Goal: Task Accomplishment & Management: Manage account settings

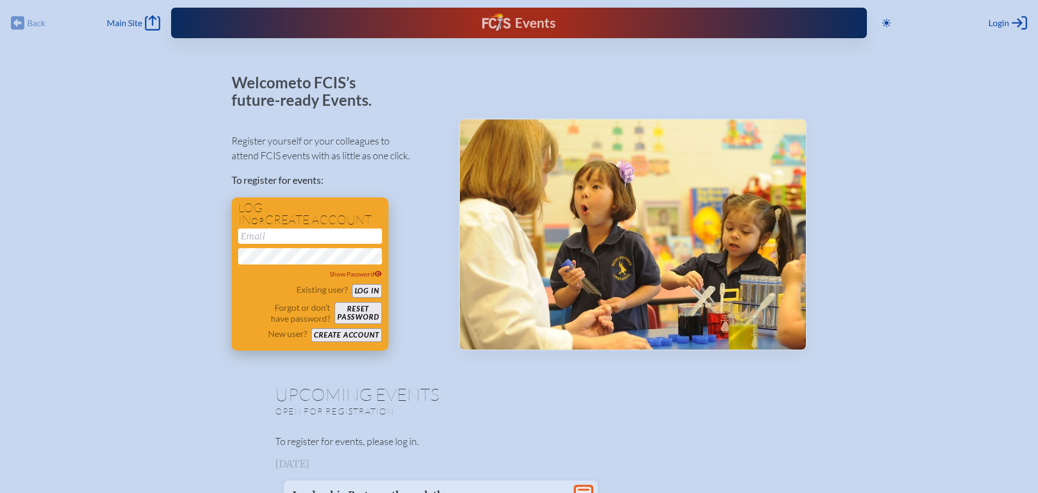
click at [274, 240] on input "email" at bounding box center [310, 235] width 144 height 15
type input "[EMAIL_ADDRESS][DOMAIN_NAME]"
click at [352, 284] on button "Log in" at bounding box center [367, 291] width 30 height 14
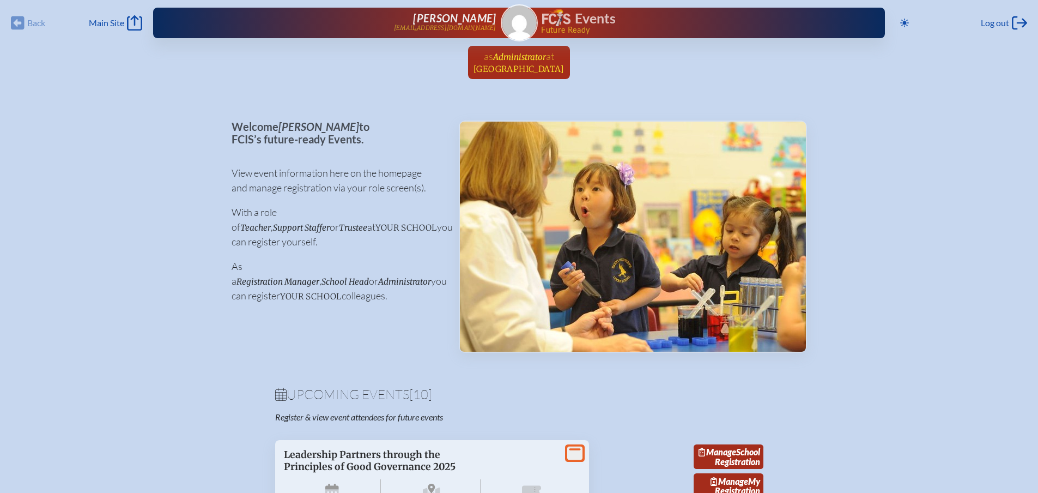
click at [507, 65] on span "[GEOGRAPHIC_DATA]" at bounding box center [519, 69] width 91 height 10
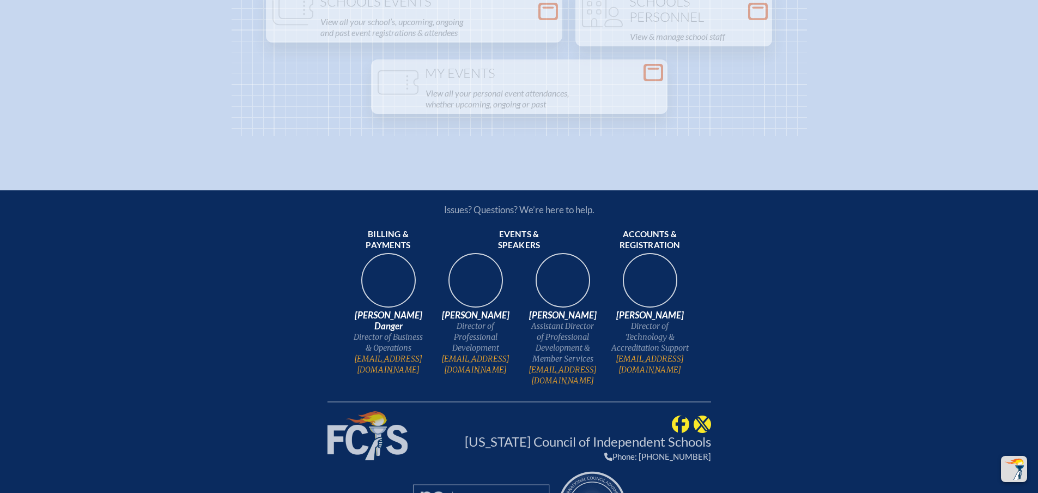
scroll to position [1489, 0]
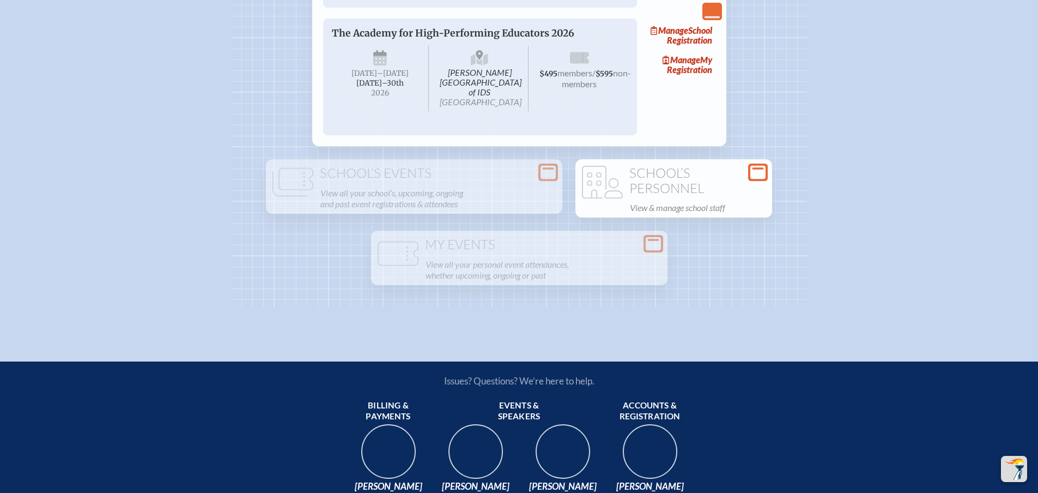
click at [681, 196] on h1 "School’s Personnel" at bounding box center [674, 181] width 188 height 30
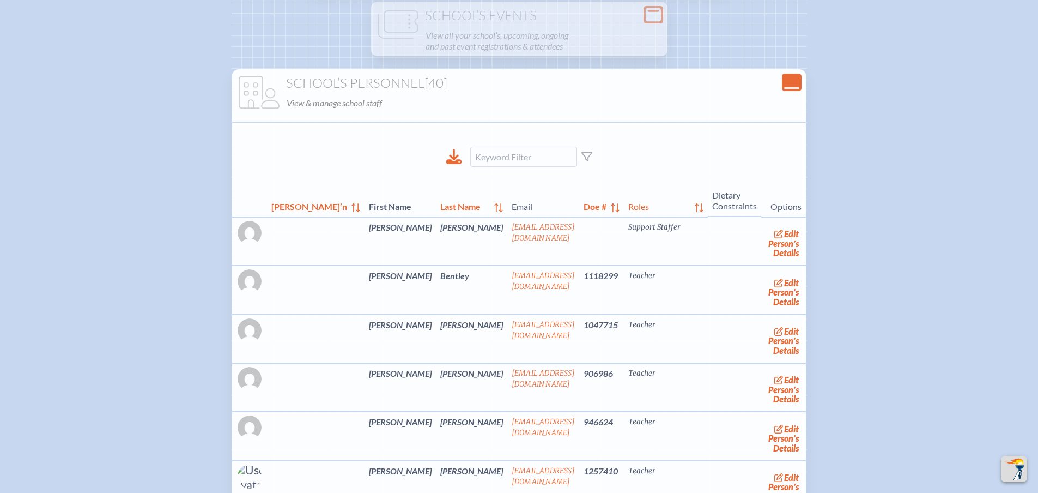
scroll to position [1652, 0]
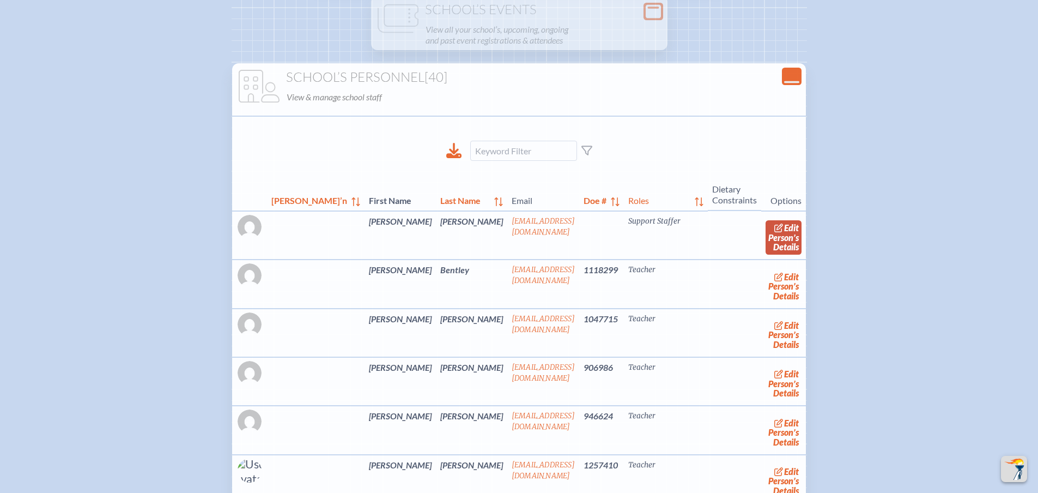
click at [784, 233] on span "edit" at bounding box center [791, 227] width 15 height 10
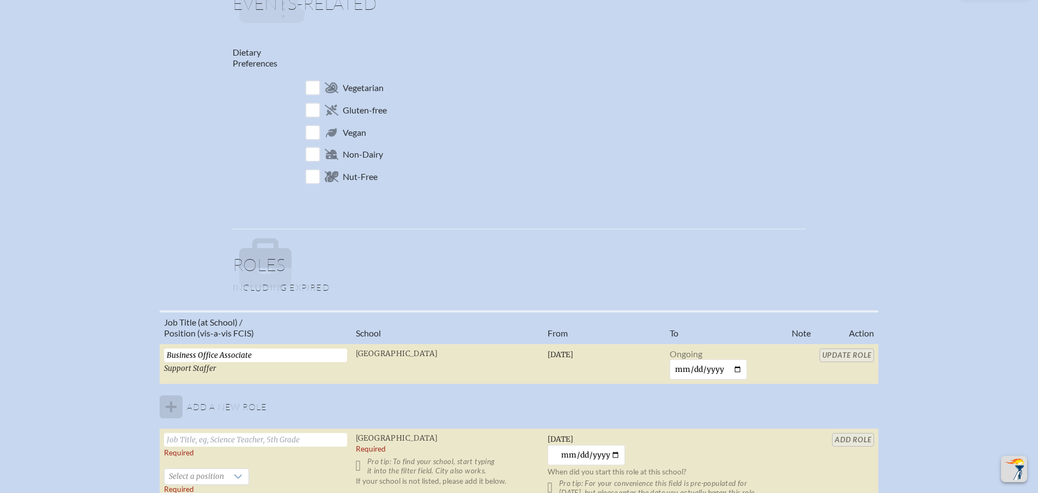
scroll to position [545, 0]
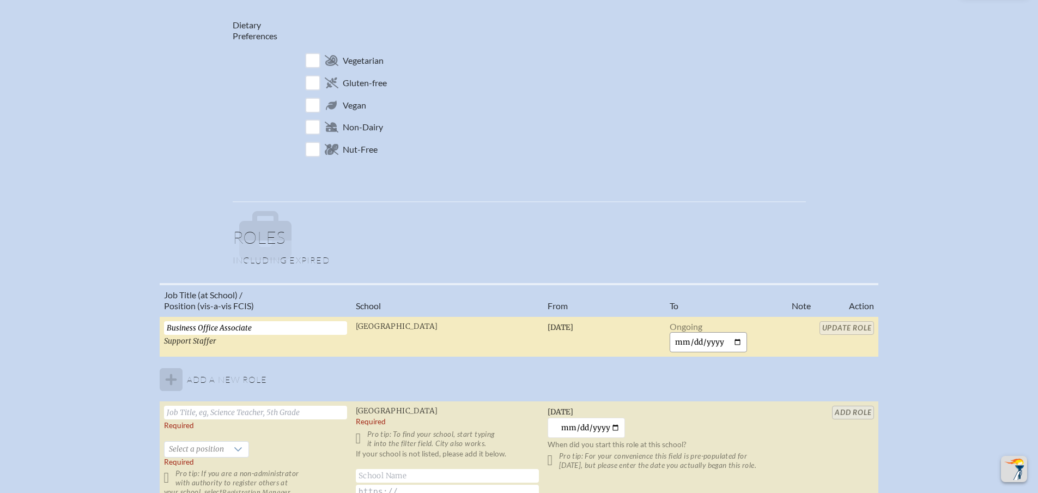
drag, startPoint x: 728, startPoint y: 342, endPoint x: 673, endPoint y: 342, distance: 55.1
click at [673, 342] on input "date" at bounding box center [709, 342] width 78 height 20
click at [680, 342] on input "date" at bounding box center [709, 342] width 78 height 20
type input "[DATE]"
click at [839, 328] on input "Update Role" at bounding box center [852, 328] width 55 height 14
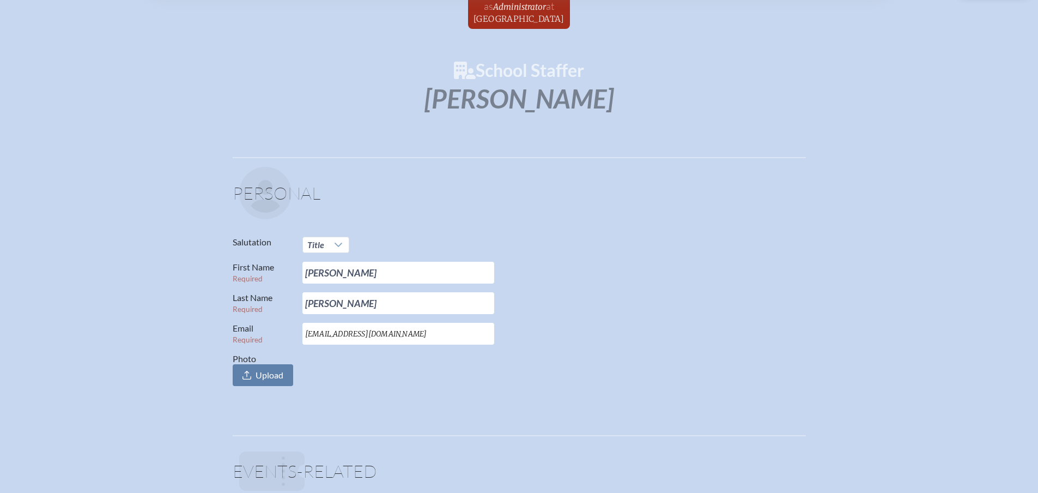
scroll to position [0, 0]
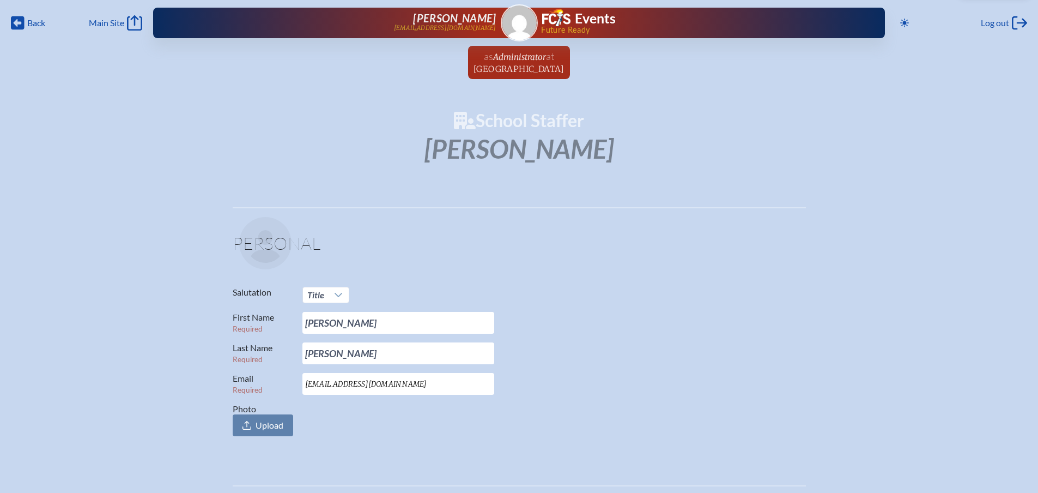
click at [501, 59] on span "Administrator" at bounding box center [519, 57] width 53 height 10
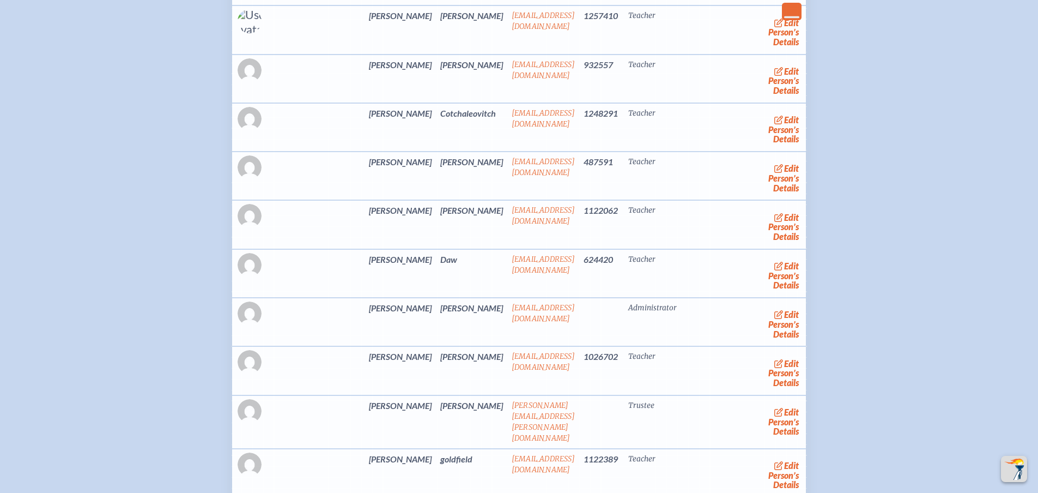
scroll to position [2072, 0]
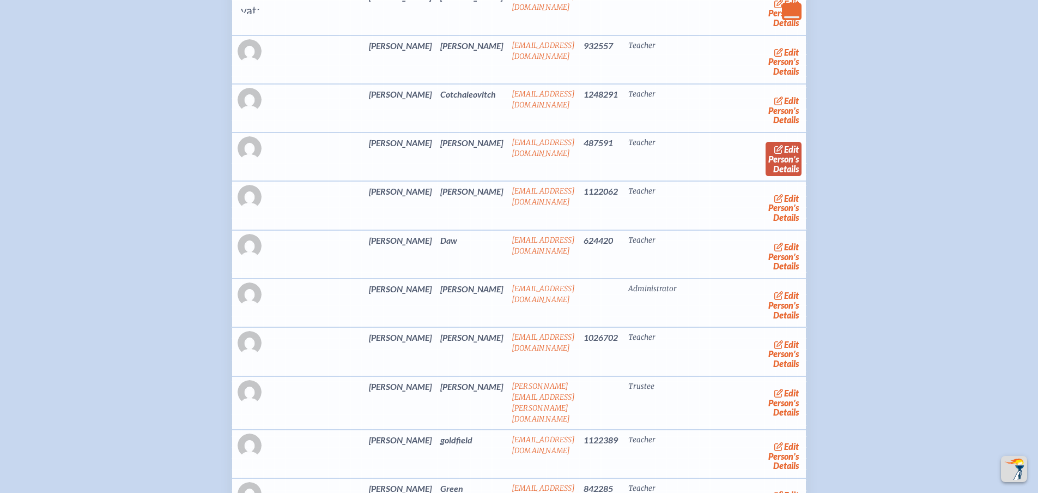
click at [784, 154] on span "edit" at bounding box center [791, 149] width 15 height 10
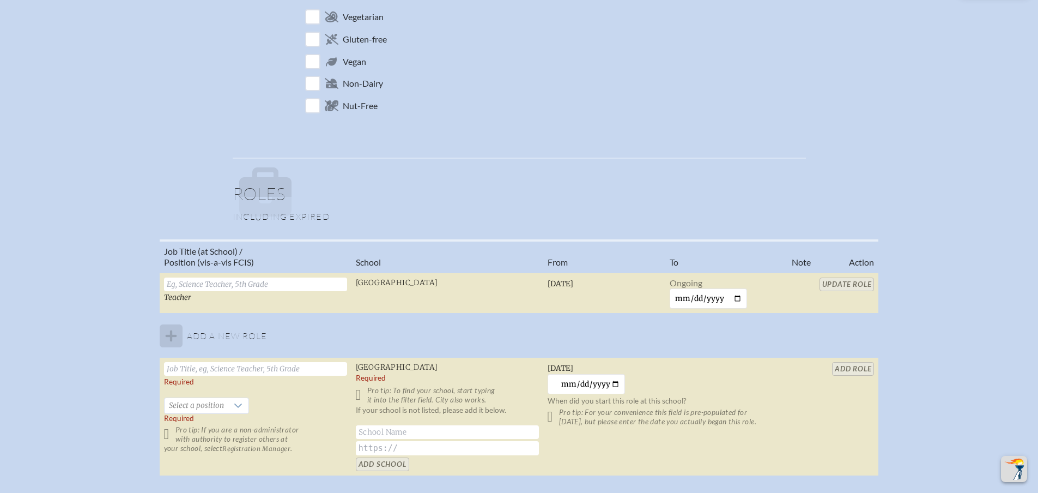
scroll to position [600, 0]
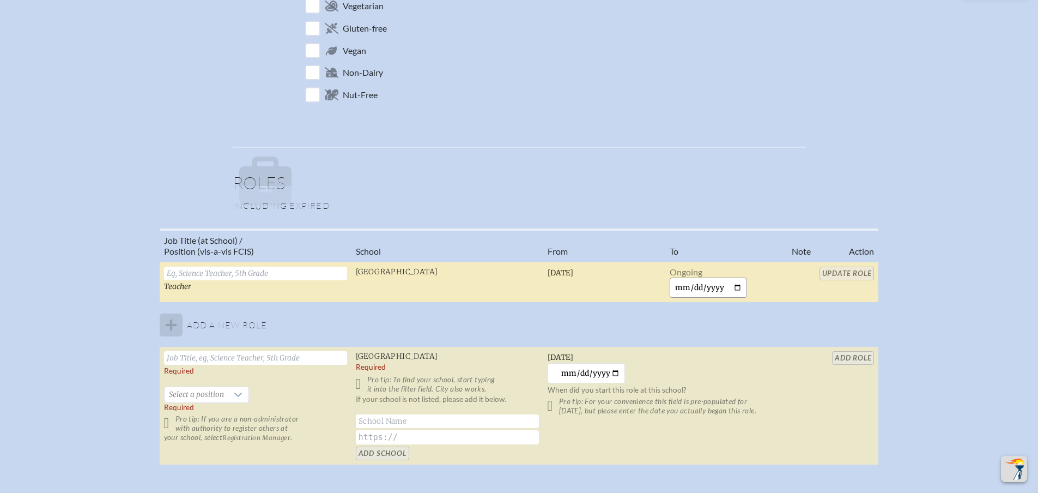
click at [677, 285] on input "date" at bounding box center [709, 287] width 78 height 20
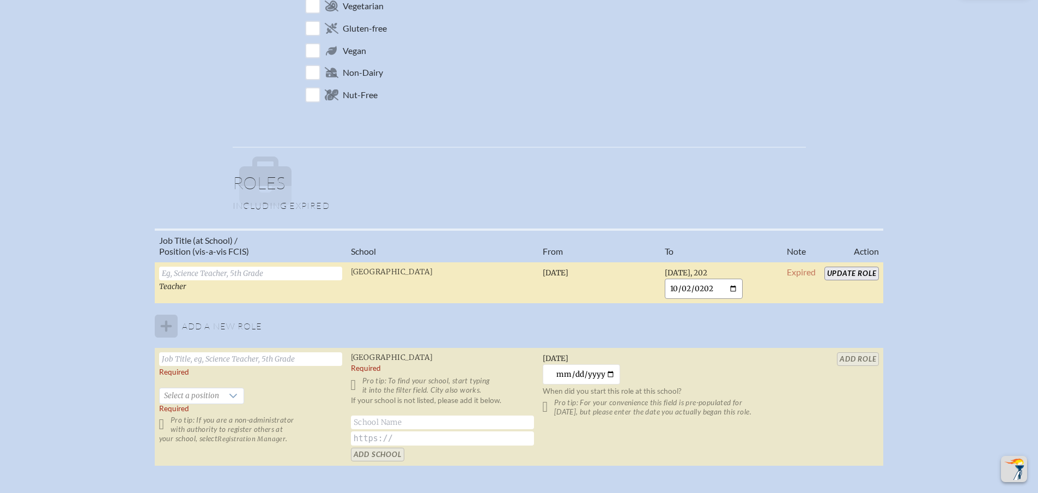
type input "2025-10-02"
click at [864, 272] on input "Update Role" at bounding box center [852, 274] width 55 height 14
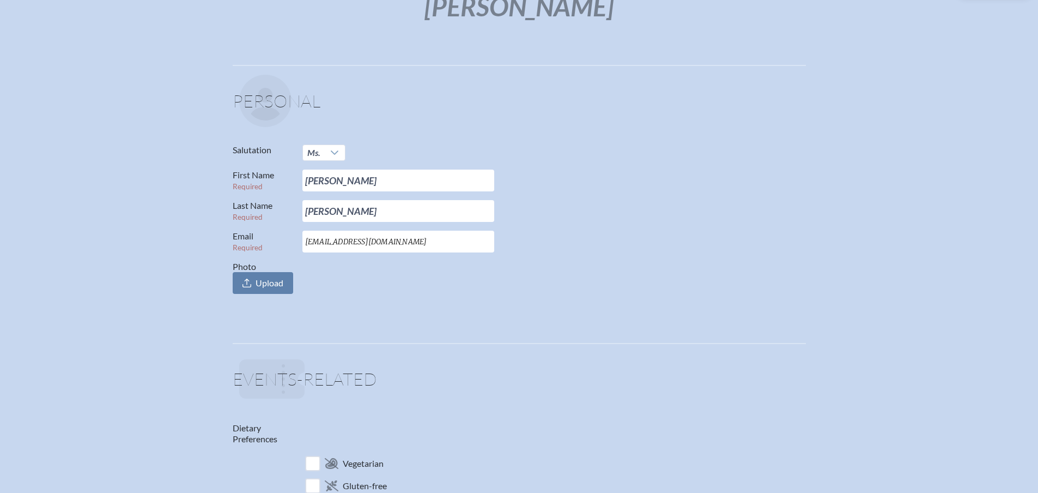
scroll to position [0, 0]
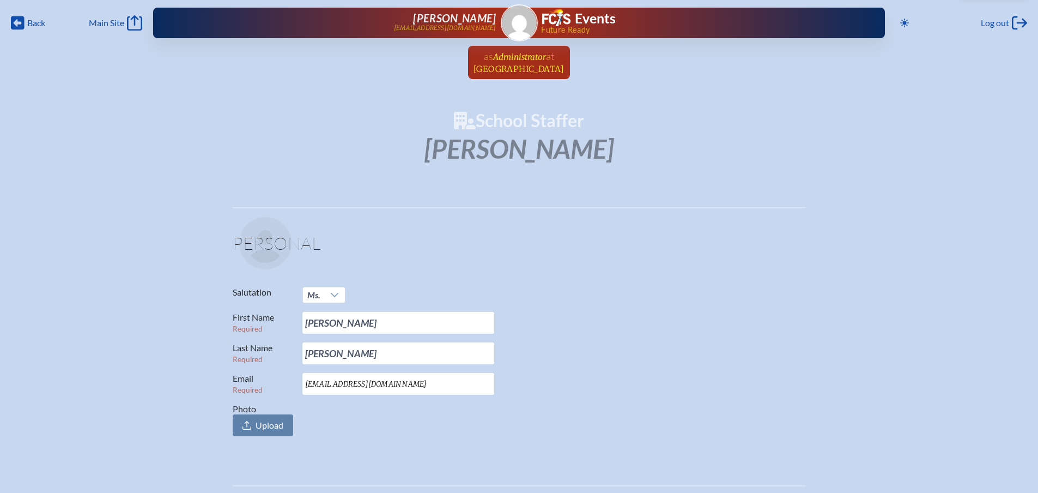
click at [492, 64] on span "[GEOGRAPHIC_DATA]" at bounding box center [519, 69] width 91 height 10
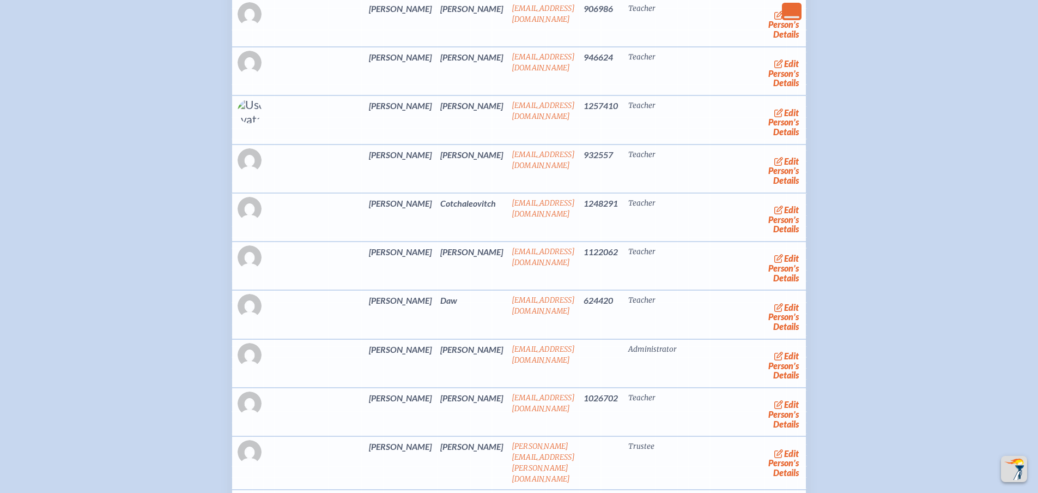
scroll to position [2017, 0]
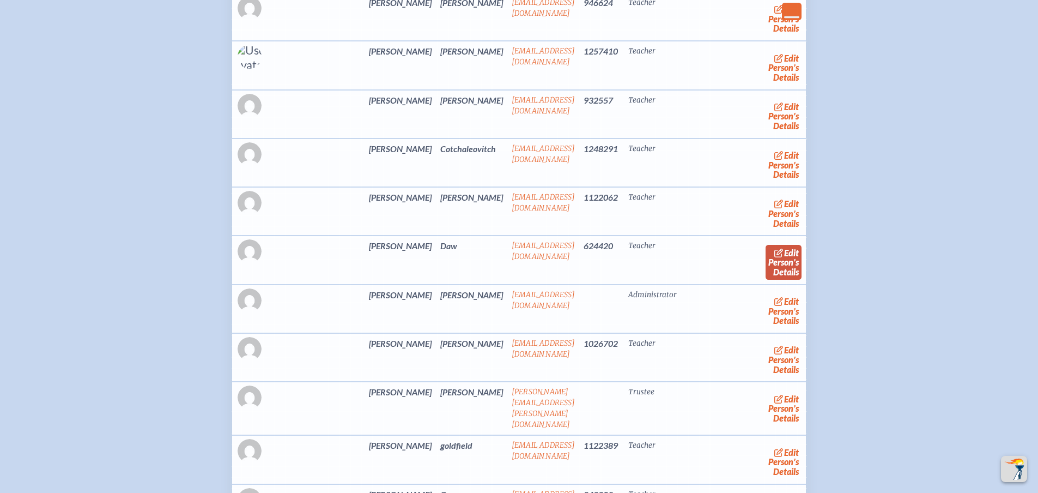
click at [775, 257] on icon at bounding box center [779, 253] width 9 height 9
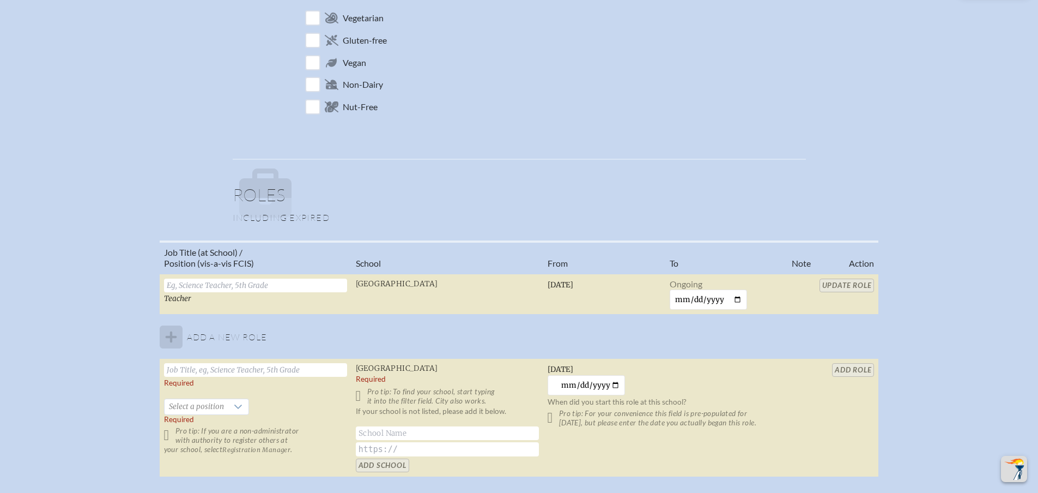
scroll to position [709, 0]
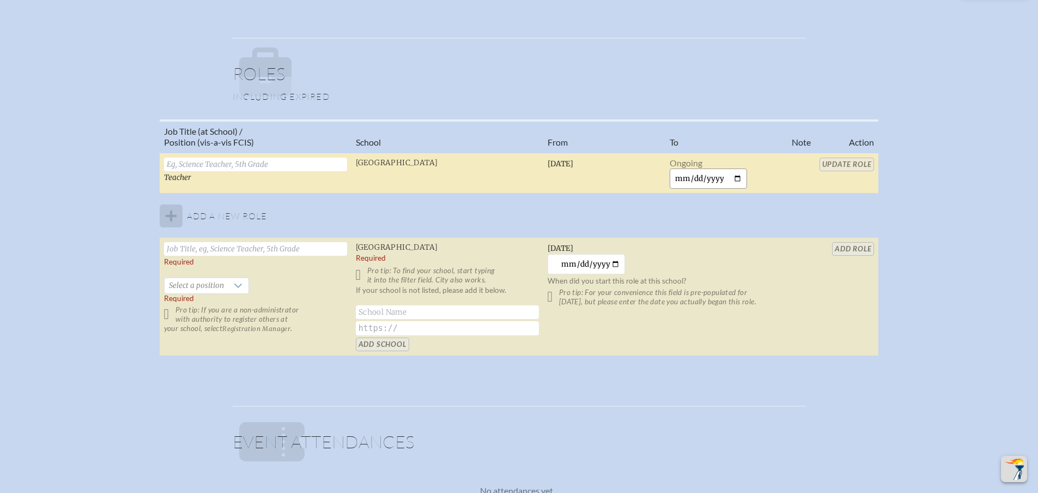
click at [680, 176] on input "date" at bounding box center [709, 178] width 78 height 20
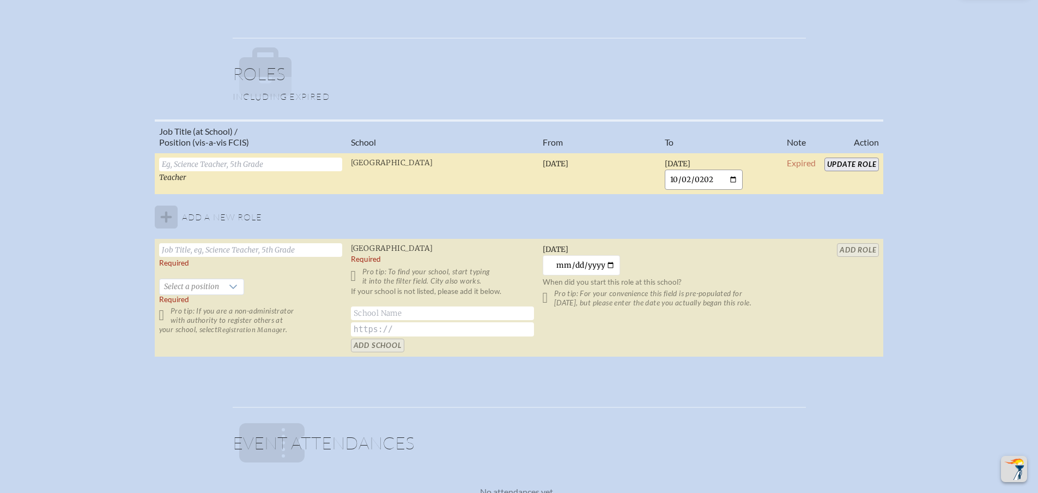
type input "2025-10-02"
drag, startPoint x: 838, startPoint y: 164, endPoint x: 844, endPoint y: 164, distance: 6.0
click at [839, 164] on input "Update Role" at bounding box center [852, 165] width 55 height 14
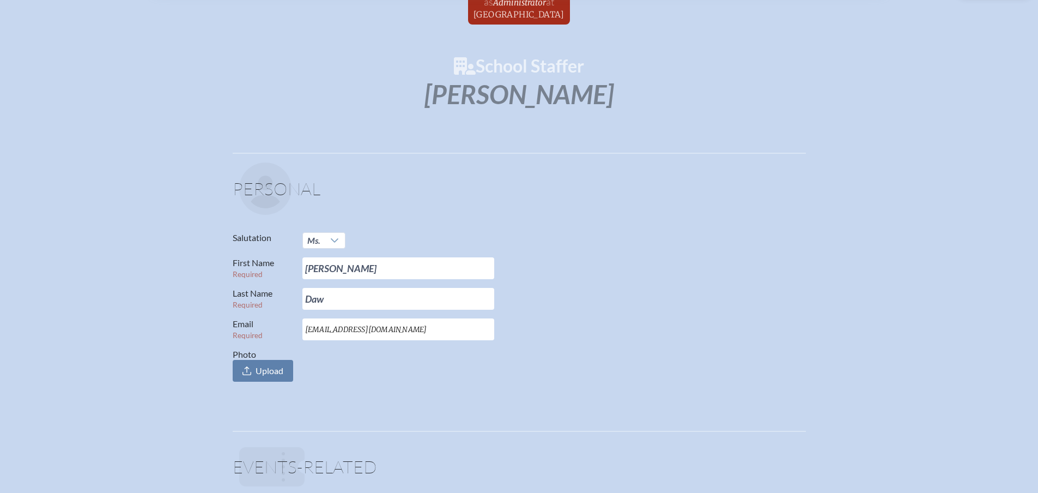
scroll to position [0, 0]
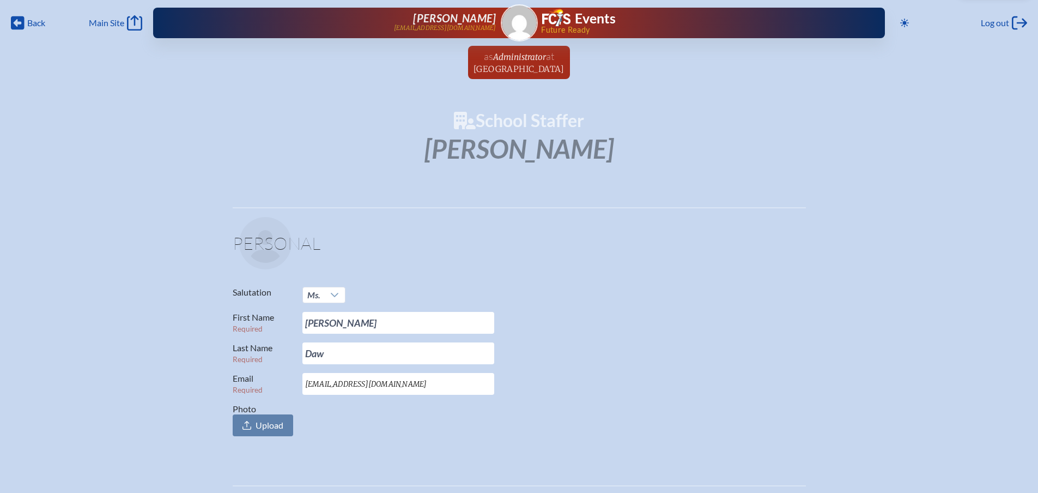
drag, startPoint x: 514, startPoint y: 58, endPoint x: 512, endPoint y: 65, distance: 7.4
click at [514, 57] on span "Administrator" at bounding box center [519, 57] width 53 height 10
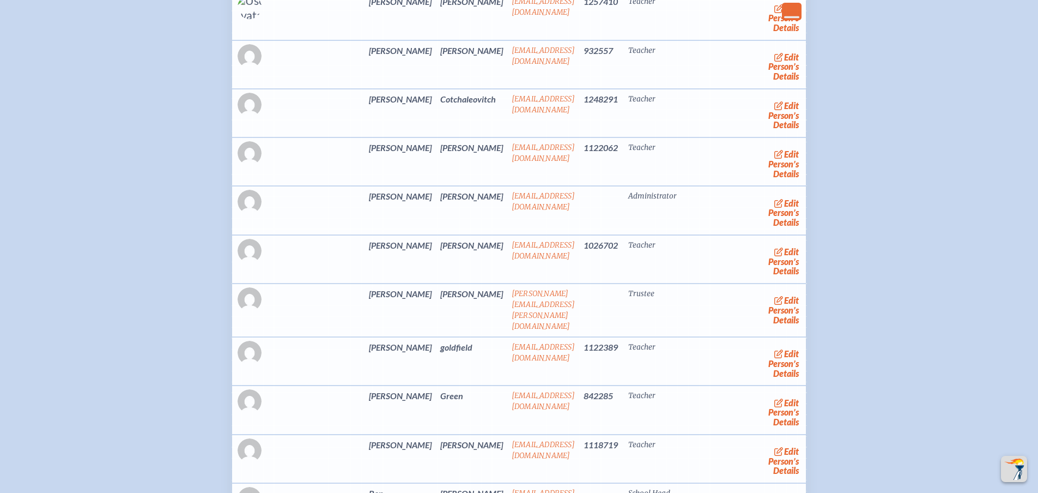
scroll to position [2072, 0]
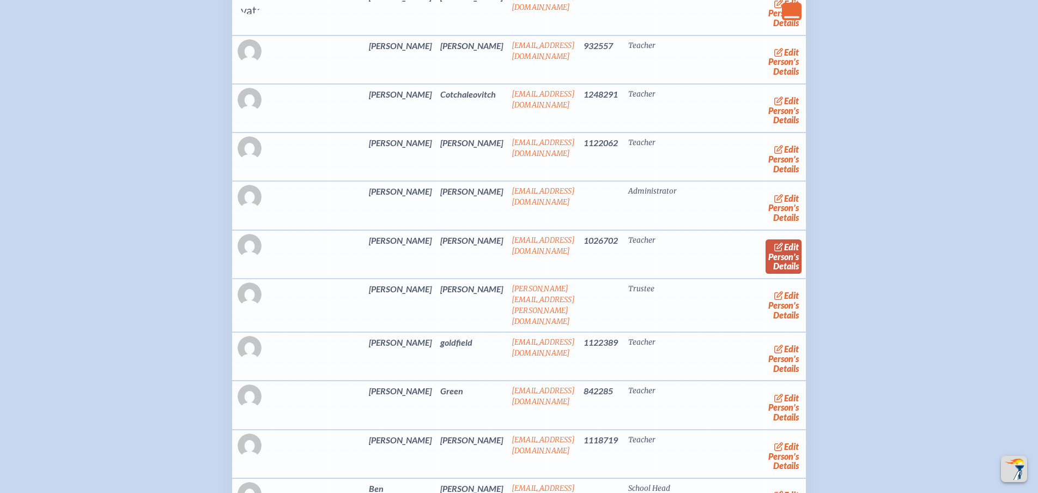
click at [775, 251] on icon at bounding box center [779, 247] width 9 height 9
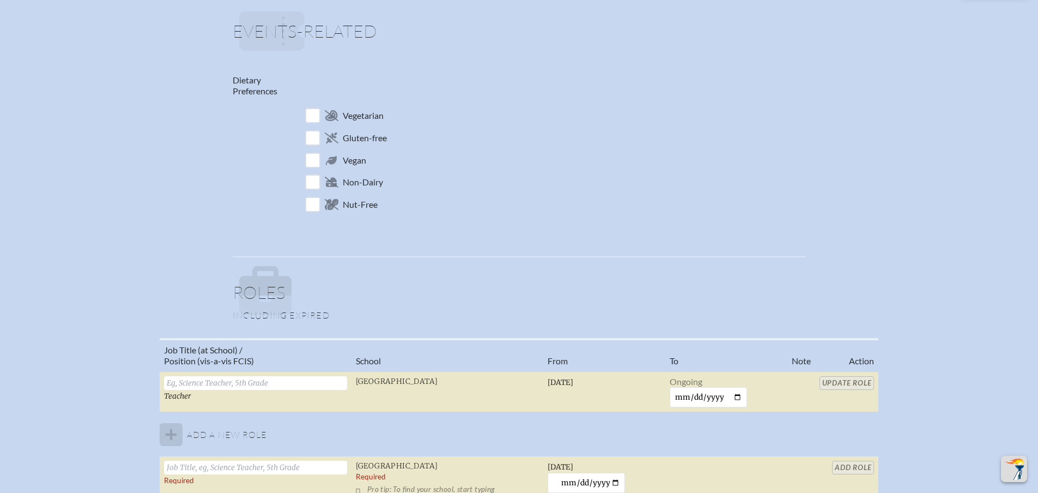
scroll to position [709, 0]
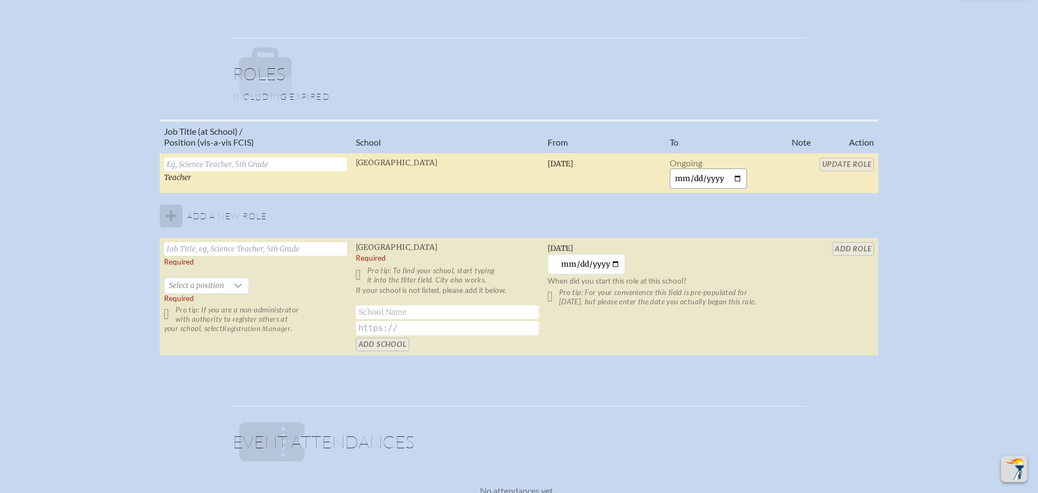
click at [685, 179] on input "date" at bounding box center [709, 178] width 78 height 20
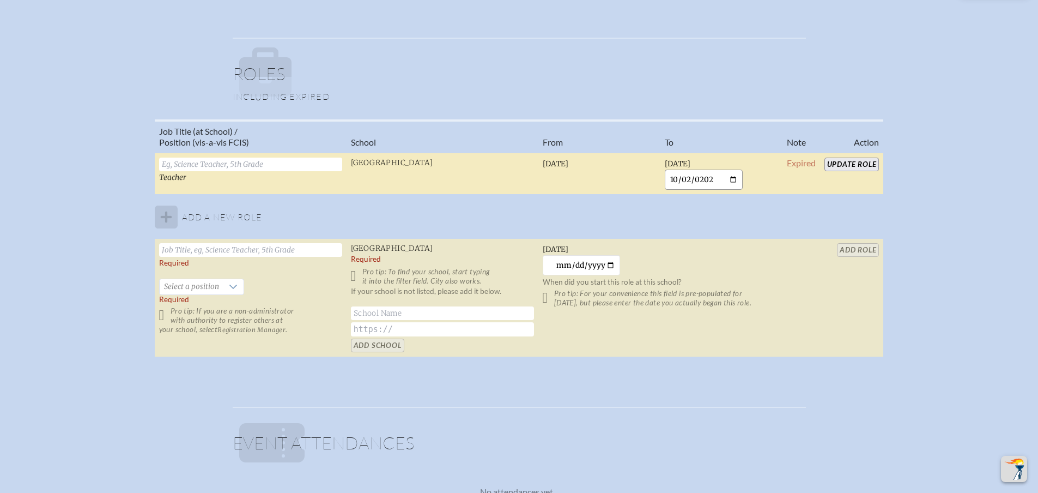
type input "2025-10-02"
click at [853, 168] on input "Update Role" at bounding box center [852, 165] width 55 height 14
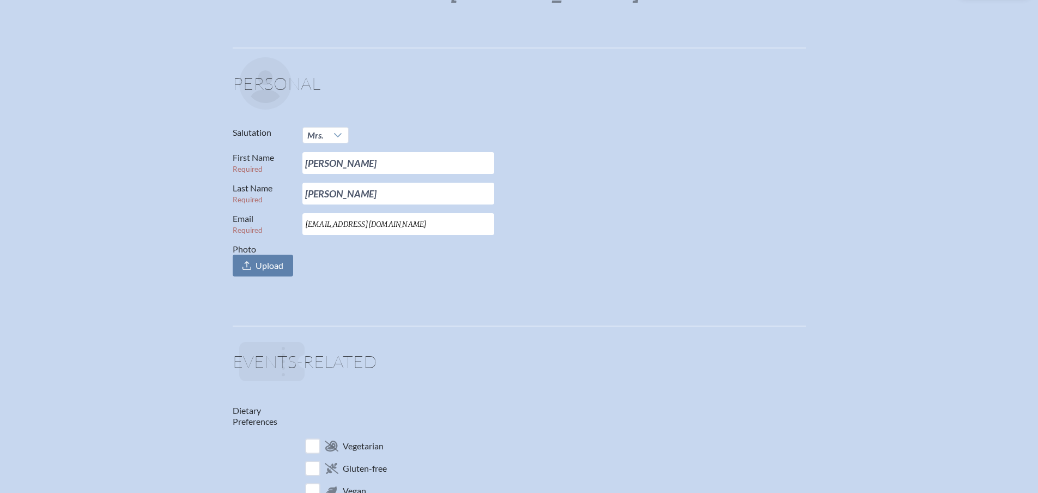
scroll to position [0, 0]
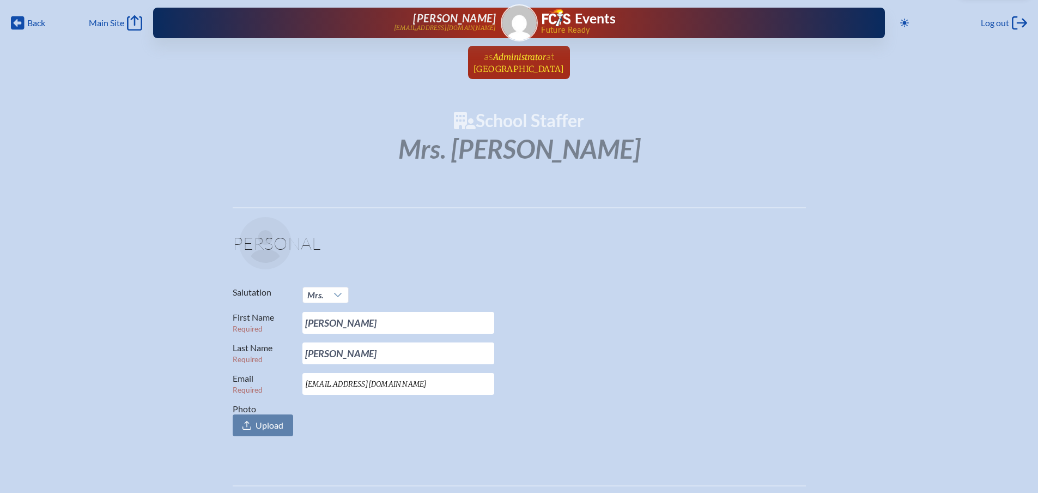
click at [515, 57] on span "Administrator" at bounding box center [519, 57] width 53 height 10
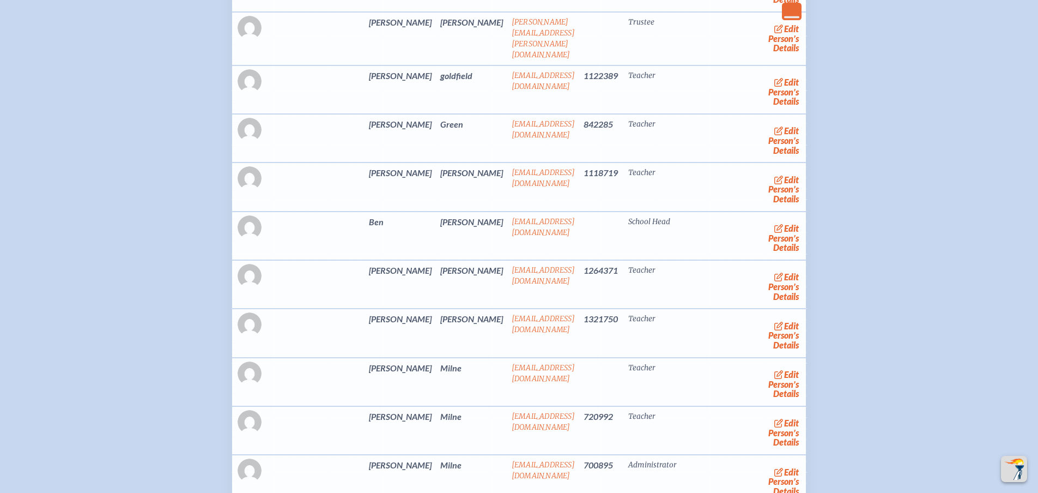
scroll to position [2344, 0]
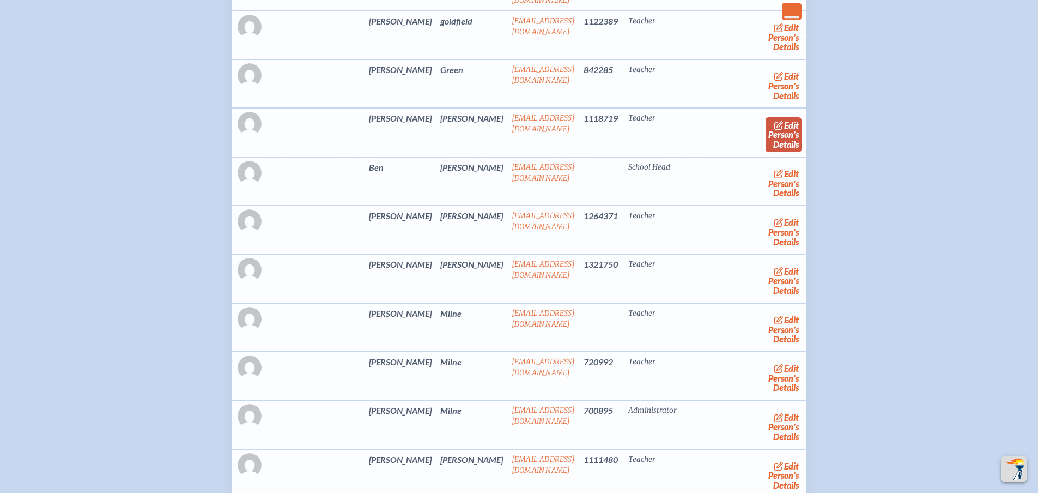
click at [784, 130] on span "edit" at bounding box center [791, 125] width 15 height 10
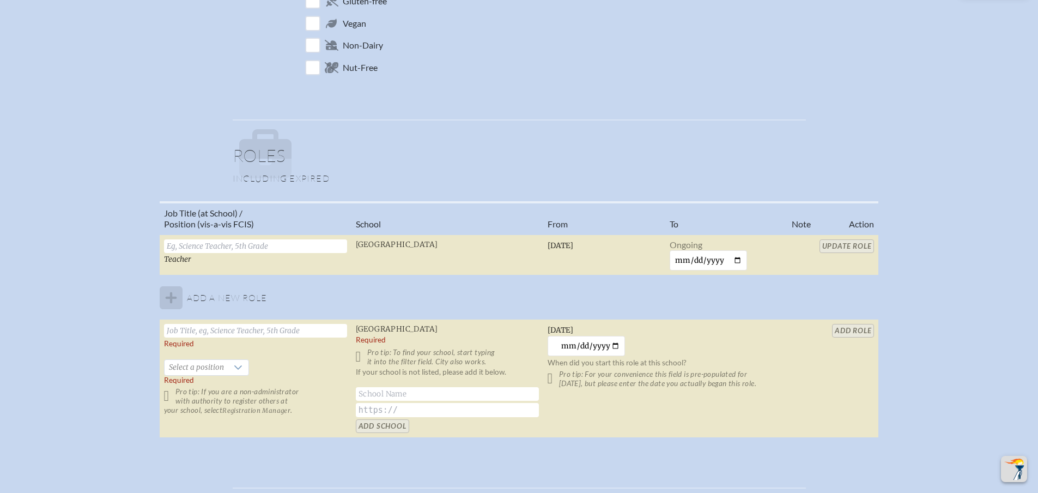
scroll to position [654, 0]
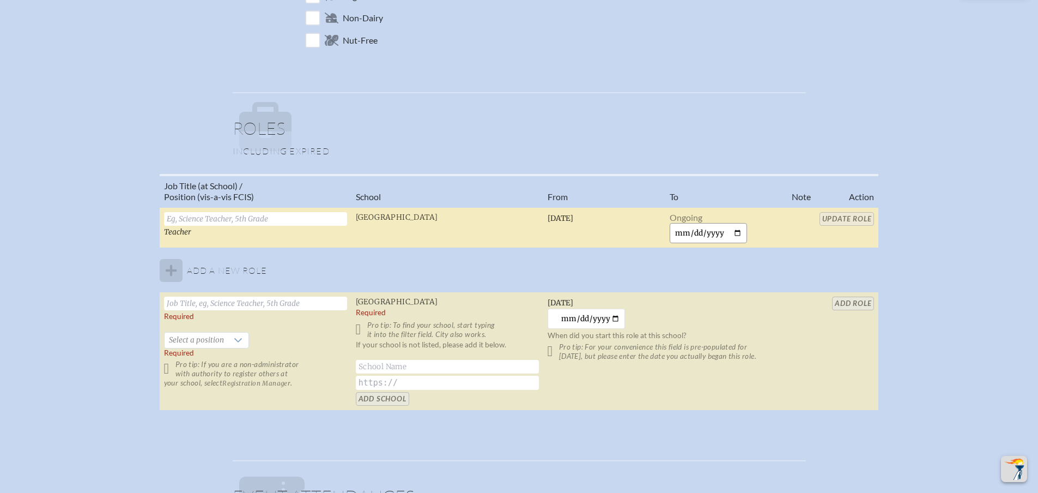
click at [685, 237] on input "date" at bounding box center [709, 233] width 78 height 20
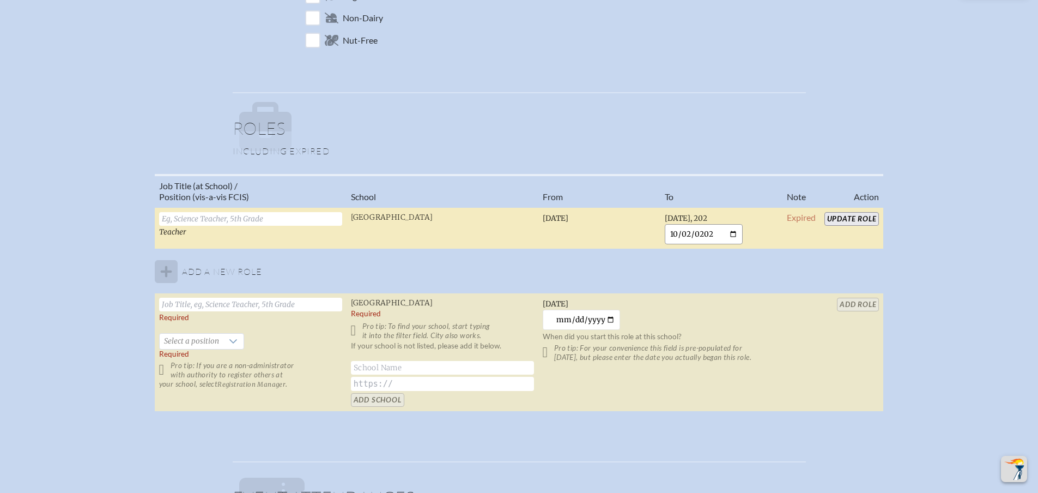
type input "2025-10-02"
click at [853, 215] on input "Update Role" at bounding box center [852, 219] width 55 height 14
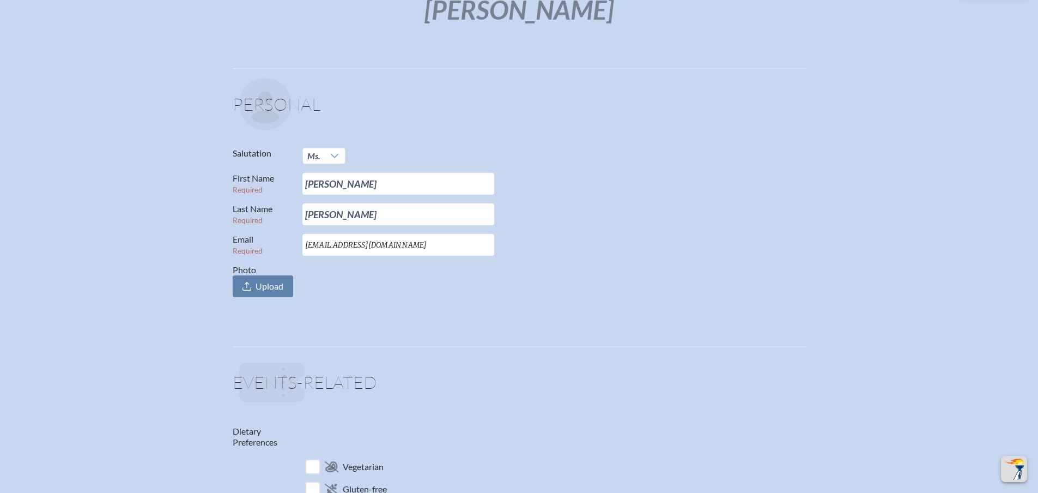
scroll to position [0, 0]
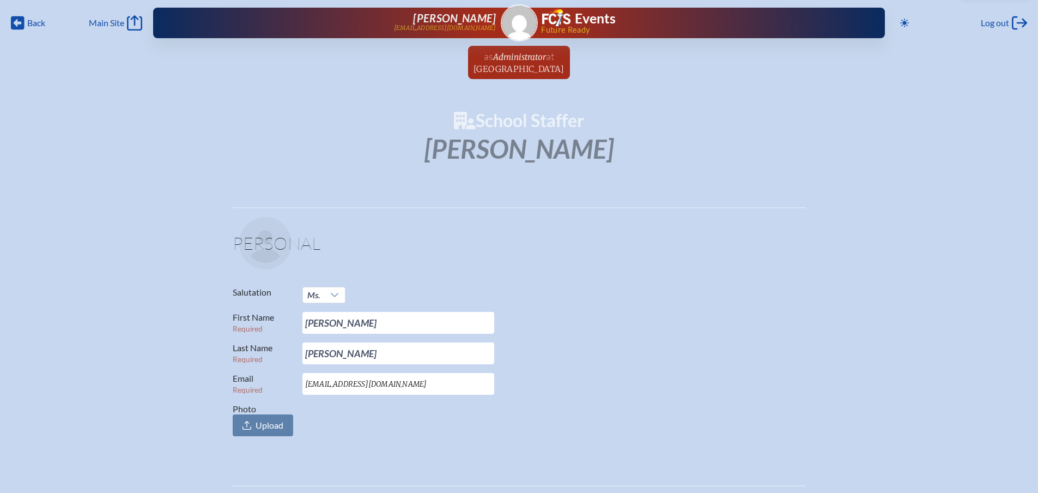
click at [521, 63] on span "at Riverside Presbyterian Day School" at bounding box center [519, 62] width 91 height 24
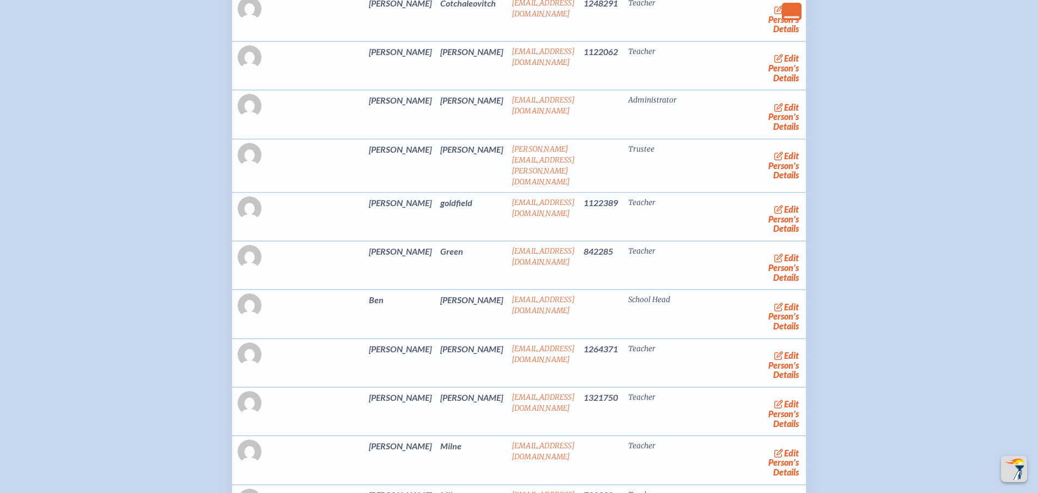
scroll to position [2181, 0]
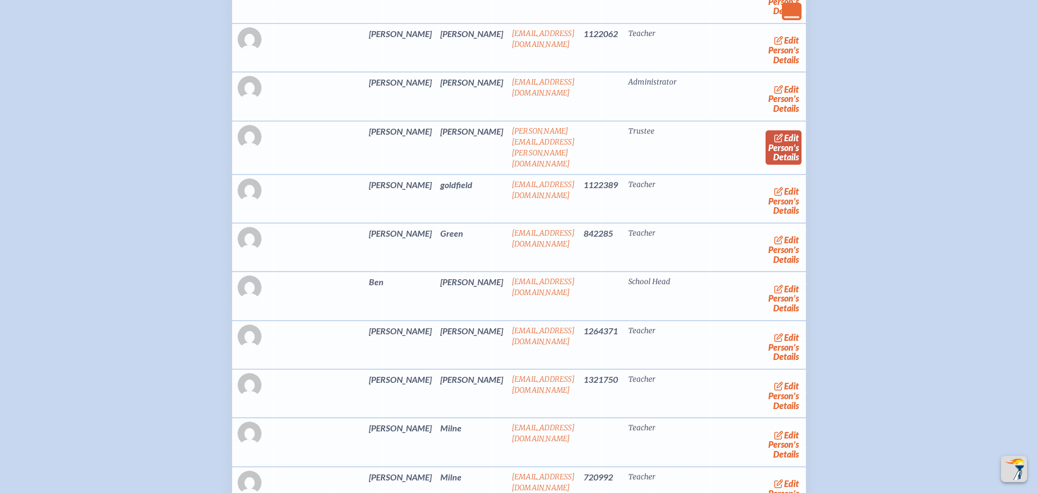
click at [784, 143] on span "edit" at bounding box center [791, 137] width 15 height 10
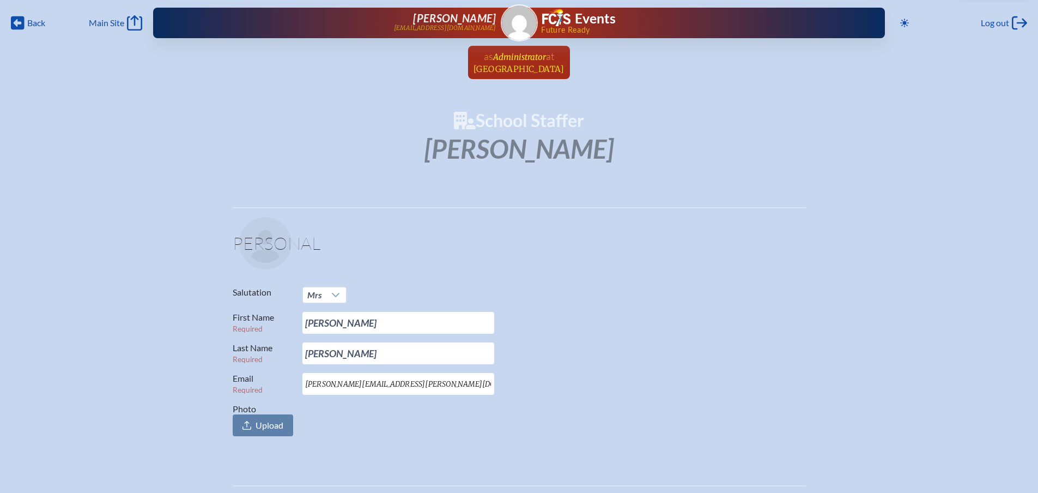
click at [534, 61] on span "Administrator" at bounding box center [519, 57] width 53 height 10
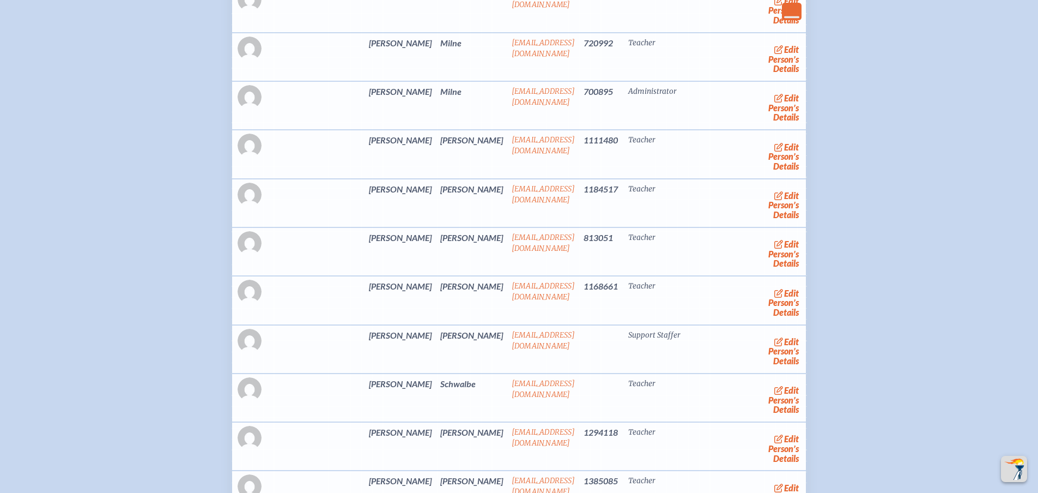
scroll to position [2617, 0]
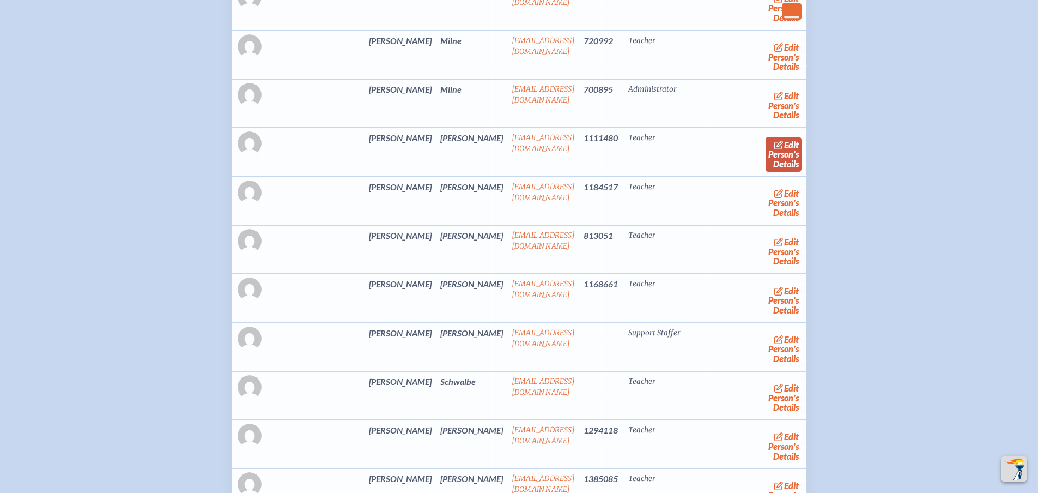
click at [784, 150] on span "edit" at bounding box center [791, 145] width 15 height 10
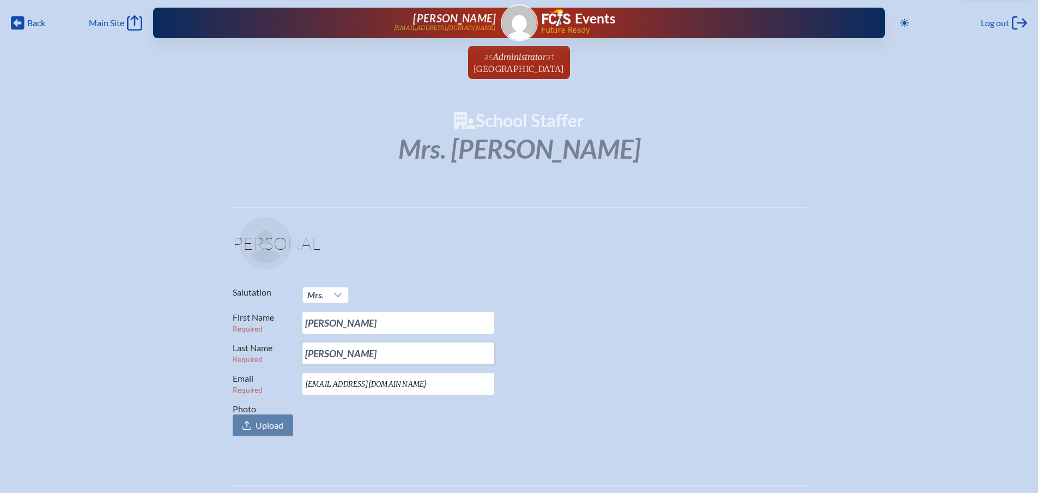
drag, startPoint x: 345, startPoint y: 354, endPoint x: 258, endPoint y: 336, distance: 88.5
click at [261, 341] on div "Salutation Mrs. First Name Required Karen Last Name Required Newman Email Requi…" at bounding box center [519, 361] width 573 height 149
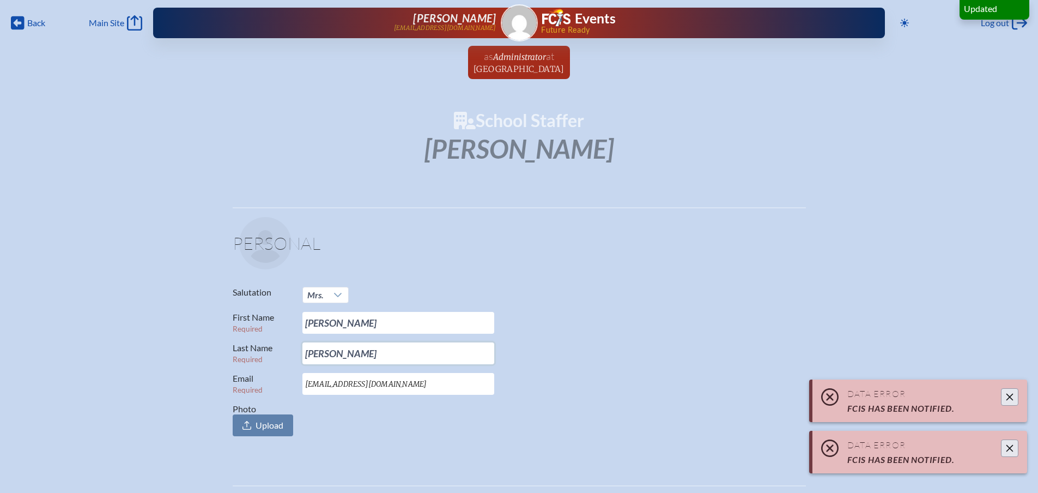
type input "Worsham"
click at [603, 350] on p "Last Name Required Worsham" at bounding box center [515, 353] width 565 height 22
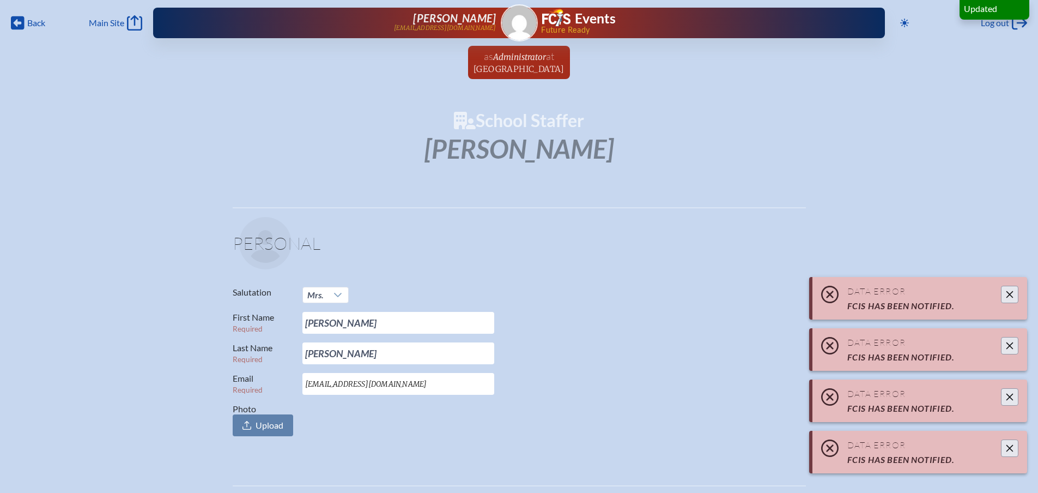
scroll to position [273, 0]
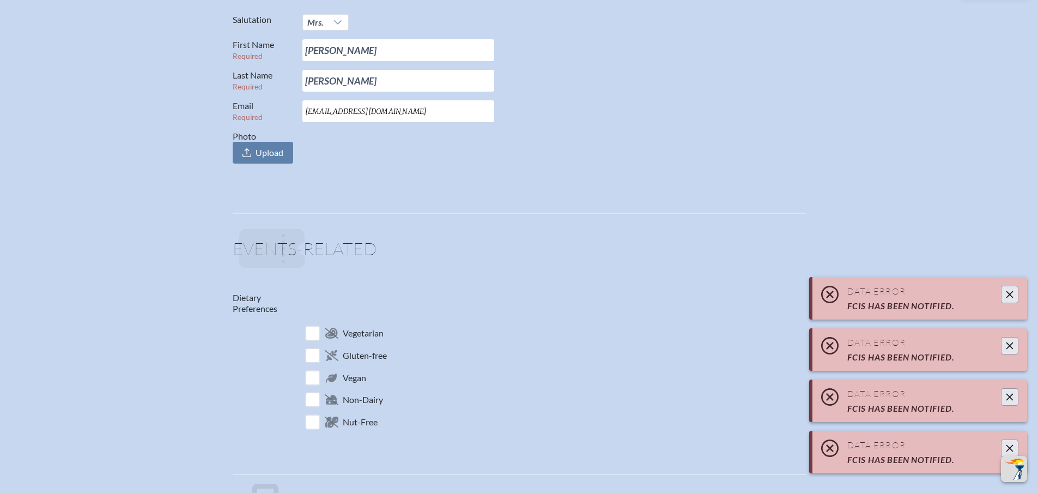
click at [1015, 298] on button "Close" at bounding box center [1009, 294] width 17 height 17
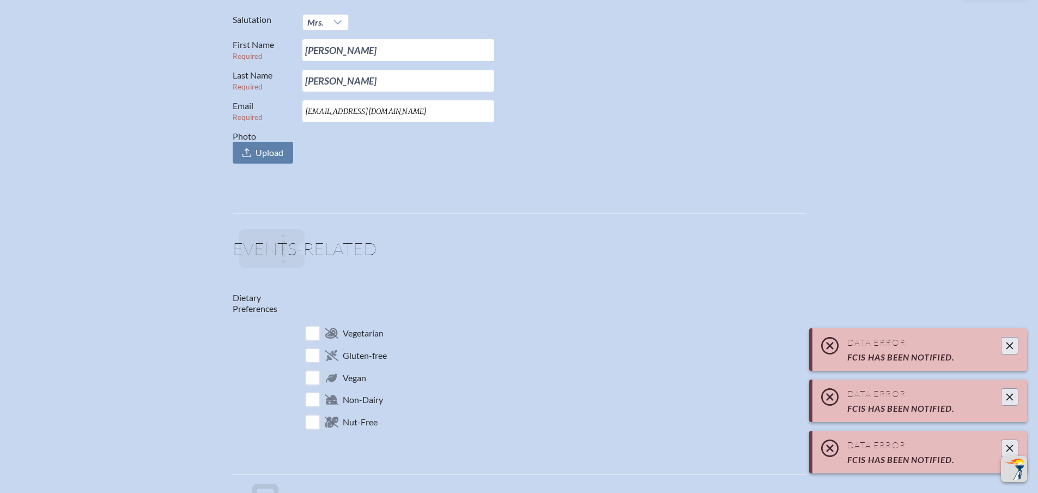
click at [1009, 343] on icon "Close" at bounding box center [1010, 345] width 9 height 9
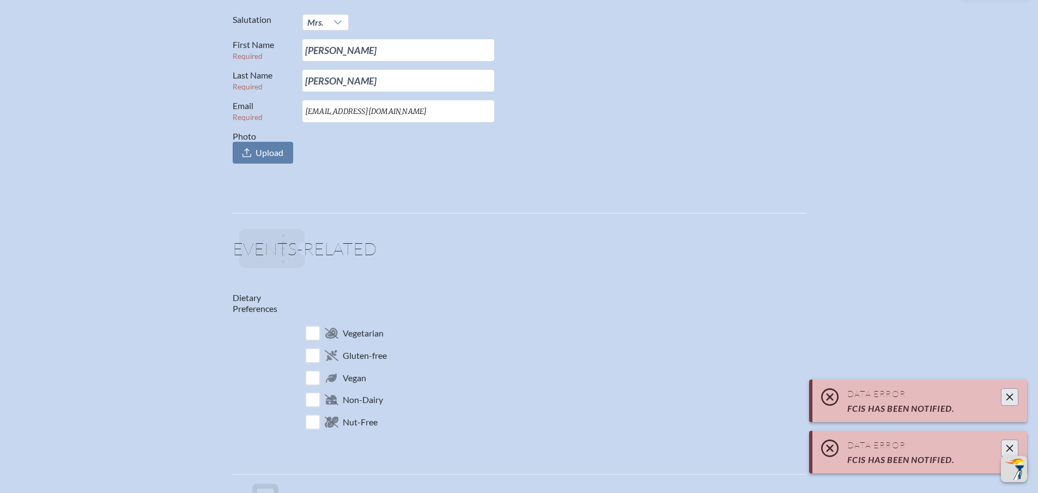
click at [1009, 396] on icon "Close" at bounding box center [1010, 396] width 9 height 9
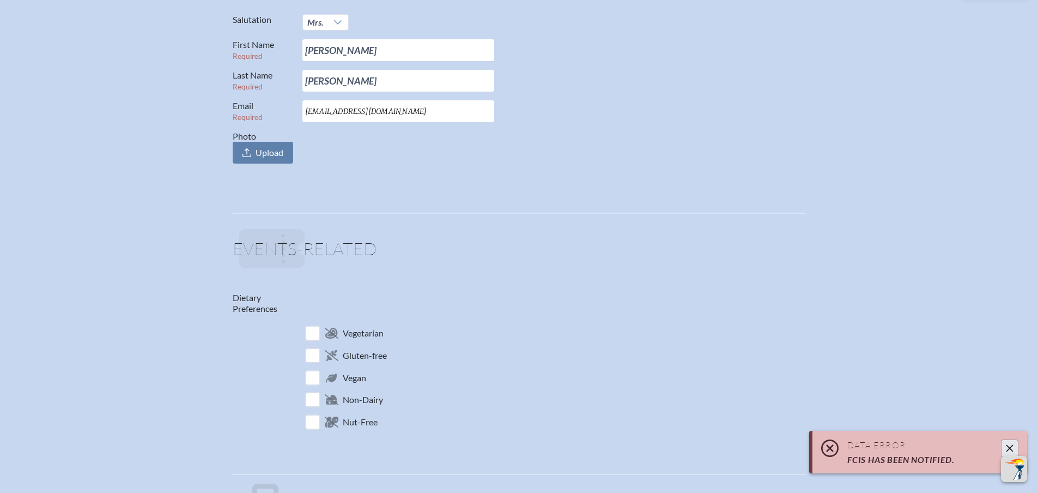
click at [1008, 449] on icon "Close" at bounding box center [1010, 448] width 9 height 9
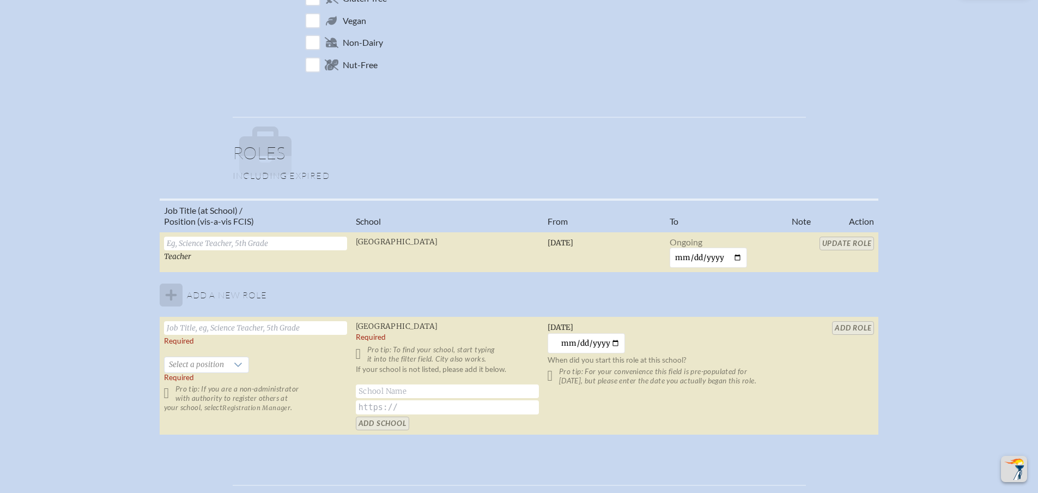
scroll to position [654, 0]
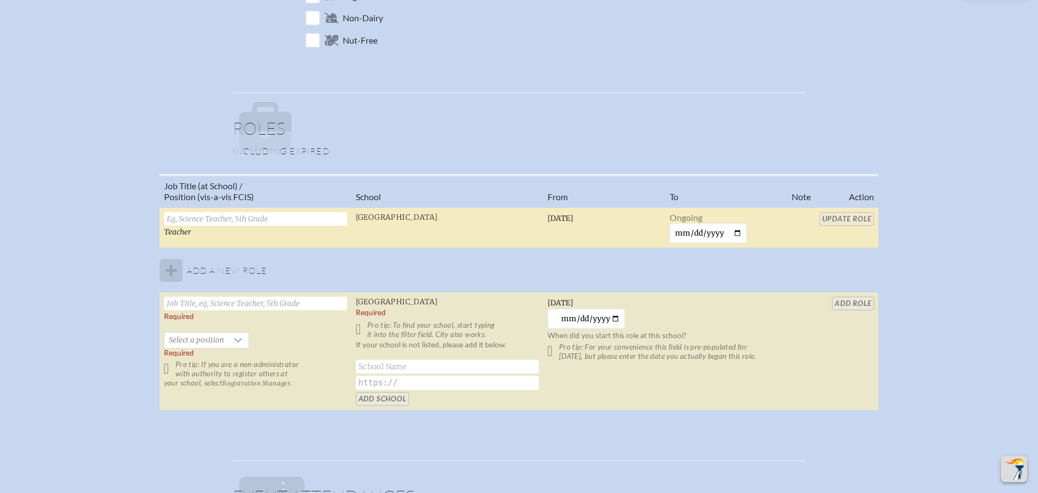
click at [204, 217] on input "text" at bounding box center [255, 219] width 183 height 14
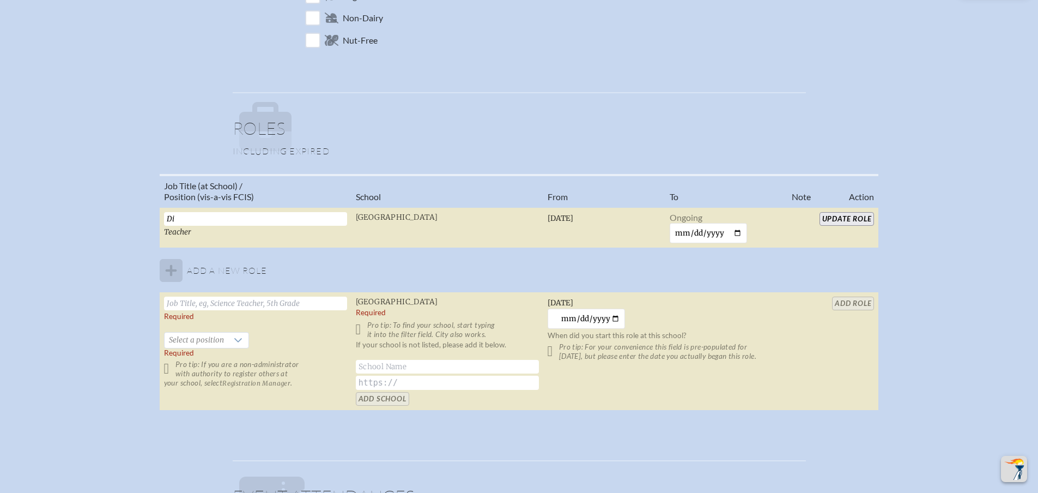
type input "D"
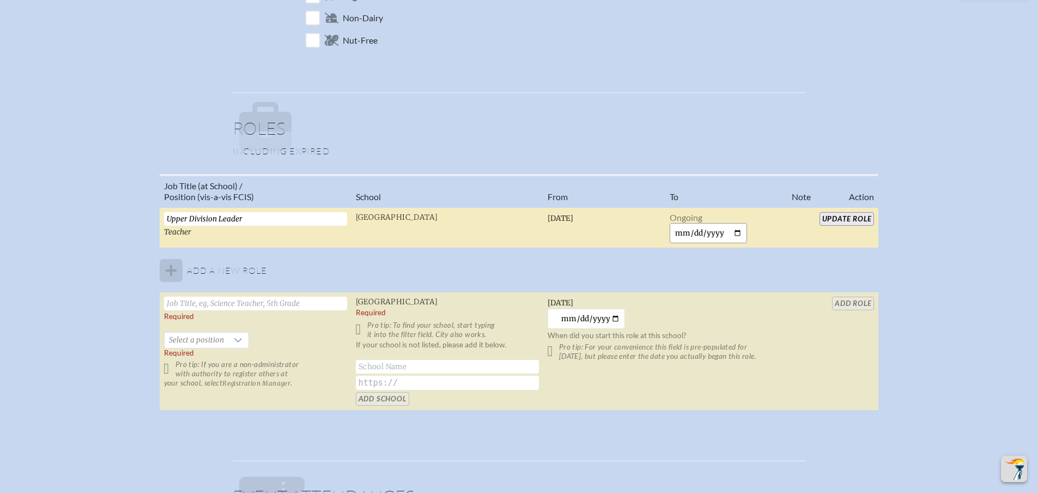
type input "Upper Division Leader"
click at [683, 231] on input "date" at bounding box center [709, 233] width 78 height 20
click at [837, 221] on input "Update Role" at bounding box center [847, 219] width 55 height 14
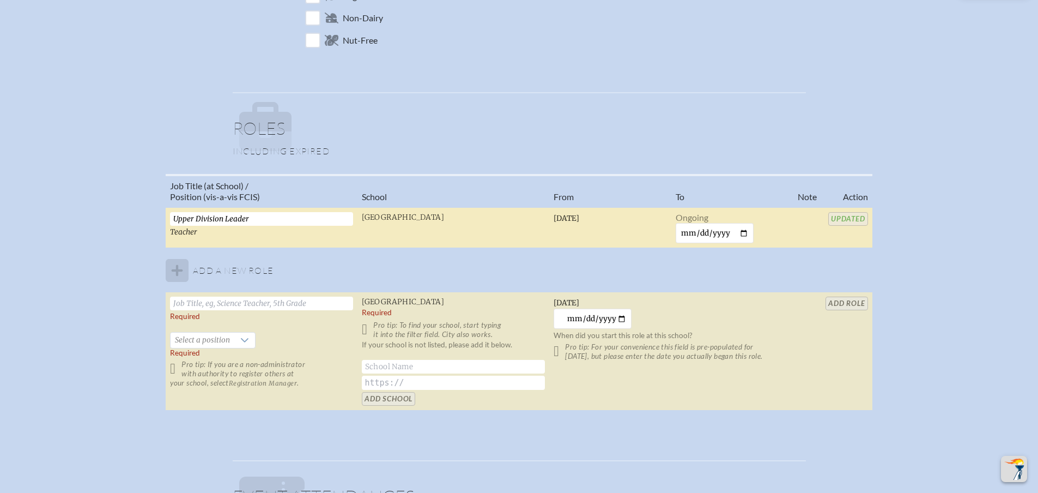
type input "Newman"
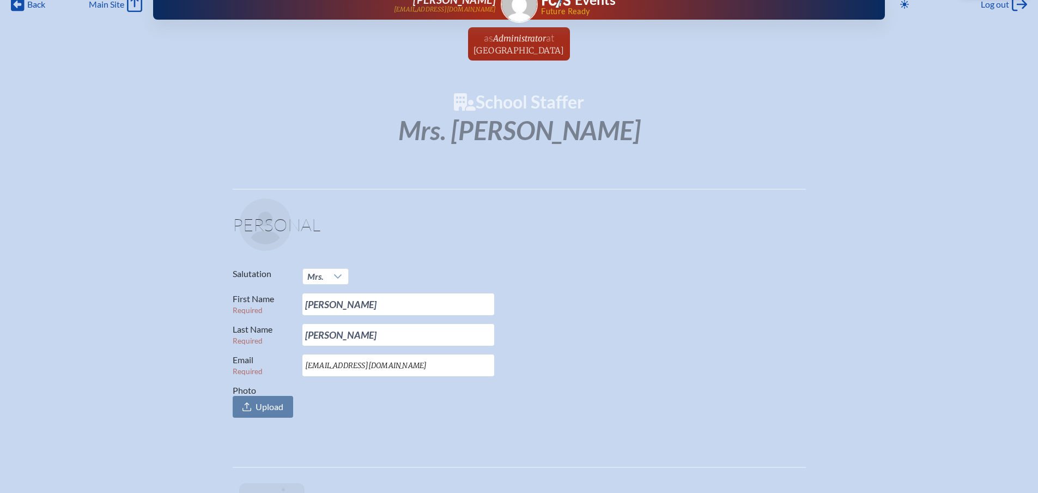
scroll to position [0, 0]
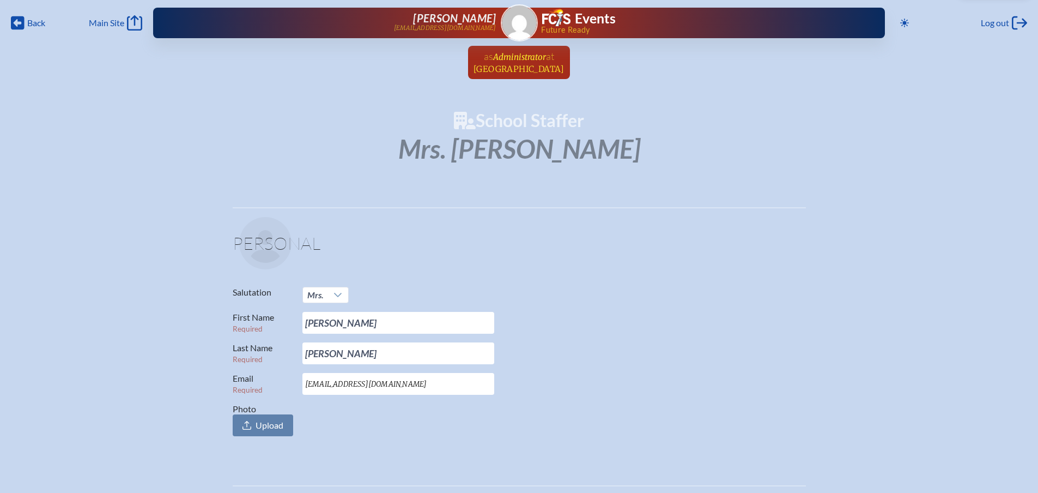
click at [526, 67] on span "[GEOGRAPHIC_DATA]" at bounding box center [519, 69] width 91 height 10
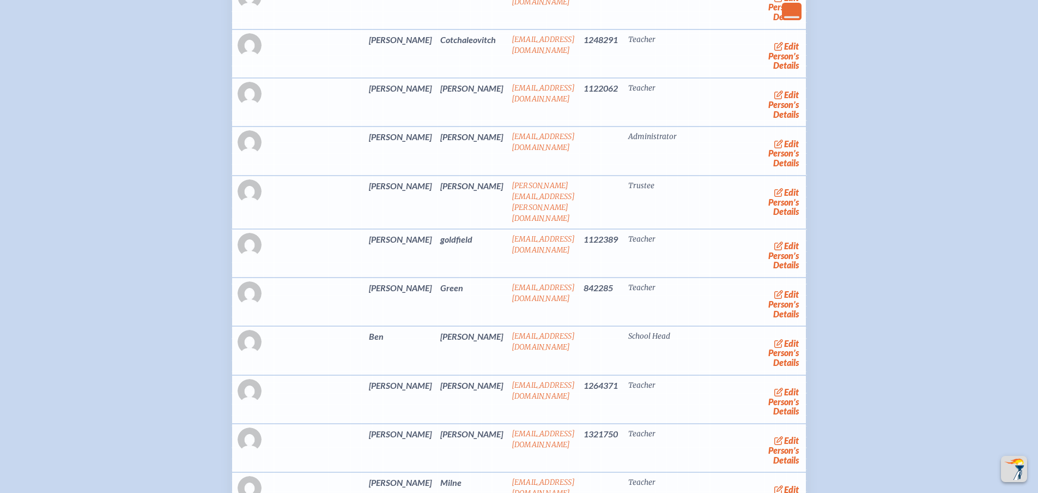
scroll to position [2453, 0]
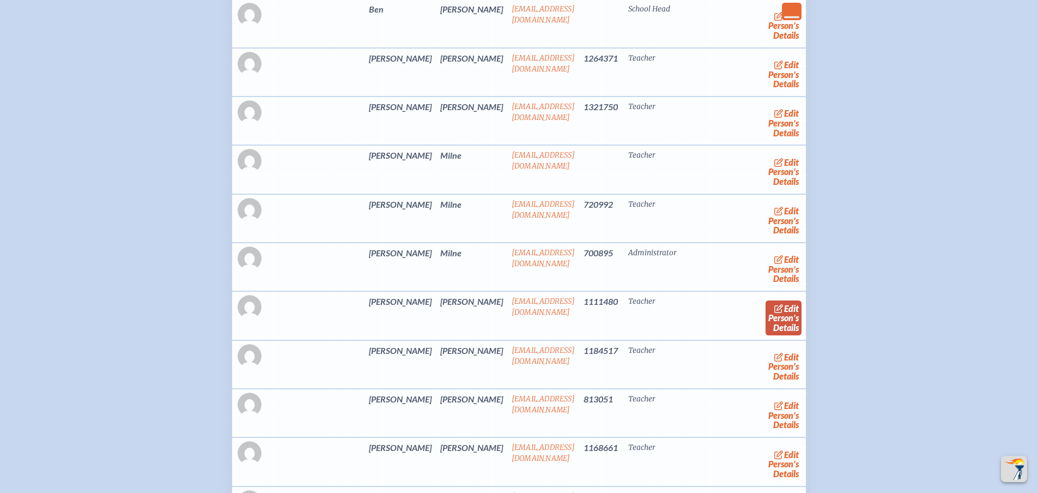
click at [784, 313] on span "edit" at bounding box center [791, 308] width 15 height 10
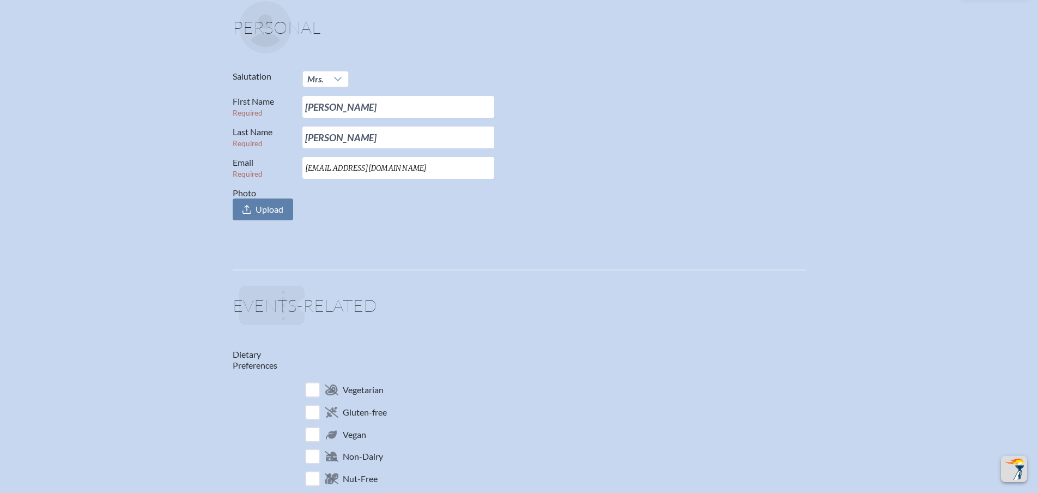
scroll to position [273, 0]
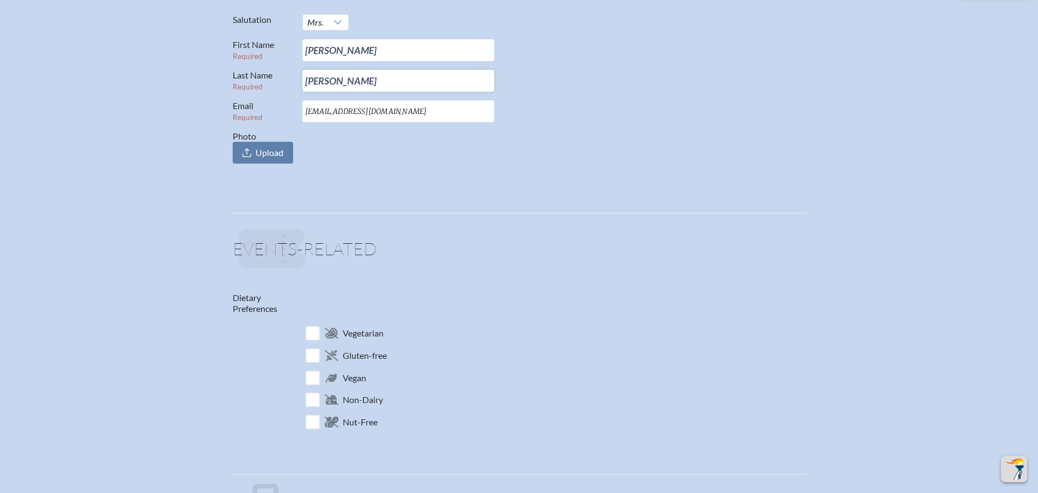
drag, startPoint x: 349, startPoint y: 73, endPoint x: 274, endPoint y: 62, distance: 76.6
click at [276, 63] on div "Salutation Mrs. First Name Required Karen Last Name Required Newman Email Requi…" at bounding box center [519, 88] width 573 height 149
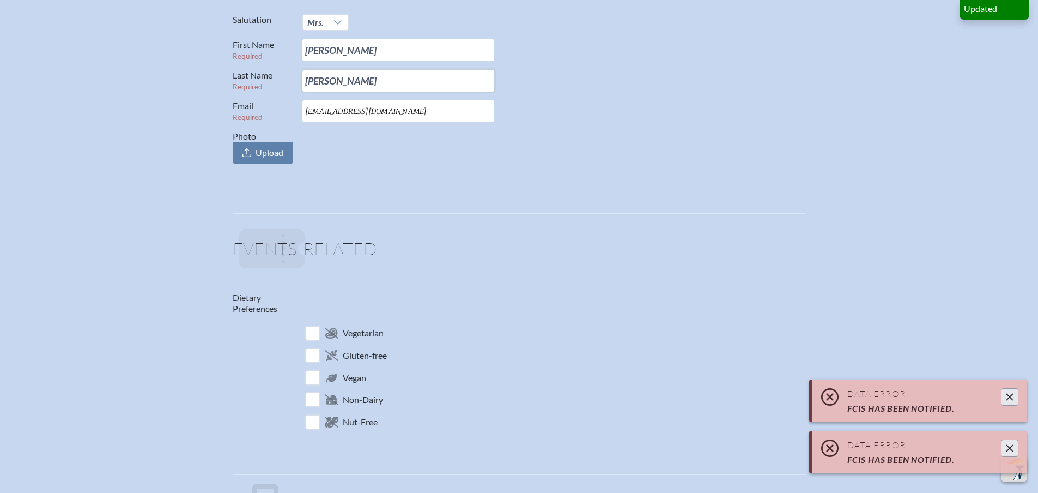
type input "Worsham"
click at [452, 163] on p "Photo Upload" at bounding box center [515, 147] width 565 height 33
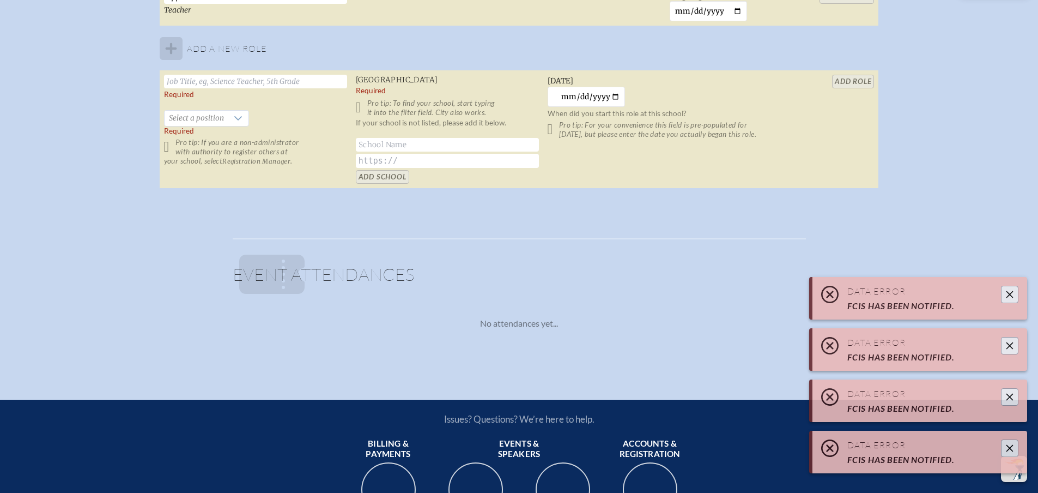
scroll to position [763, 0]
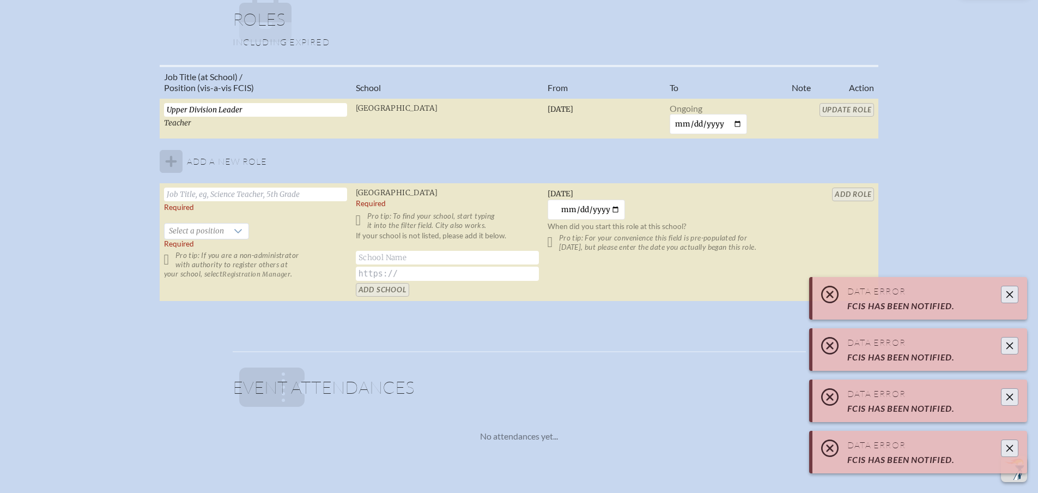
click at [858, 109] on table "Job Title (at School) / Position (vis-a-vis FCIS) School From To Note Action Up…" at bounding box center [520, 183] width 720 height 237
click at [207, 231] on span "Select a position" at bounding box center [197, 231] width 64 height 15
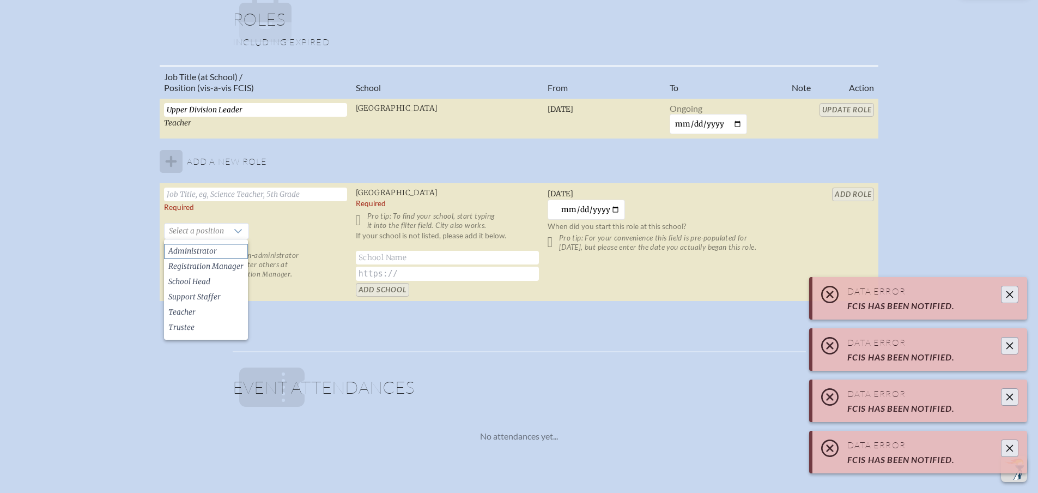
click at [202, 251] on span "Administrator" at bounding box center [192, 251] width 49 height 11
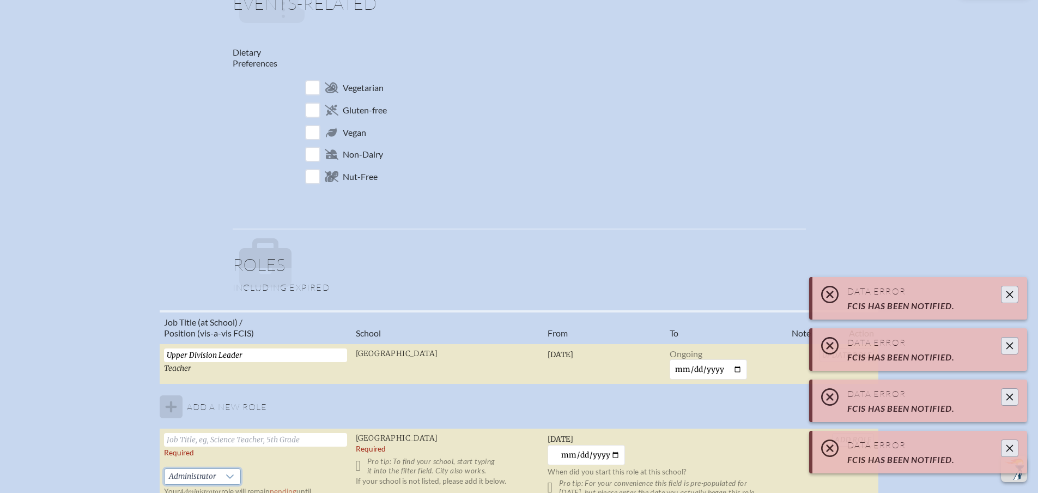
scroll to position [491, 0]
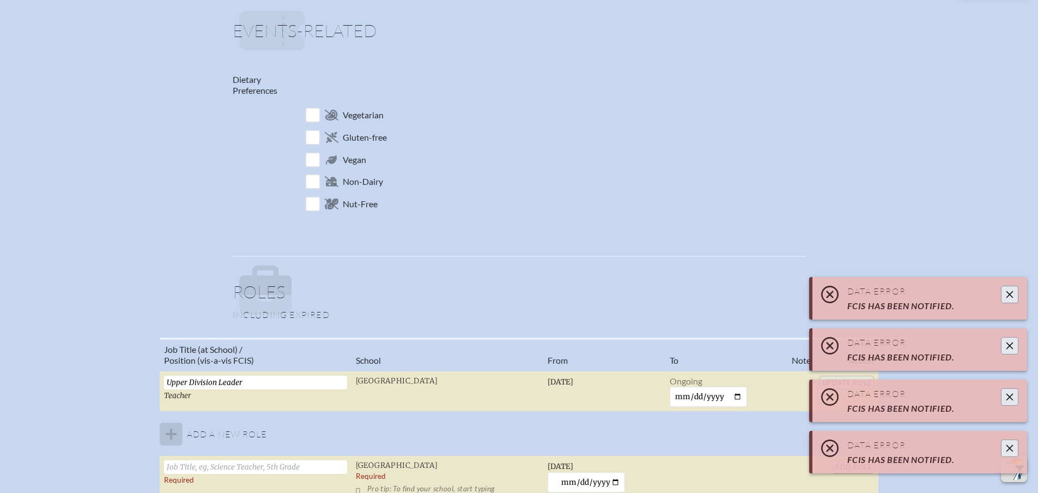
click at [1007, 291] on icon "Close" at bounding box center [1010, 294] width 9 height 9
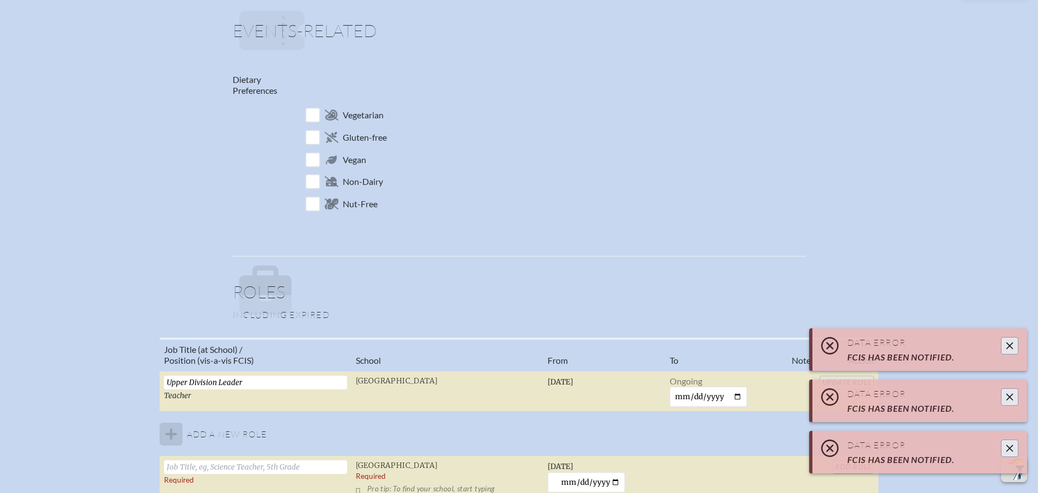
drag, startPoint x: 1015, startPoint y: 343, endPoint x: 1006, endPoint y: 390, distance: 47.7
click at [1014, 345] on button "Close" at bounding box center [1009, 345] width 17 height 17
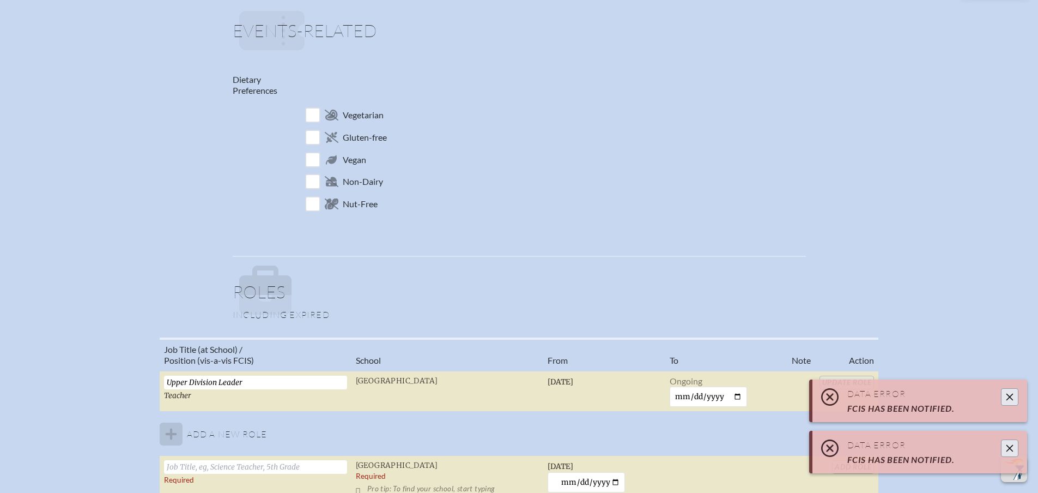
drag, startPoint x: 1012, startPoint y: 407, endPoint x: 1006, endPoint y: 400, distance: 9.3
click at [1012, 407] on div "Data Error FCIS has been notified." at bounding box center [920, 400] width 215 height 43
click at [1006, 398] on button "Close" at bounding box center [1009, 396] width 17 height 17
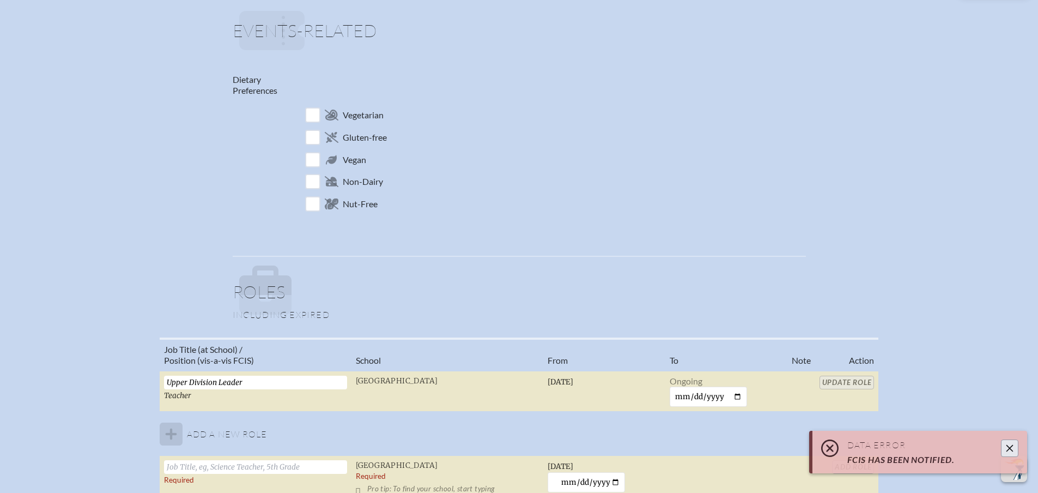
drag, startPoint x: 1010, startPoint y: 450, endPoint x: 929, endPoint y: 377, distance: 109.2
click at [1007, 447] on icon "Close" at bounding box center [1010, 448] width 9 height 9
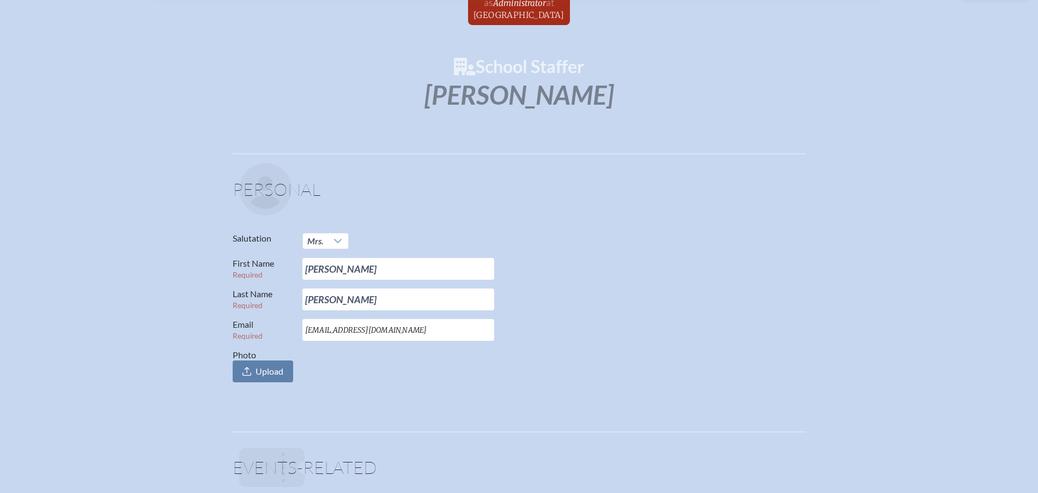
scroll to position [55, 0]
drag, startPoint x: 527, startPoint y: 0, endPoint x: 527, endPoint y: 7, distance: 7.1
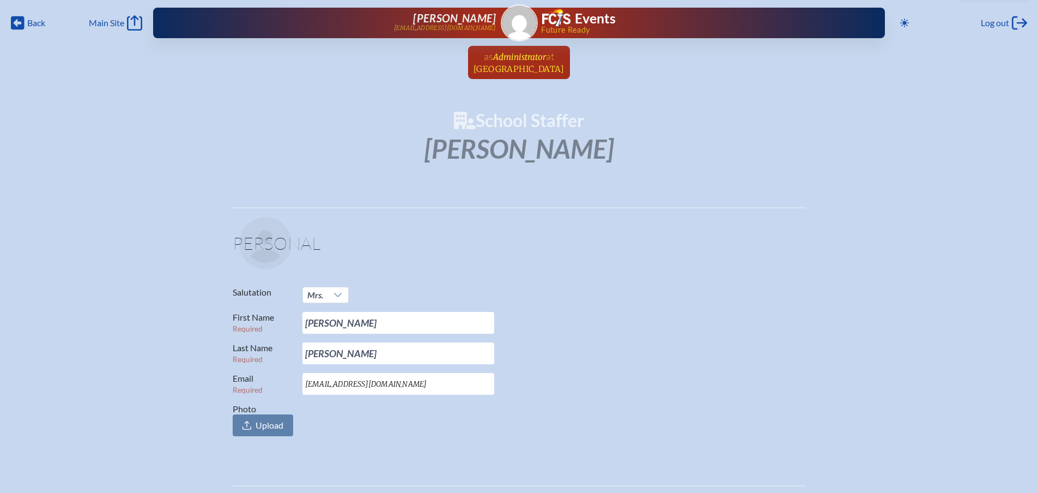
click at [530, 60] on span "Administrator" at bounding box center [519, 57] width 53 height 10
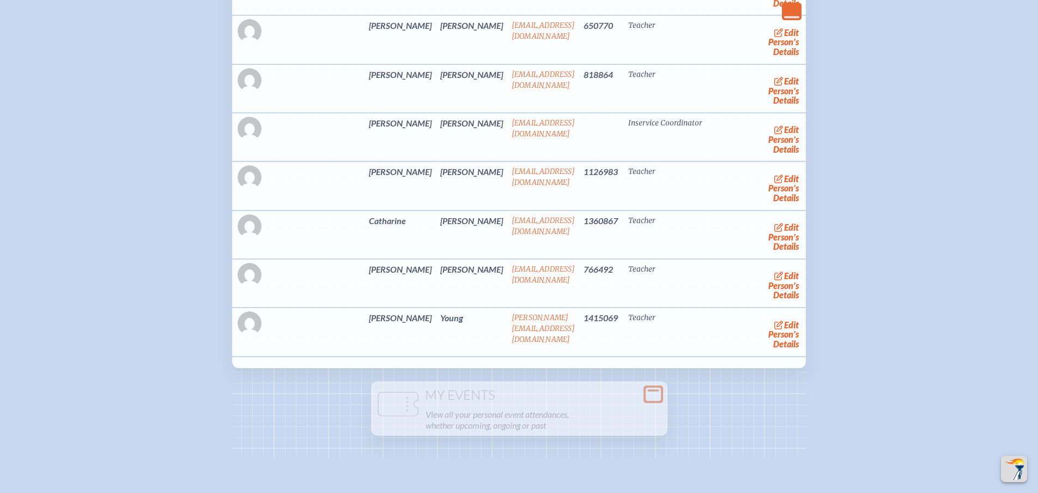
scroll to position [3216, 0]
click at [784, 329] on span "edit" at bounding box center [791, 324] width 15 height 10
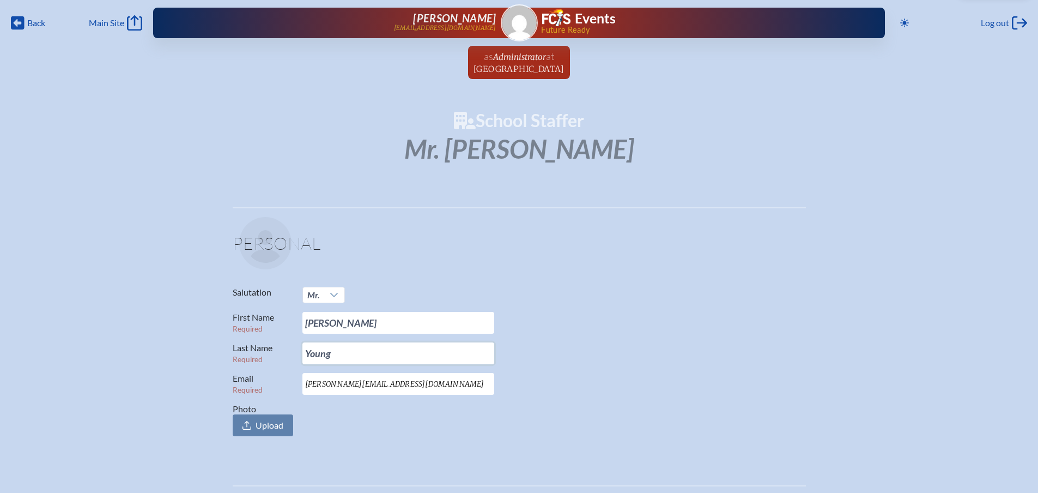
drag, startPoint x: 346, startPoint y: 349, endPoint x: 192, endPoint y: 347, distance: 153.2
type input "Stoltenberg"
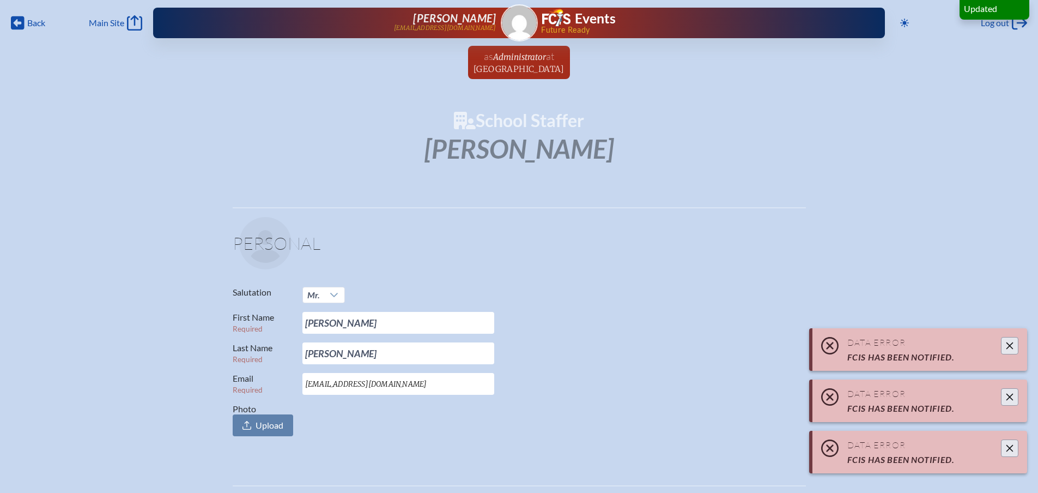
type input "mstoltenberg@rpds.com"
click at [587, 299] on p "Salutation Mr." at bounding box center [515, 295] width 565 height 16
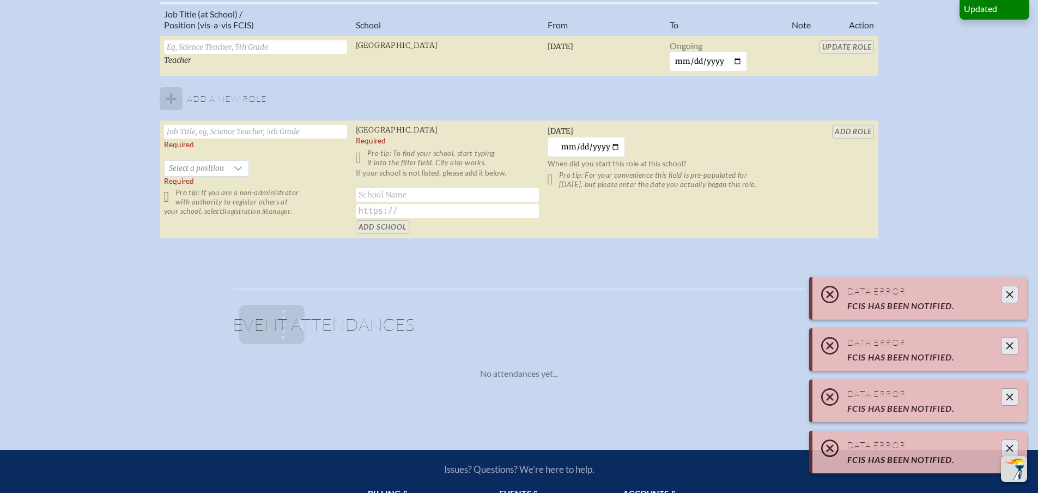
scroll to position [763, 0]
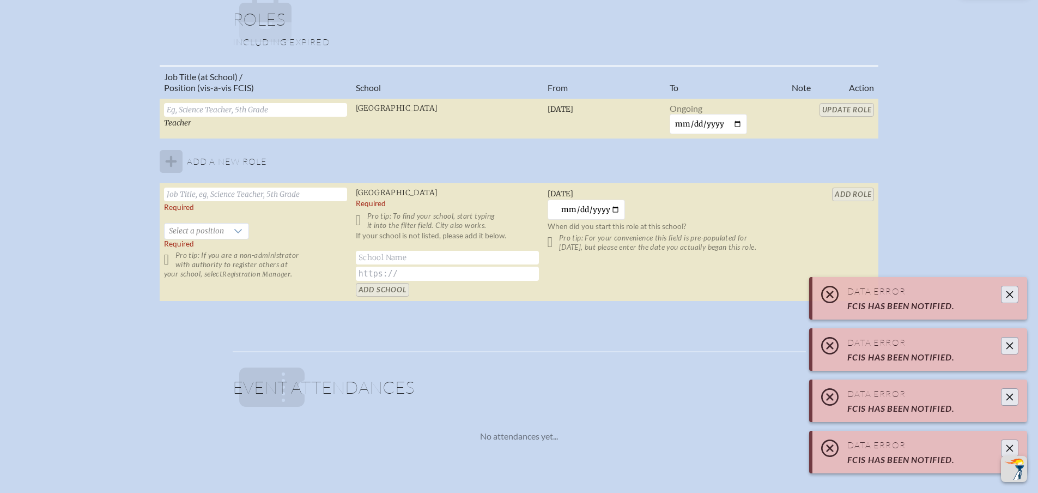
click at [842, 111] on table "Job Title (at School) / Position (vis-a-vis FCIS) School From To Note Action Te…" at bounding box center [520, 183] width 720 height 237
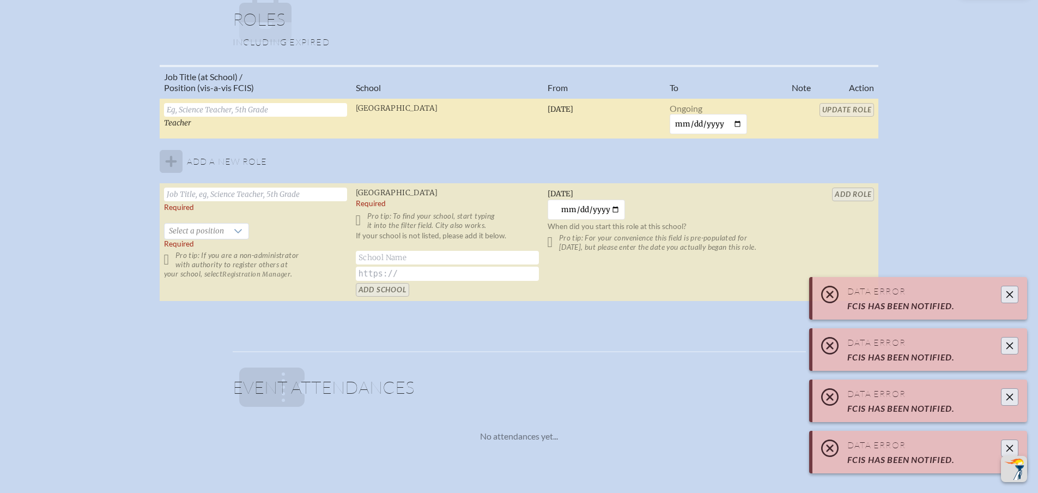
drag, startPoint x: 195, startPoint y: 110, endPoint x: 205, endPoint y: 108, distance: 9.9
click at [198, 108] on input "text" at bounding box center [255, 110] width 183 height 14
type input "Teacher"
click at [838, 107] on input "Update Role" at bounding box center [847, 110] width 55 height 14
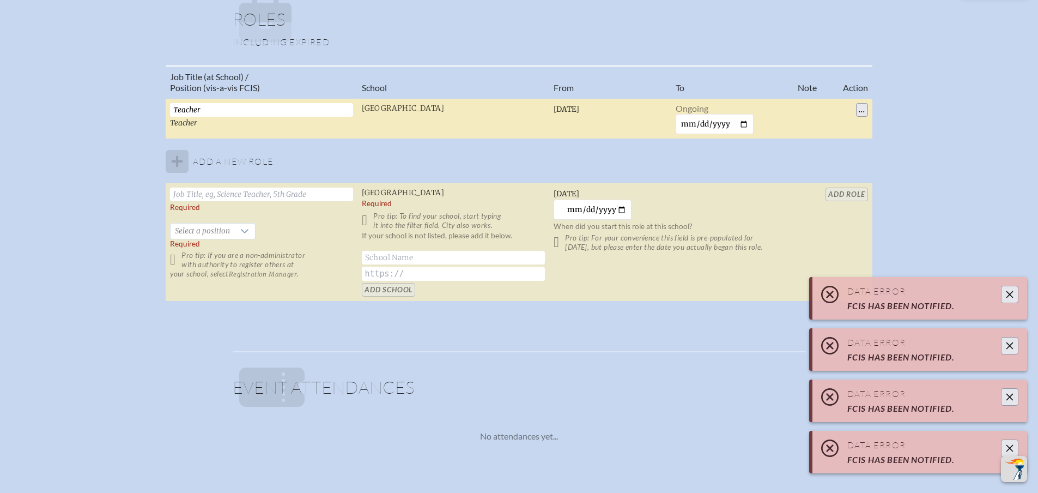
type input "Young"
type input "myoung@rpds.com"
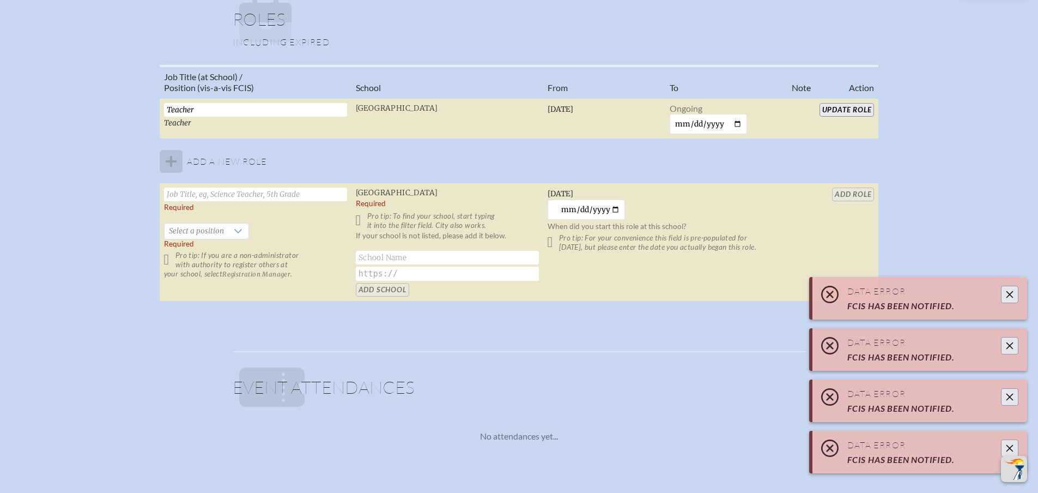
click at [1011, 297] on icon "Close" at bounding box center [1010, 294] width 9 height 9
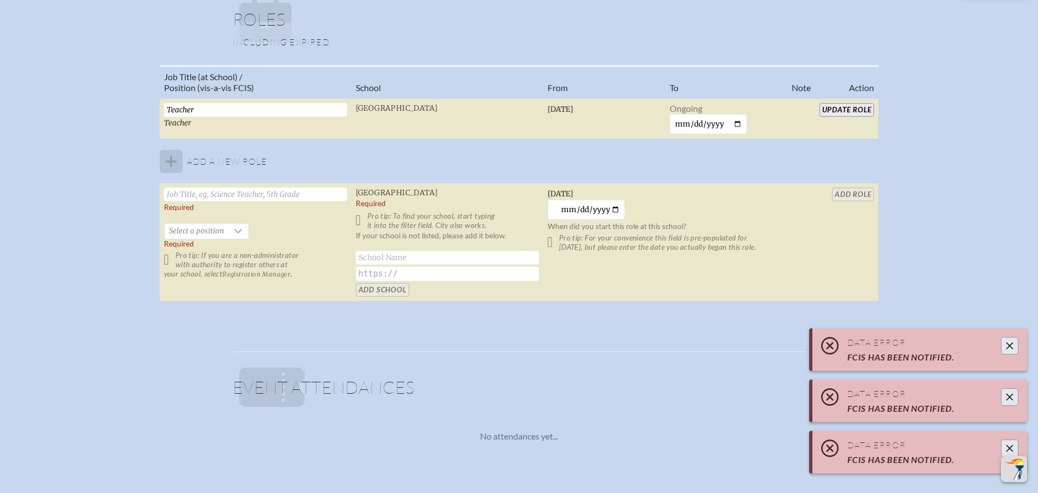
click at [1016, 347] on button "Close" at bounding box center [1009, 345] width 17 height 17
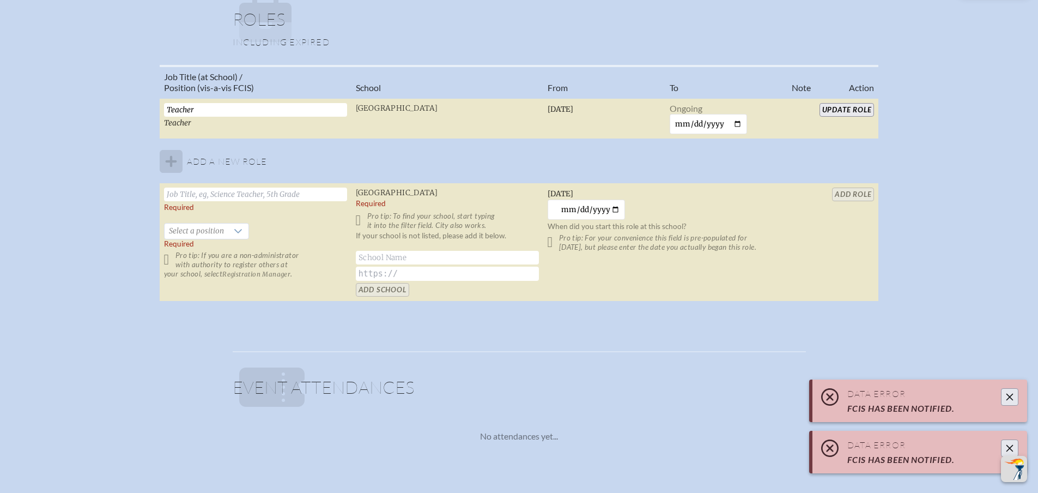
click at [1018, 397] on button "Close" at bounding box center [1009, 396] width 17 height 17
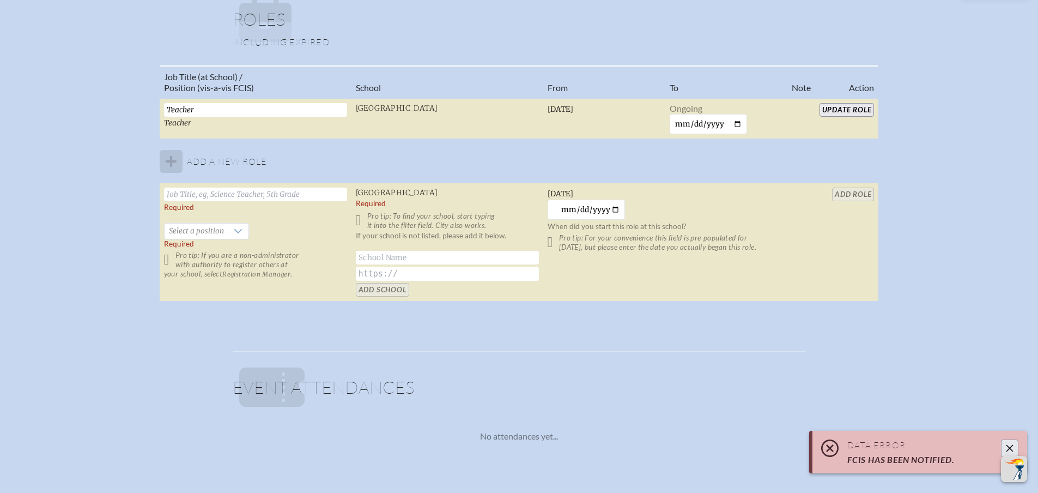
drag, startPoint x: 1010, startPoint y: 448, endPoint x: 905, endPoint y: 258, distance: 216.7
click at [1005, 426] on body "Back Back Main Site Main Site Toggle to Dark Mode Log out Log out Marye Edenfie…" at bounding box center [519, 54] width 1038 height 1634
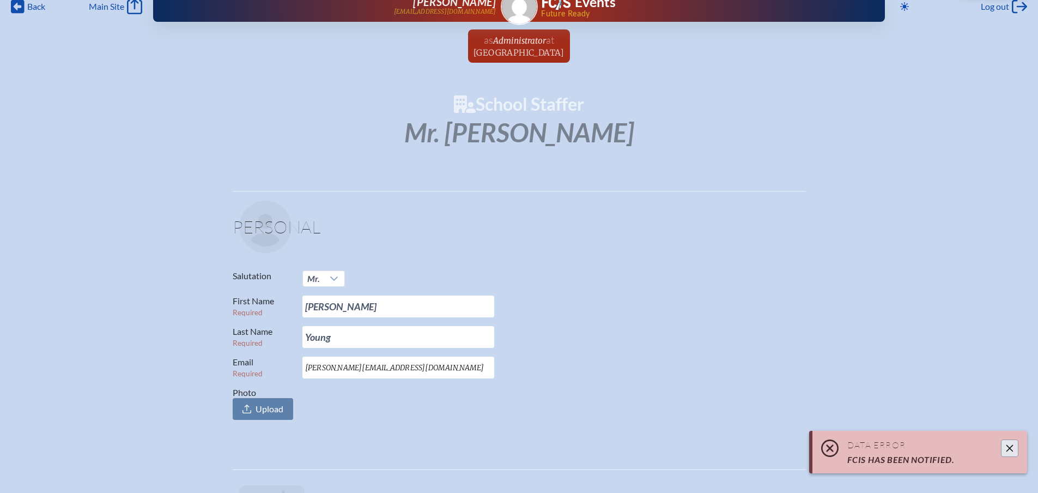
scroll to position [0, 0]
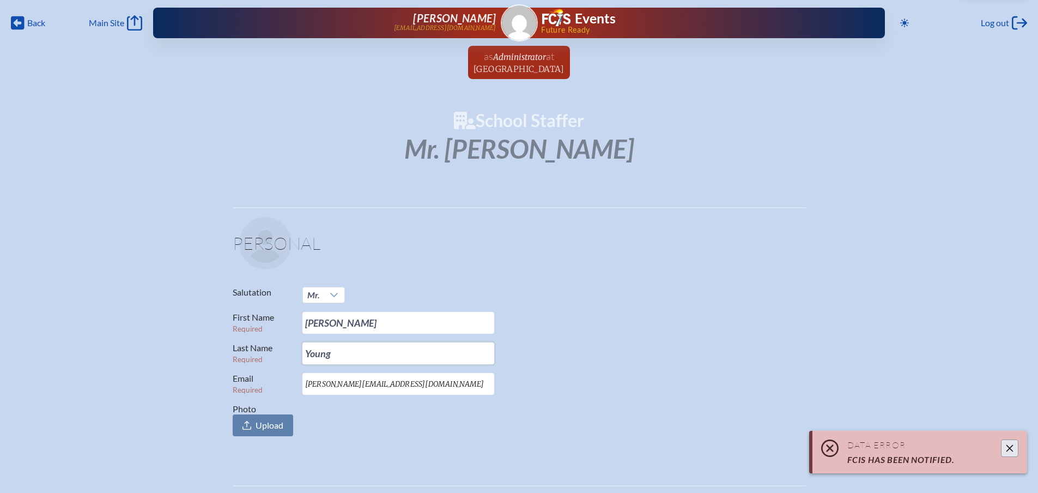
drag, startPoint x: 371, startPoint y: 353, endPoint x: 233, endPoint y: 343, distance: 138.8
click at [233, 343] on p "Last Name Required Young" at bounding box center [515, 353] width 565 height 22
type input "Stoltenberg"
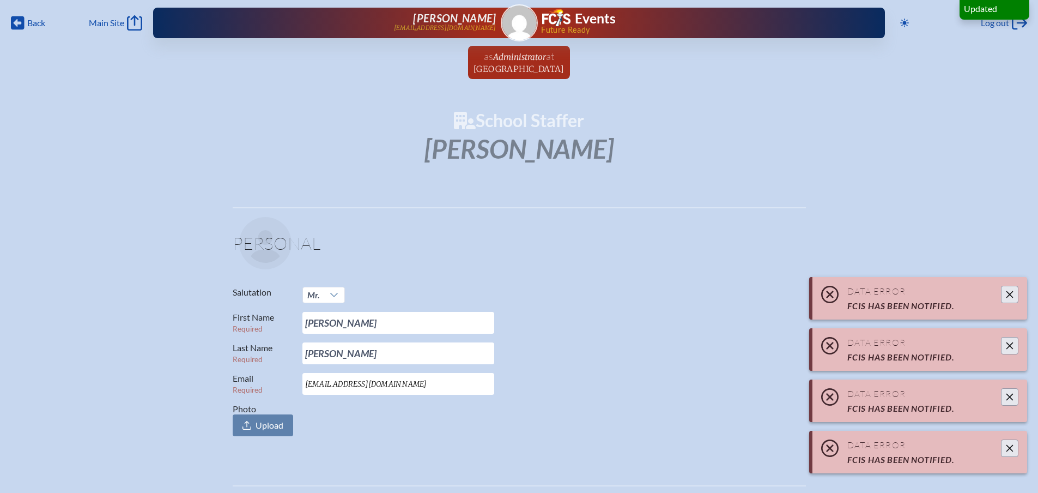
type input "mstoltenberg@rpds.com"
click at [711, 321] on p "First Name Required Maggie" at bounding box center [515, 323] width 565 height 22
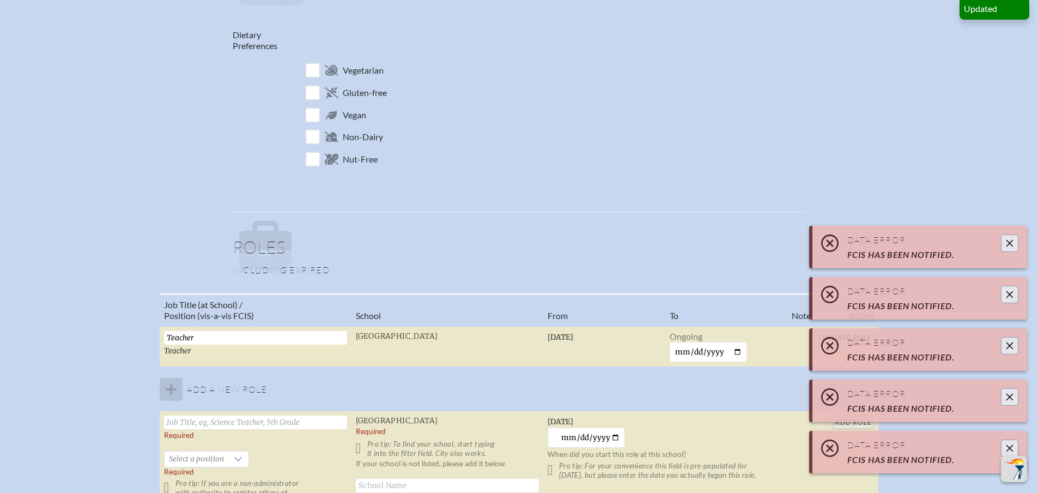
scroll to position [763, 0]
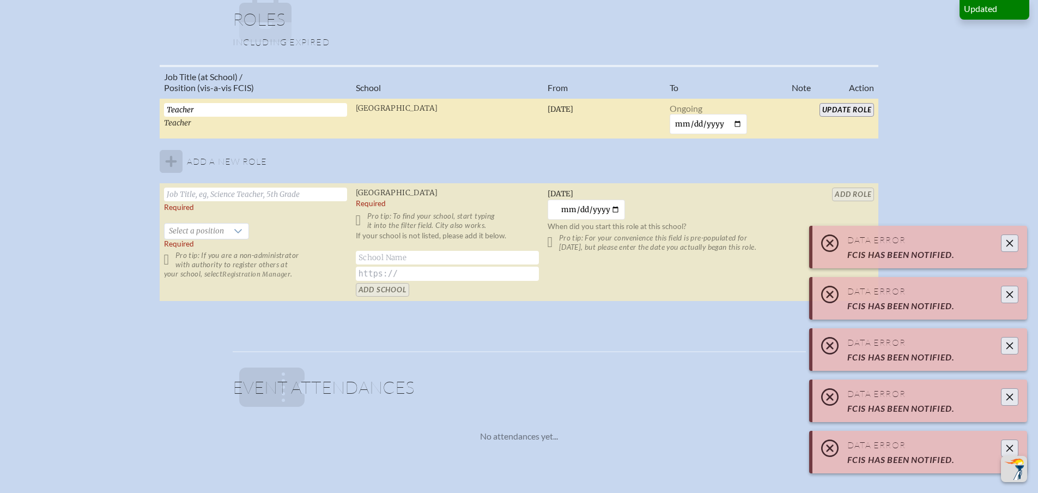
click at [844, 107] on input "Update Role" at bounding box center [847, 110] width 55 height 14
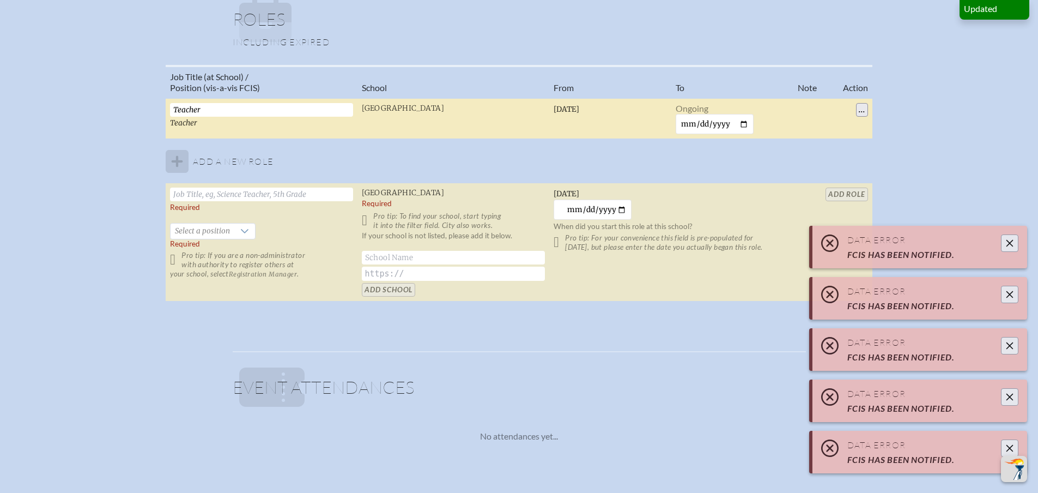
type input "Young"
type input "myoung@rpds.com"
click at [1007, 244] on icon "Close" at bounding box center [1010, 243] width 9 height 9
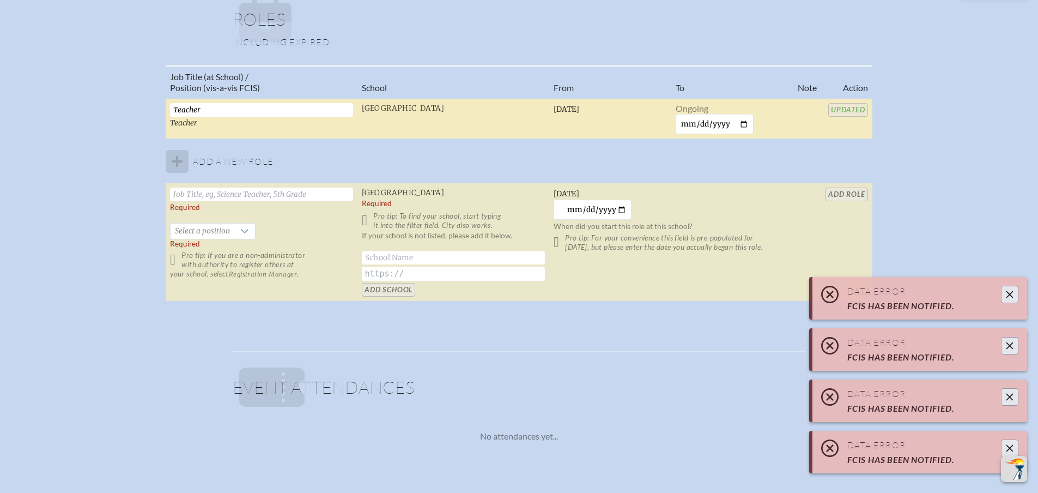
click at [1010, 300] on button "Close" at bounding box center [1009, 294] width 17 height 17
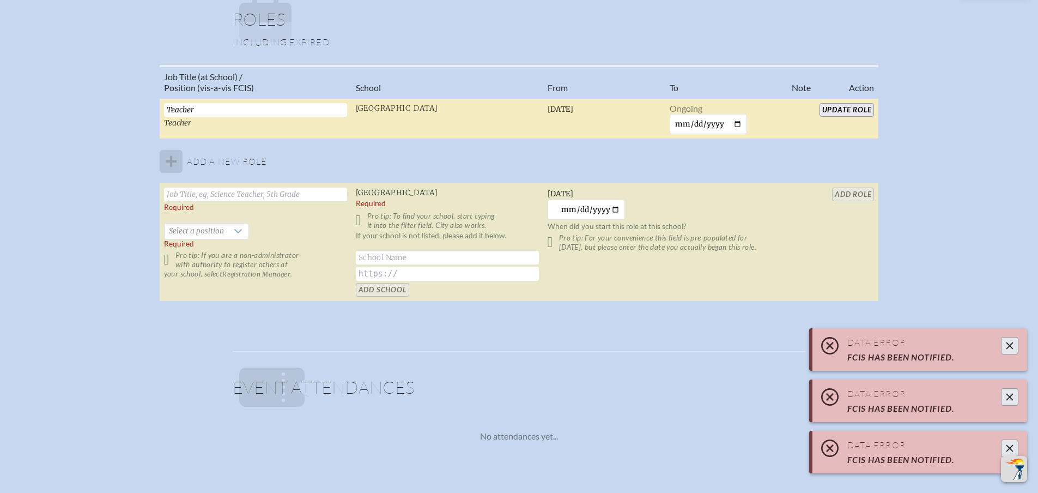
click at [1009, 345] on icon "Close" at bounding box center [1010, 345] width 7 height 7
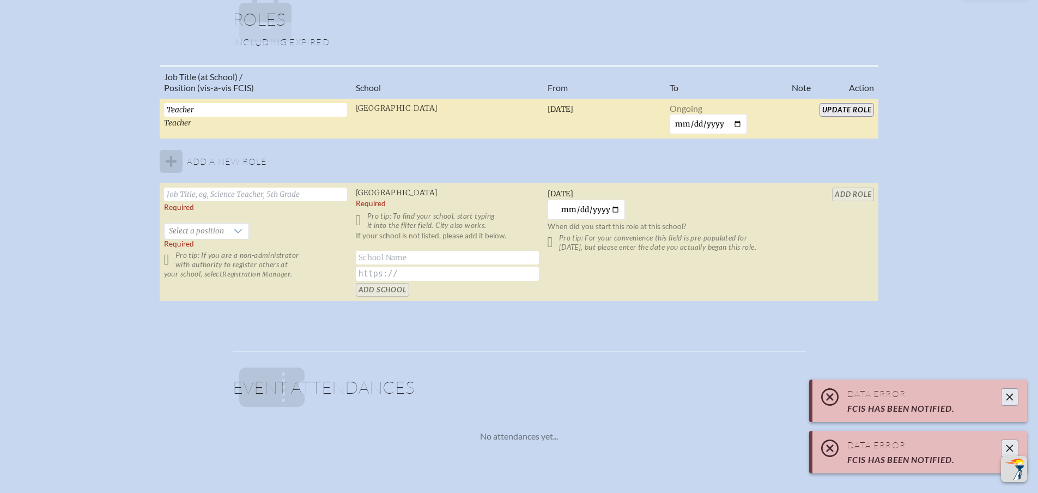
click at [1009, 403] on button "Close" at bounding box center [1009, 396] width 17 height 17
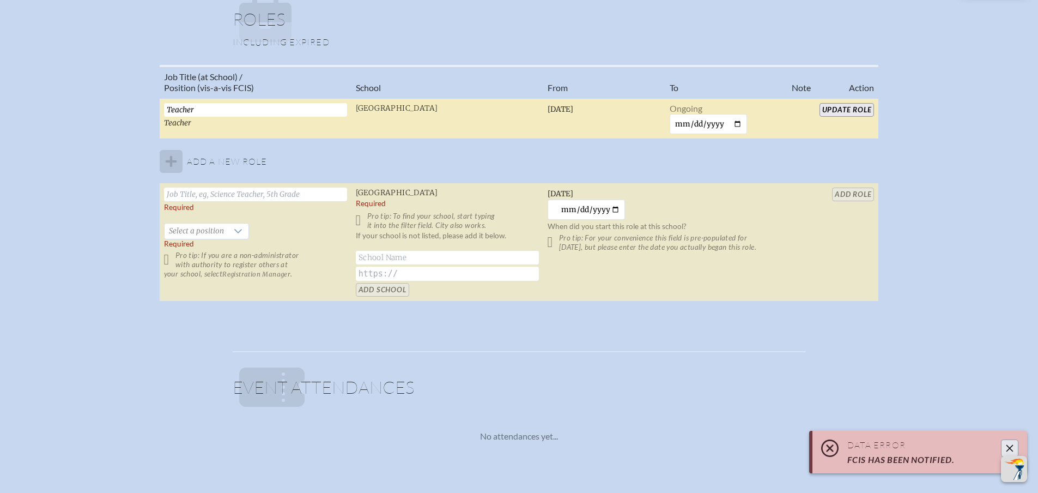
click at [1009, 445] on icon "Close" at bounding box center [1010, 448] width 9 height 9
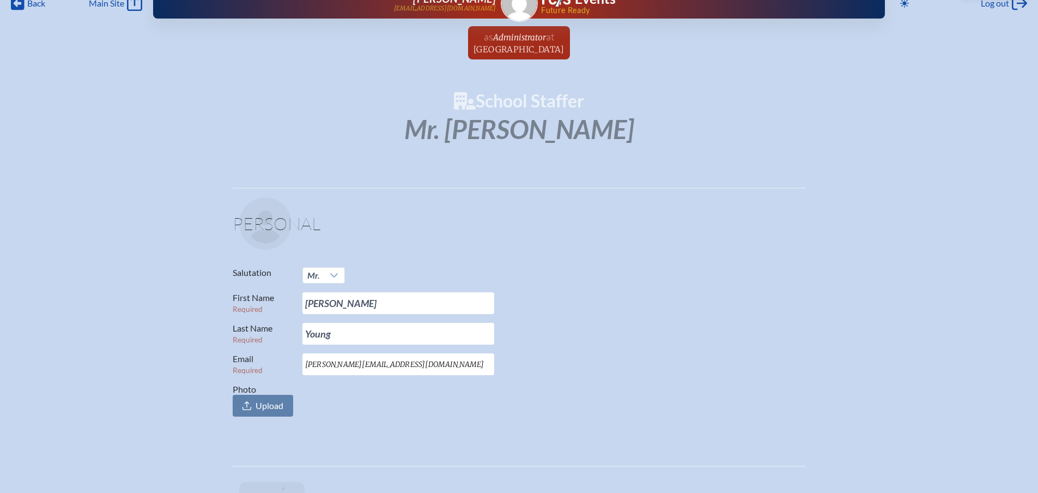
scroll to position [0, 0]
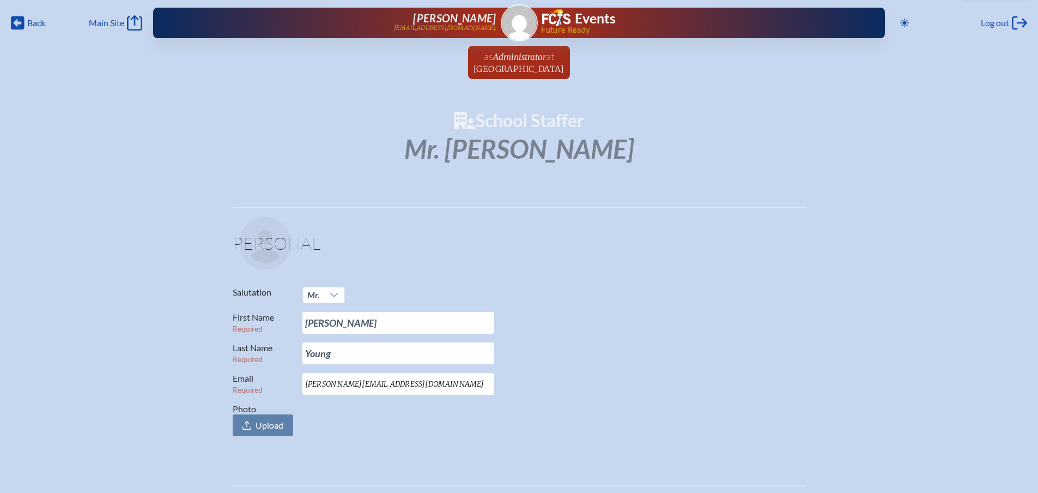
click at [501, 66] on span "[GEOGRAPHIC_DATA]" at bounding box center [519, 69] width 91 height 10
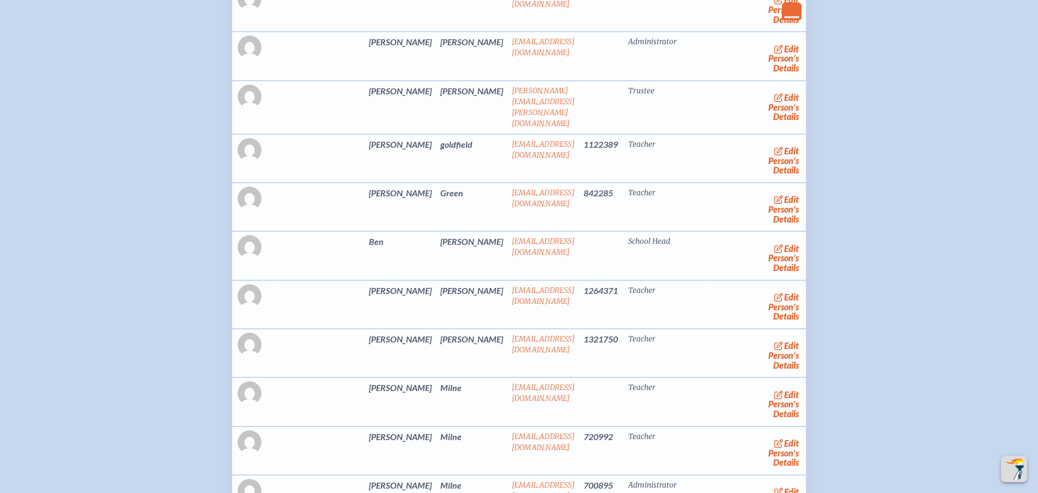
scroll to position [2235, 0]
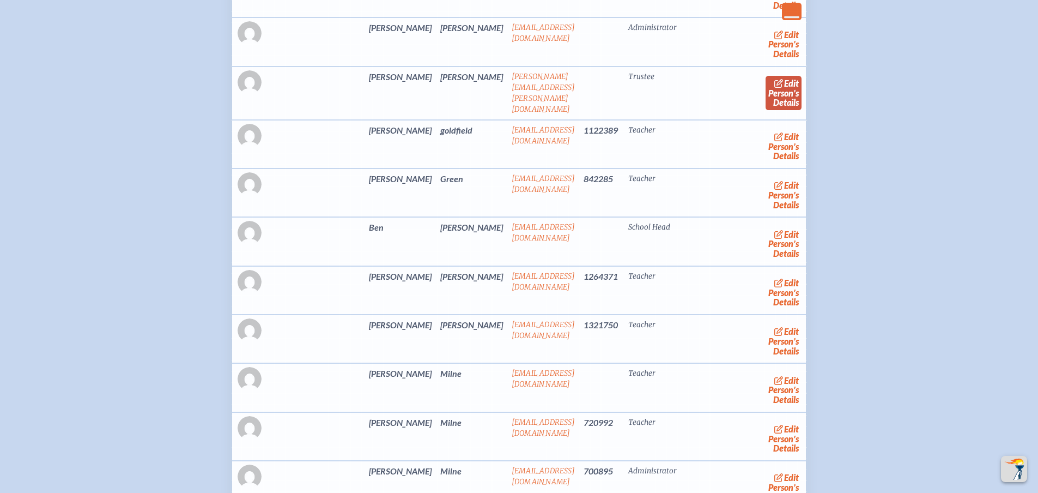
click at [784, 88] on span "edit" at bounding box center [791, 83] width 15 height 10
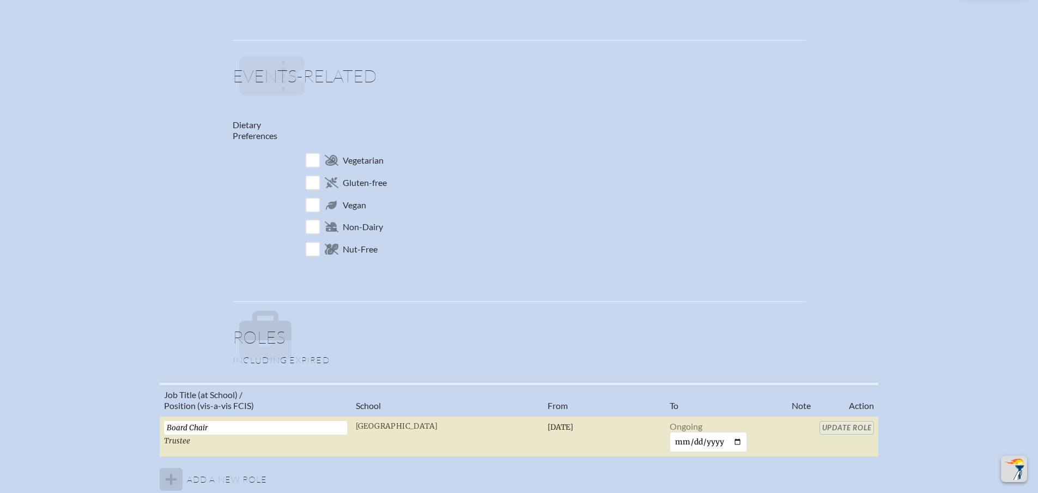
scroll to position [600, 0]
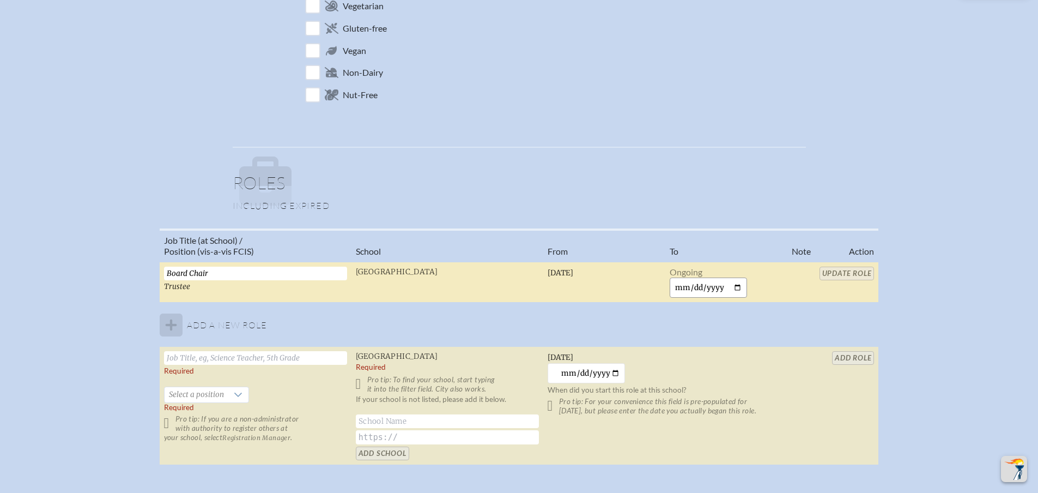
click at [678, 289] on input "date" at bounding box center [709, 287] width 78 height 20
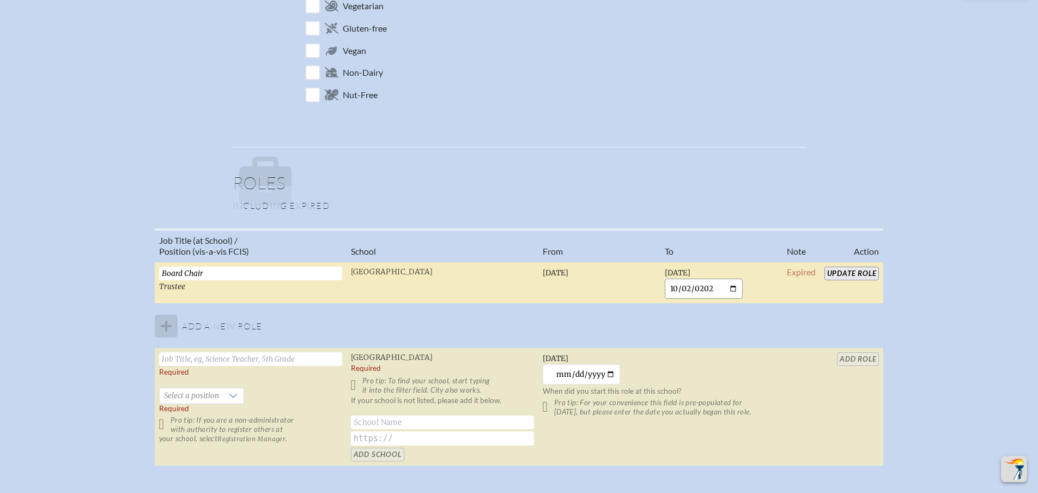
type input "2025-10-02"
click at [862, 273] on input "Update Role" at bounding box center [852, 274] width 55 height 14
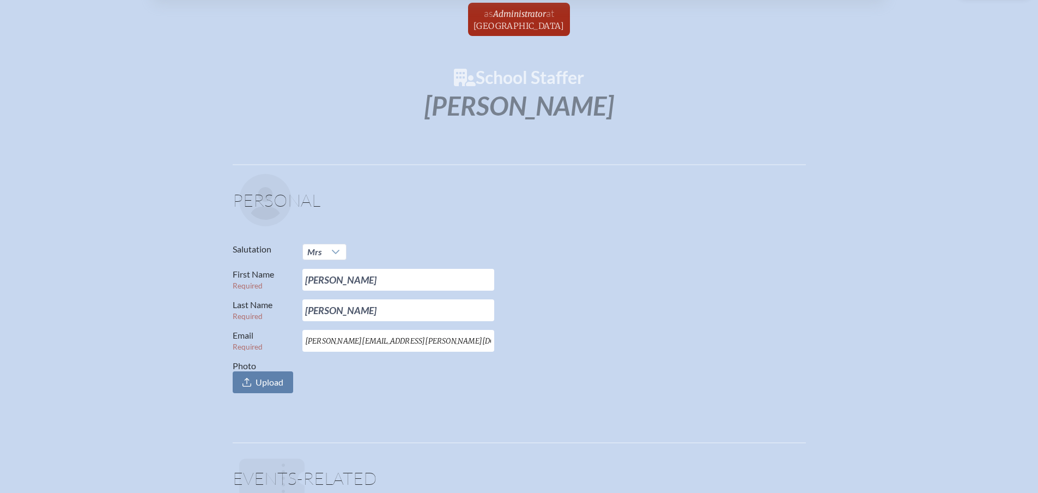
scroll to position [0, 0]
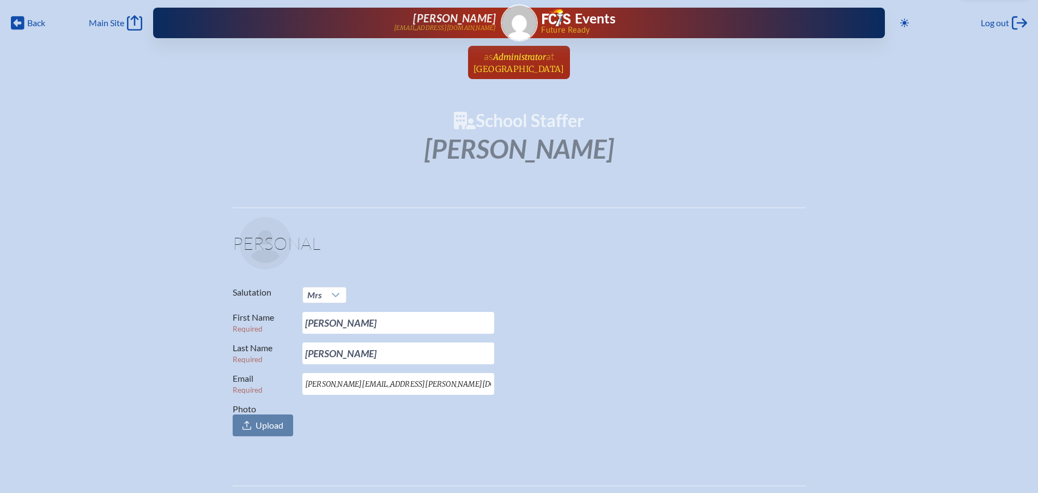
click at [527, 59] on span "Administrator" at bounding box center [519, 57] width 53 height 10
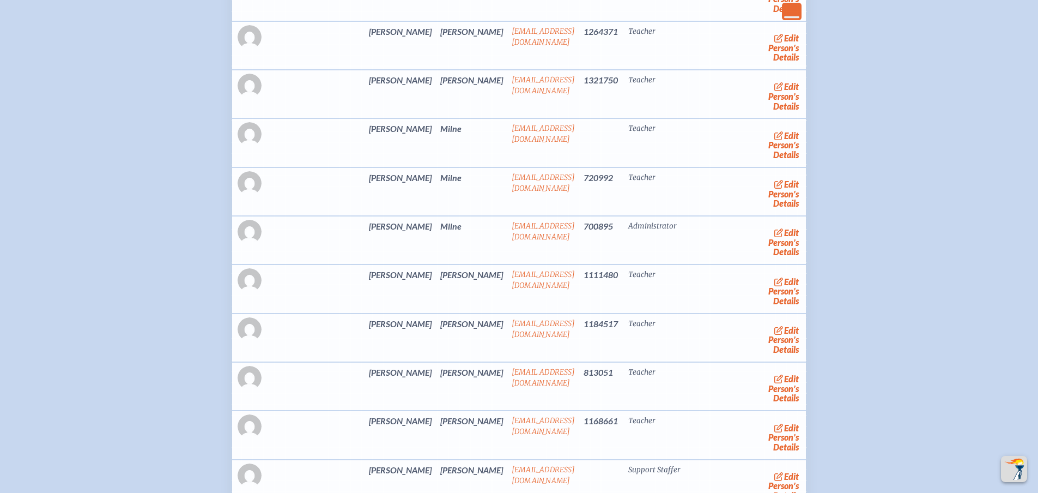
scroll to position [2453, 0]
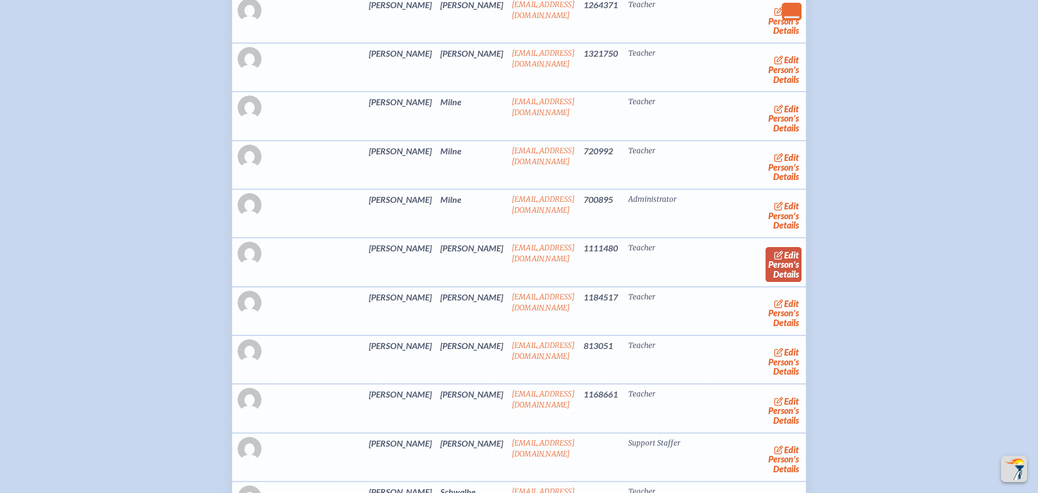
click at [784, 260] on span "edit" at bounding box center [791, 255] width 15 height 10
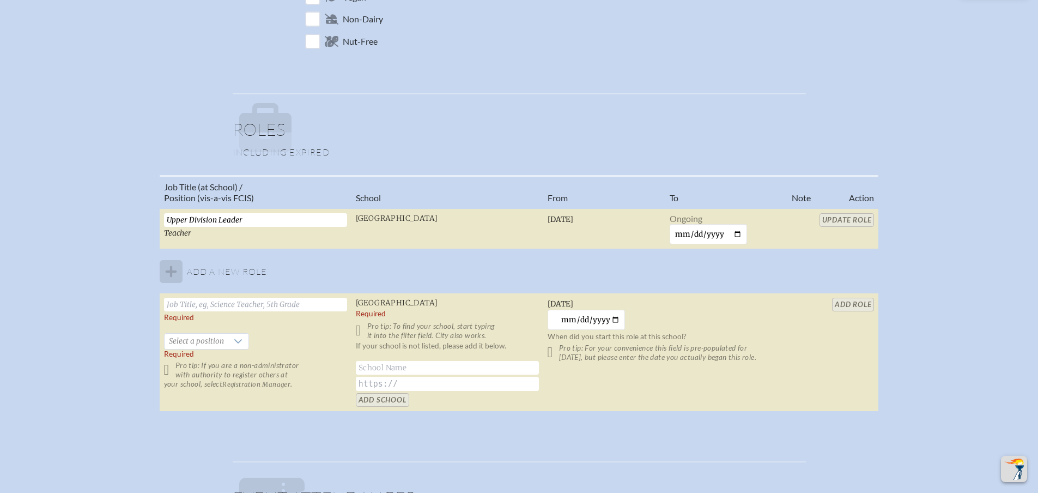
scroll to position [654, 0]
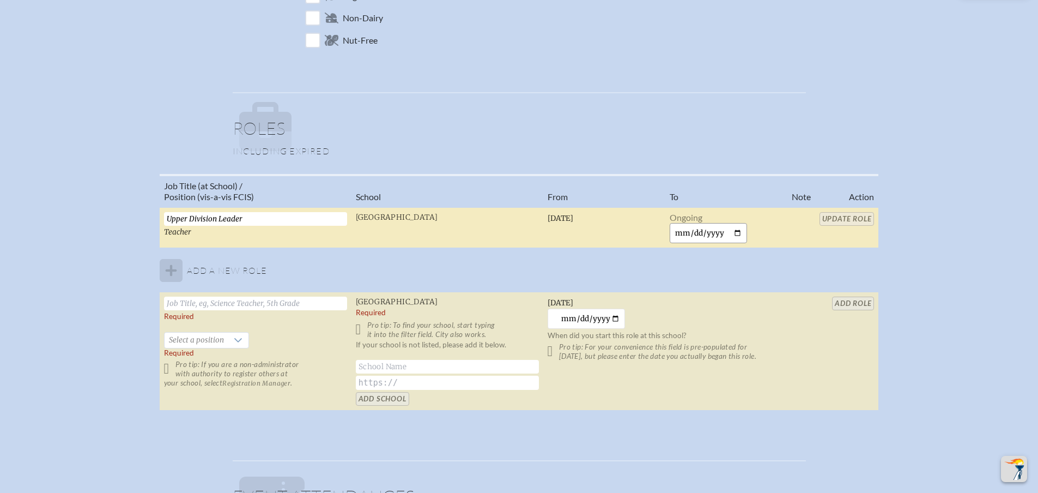
click at [679, 232] on input "date" at bounding box center [709, 233] width 78 height 20
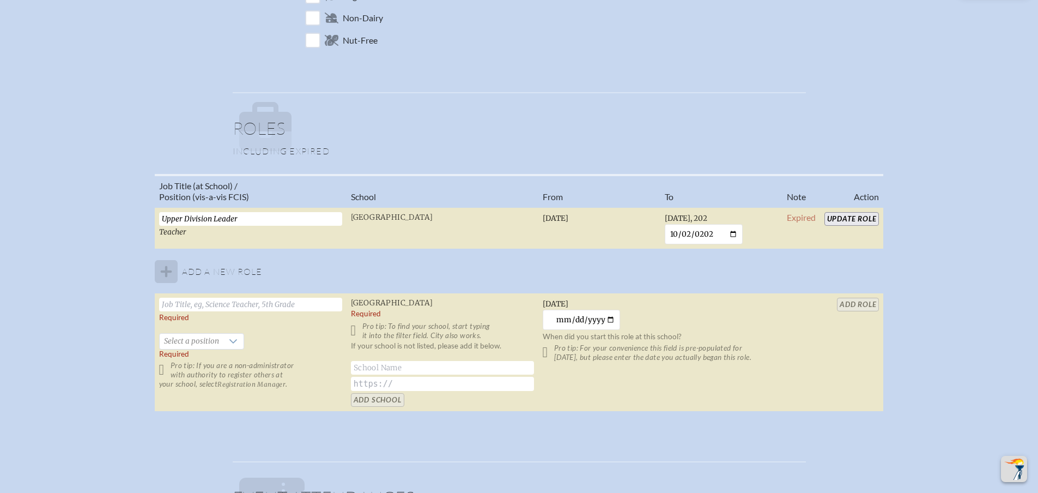
type input "2025-10-02"
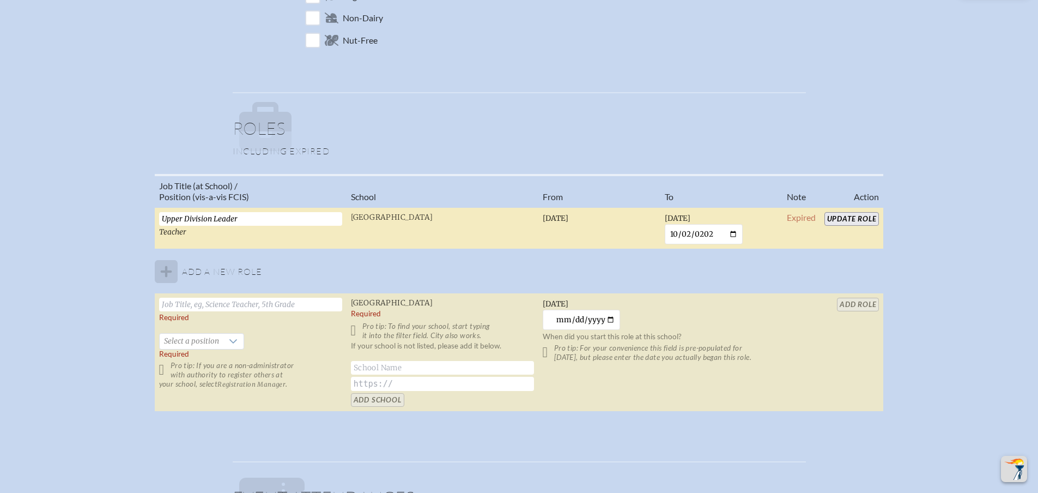
click at [868, 220] on input "Update Role" at bounding box center [852, 219] width 55 height 14
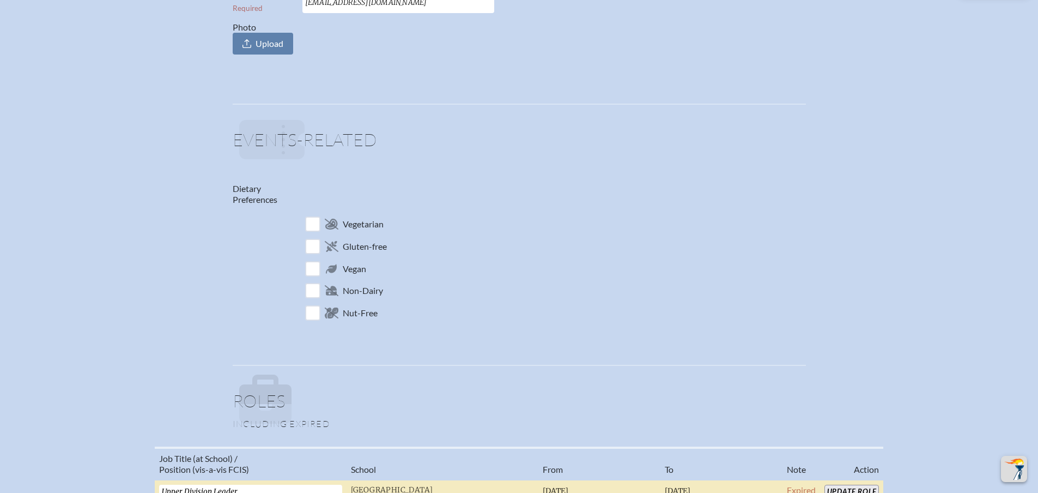
scroll to position [763, 0]
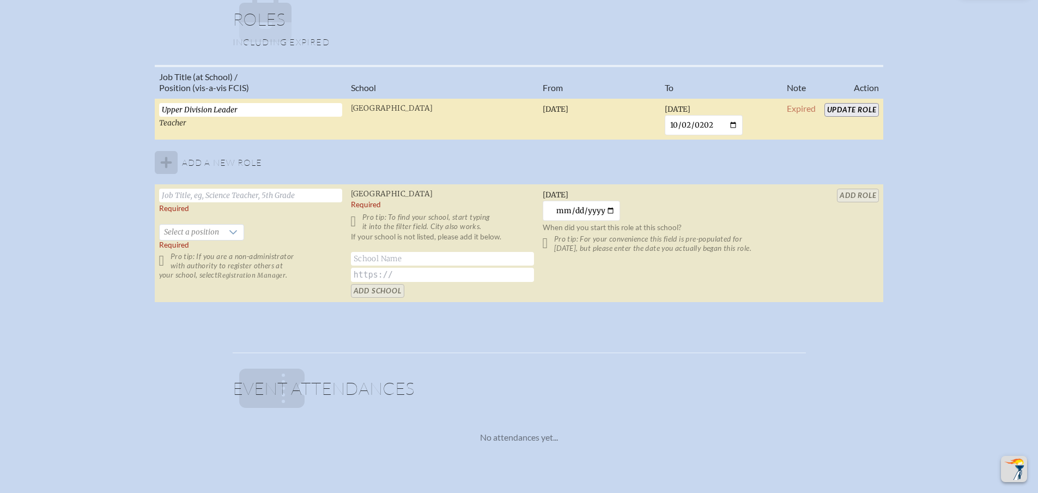
click at [863, 108] on input "Update Role" at bounding box center [852, 110] width 55 height 14
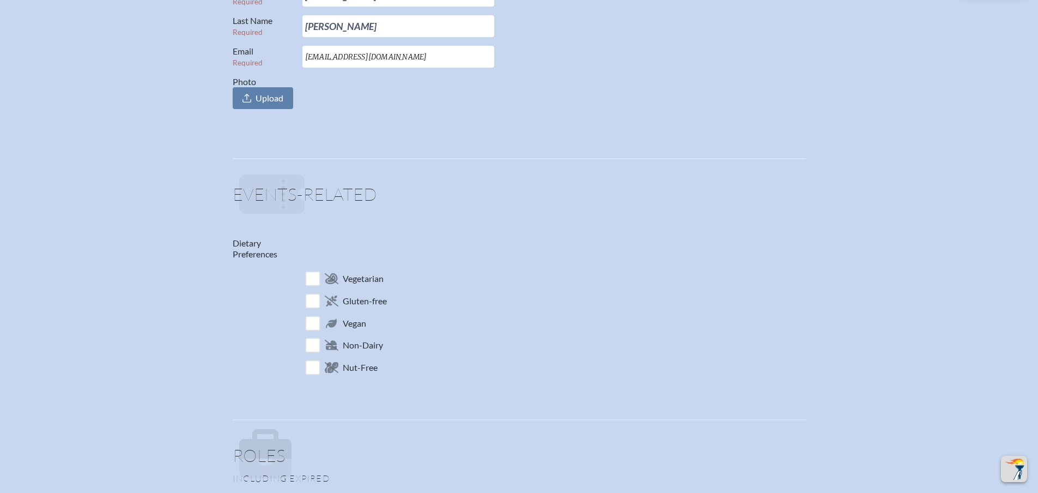
scroll to position [0, 0]
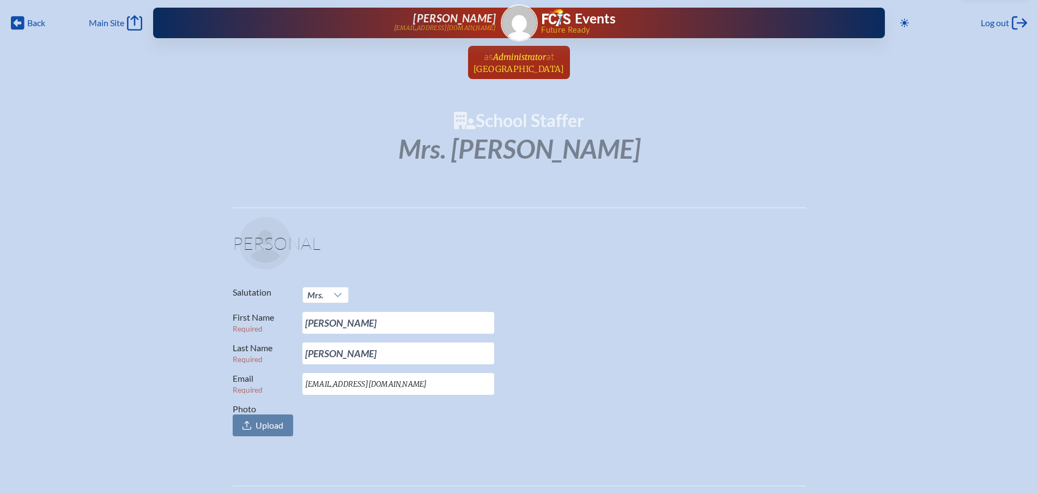
click at [518, 56] on span "Administrator" at bounding box center [519, 57] width 53 height 10
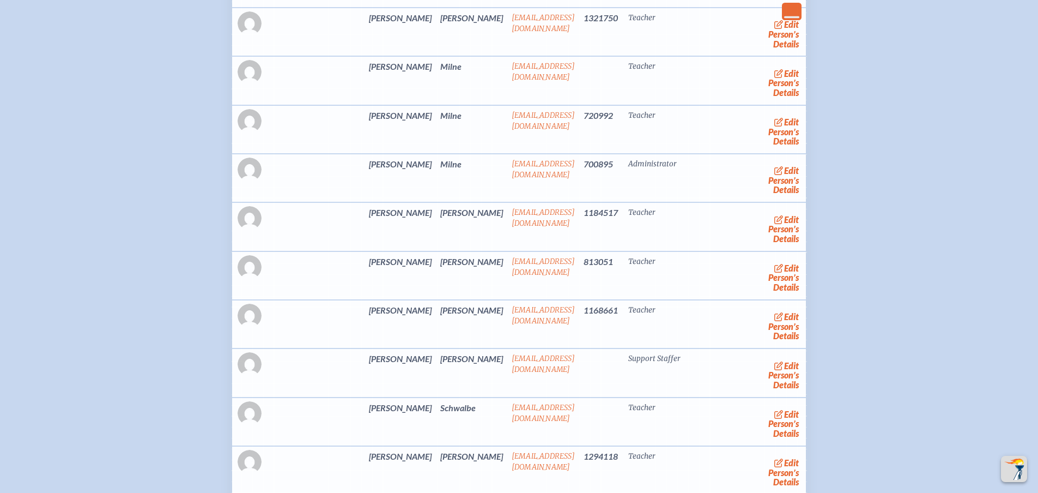
scroll to position [2508, 0]
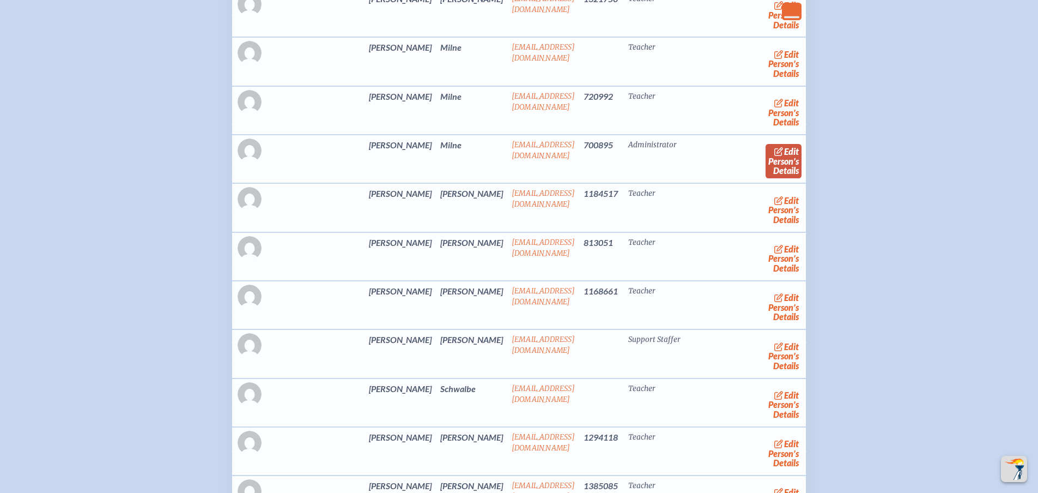
click at [784, 156] on span "edit" at bounding box center [791, 151] width 15 height 10
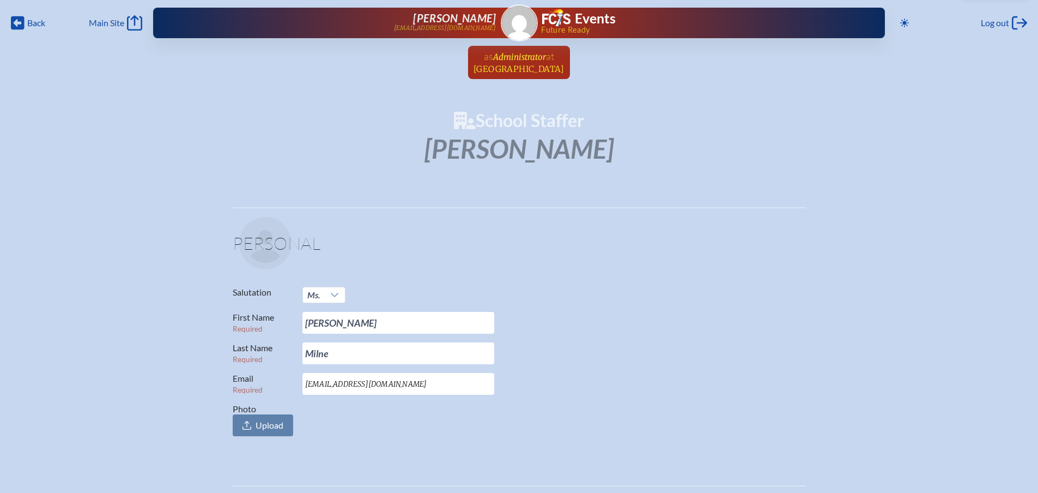
click at [512, 61] on span "Administrator" at bounding box center [519, 57] width 53 height 10
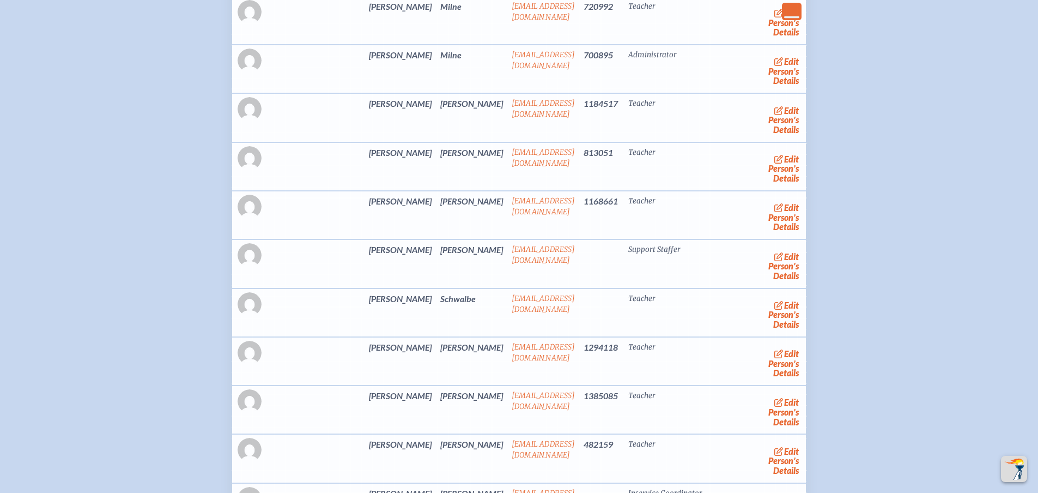
scroll to position [2617, 0]
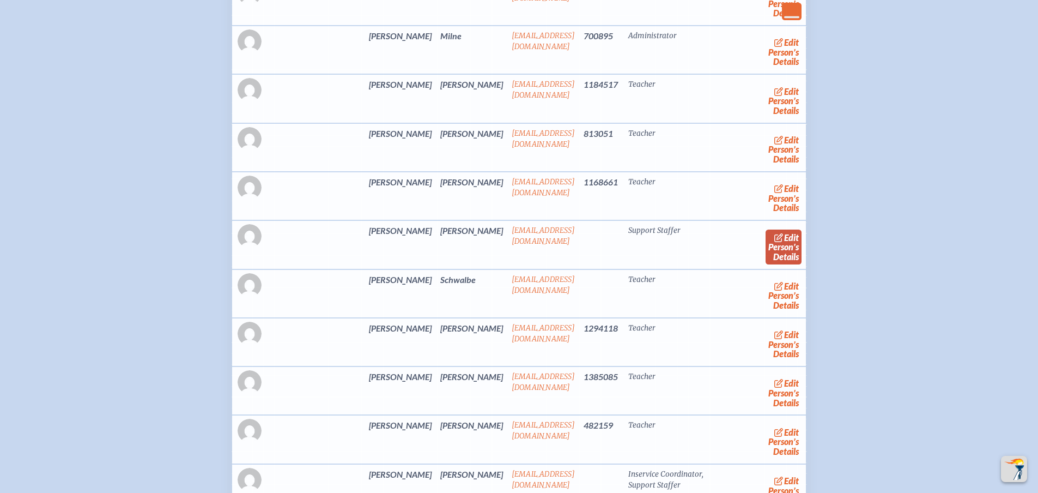
click at [784, 243] on span "edit" at bounding box center [791, 237] width 15 height 10
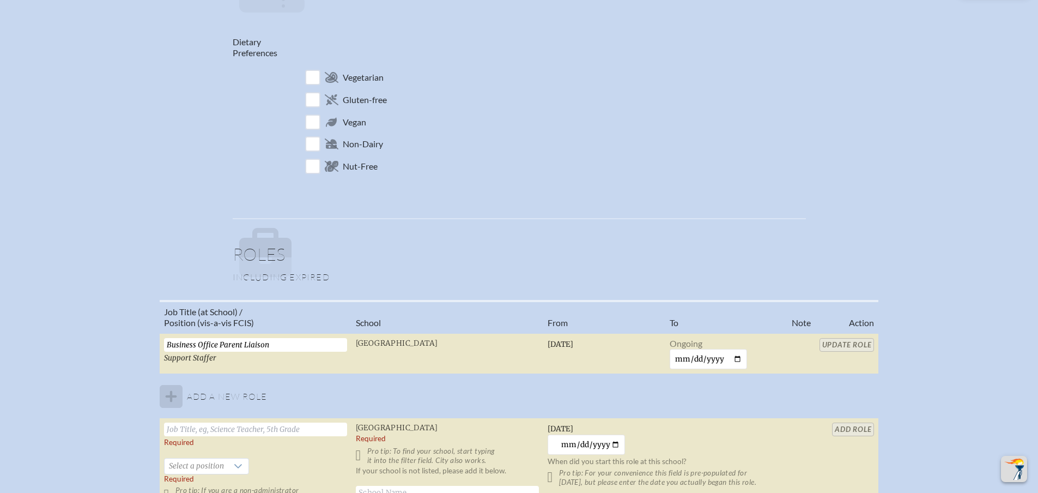
scroll to position [763, 0]
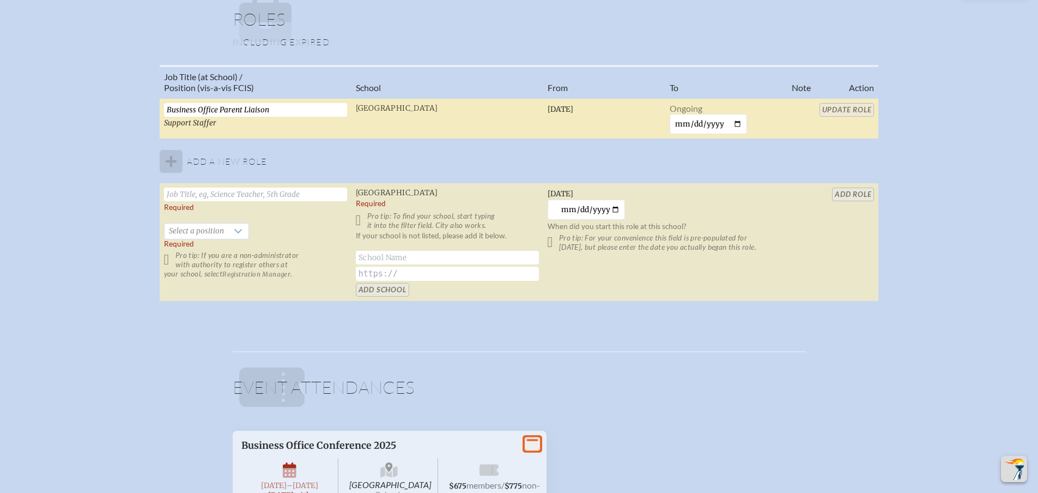
drag, startPoint x: 681, startPoint y: 122, endPoint x: 735, endPoint y: 101, distance: 57.6
click at [682, 122] on input "date" at bounding box center [709, 124] width 78 height 20
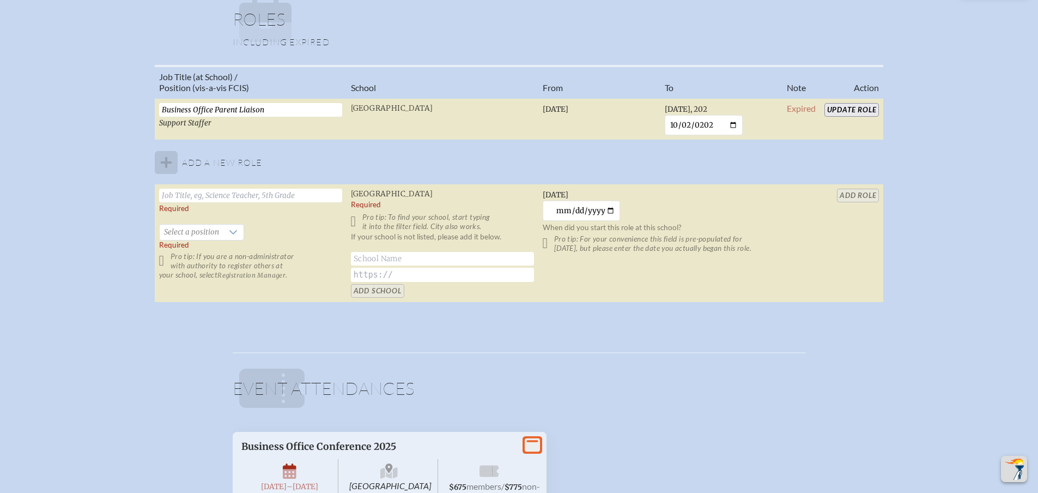
type input "2025-10-02"
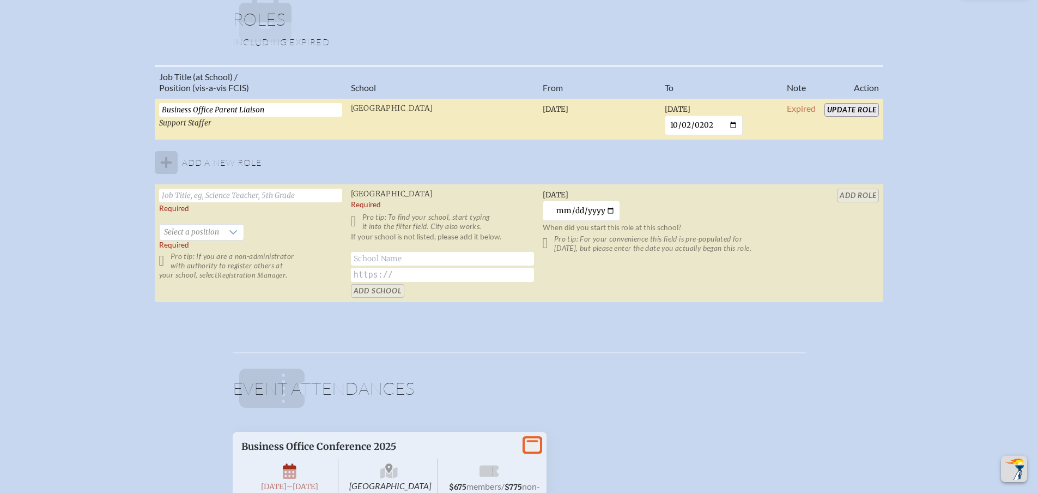
click at [855, 102] on td "Update Role" at bounding box center [852, 119] width 64 height 42
click at [844, 112] on input "Update Role" at bounding box center [852, 110] width 55 height 14
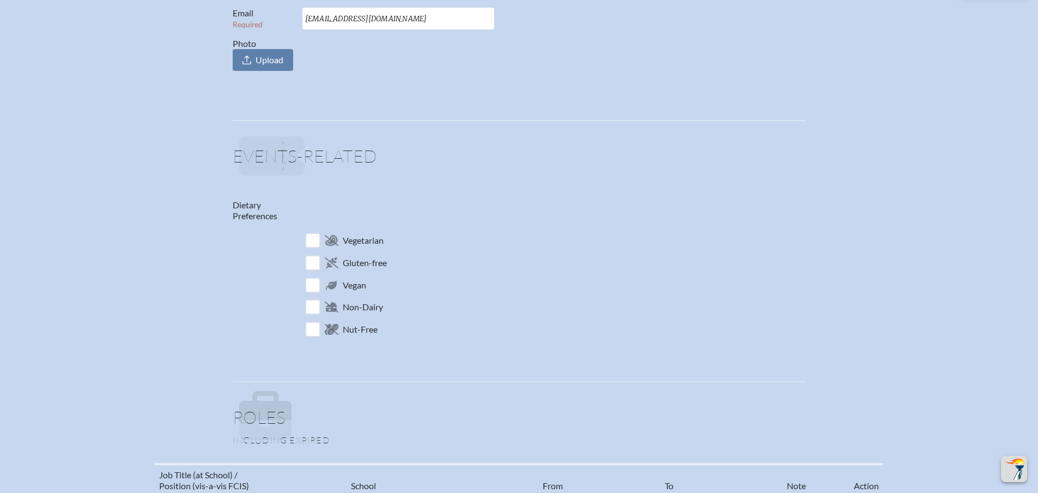
scroll to position [0, 0]
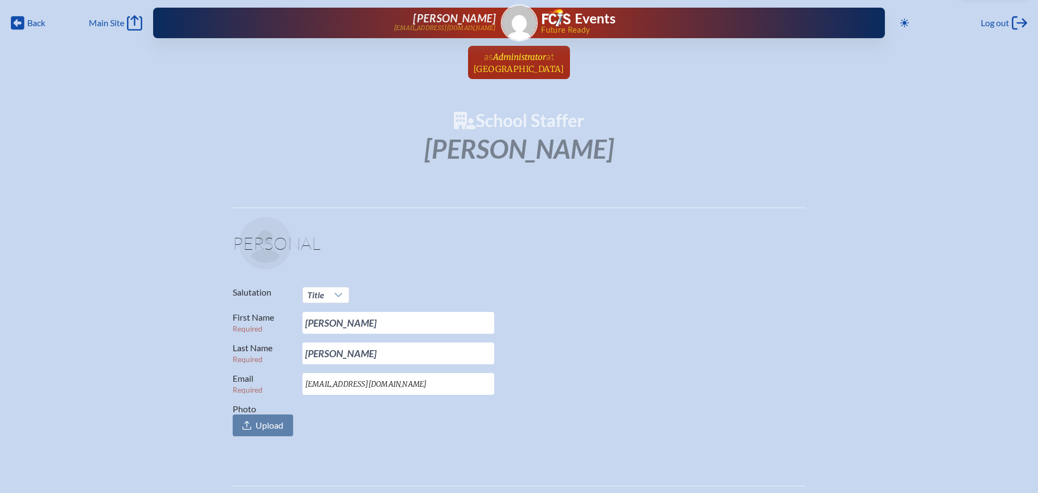
click at [512, 56] on span "Administrator" at bounding box center [519, 57] width 53 height 10
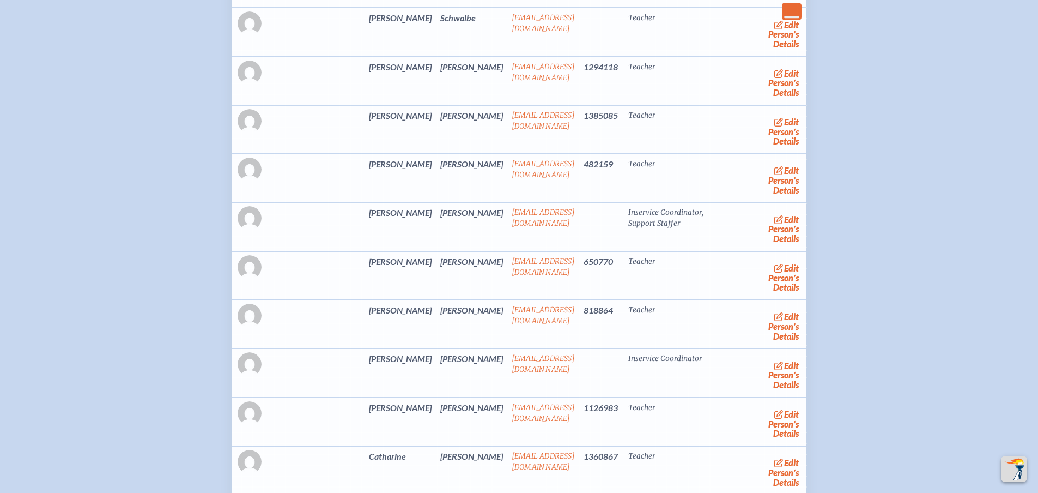
scroll to position [2835, 0]
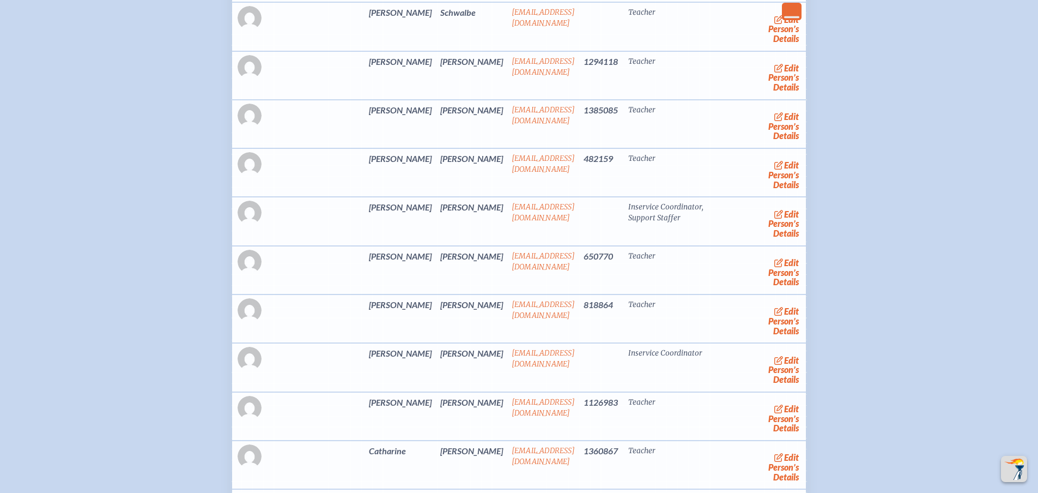
click at [775, 73] on span "edit" at bounding box center [787, 68] width 25 height 10
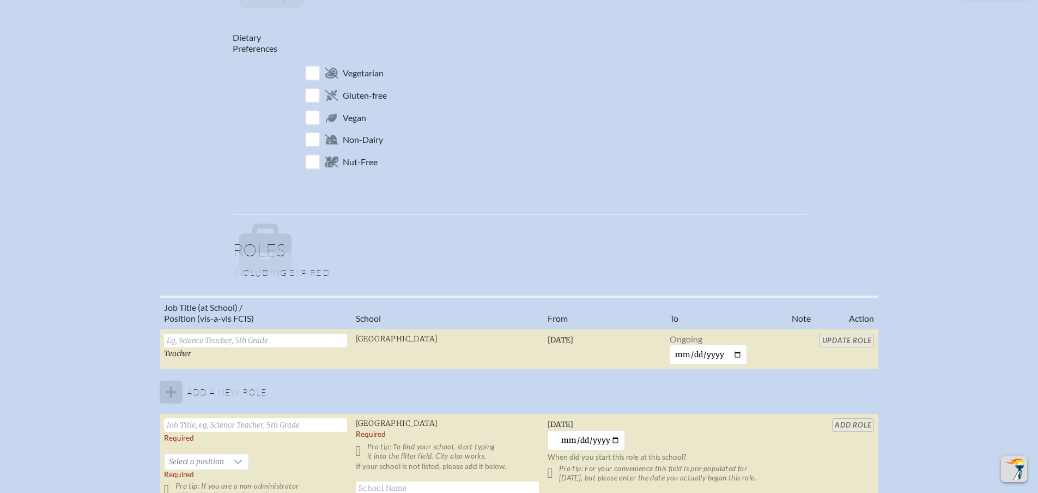
scroll to position [763, 0]
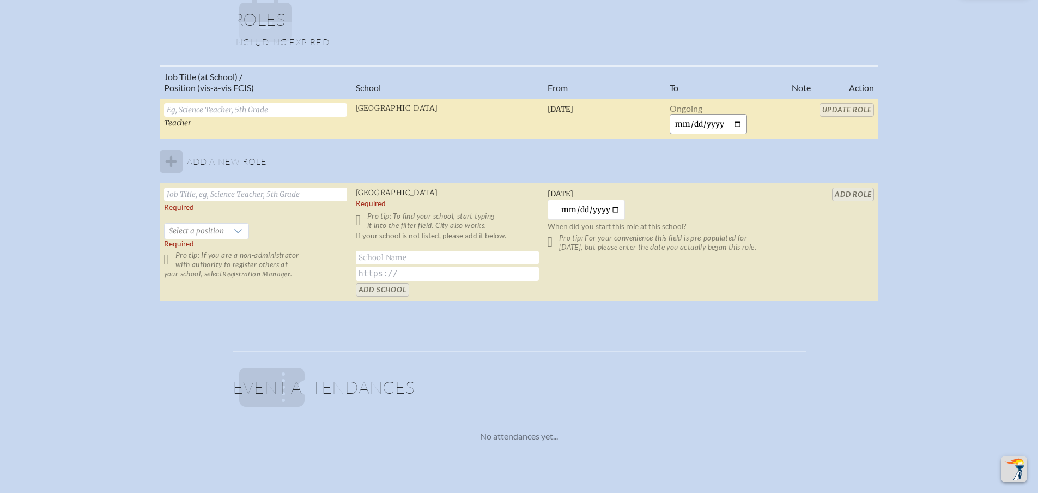
click at [681, 124] on input "date" at bounding box center [709, 124] width 78 height 20
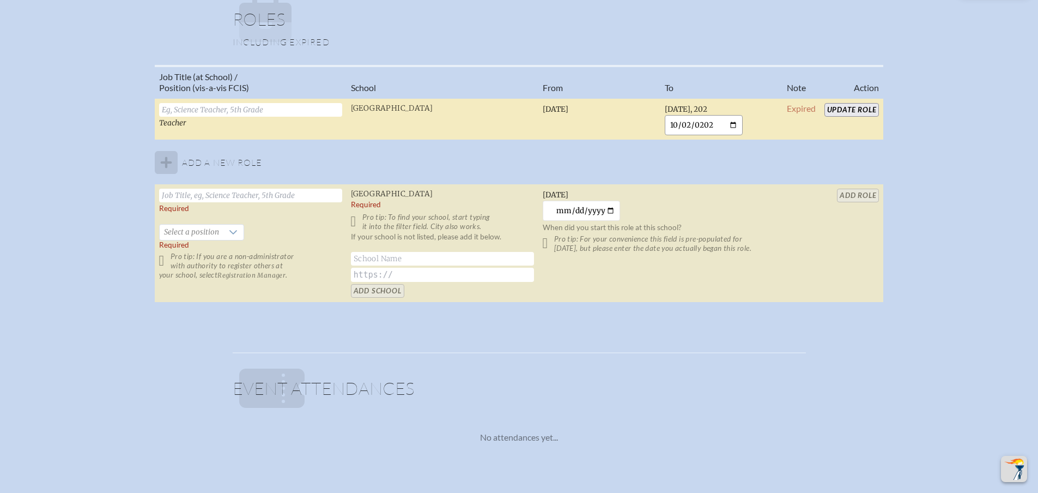
type input "2025-10-02"
click at [874, 100] on td "Update Role" at bounding box center [852, 119] width 64 height 42
click at [862, 108] on input "Update Role" at bounding box center [852, 110] width 55 height 14
click at [842, 110] on input "Update Role" at bounding box center [852, 110] width 55 height 14
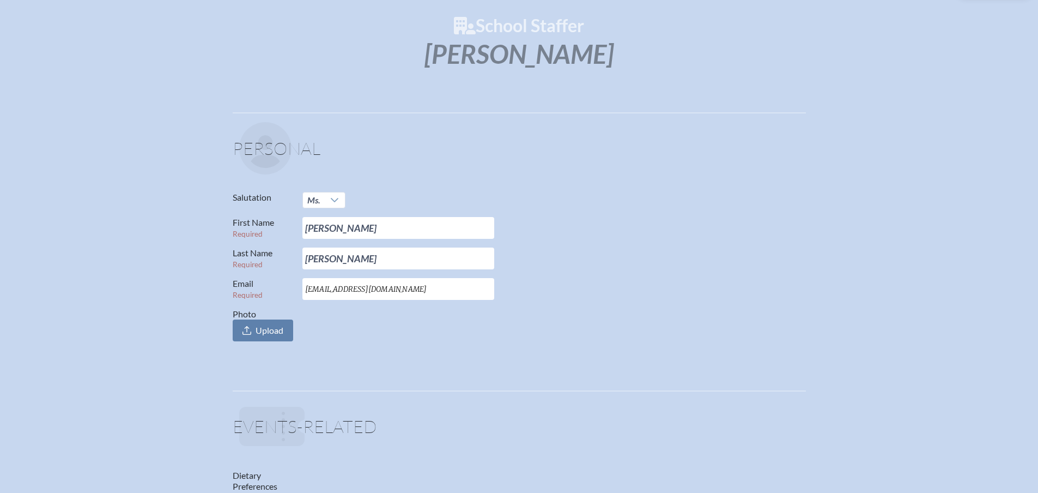
scroll to position [0, 0]
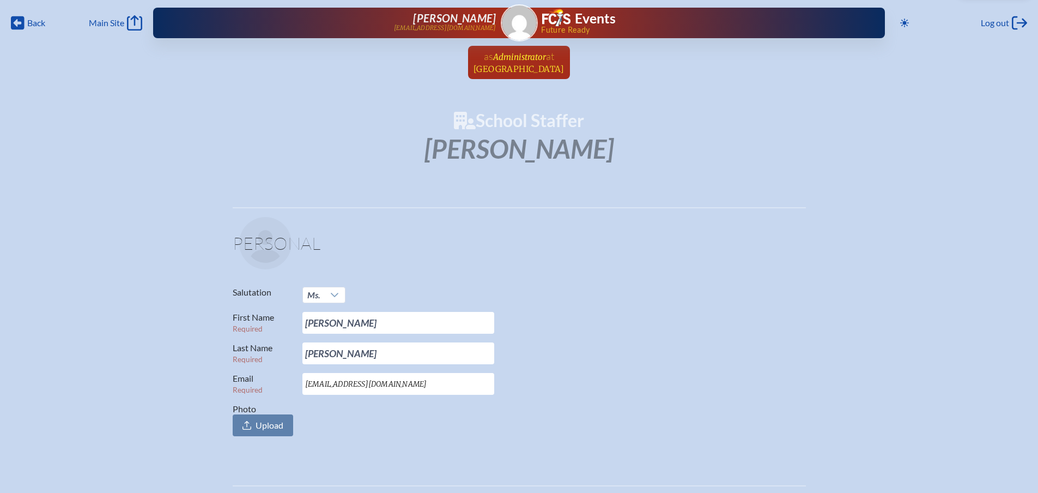
click at [528, 61] on span "Administrator" at bounding box center [519, 57] width 53 height 10
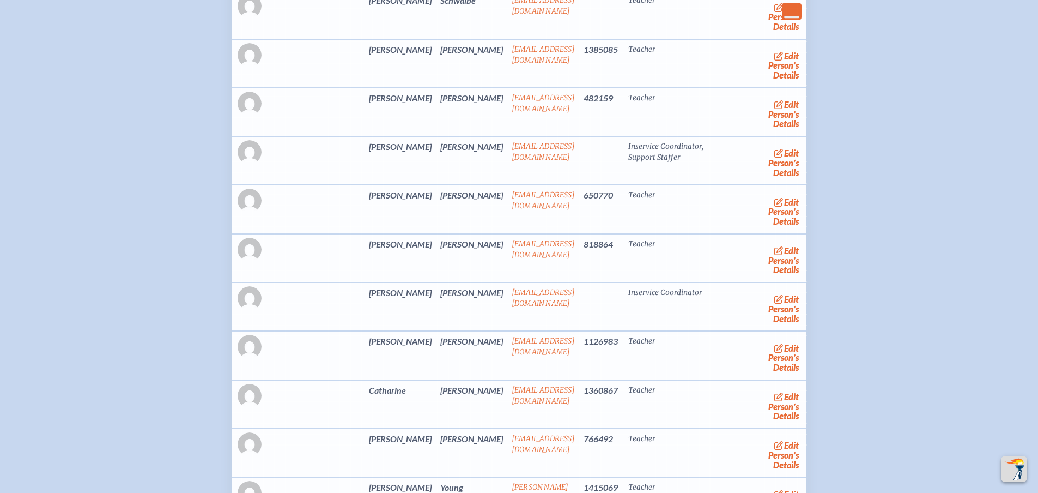
scroll to position [2889, 0]
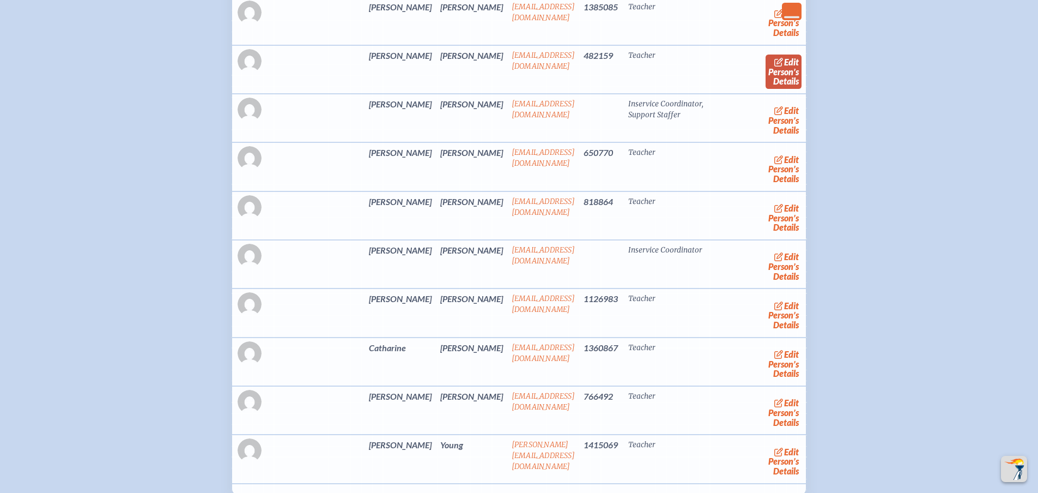
click at [766, 89] on link "edit Person’s Details" at bounding box center [784, 72] width 37 height 34
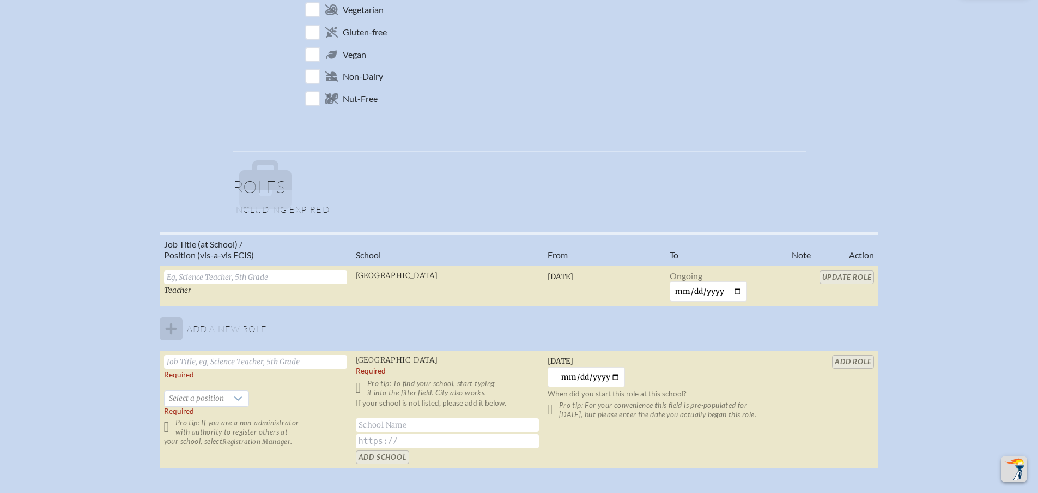
scroll to position [872, 0]
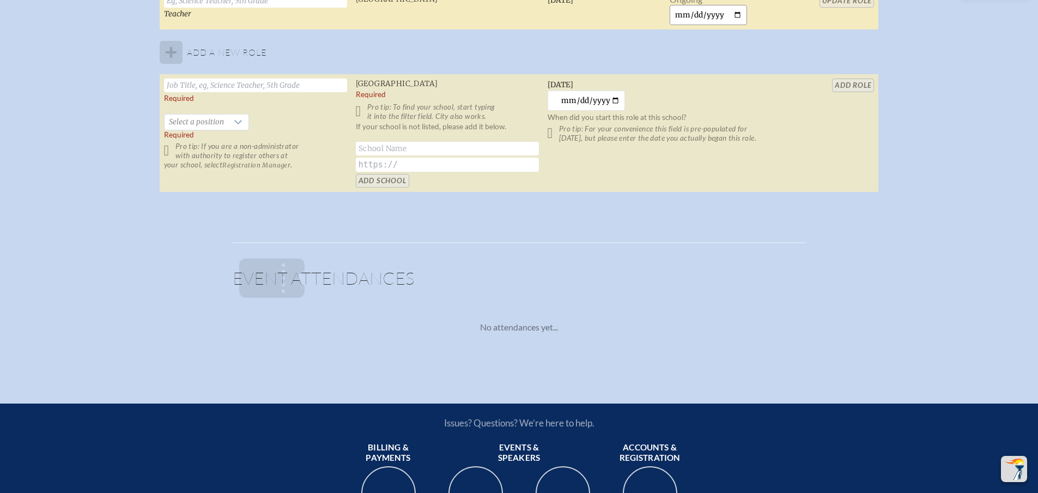
click at [675, 10] on input "date" at bounding box center [709, 15] width 78 height 20
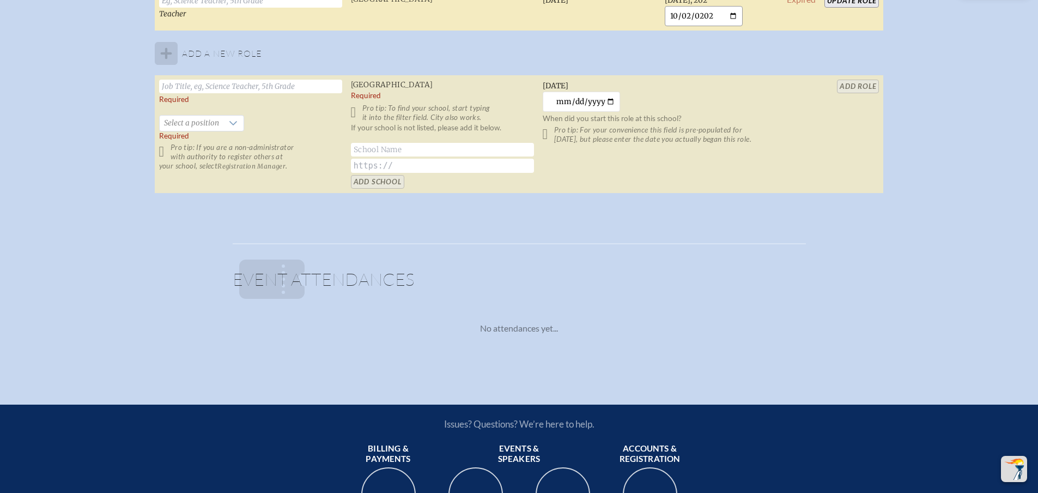
type input "2025-10-02"
click at [867, 10] on td "Update Role" at bounding box center [852, 10] width 64 height 42
click at [850, 1] on input "Update Role" at bounding box center [852, 1] width 55 height 14
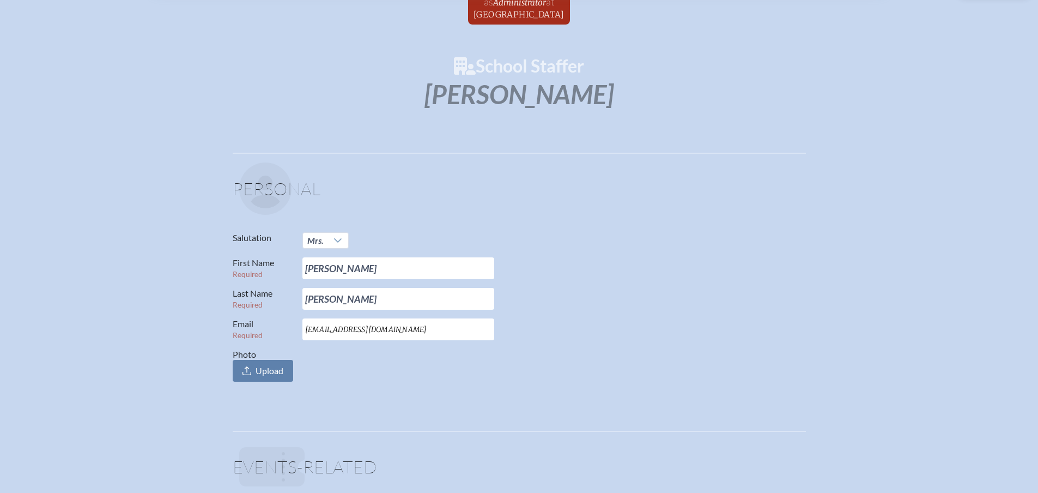
scroll to position [0, 0]
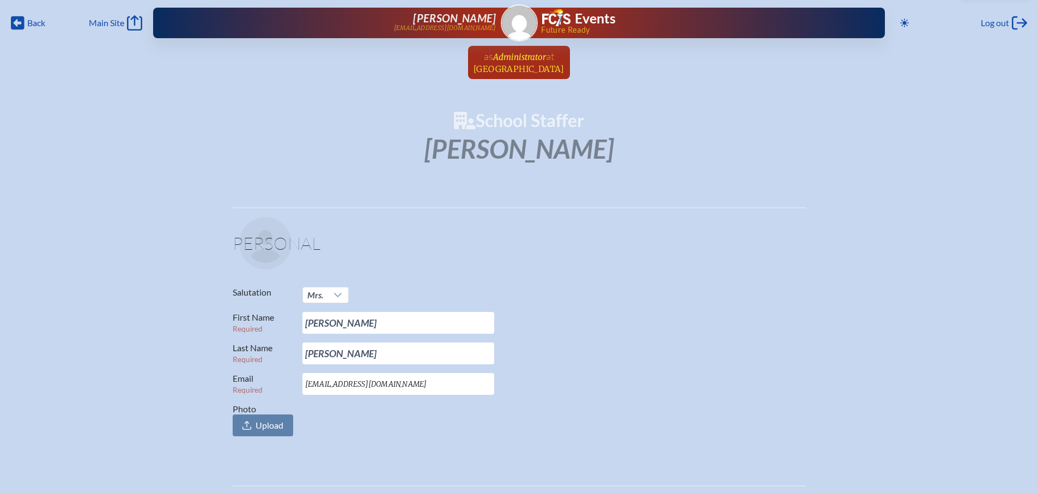
click at [485, 59] on span "as" at bounding box center [488, 56] width 9 height 12
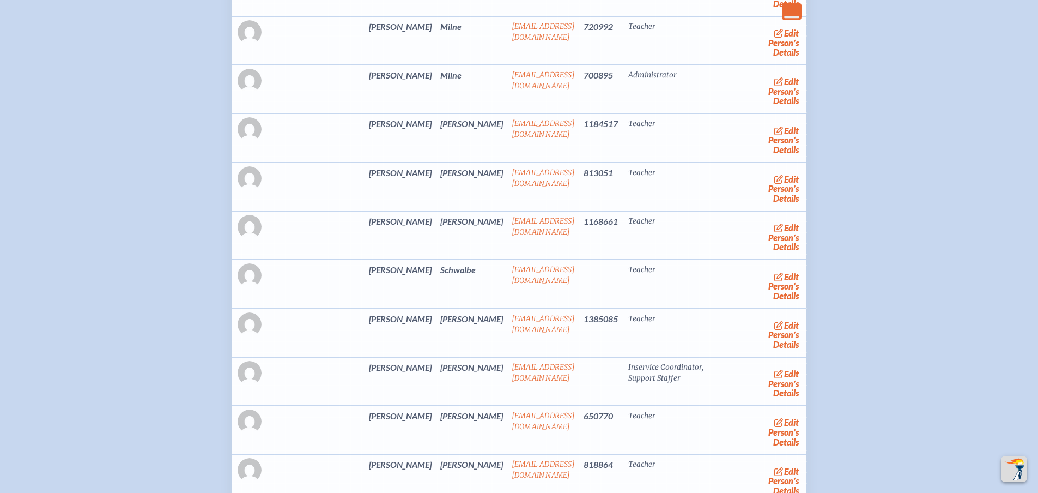
scroll to position [2726, 0]
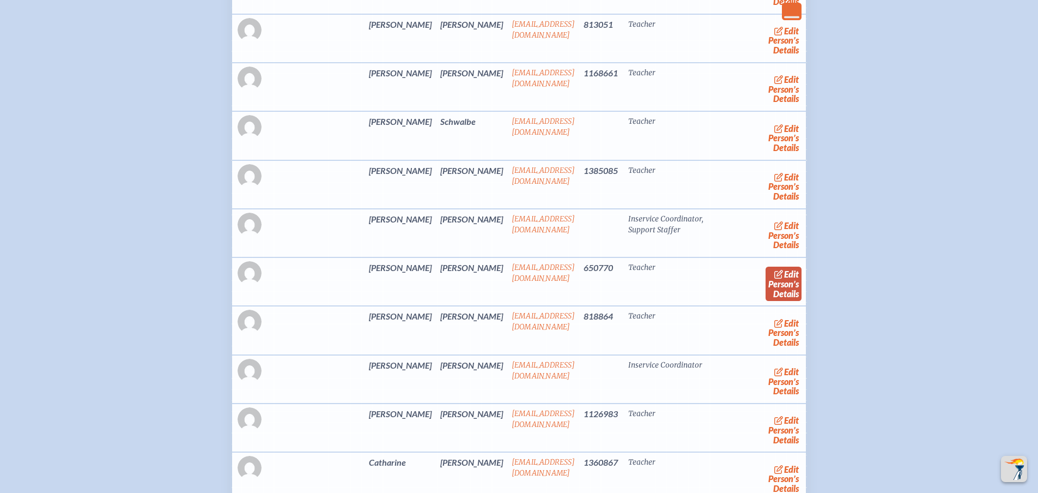
click at [784, 279] on span "edit" at bounding box center [791, 274] width 15 height 10
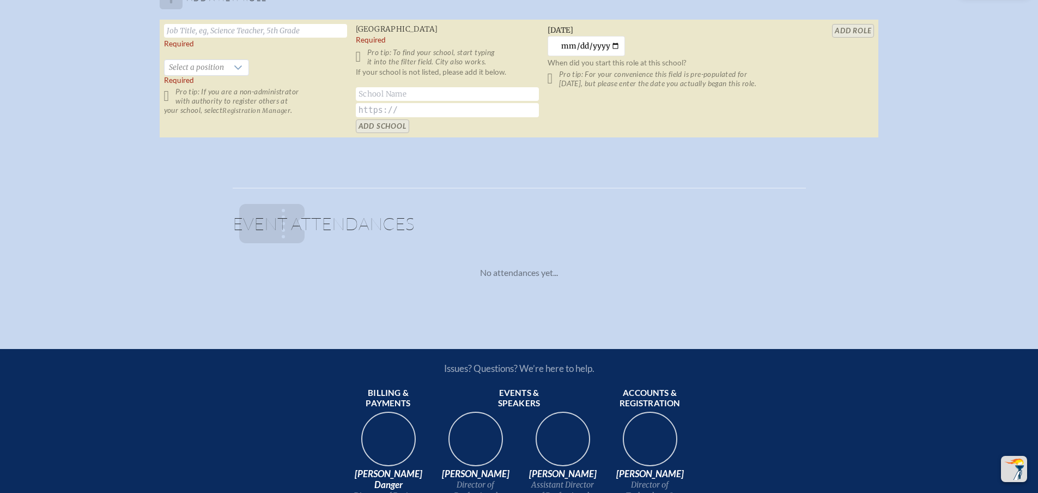
scroll to position [654, 0]
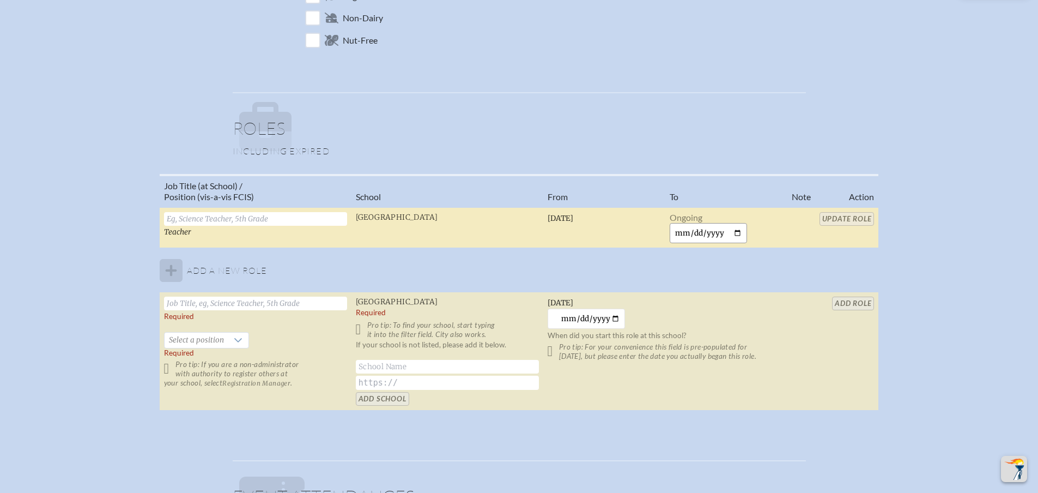
click at [681, 238] on input "date" at bounding box center [709, 233] width 78 height 20
click at [691, 234] on input "date" at bounding box center [709, 233] width 78 height 20
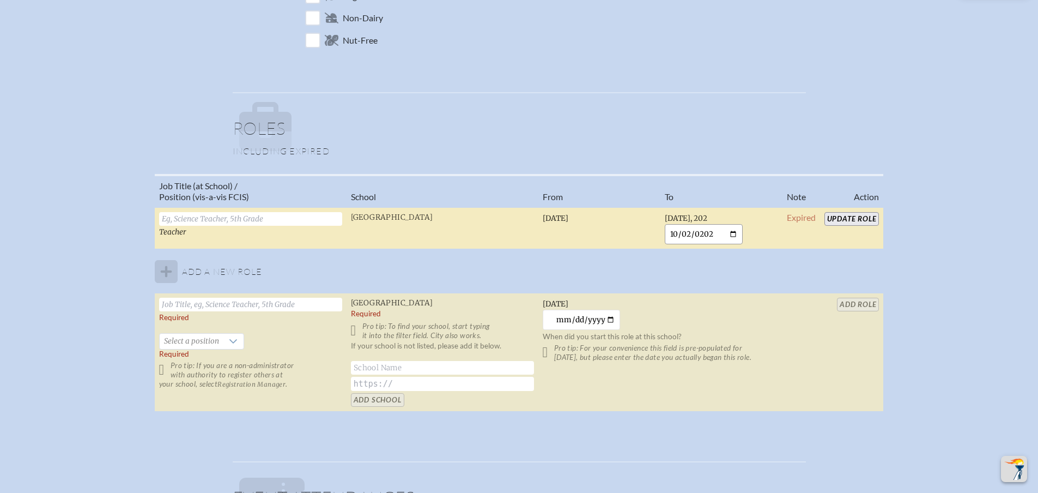
type input "2025-10-02"
drag, startPoint x: 843, startPoint y: 224, endPoint x: 849, endPoint y: 223, distance: 5.5
click at [846, 222] on input "Update Role" at bounding box center [852, 219] width 55 height 14
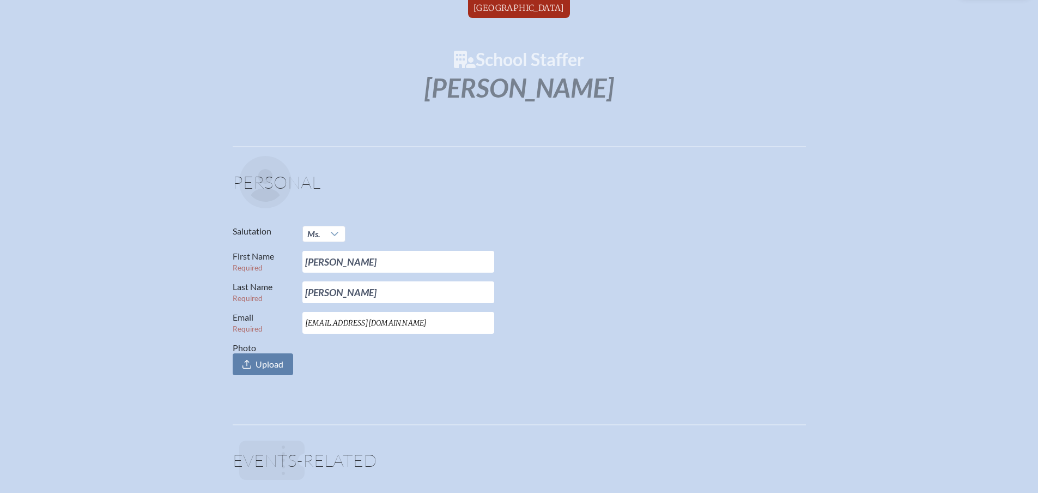
scroll to position [0, 0]
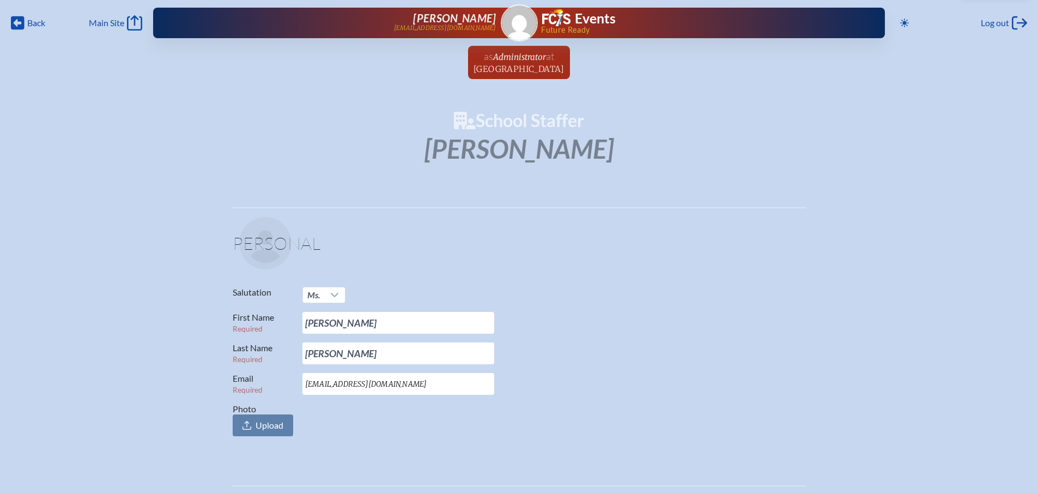
drag, startPoint x: 516, startPoint y: 63, endPoint x: 533, endPoint y: 77, distance: 22.8
click at [515, 64] on span "at Riverside Presbyterian Day School" at bounding box center [519, 62] width 91 height 24
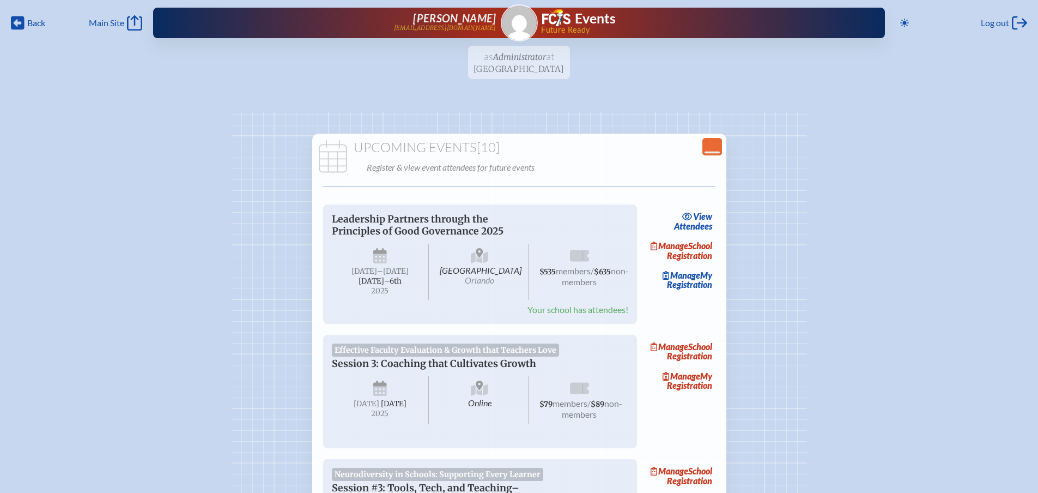
click at [518, 65] on ul "as Administrator at Riverside Presbyterian Day School since March 1st, 2024" at bounding box center [519, 66] width 1038 height 40
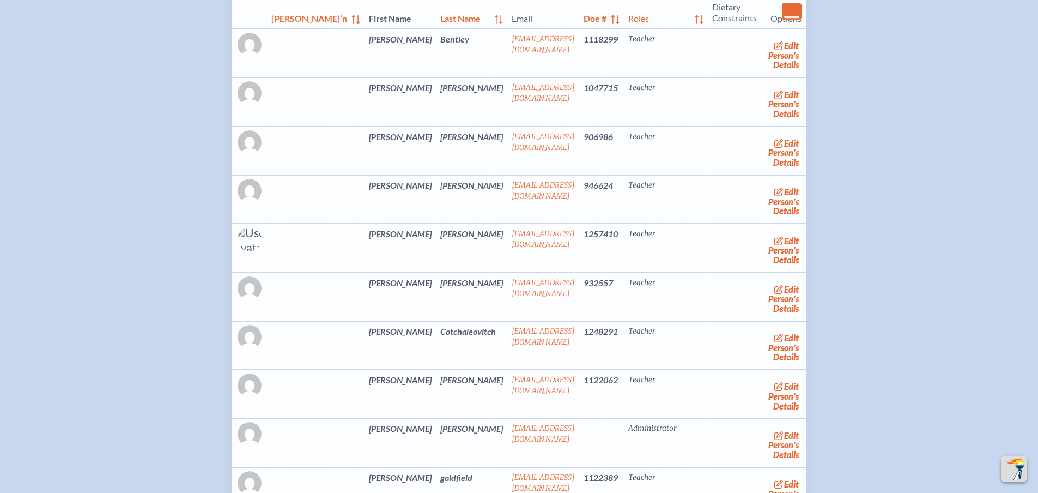
scroll to position [1853, 0]
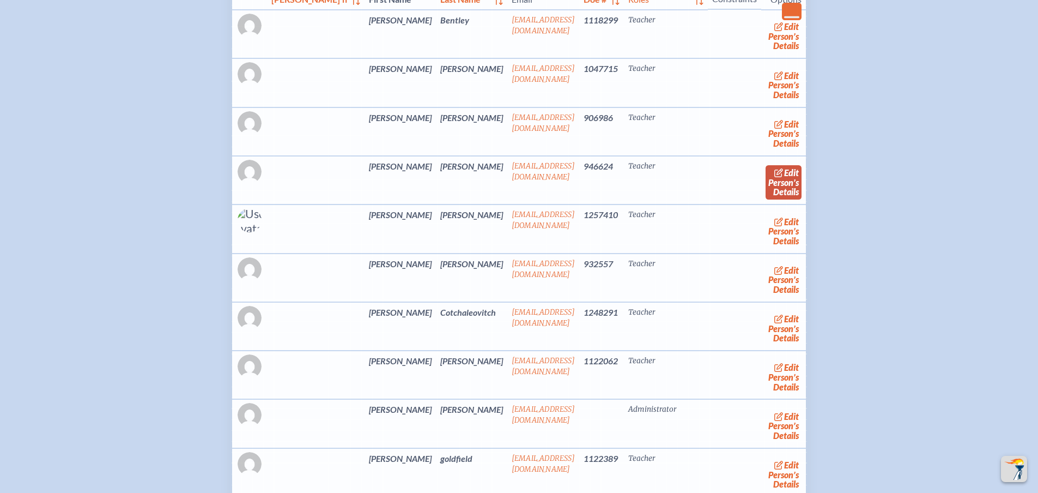
click at [784, 178] on span "edit" at bounding box center [791, 172] width 15 height 10
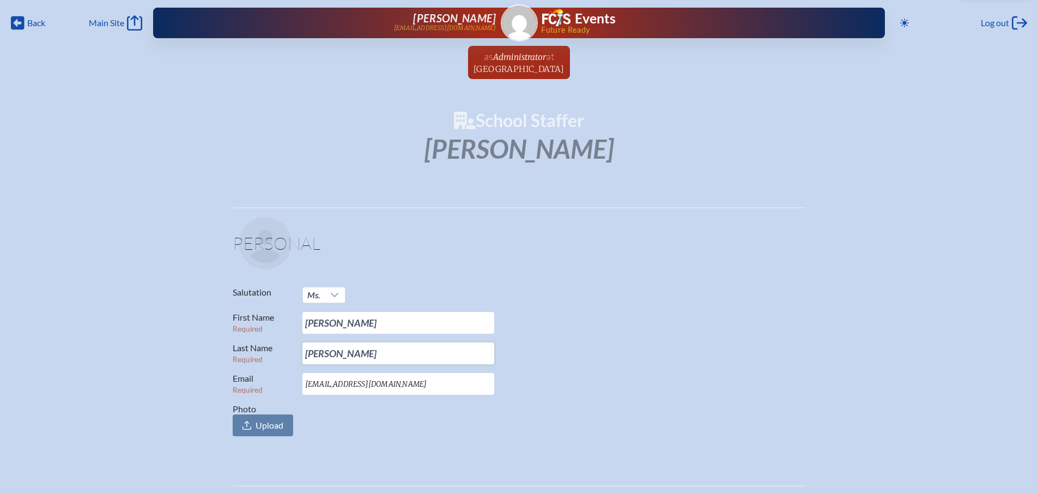
click at [338, 351] on input "Byerly" at bounding box center [399, 353] width 192 height 22
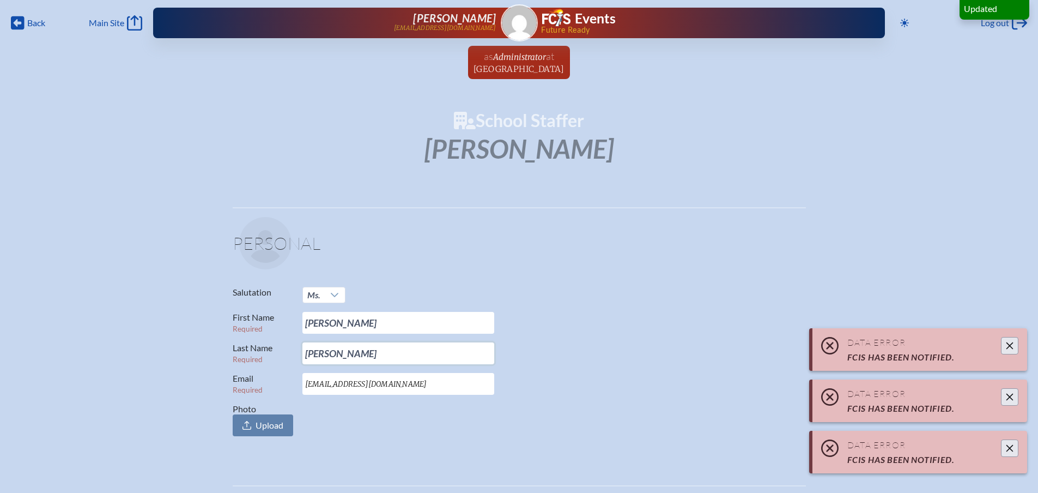
type input "Byerly Taylor"
drag, startPoint x: 329, startPoint y: 381, endPoint x: 340, endPoint y: 329, distance: 53.5
click at [330, 381] on input "sbyerly@rpds.com" at bounding box center [399, 384] width 192 height 22
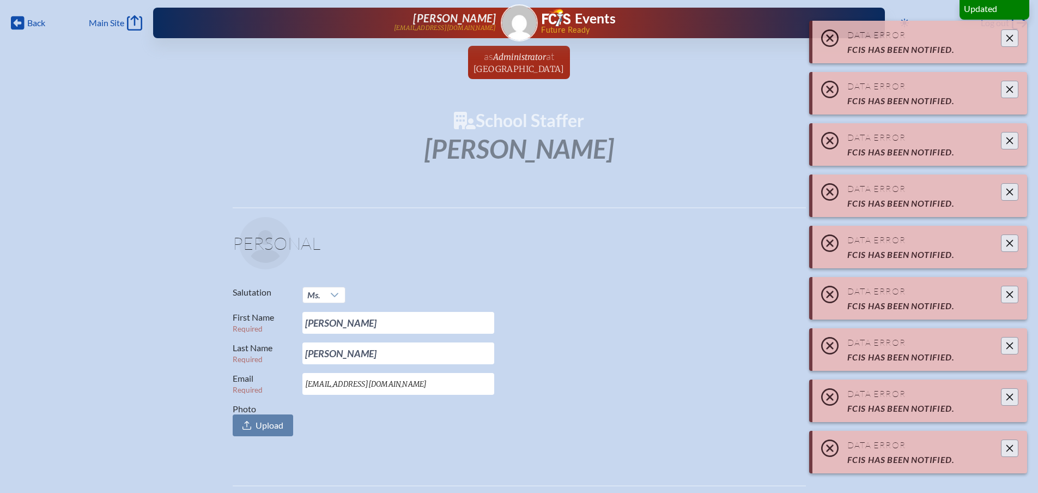
type input "sbyerlytaylor@rpds.com"
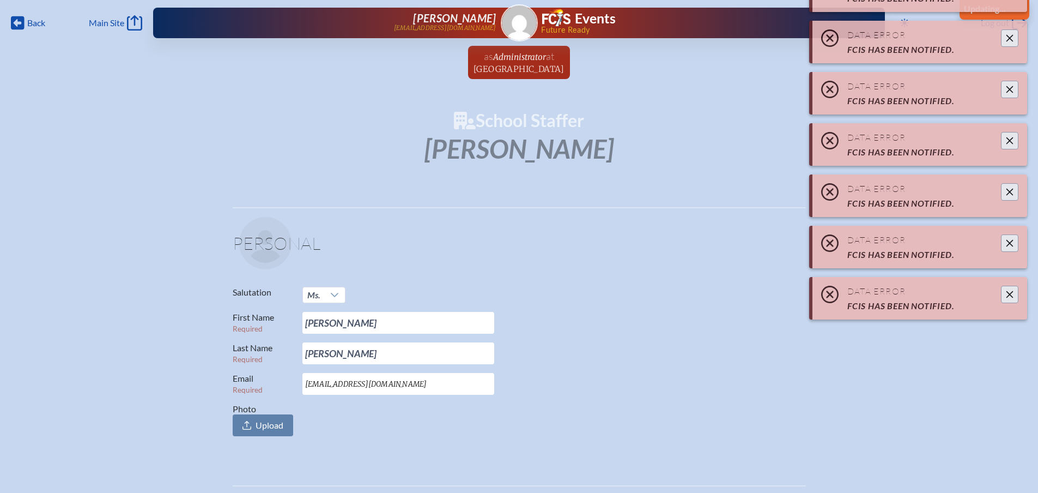
click at [570, 376] on p "Email Required sbyerlytaylor@rpds.com" at bounding box center [515, 384] width 565 height 22
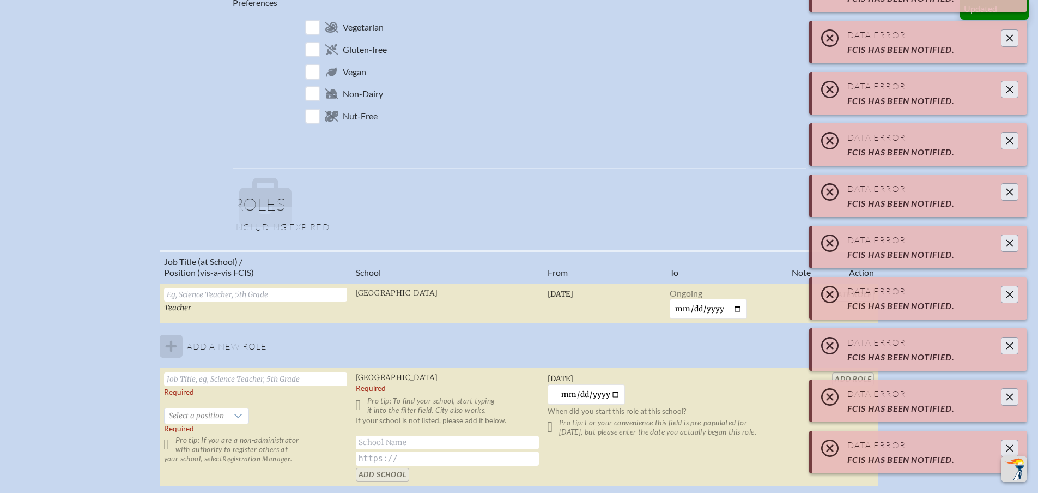
scroll to position [763, 0]
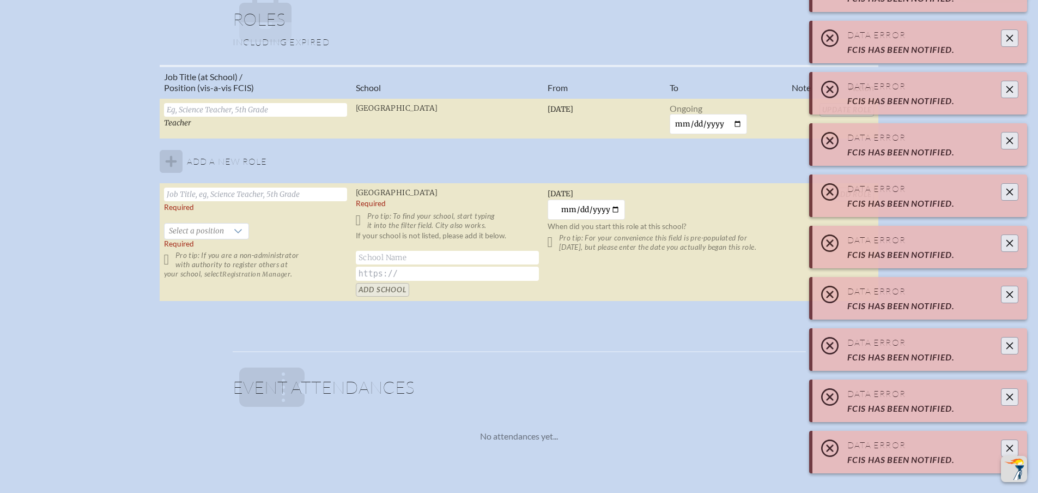
click at [1012, 35] on icon "Close" at bounding box center [1010, 38] width 9 height 9
click at [1009, 444] on icon "Close" at bounding box center [1010, 448] width 9 height 9
click at [1009, 444] on div "Data Error FCIS has been notified. Data Error FCIS has been notified. Data Erro…" at bounding box center [919, 251] width 218 height 461
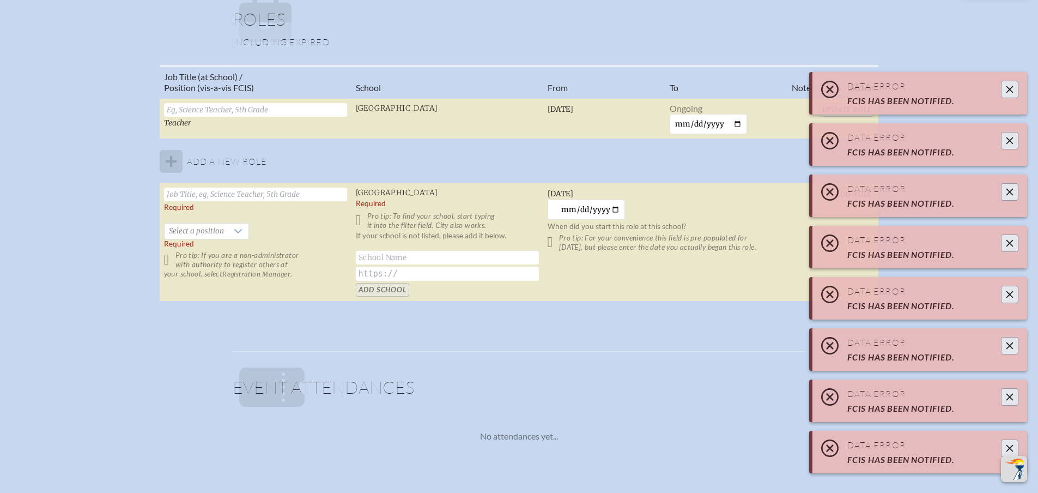
click at [1009, 444] on icon "Close" at bounding box center [1010, 448] width 9 height 9
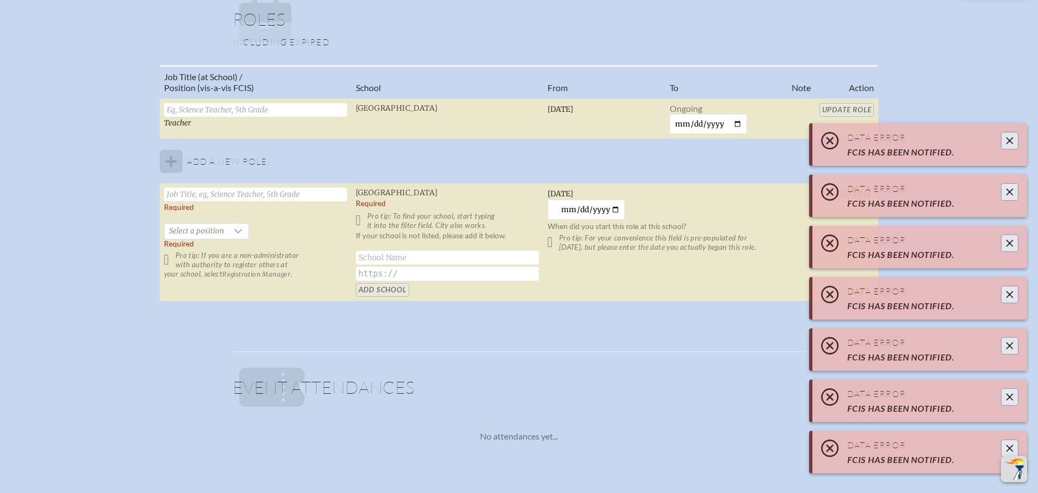
click at [1009, 444] on div "Data Error FCIS has been notified. Data Error FCIS has been notified. Data Erro…" at bounding box center [919, 302] width 218 height 359
click at [1009, 444] on icon "Close" at bounding box center [1010, 448] width 9 height 9
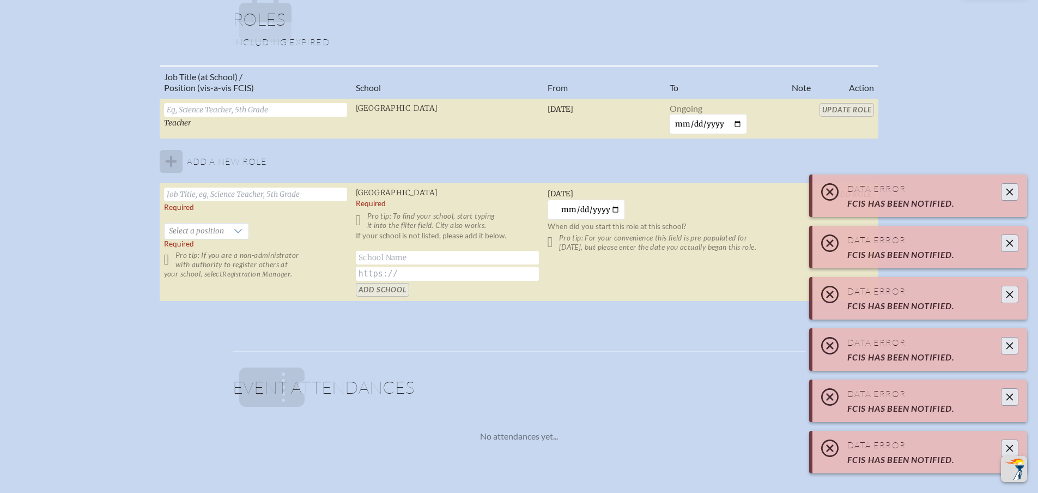
click at [1009, 444] on div "Data Error FCIS has been notified. Data Error FCIS has been notified. Data Erro…" at bounding box center [919, 327] width 218 height 307
click at [1009, 444] on icon "Close" at bounding box center [1010, 448] width 9 height 9
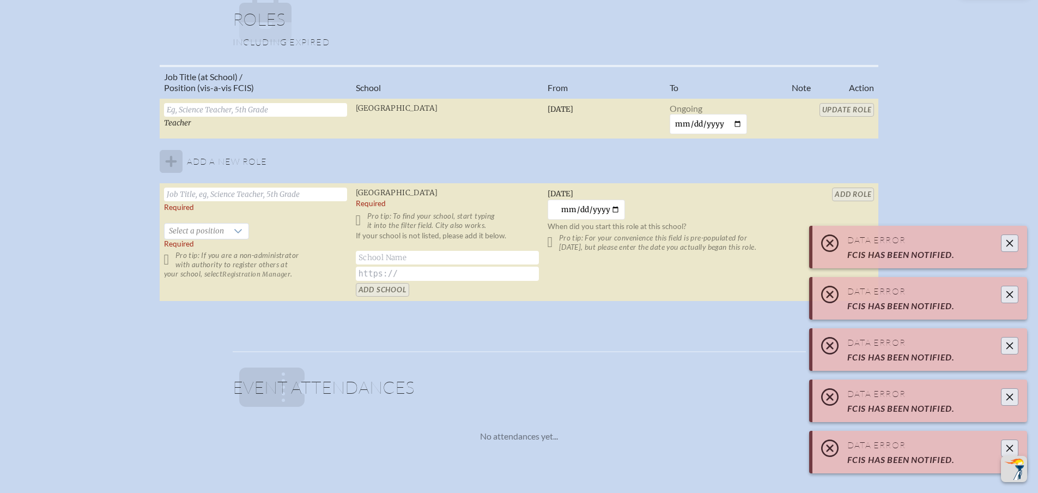
click at [1009, 444] on icon "Close" at bounding box center [1010, 448] width 9 height 9
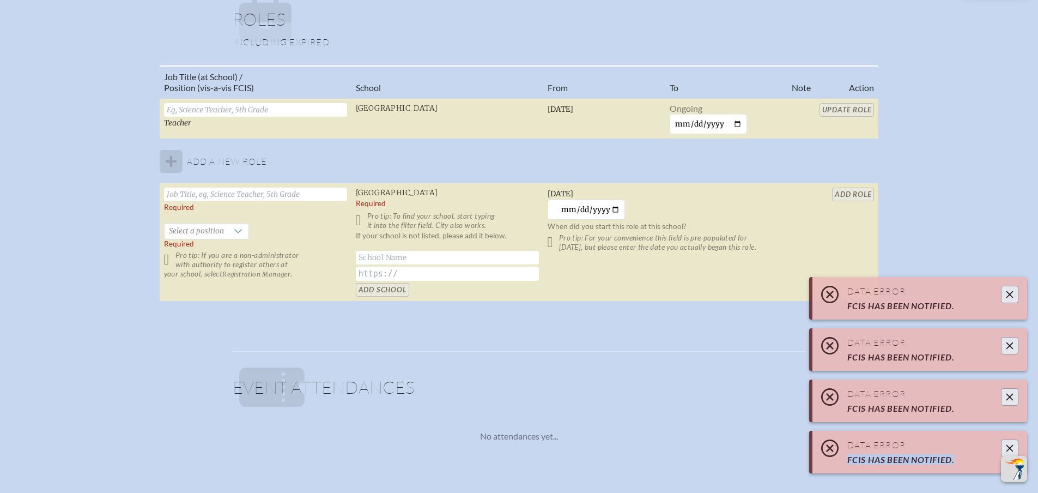
click at [1009, 444] on div "Data Error FCIS has been notified." at bounding box center [920, 452] width 215 height 43
click at [1009, 444] on icon "Close" at bounding box center [1010, 448] width 9 height 9
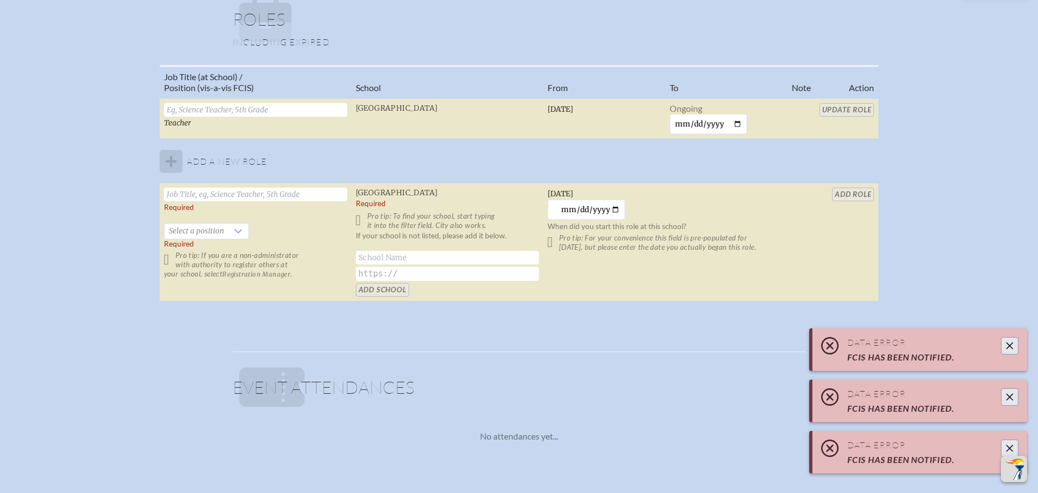
click at [1009, 444] on icon "Close" at bounding box center [1010, 448] width 9 height 9
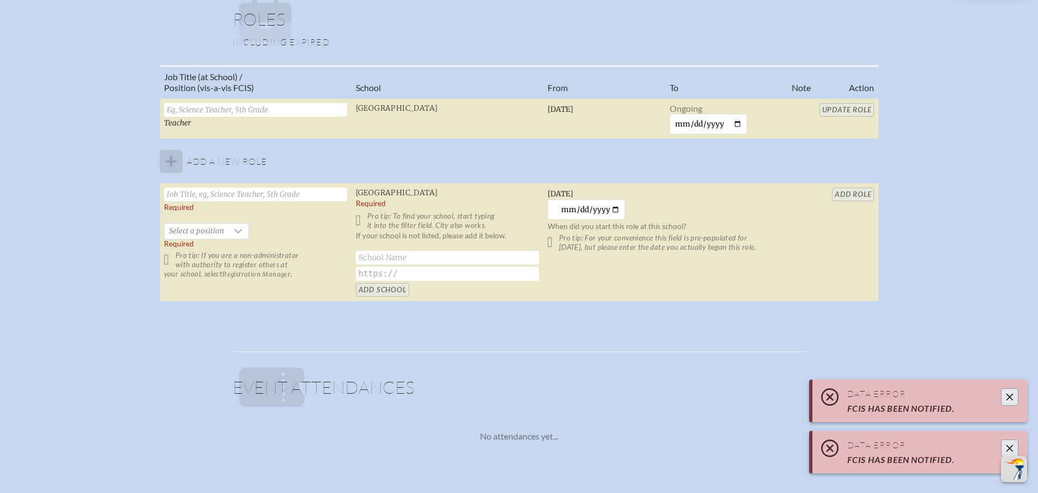
click at [1009, 442] on button "Close" at bounding box center [1009, 447] width 17 height 17
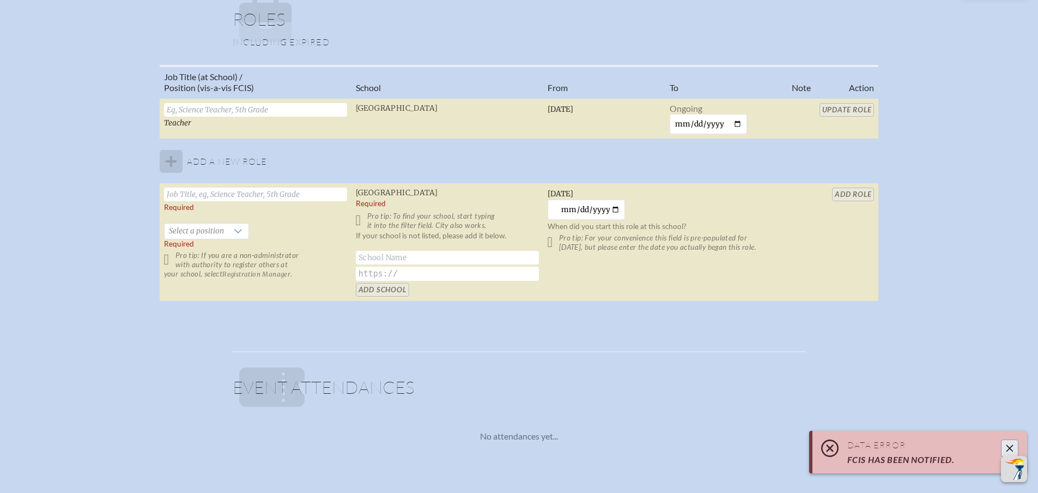
click at [1009, 436] on div "Data Error FCIS has been notified." at bounding box center [920, 452] width 215 height 43
click at [1009, 444] on button "Close" at bounding box center [1009, 447] width 17 height 17
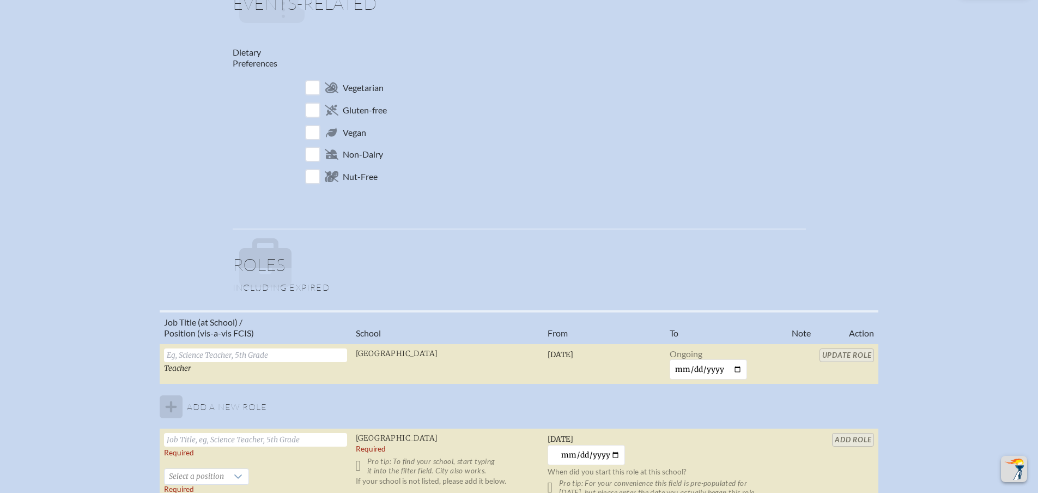
scroll to position [600, 0]
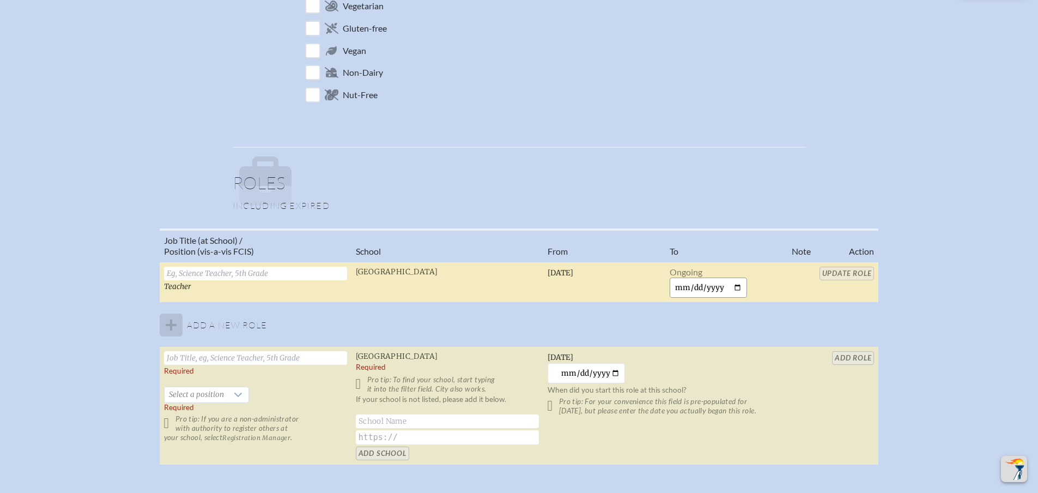
click at [682, 287] on input "date" at bounding box center [709, 287] width 78 height 20
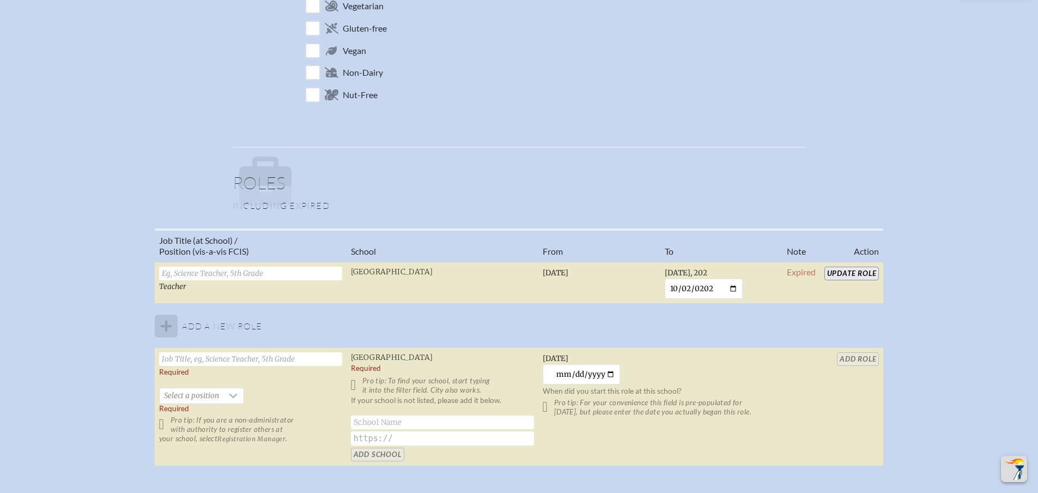
type input "2025-10-02"
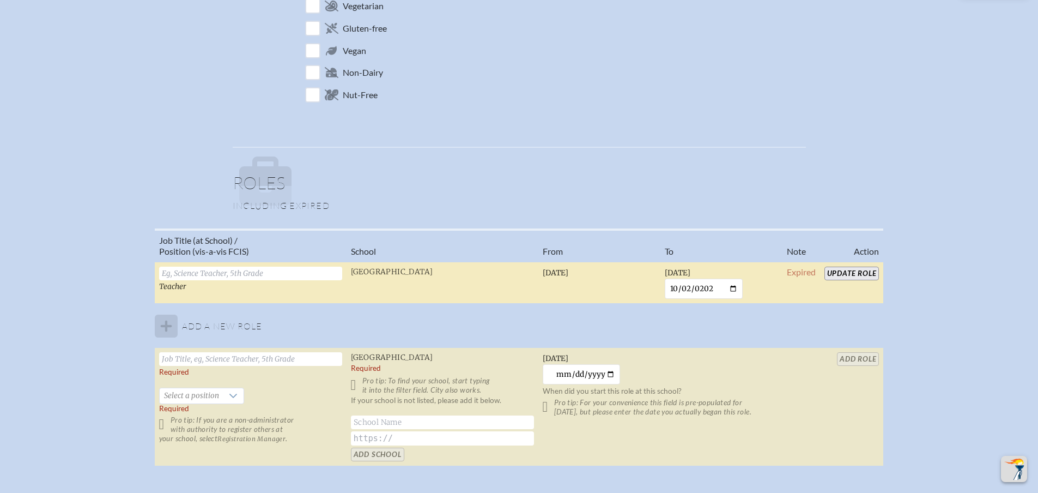
drag, startPoint x: 842, startPoint y: 274, endPoint x: 859, endPoint y: 280, distance: 17.8
click at [842, 274] on input "Update Role" at bounding box center [852, 274] width 55 height 14
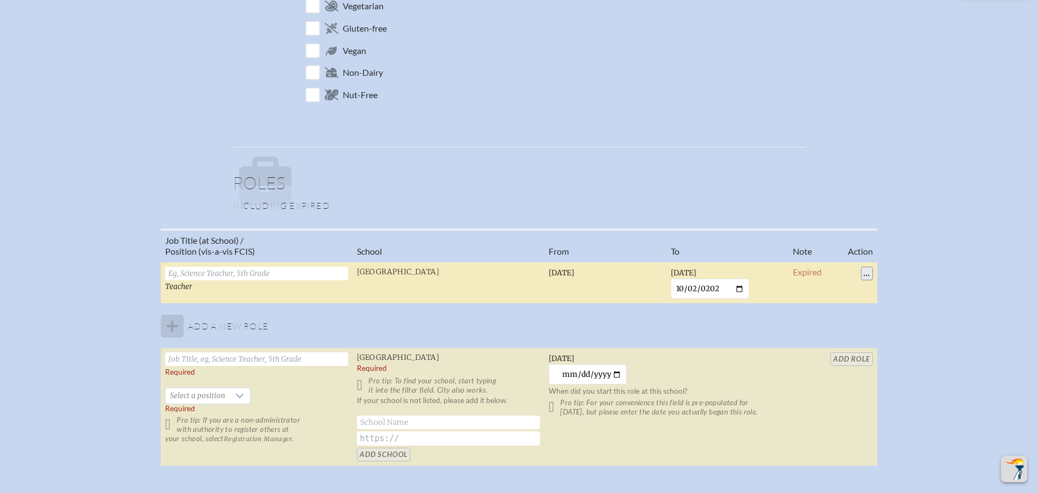
type input "Byerly"
type input "sbyerly@rpds.com"
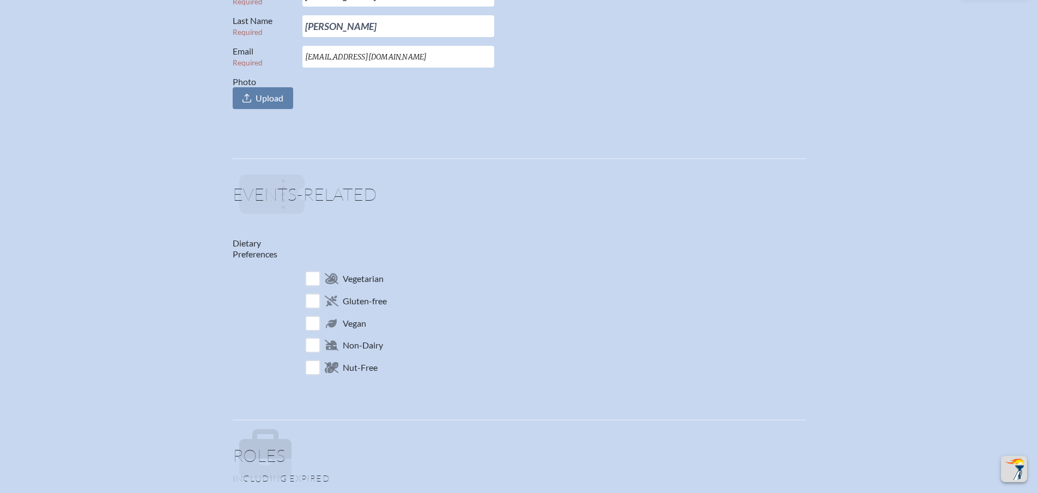
scroll to position [709, 0]
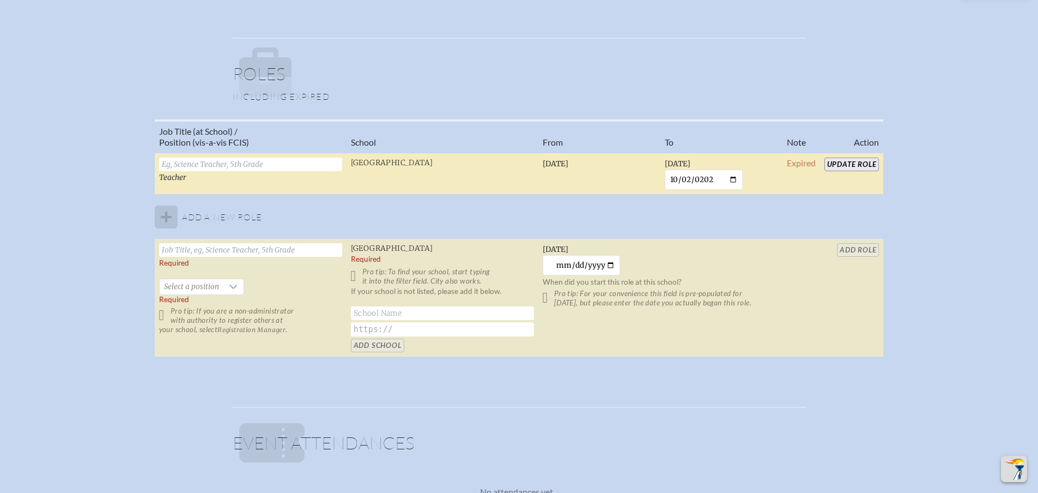
click at [852, 165] on input "Update Role" at bounding box center [852, 165] width 55 height 14
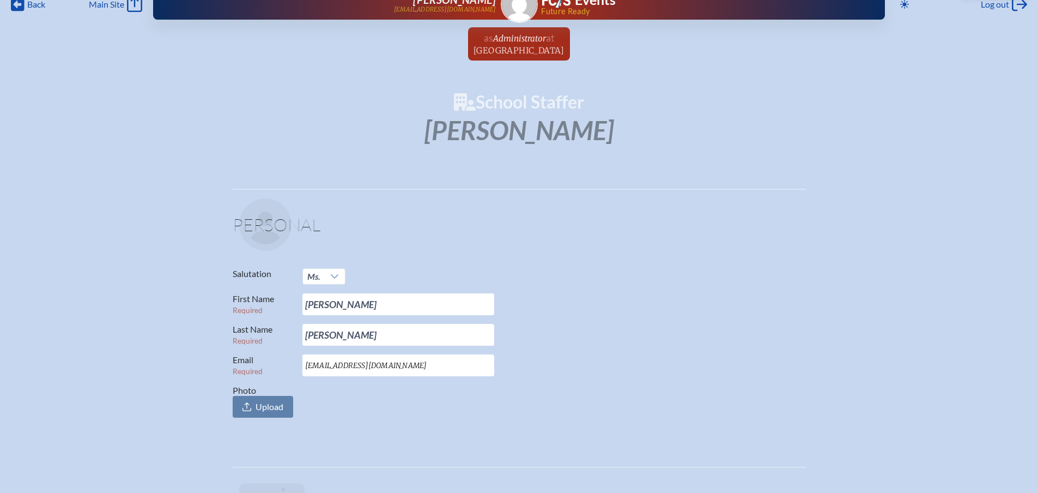
scroll to position [0, 0]
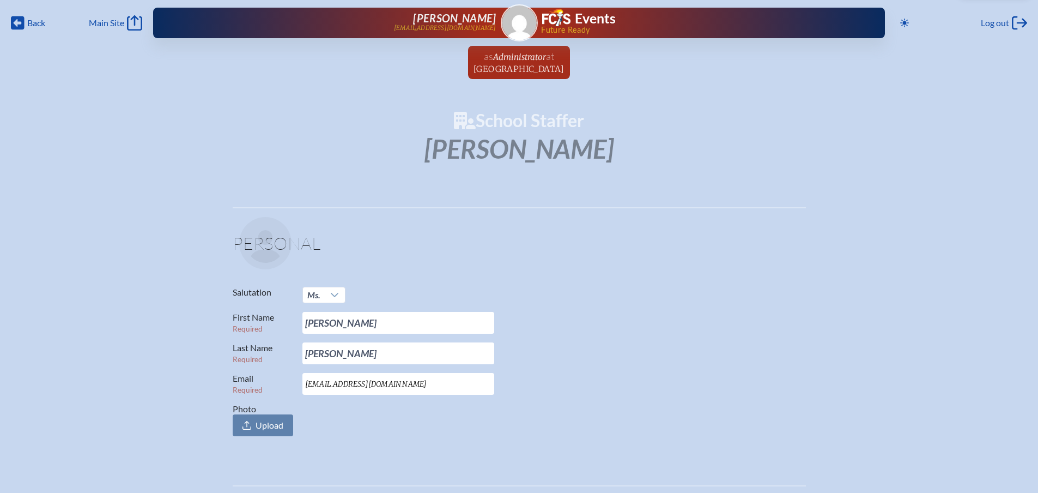
click at [500, 70] on span "[GEOGRAPHIC_DATA]" at bounding box center [519, 69] width 91 height 10
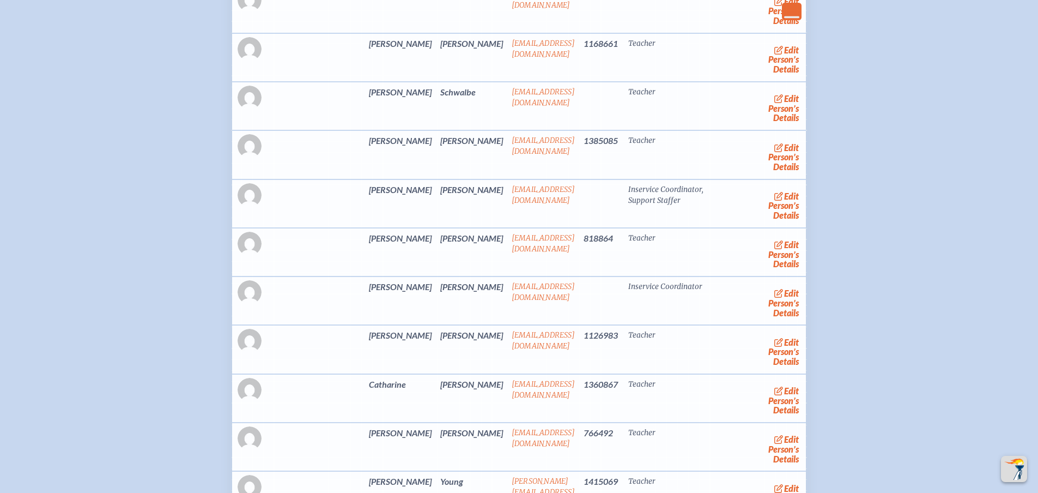
scroll to position [2726, 0]
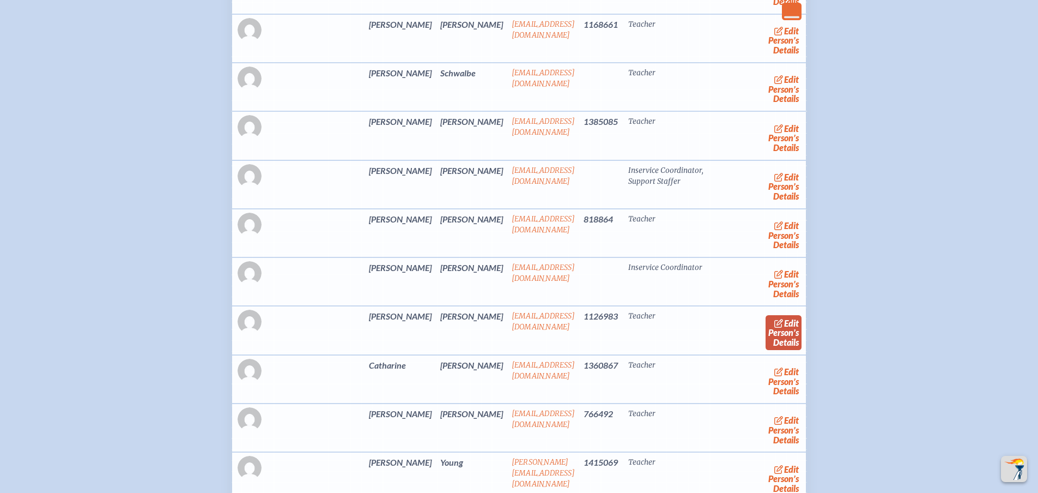
click at [784, 328] on span "edit" at bounding box center [791, 323] width 15 height 10
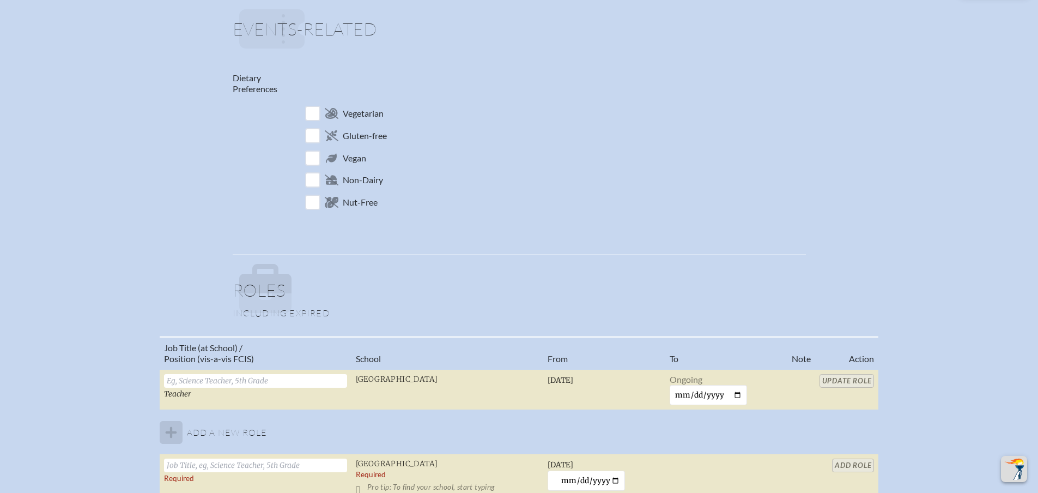
scroll to position [654, 0]
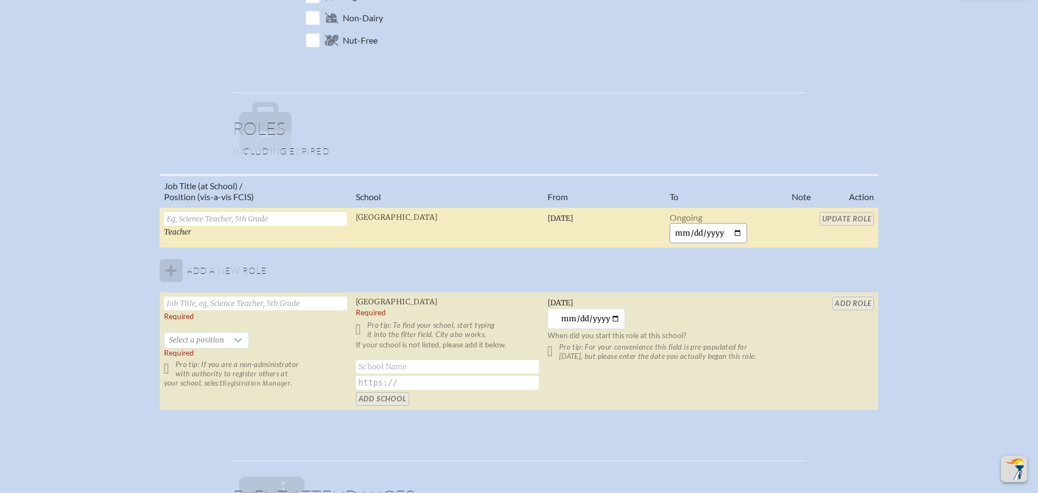
click at [677, 236] on input "date" at bounding box center [709, 233] width 78 height 20
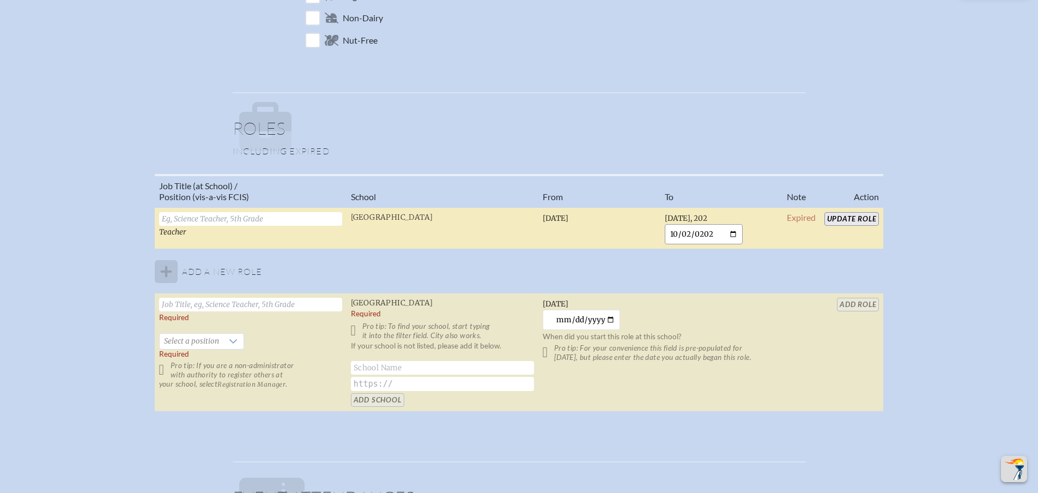
type input "2025-10-02"
click at [859, 216] on input "Update Role" at bounding box center [852, 219] width 55 height 14
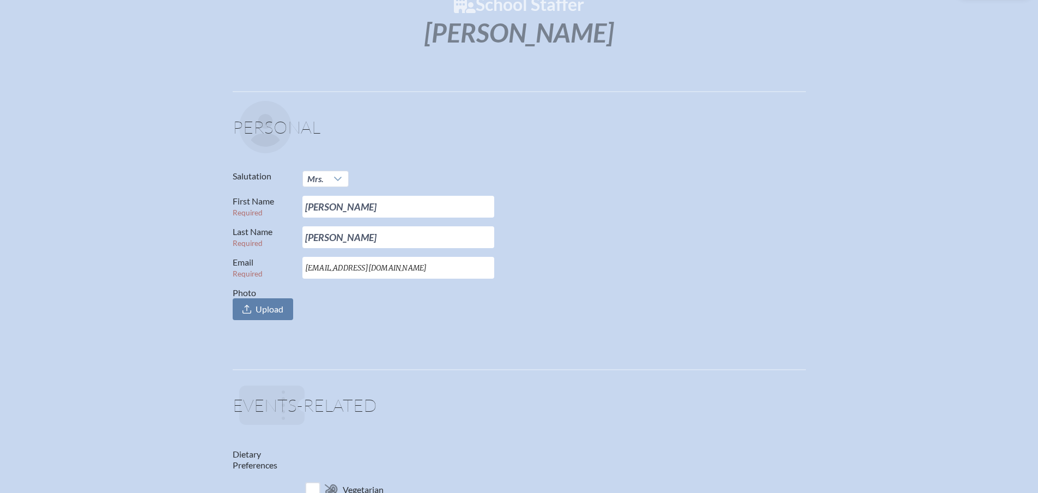
scroll to position [0, 0]
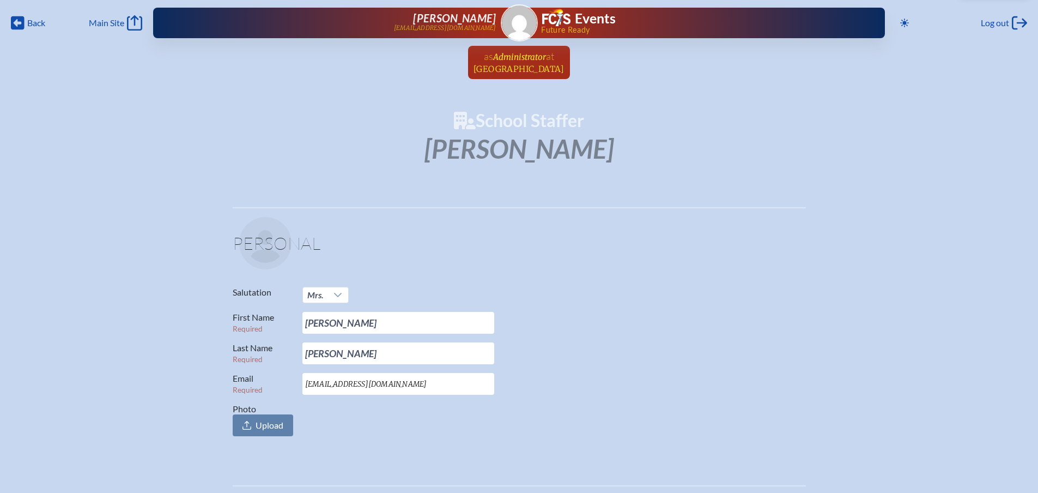
click at [538, 66] on span "[GEOGRAPHIC_DATA]" at bounding box center [519, 69] width 91 height 10
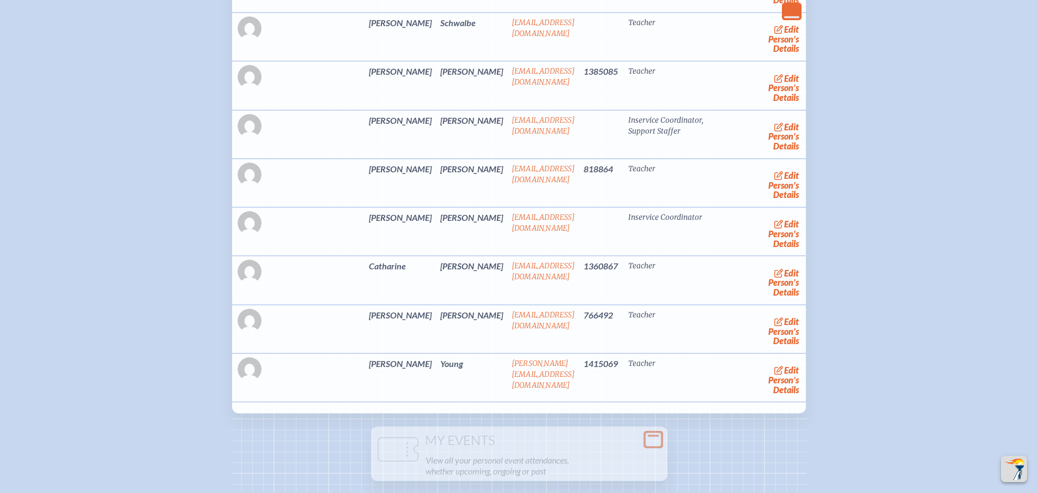
scroll to position [2780, 0]
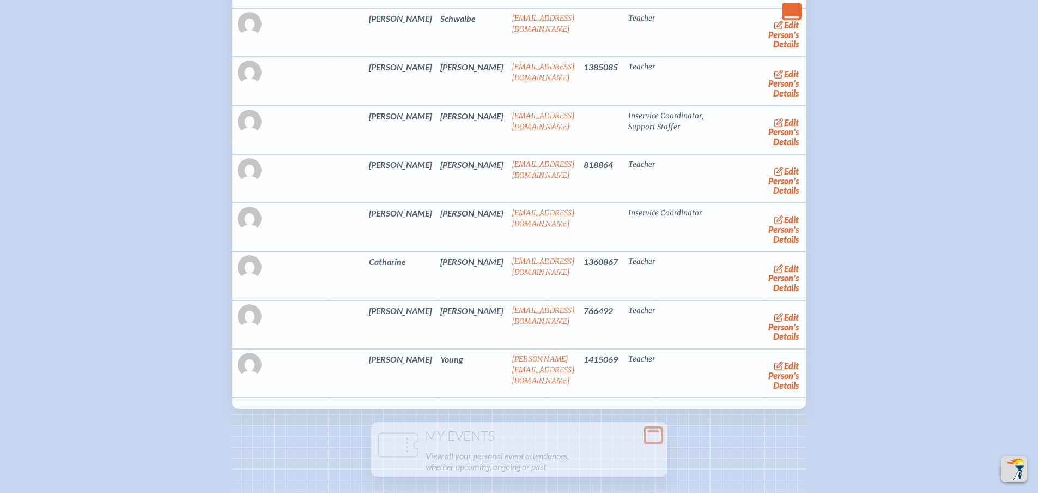
click at [784, 274] on span "edit" at bounding box center [791, 268] width 15 height 10
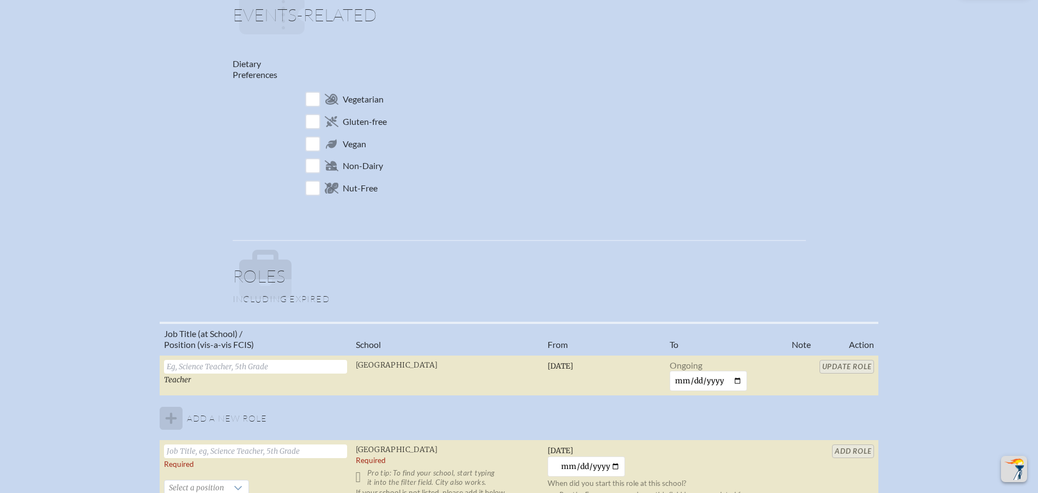
scroll to position [709, 0]
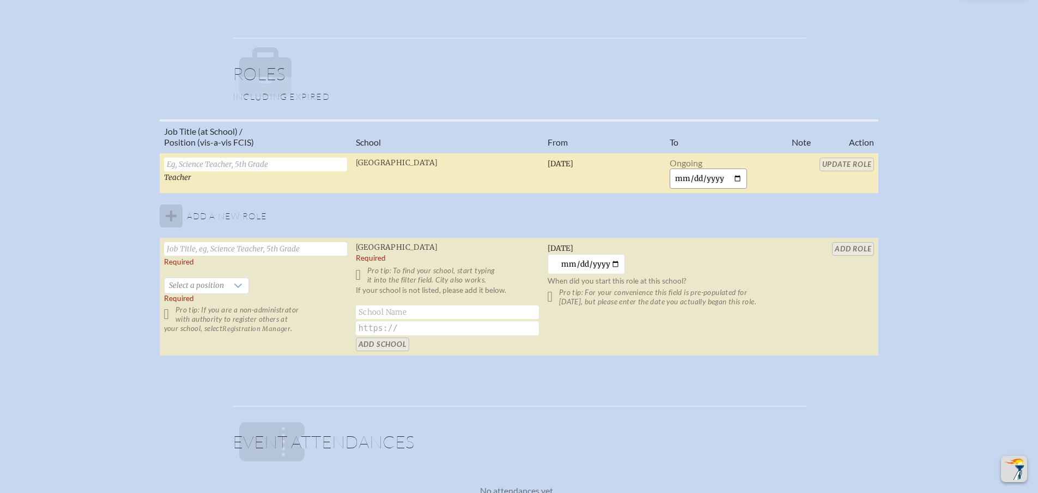
click at [689, 178] on input "date" at bounding box center [709, 178] width 78 height 20
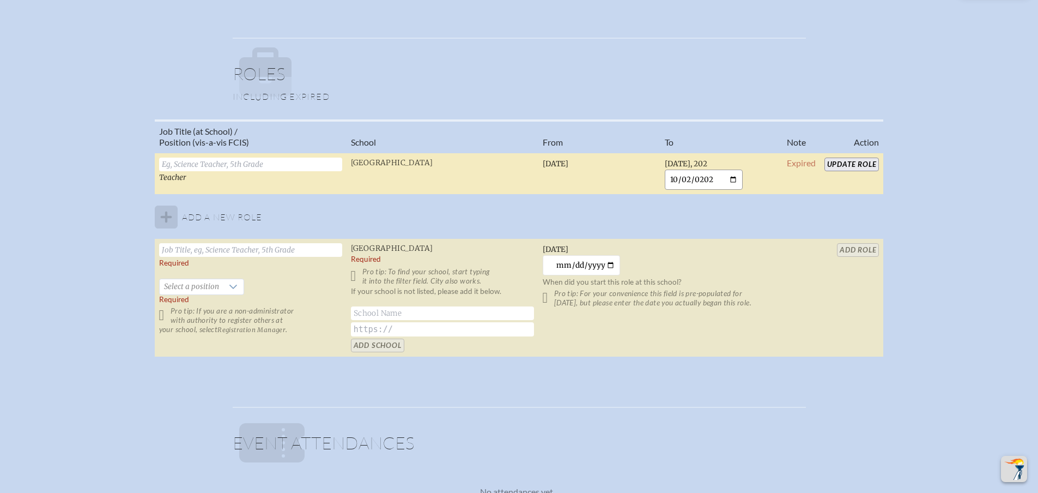
type input "2025-10-02"
click at [848, 163] on input "Update Role" at bounding box center [852, 165] width 55 height 14
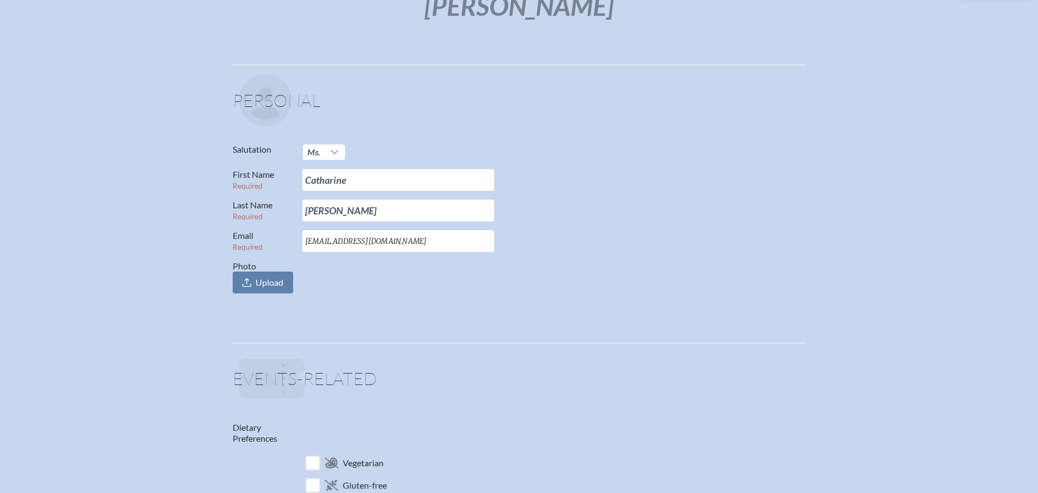
scroll to position [0, 0]
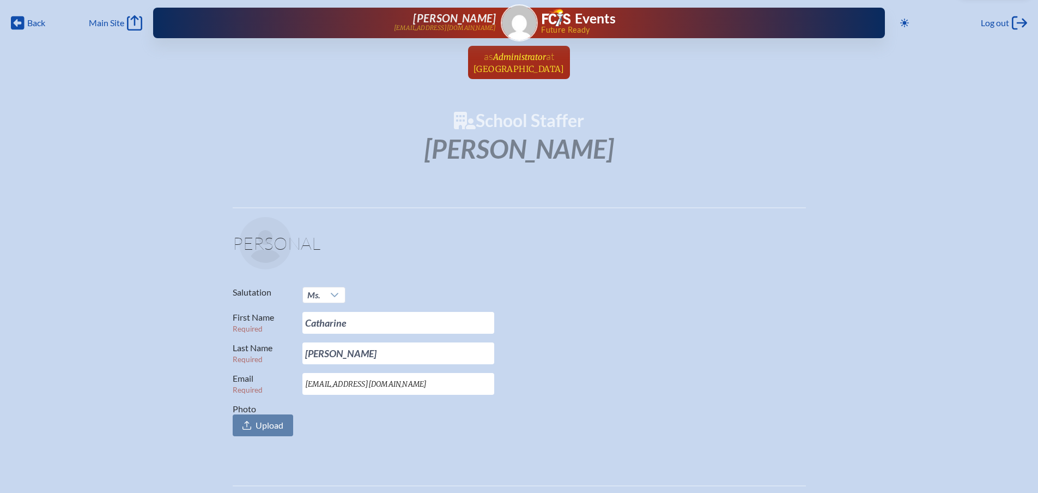
click at [515, 64] on span "[GEOGRAPHIC_DATA]" at bounding box center [519, 69] width 91 height 10
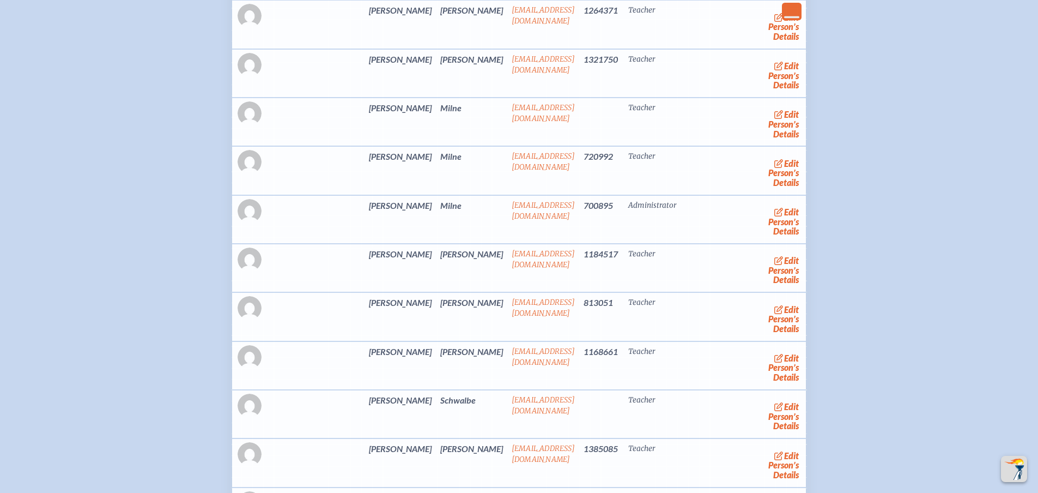
scroll to position [2780, 0]
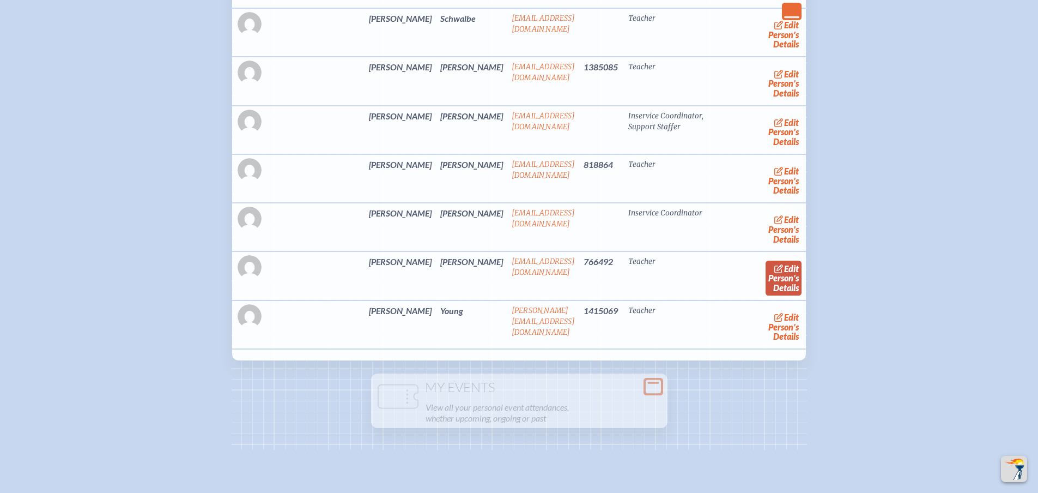
click at [784, 274] on span "edit" at bounding box center [791, 268] width 15 height 10
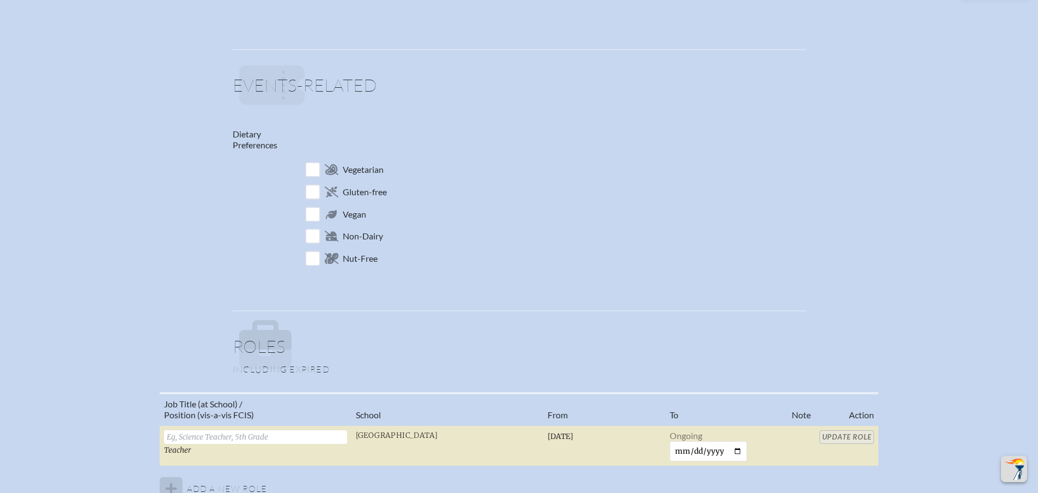
scroll to position [763, 0]
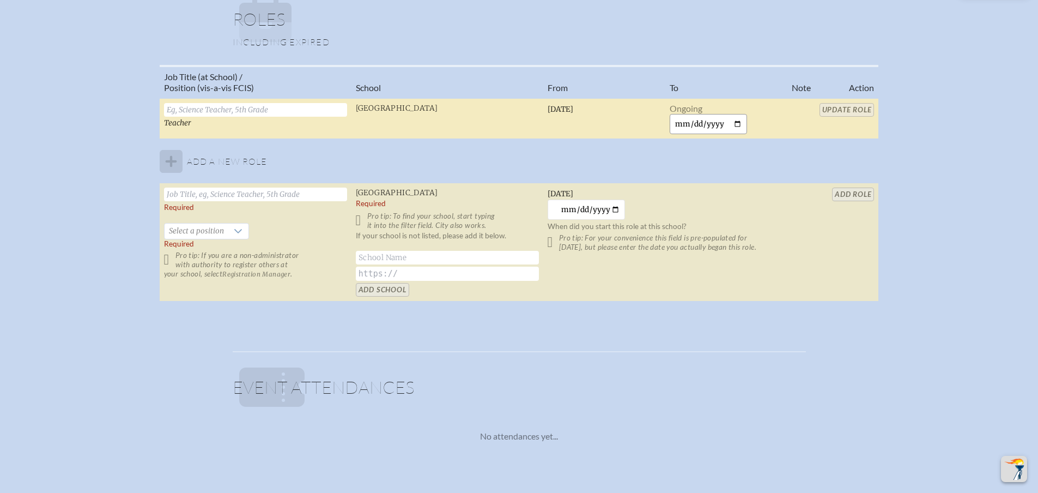
click at [684, 122] on input "date" at bounding box center [709, 124] width 78 height 20
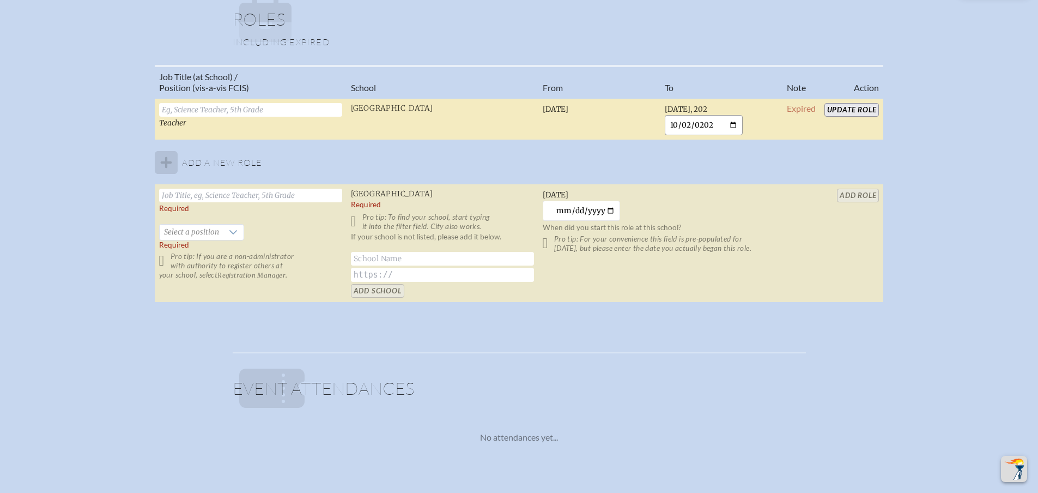
type input "2025-10-02"
click at [831, 107] on input "Update Role" at bounding box center [852, 110] width 55 height 14
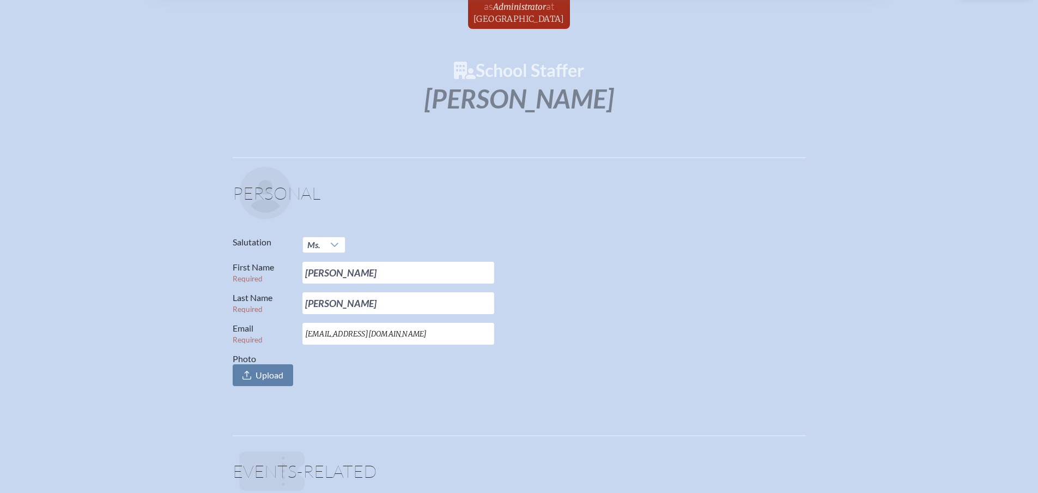
scroll to position [0, 0]
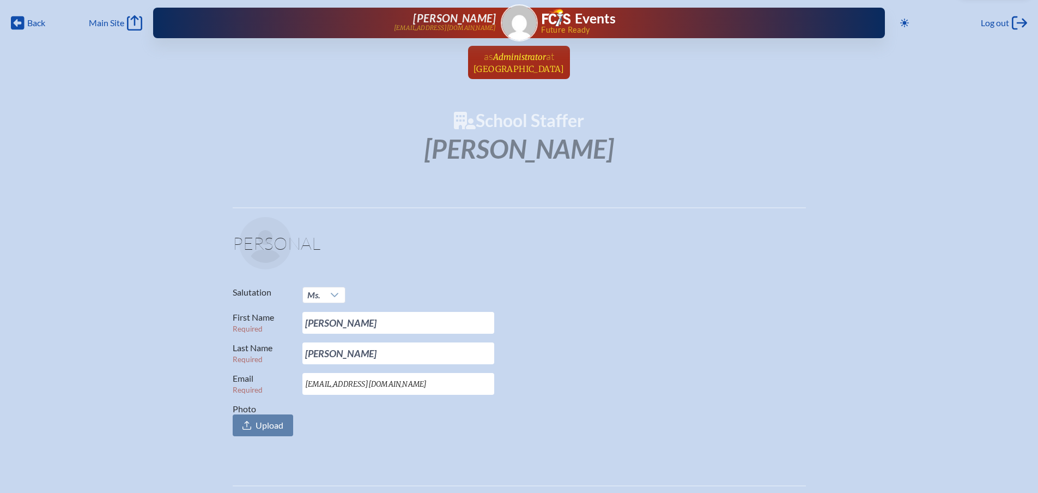
click at [517, 50] on span "Administrator" at bounding box center [519, 56] width 53 height 12
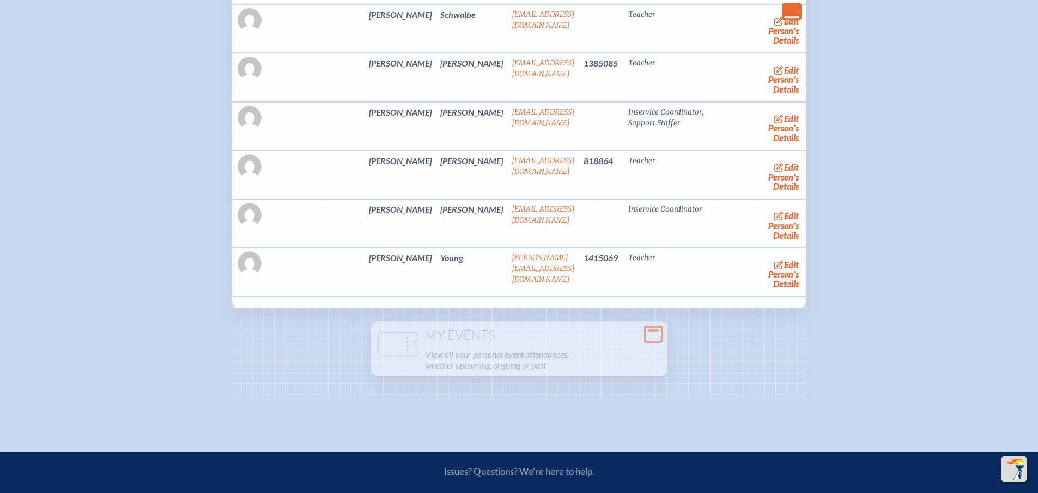
scroll to position [2780, 0]
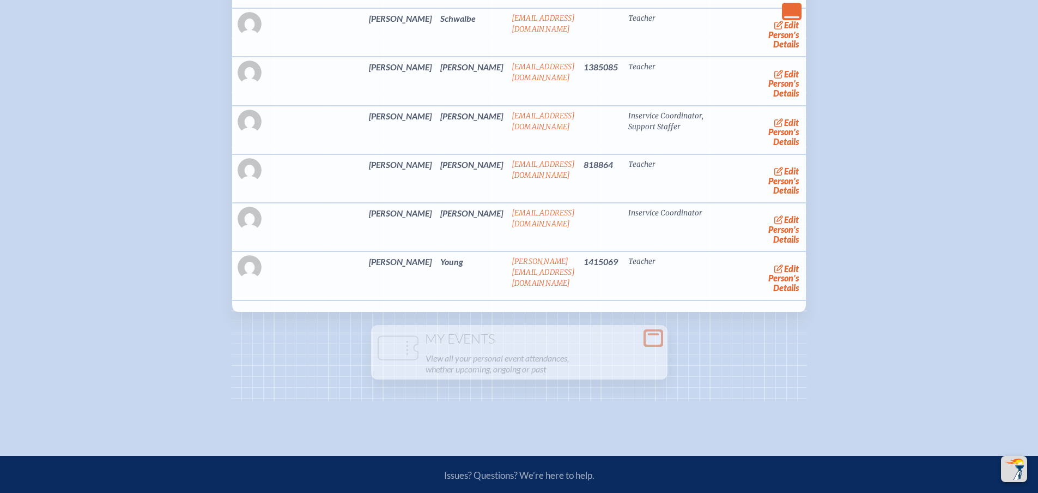
click at [784, 225] on span "edit" at bounding box center [791, 219] width 15 height 10
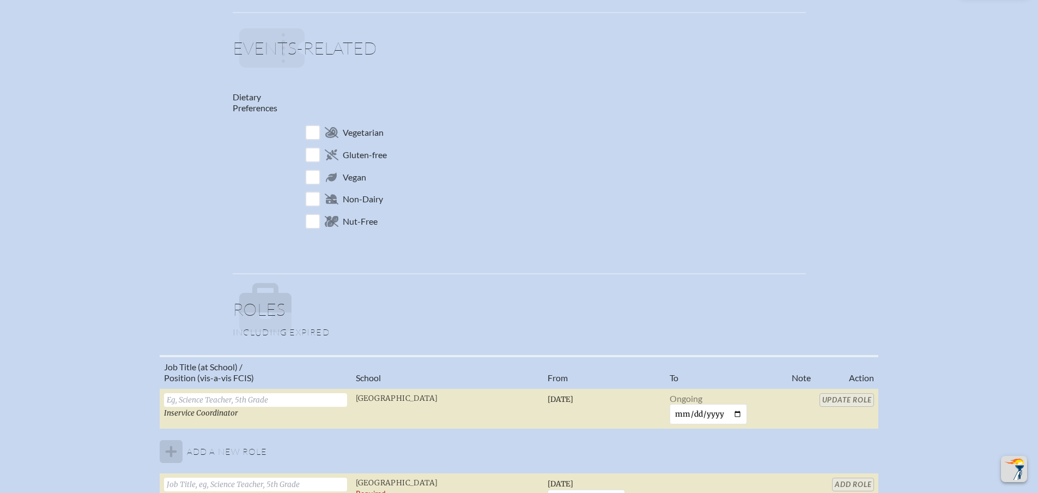
scroll to position [491, 0]
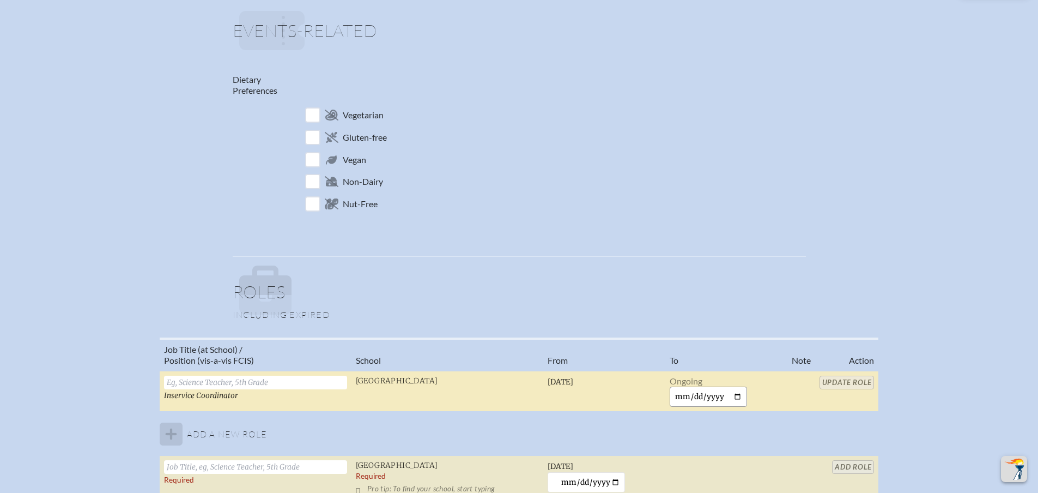
click at [684, 395] on input "date" at bounding box center [709, 397] width 78 height 20
type input "2025-10-02"
click at [862, 379] on input "Update Role" at bounding box center [852, 383] width 55 height 14
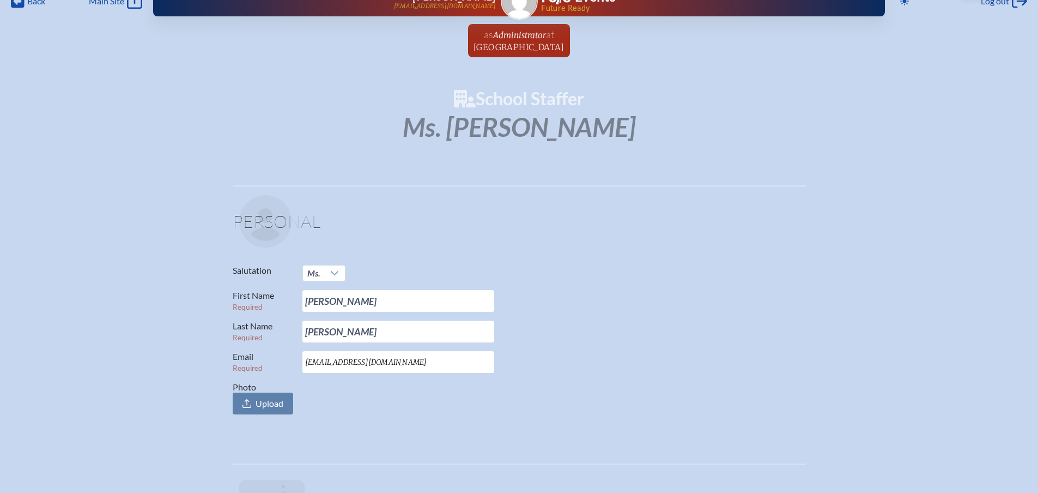
scroll to position [0, 0]
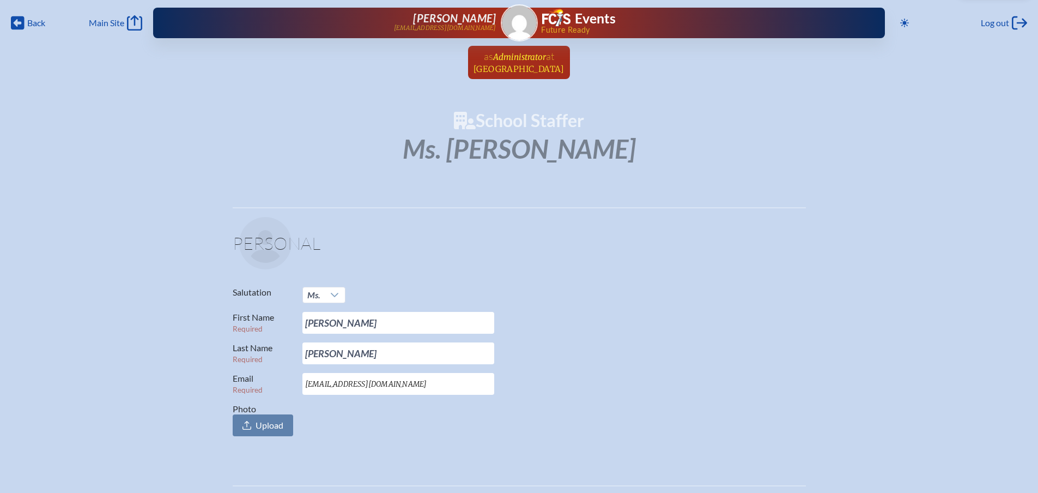
click at [516, 61] on span "Administrator" at bounding box center [519, 57] width 53 height 10
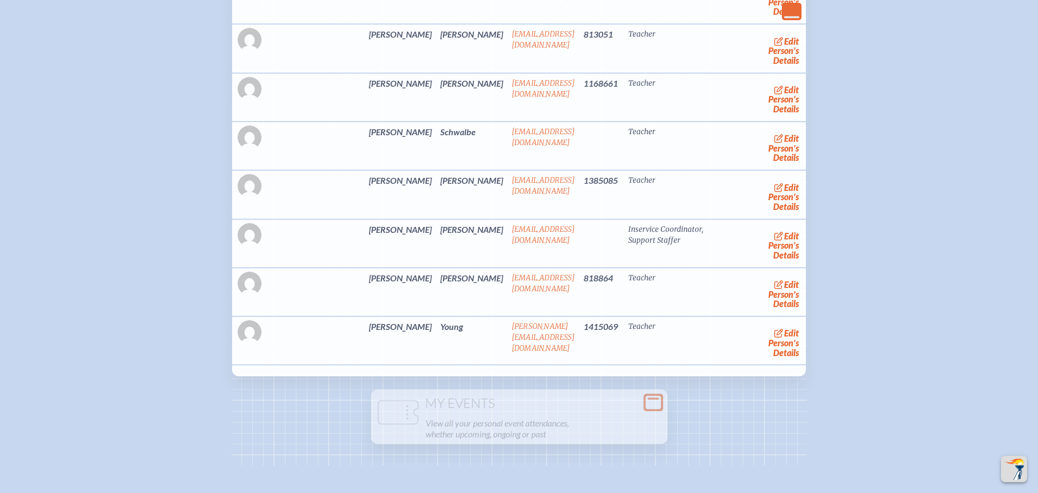
scroll to position [2671, 0]
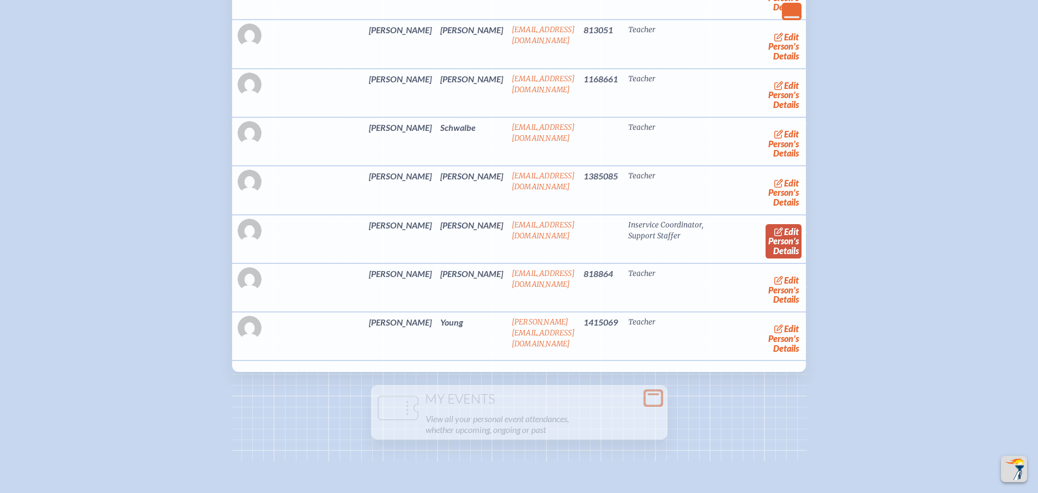
click at [784, 237] on span "edit" at bounding box center [791, 231] width 15 height 10
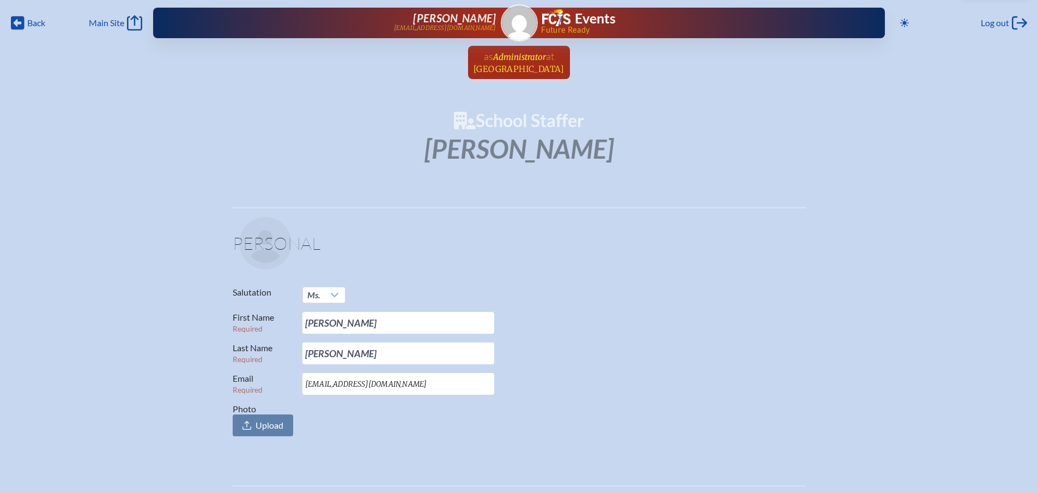
click at [511, 59] on span "Administrator" at bounding box center [519, 57] width 53 height 10
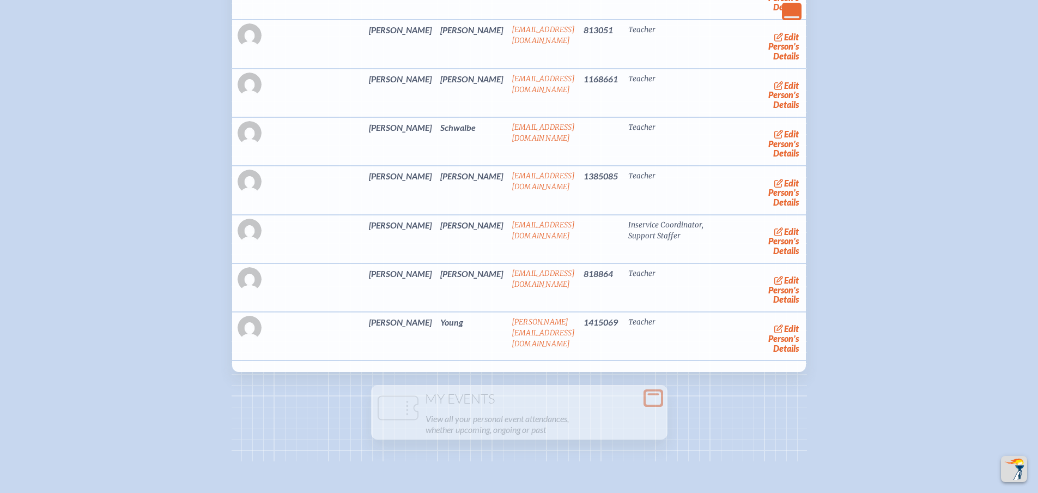
scroll to position [2726, 0]
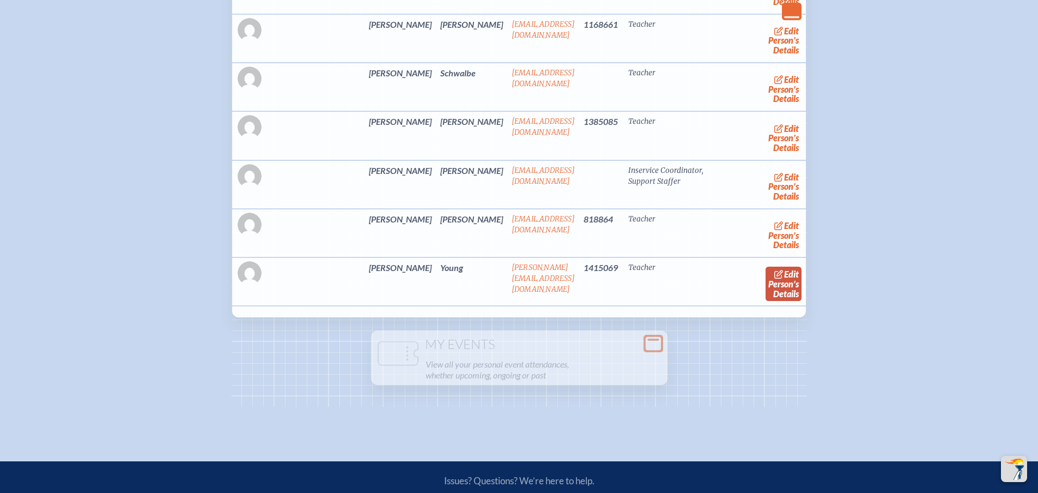
click at [775, 301] on link "edit Person’s Details" at bounding box center [784, 284] width 37 height 34
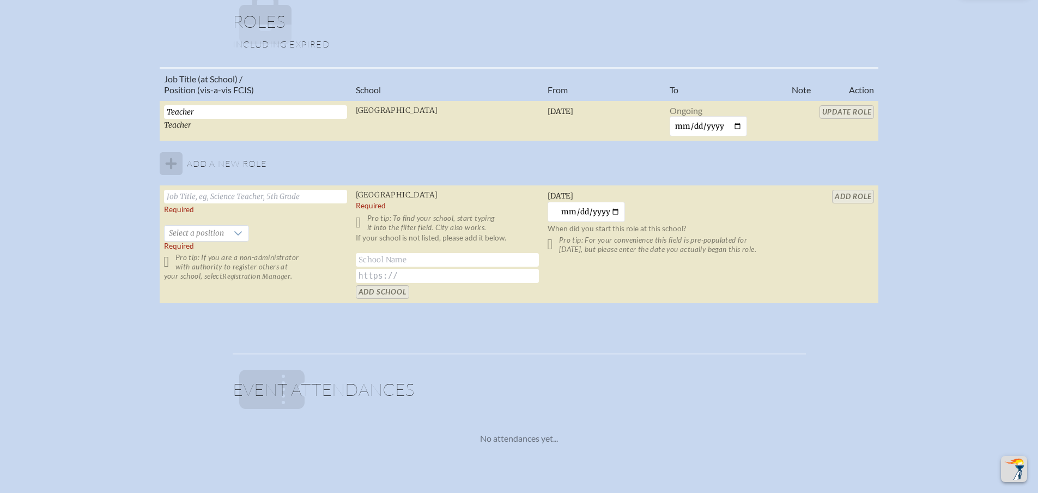
scroll to position [763, 0]
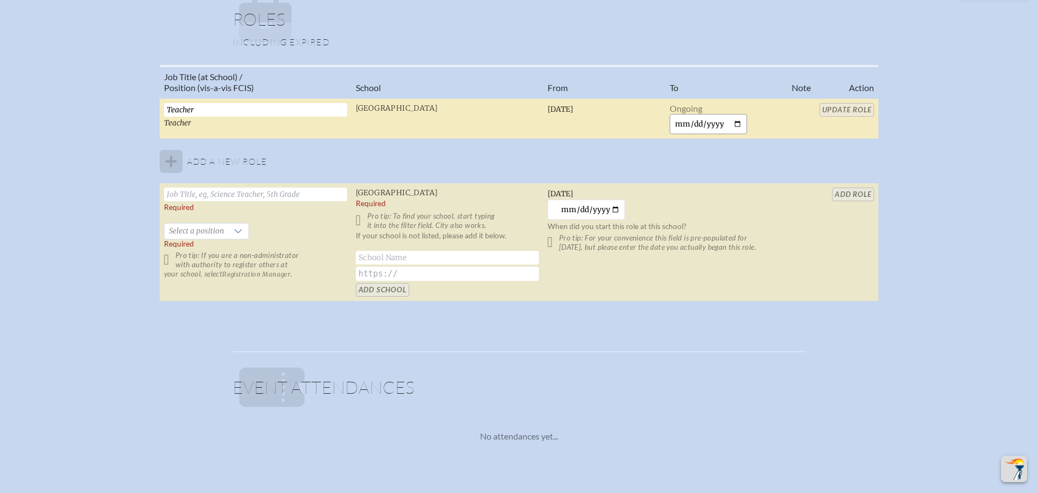
click at [680, 122] on input "date" at bounding box center [709, 124] width 78 height 20
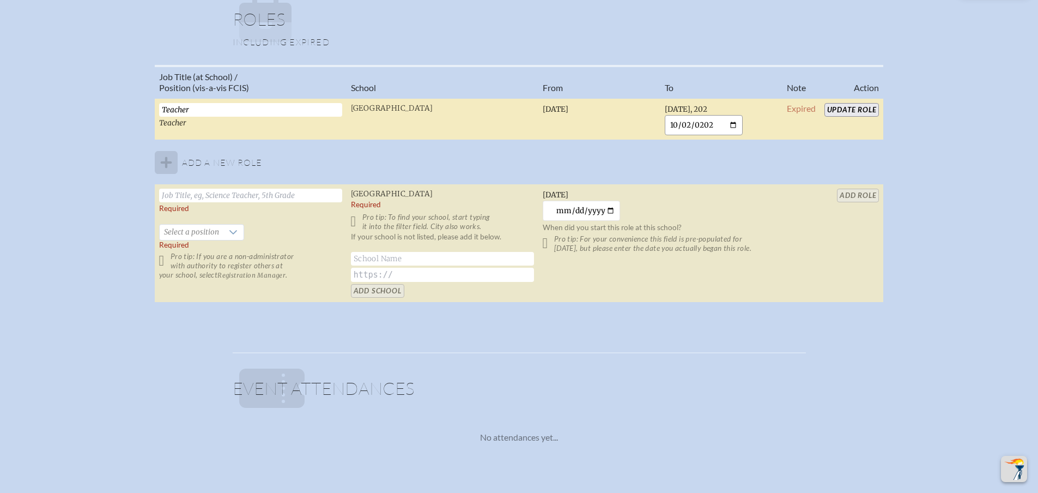
type input "2025-10-02"
click at [866, 107] on input "Update Role" at bounding box center [852, 110] width 55 height 14
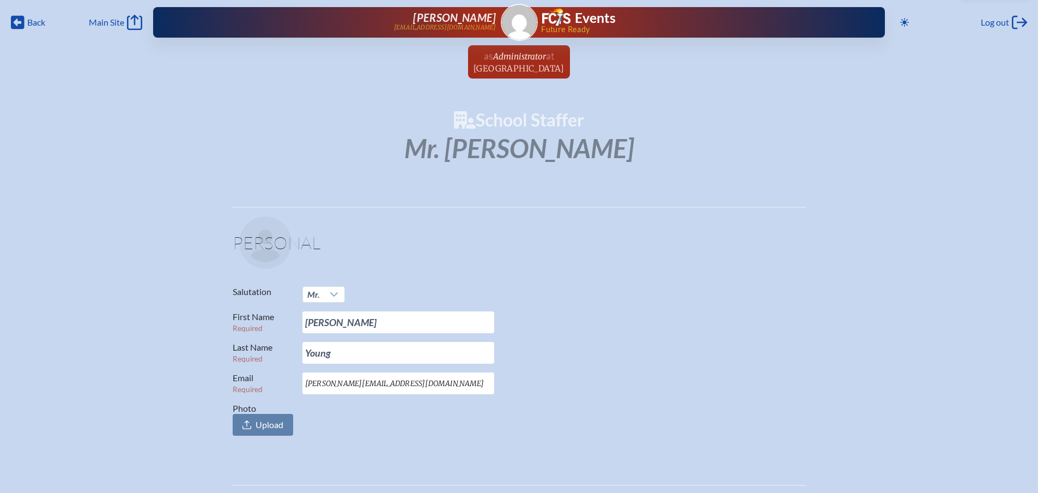
scroll to position [0, 0]
click at [530, 62] on span "at Riverside Presbyterian Day School" at bounding box center [519, 62] width 91 height 24
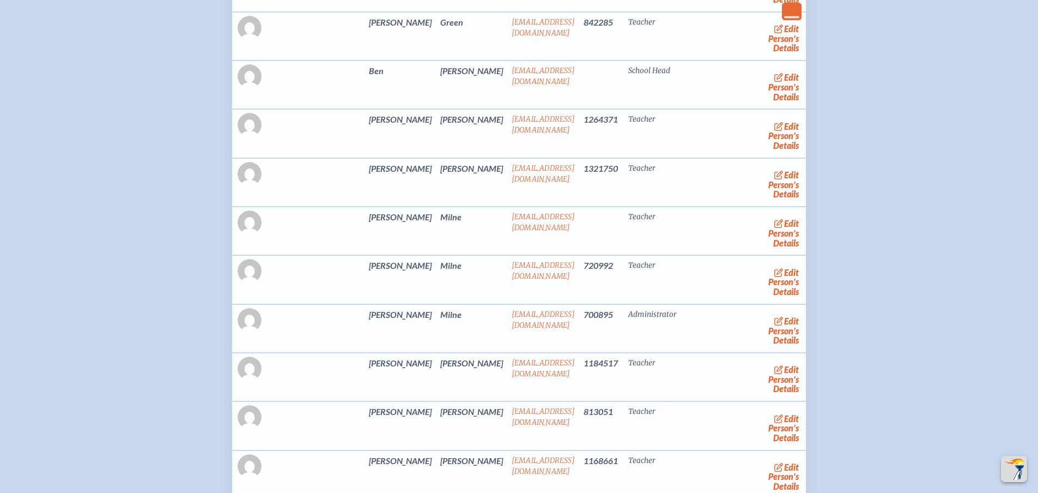
scroll to position [2235, 0]
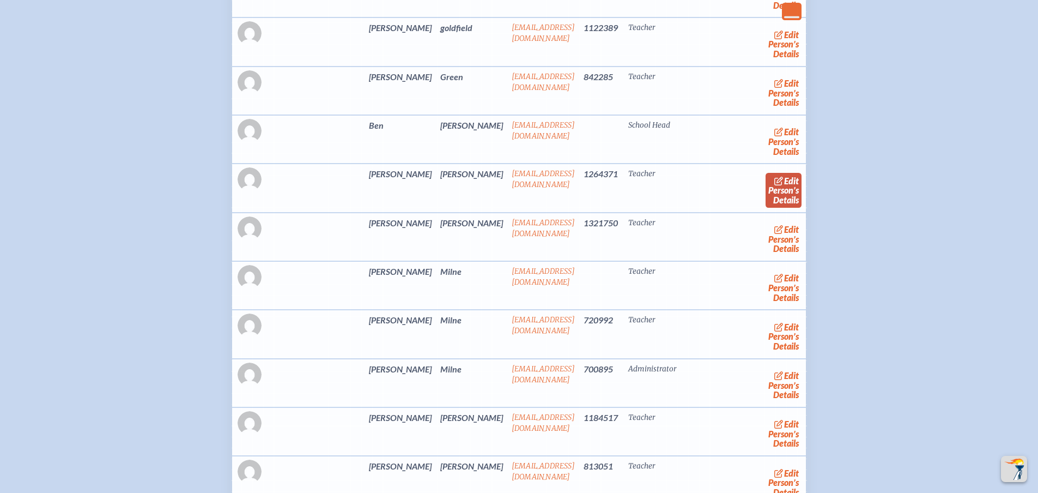
click at [766, 207] on link "edit Person’s Details" at bounding box center [784, 190] width 37 height 34
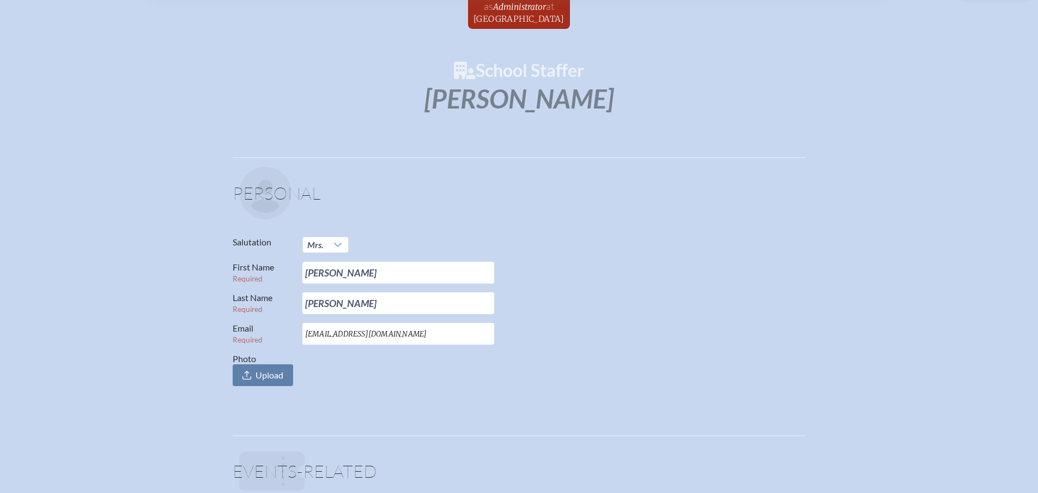
scroll to position [164, 0]
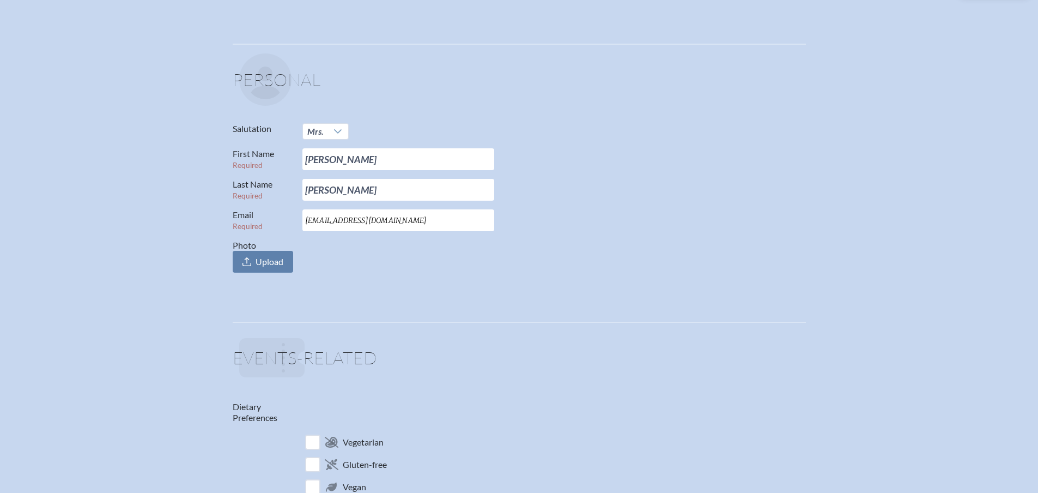
click at [310, 221] on input "ecarr@rpds.com" at bounding box center [399, 220] width 192 height 22
type input "elovelace@rpds.com"
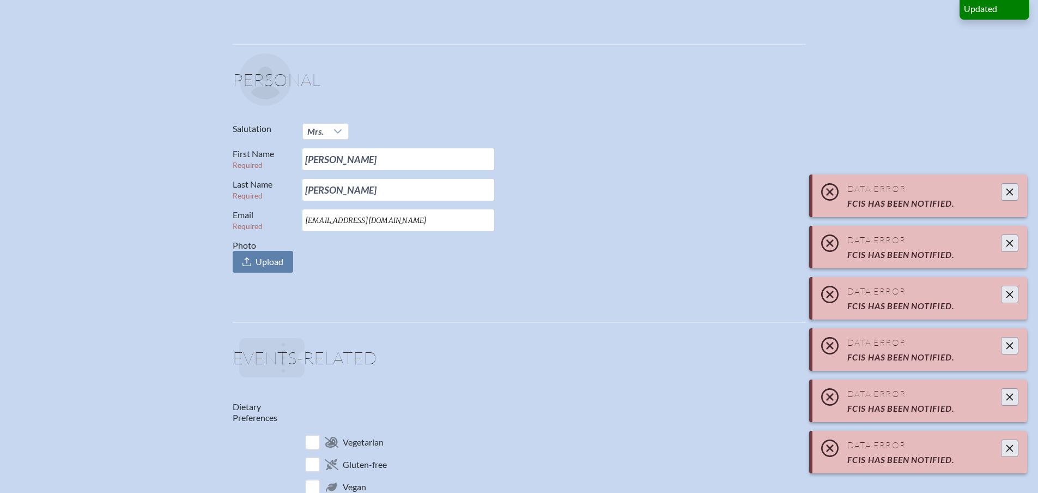
scroll to position [0, 0]
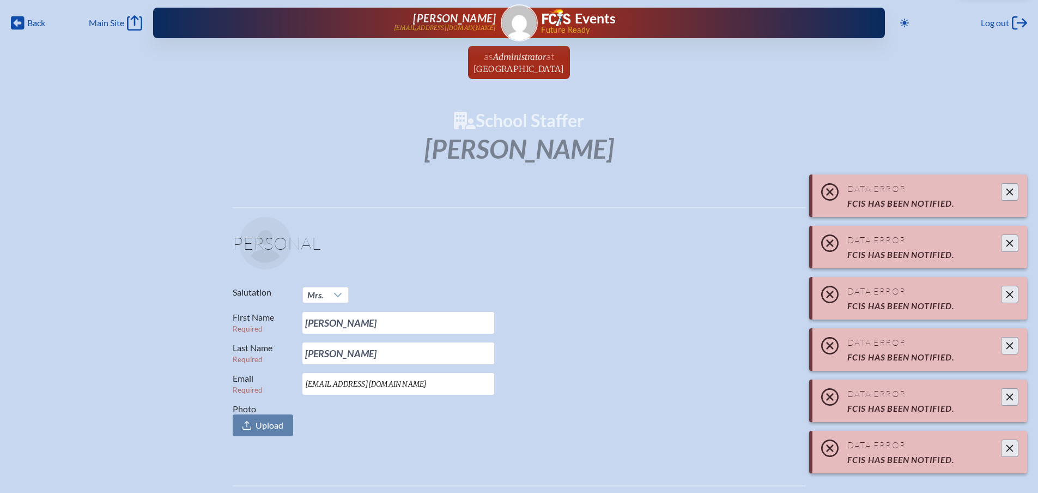
click at [1006, 454] on button "Close" at bounding box center [1009, 447] width 17 height 17
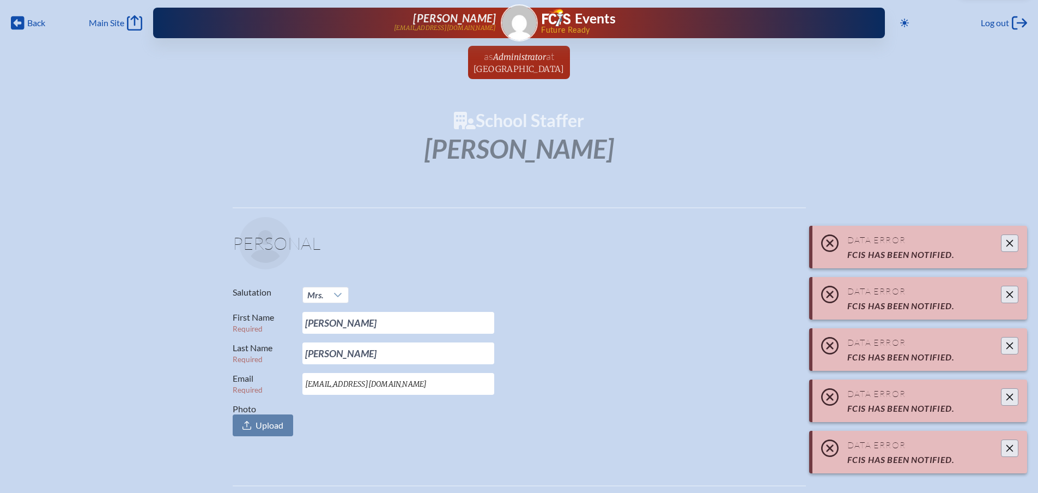
click at [1006, 454] on div "Data Error FCIS has been notified. Data Error FCIS has been notified. Data Erro…" at bounding box center [919, 354] width 218 height 256
click at [1006, 454] on button "Close" at bounding box center [1009, 447] width 17 height 17
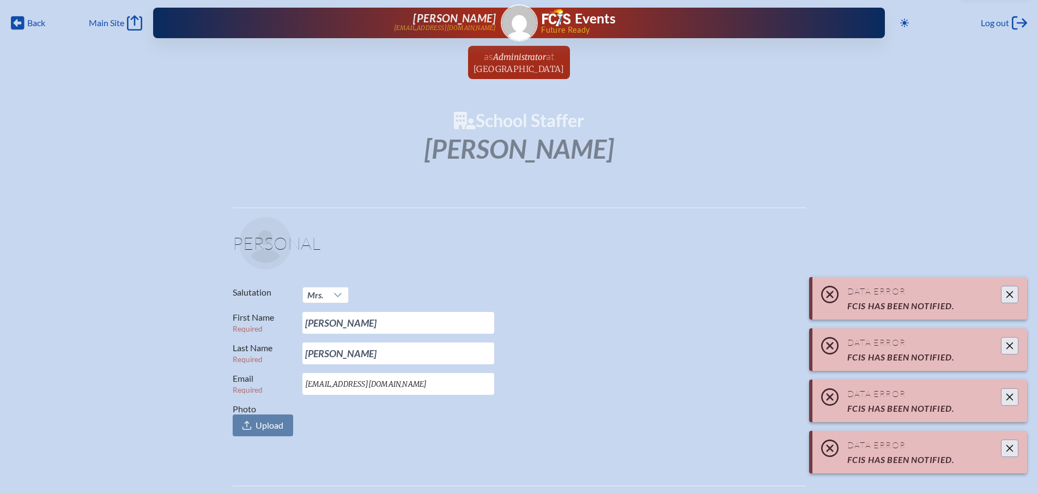
click at [1006, 454] on div "Data Error FCIS has been notified. Data Error FCIS has been notified. Data Erro…" at bounding box center [919, 379] width 218 height 205
click at [1006, 454] on button "Close" at bounding box center [1009, 447] width 17 height 17
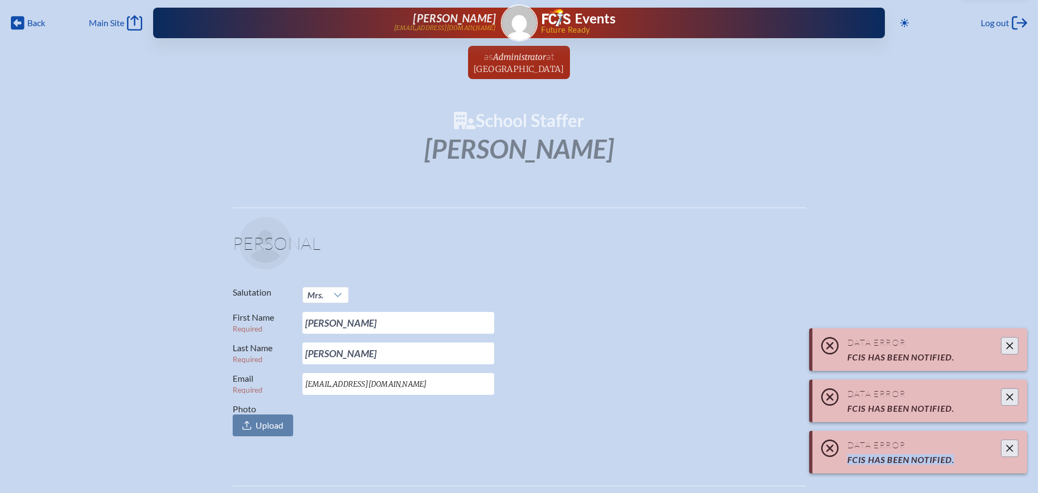
click at [1006, 454] on div "Data Error FCIS has been notified." at bounding box center [920, 452] width 215 height 43
click at [1006, 454] on button "Close" at bounding box center [1009, 447] width 17 height 17
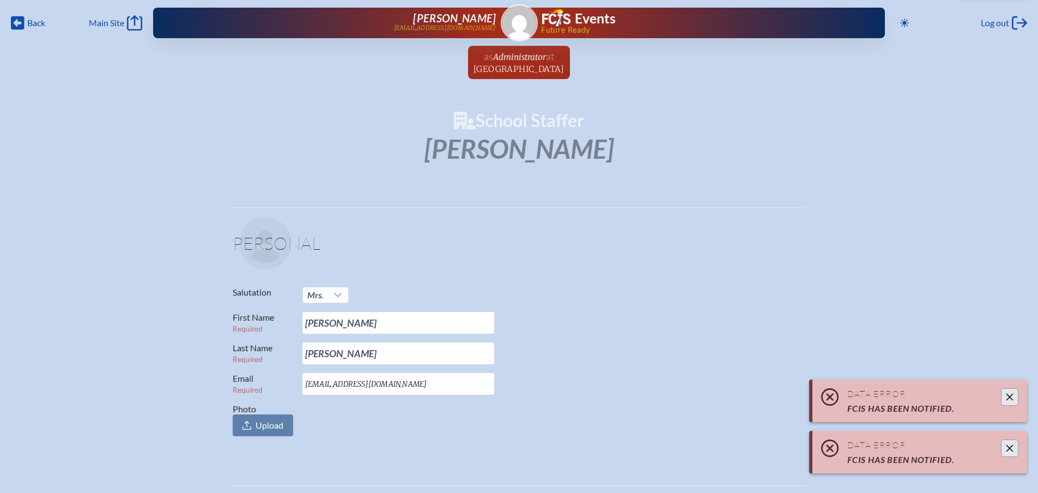
click at [1006, 454] on div "Data Error FCIS has been notified. Data Error FCIS has been notified. Data Erro…" at bounding box center [919, 430] width 218 height 102
click at [1007, 448] on icon "Close" at bounding box center [1010, 448] width 9 height 9
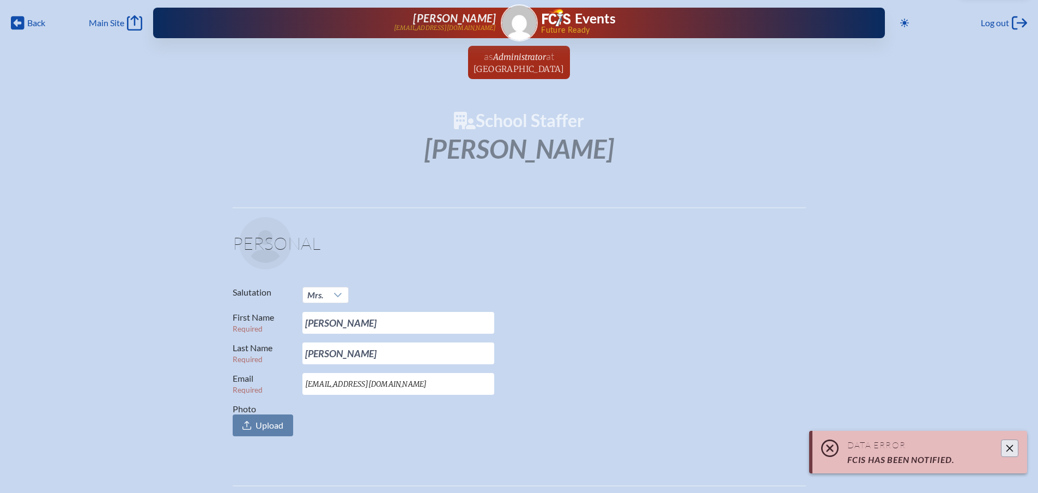
click at [1010, 448] on icon "Close" at bounding box center [1010, 448] width 7 height 7
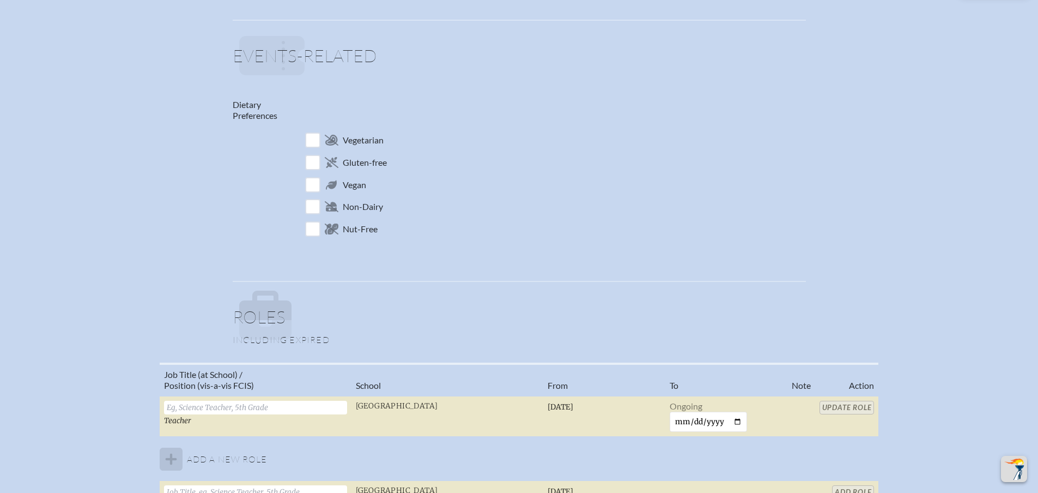
scroll to position [654, 0]
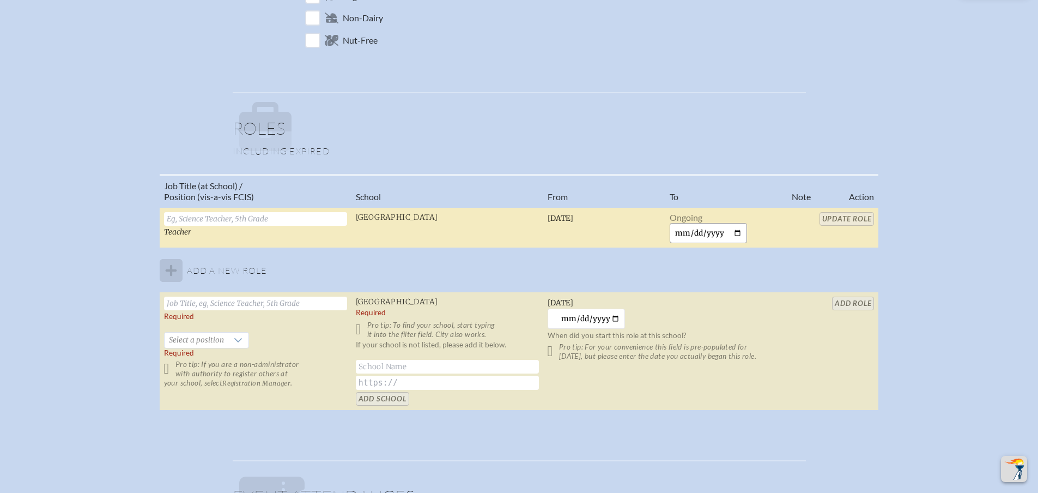
click at [683, 234] on input "date" at bounding box center [709, 233] width 78 height 20
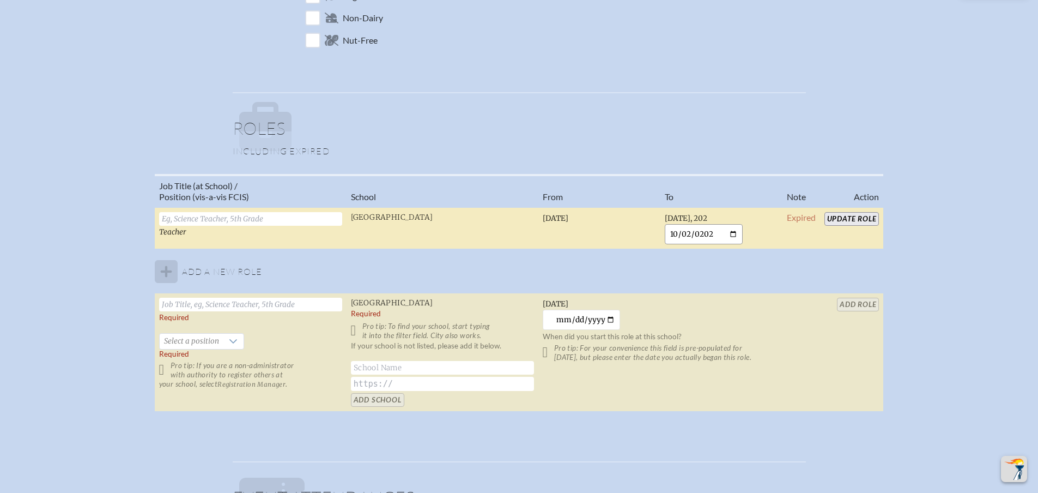
type input "2025-10-02"
click at [847, 221] on input "Update Role" at bounding box center [852, 219] width 55 height 14
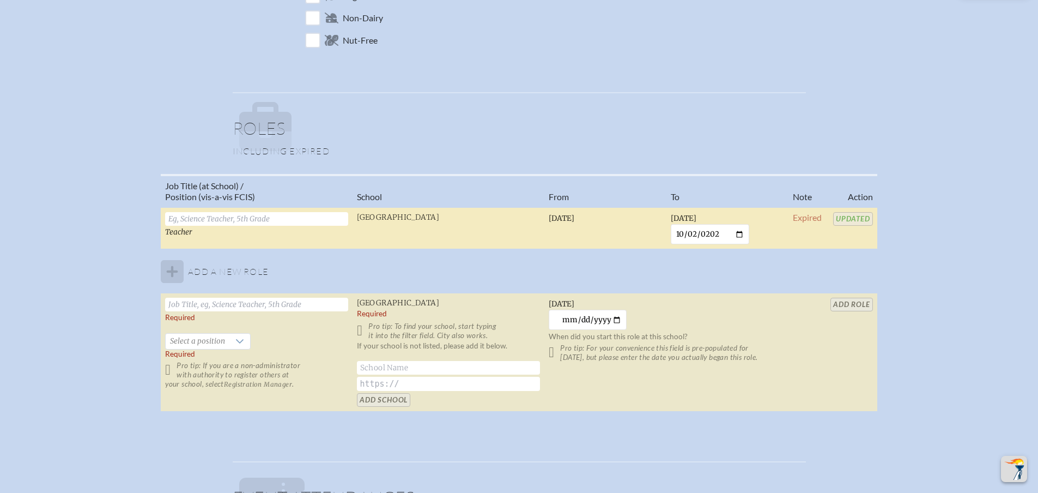
type input "ecarr@rpds.com"
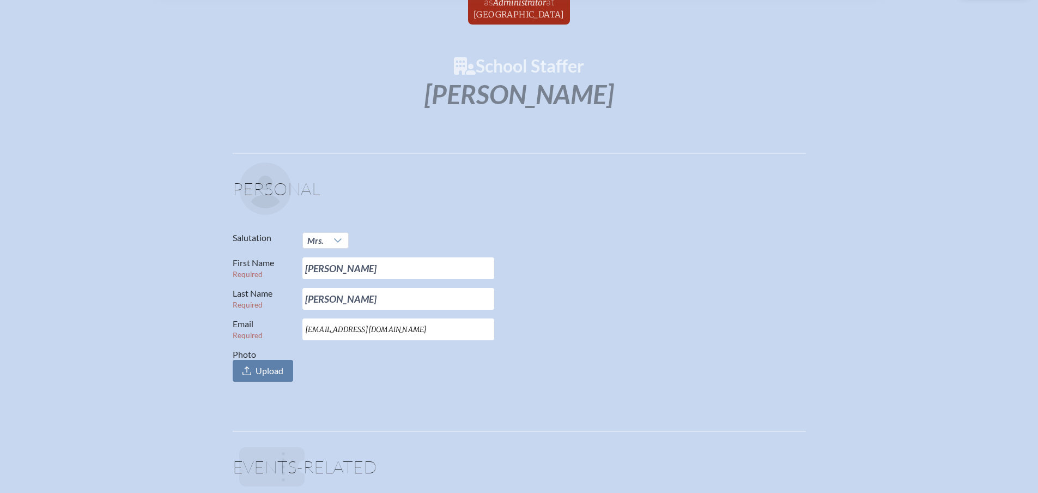
scroll to position [0, 0]
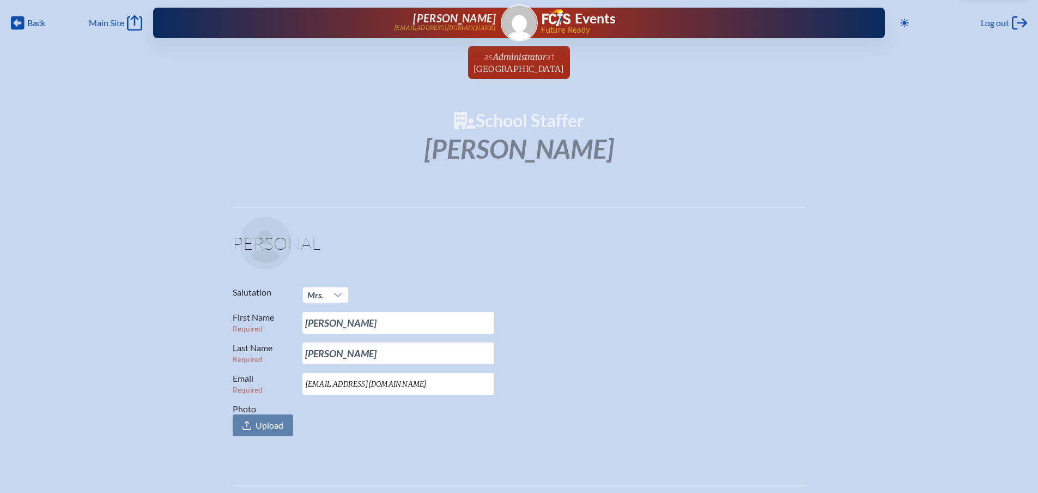
click at [510, 61] on link "as Administrator at Riverside Presbyterian Day School since March 1st, 2024" at bounding box center [519, 62] width 100 height 33
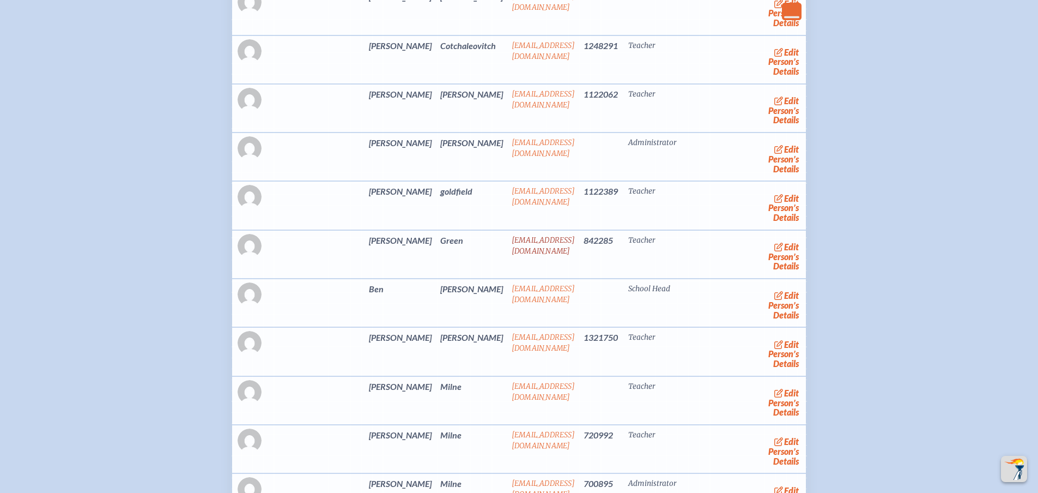
scroll to position [1744, 0]
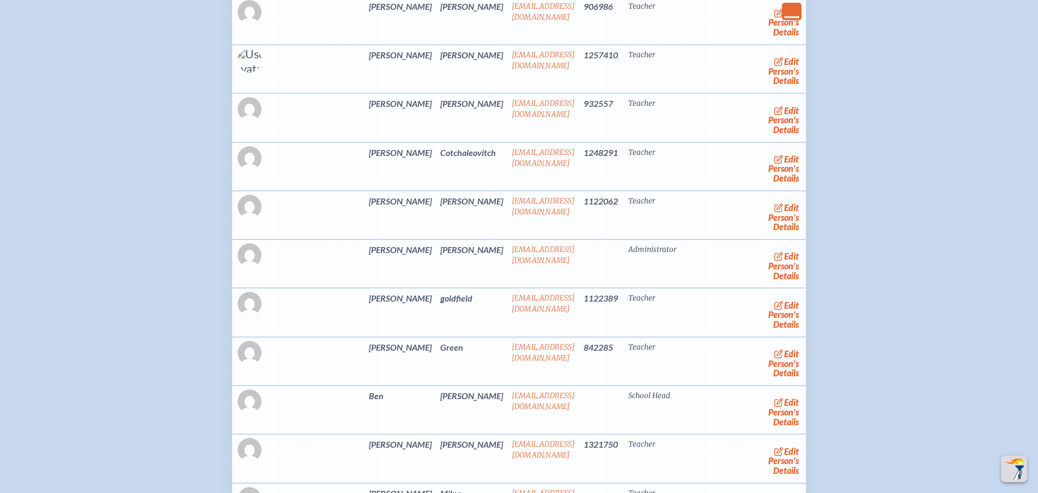
scroll to position [1638, 0]
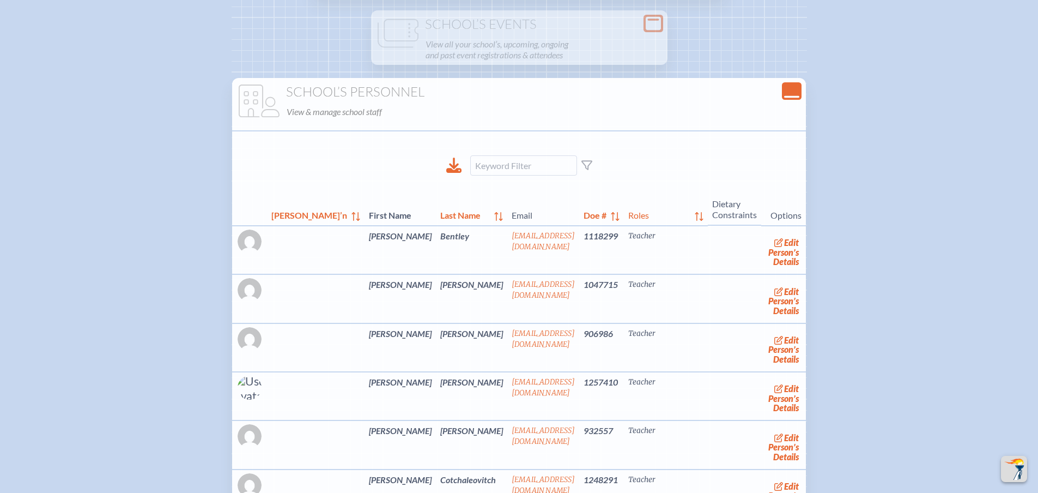
click at [784, 99] on icon "Close Console" at bounding box center [791, 90] width 15 height 15
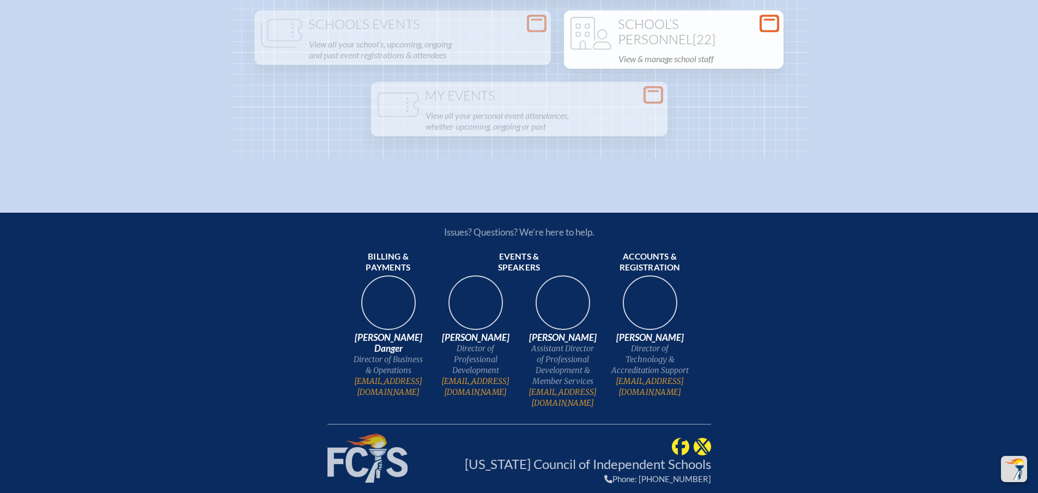
click at [569, 47] on h1 "School’s Personnel [22]" at bounding box center [674, 32] width 211 height 30
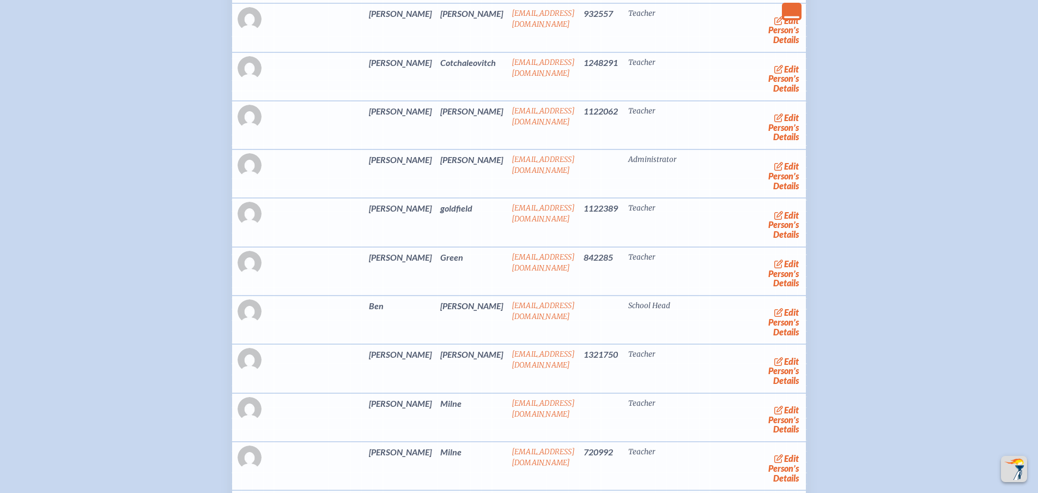
scroll to position [2074, 0]
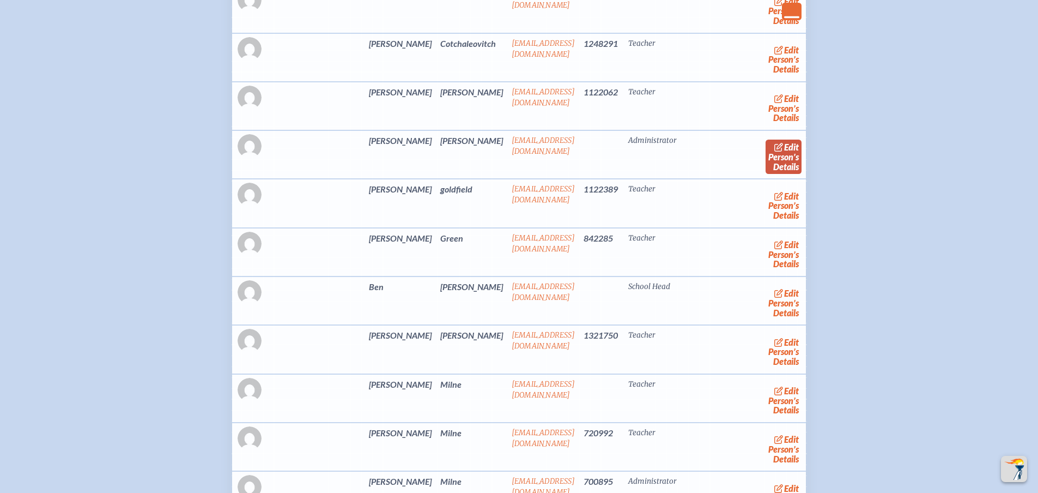
click at [775, 152] on icon at bounding box center [780, 147] width 10 height 9
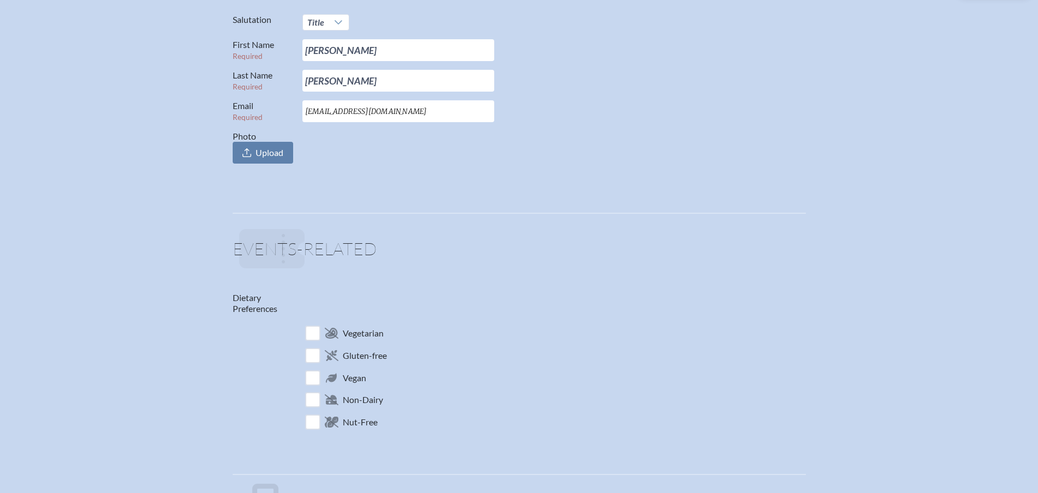
scroll to position [327, 0]
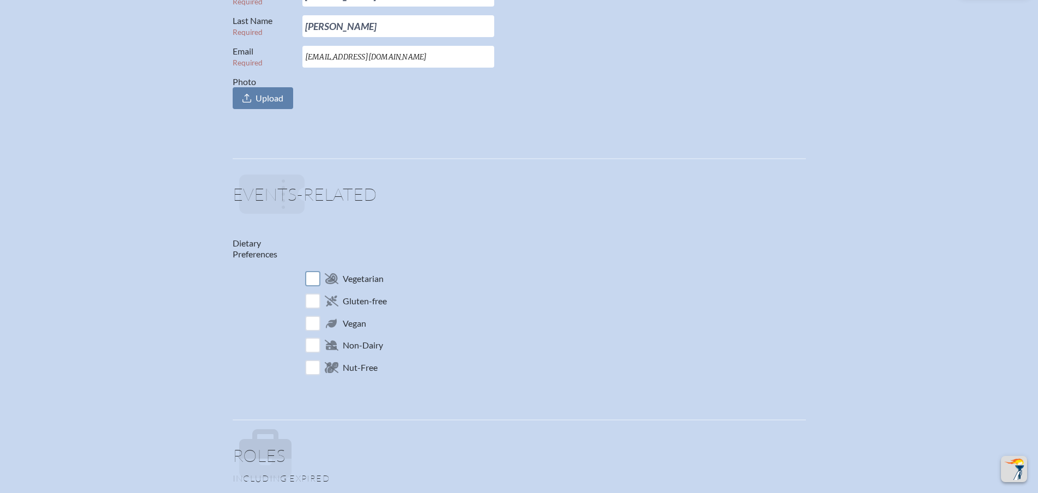
click at [317, 273] on input "checkbox" at bounding box center [312, 278] width 19 height 19
checkbox input "true"
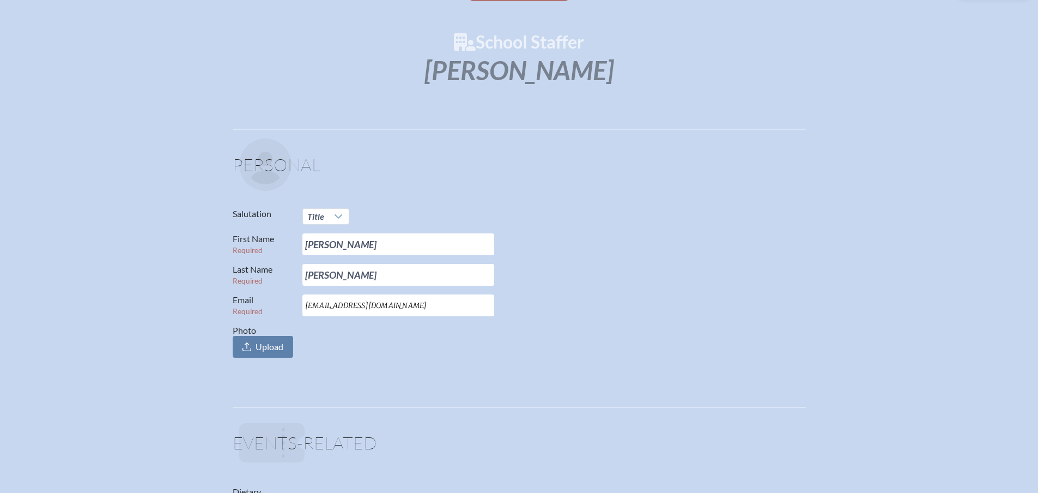
scroll to position [0, 0]
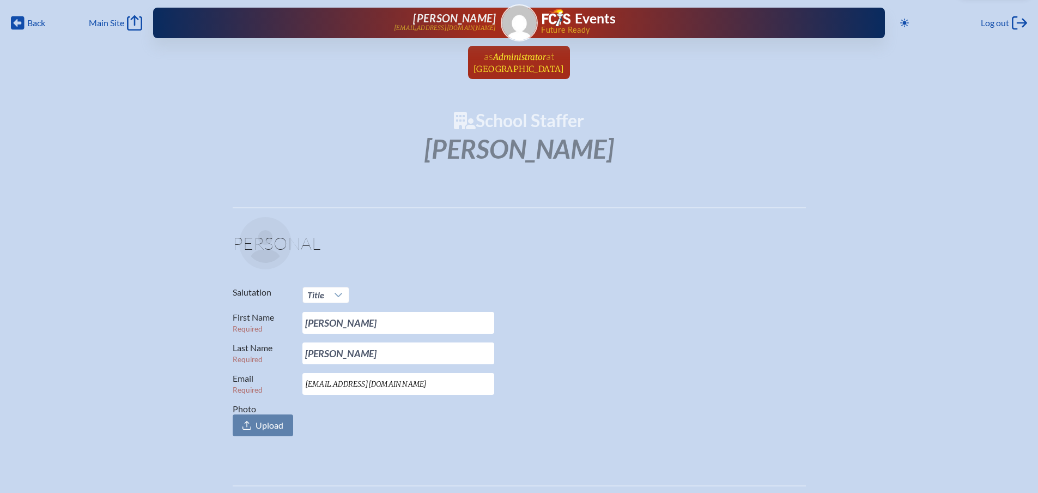
click at [529, 64] on span "[GEOGRAPHIC_DATA]" at bounding box center [519, 69] width 91 height 10
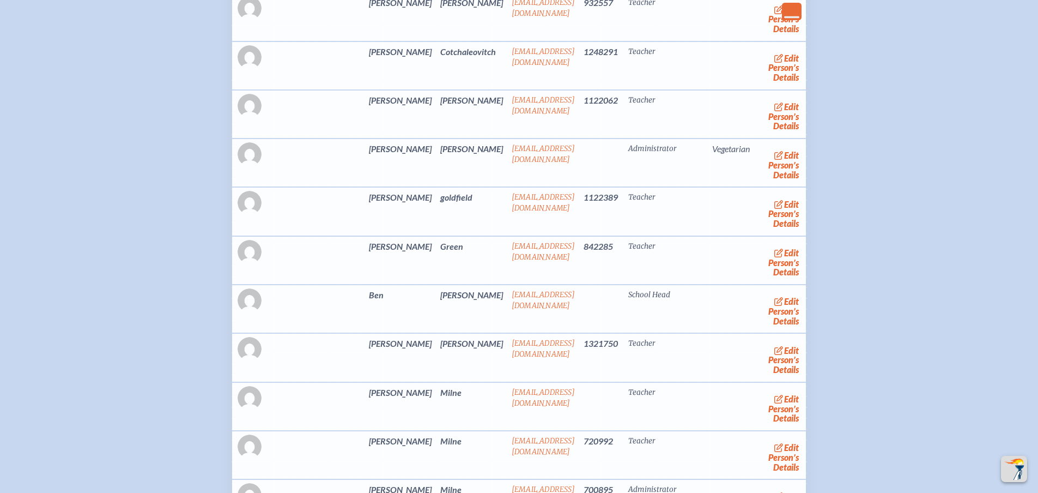
scroll to position [2017, 0]
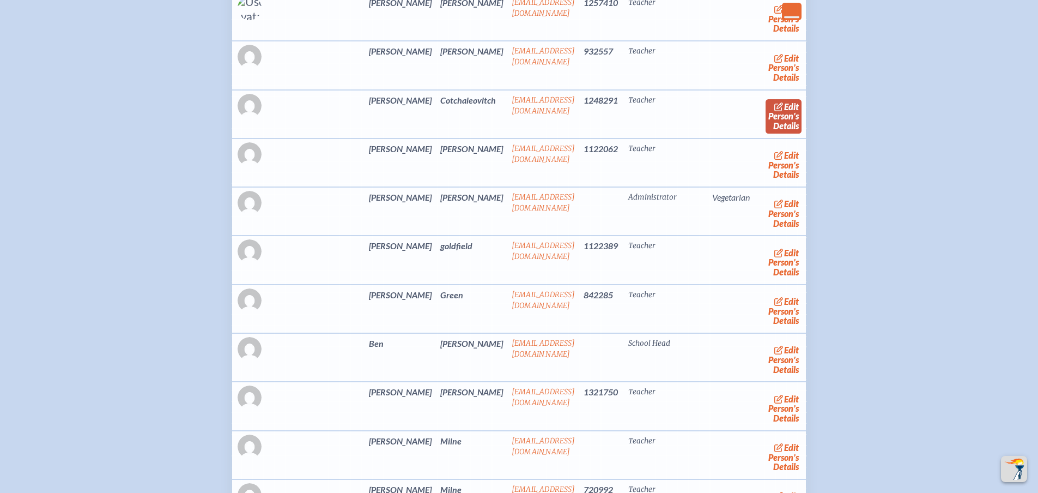
click at [784, 112] on span "edit" at bounding box center [791, 106] width 15 height 10
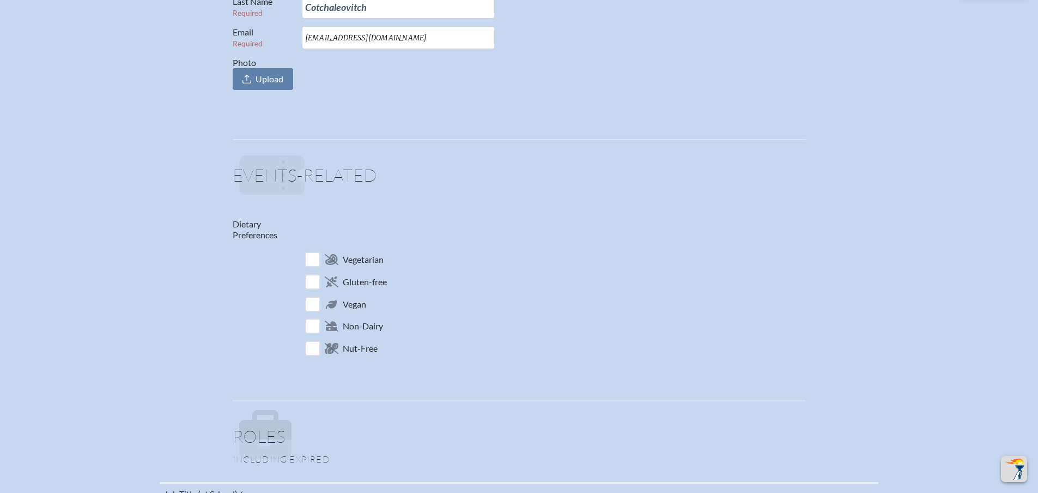
scroll to position [382, 0]
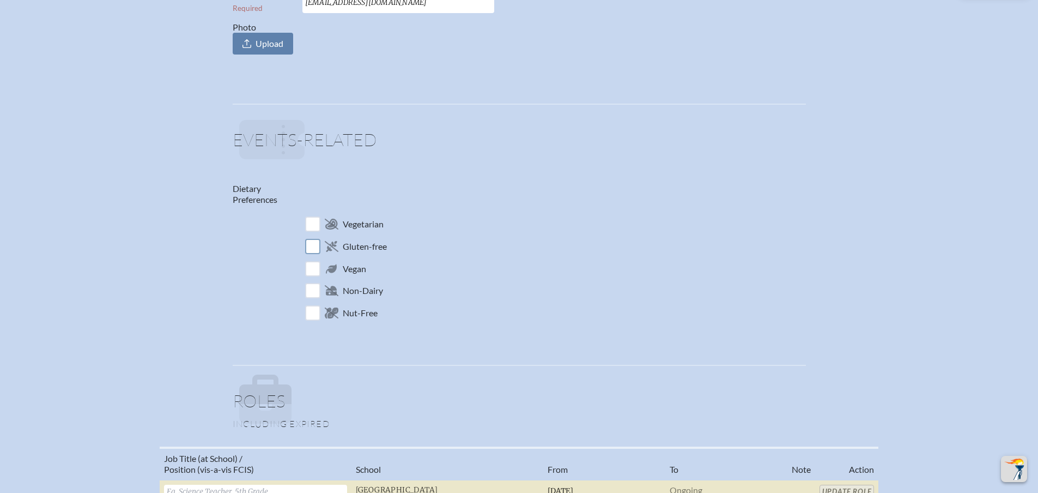
click at [315, 245] on input "checkbox" at bounding box center [312, 246] width 19 height 19
checkbox input "true"
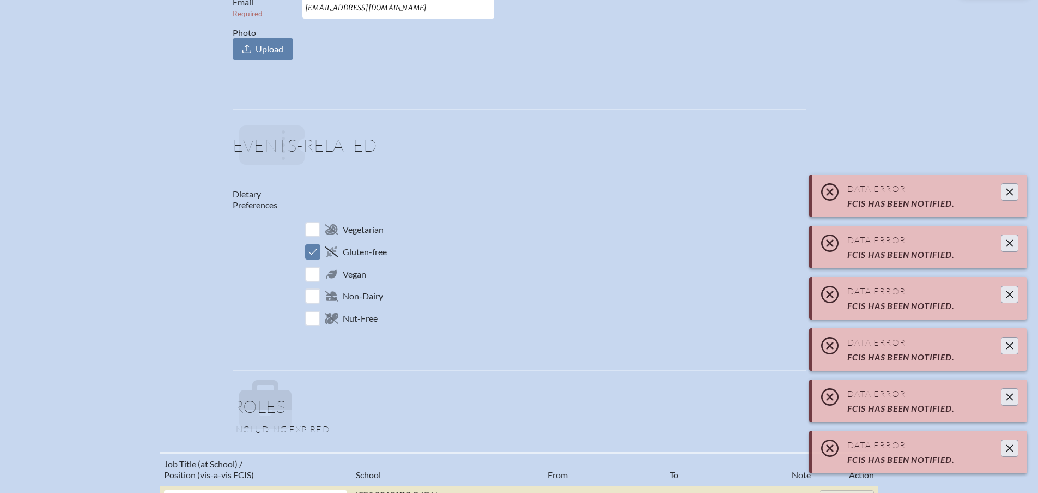
scroll to position [164, 0]
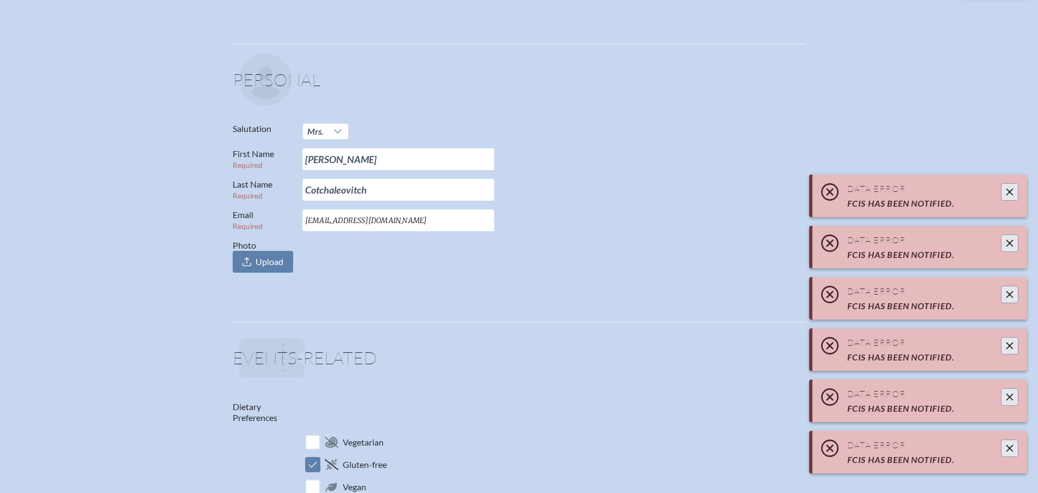
click at [1012, 448] on icon "Close" at bounding box center [1010, 448] width 9 height 9
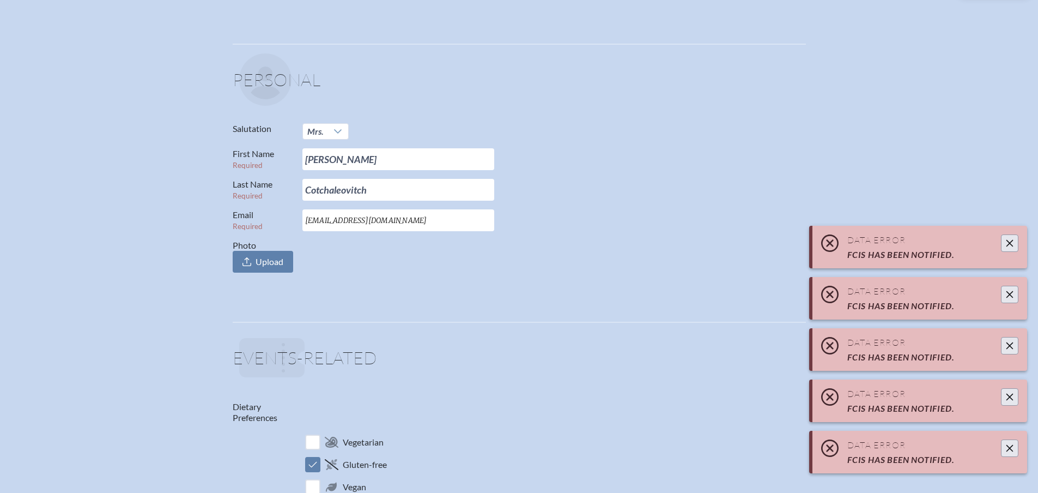
click at [1012, 448] on icon "Close" at bounding box center [1010, 448] width 9 height 9
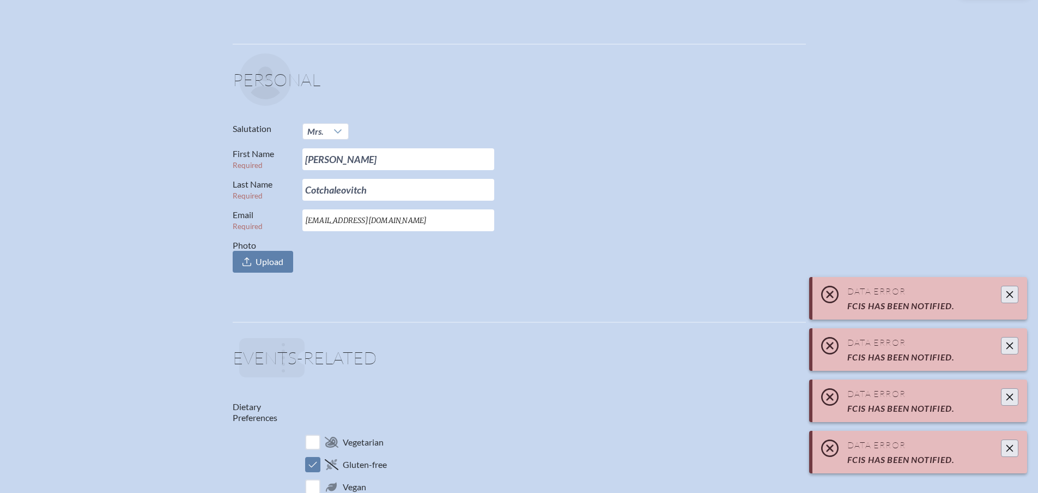
click at [1012, 448] on icon "Close" at bounding box center [1010, 448] width 9 height 9
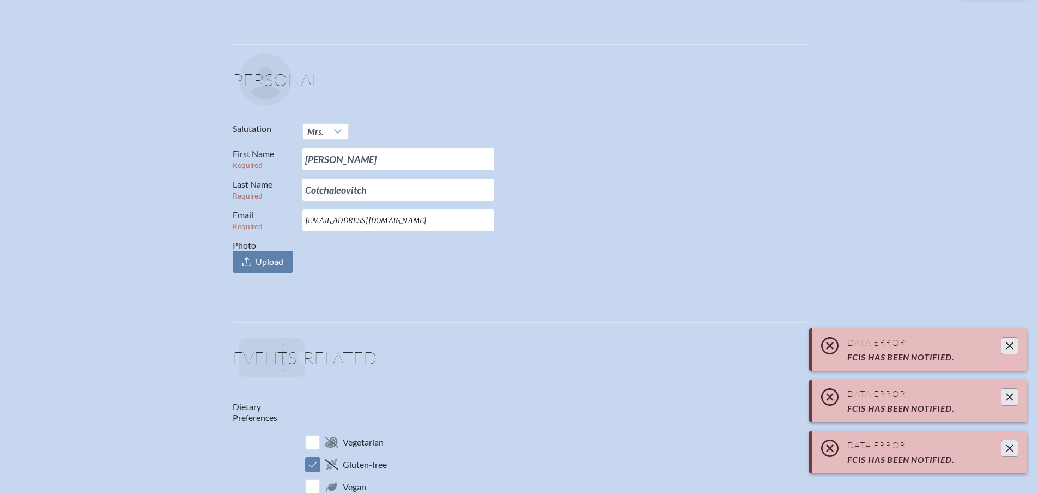
click at [1012, 445] on icon "Close" at bounding box center [1010, 448] width 9 height 9
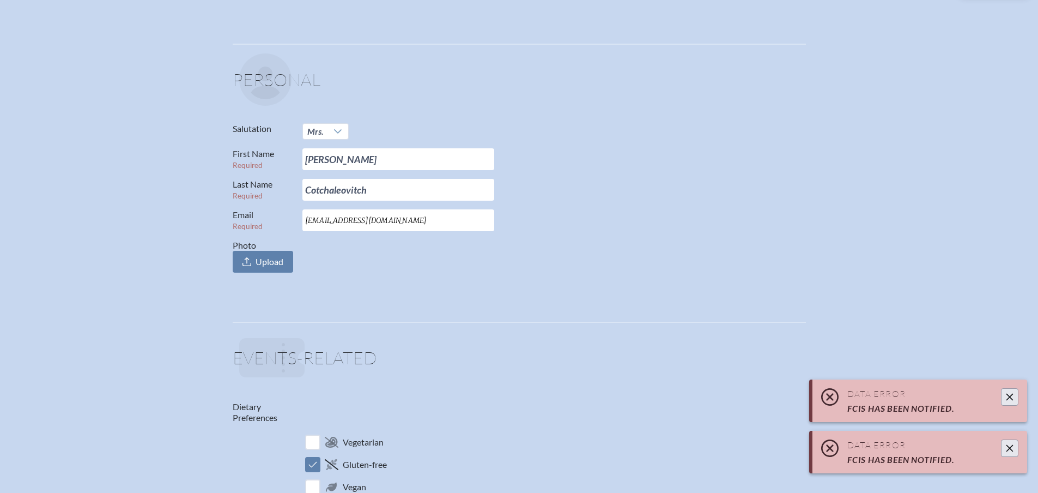
click at [1012, 445] on icon "Close" at bounding box center [1010, 448] width 9 height 9
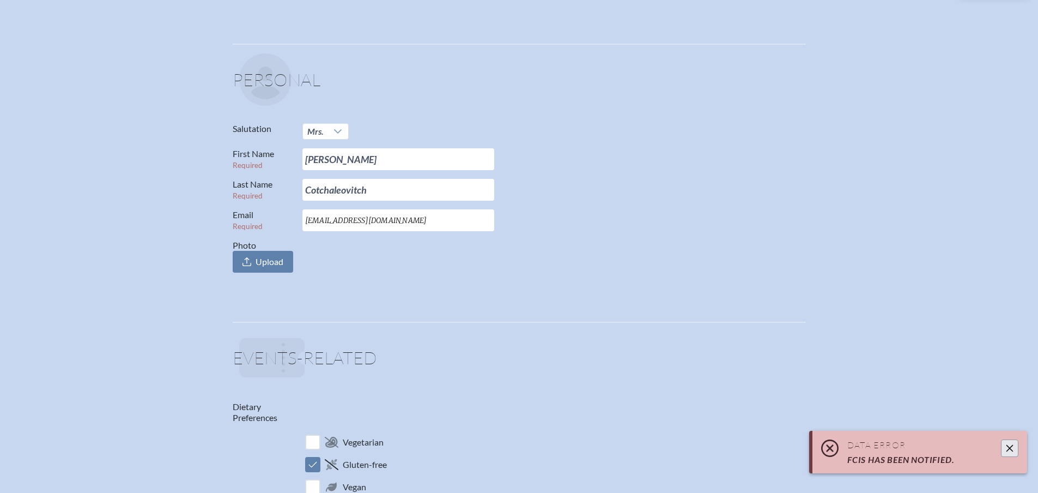
click at [1012, 445] on icon "Close" at bounding box center [1010, 448] width 9 height 9
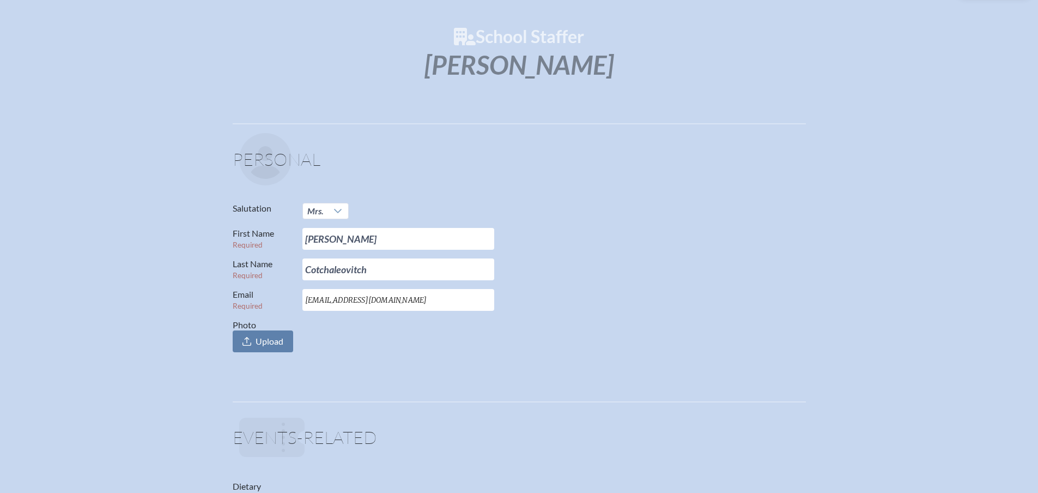
scroll to position [0, 0]
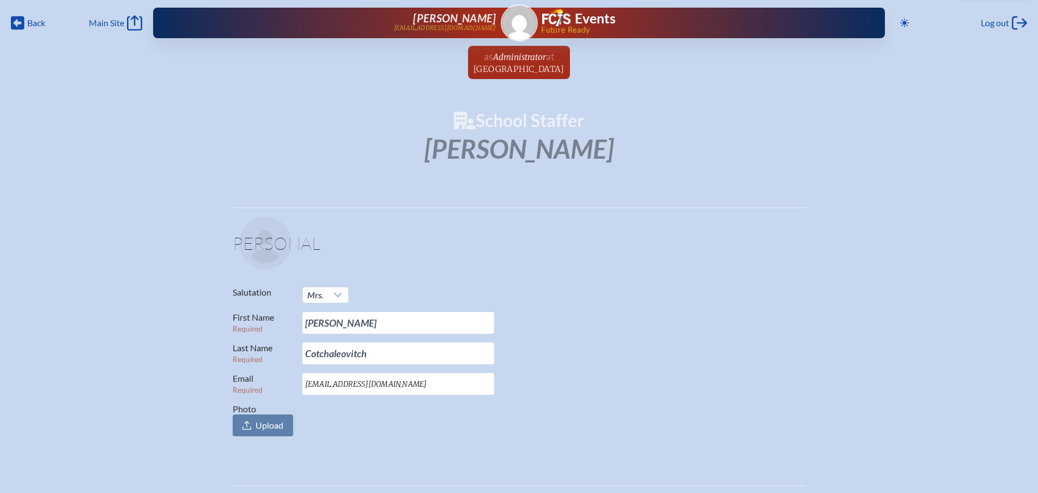
click at [521, 68] on span "[GEOGRAPHIC_DATA]" at bounding box center [519, 69] width 91 height 10
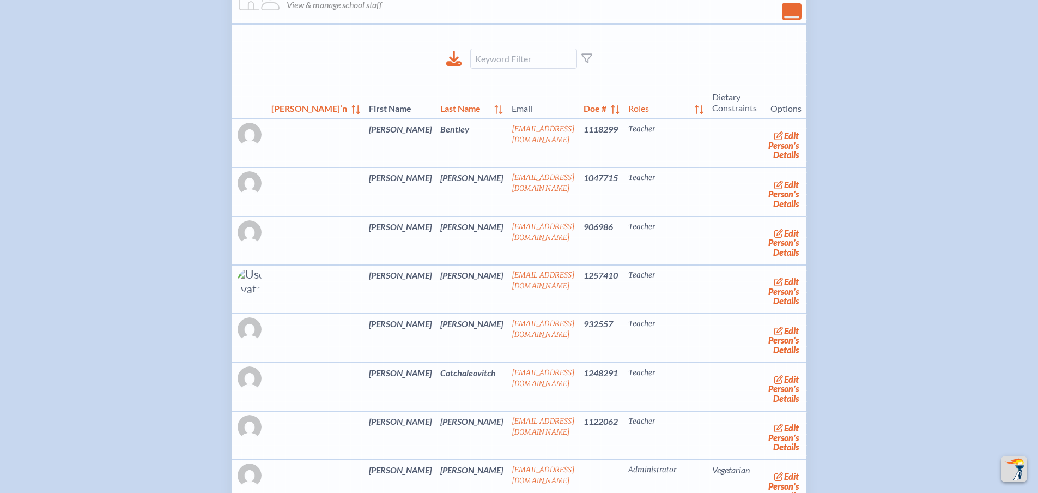
scroll to position [2017, 0]
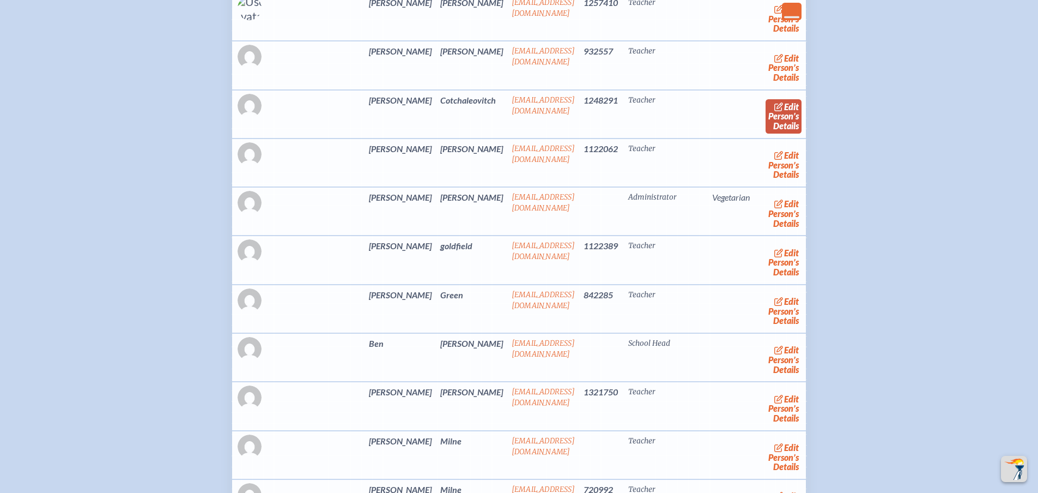
click at [767, 134] on link "edit Person’s Details" at bounding box center [784, 116] width 37 height 34
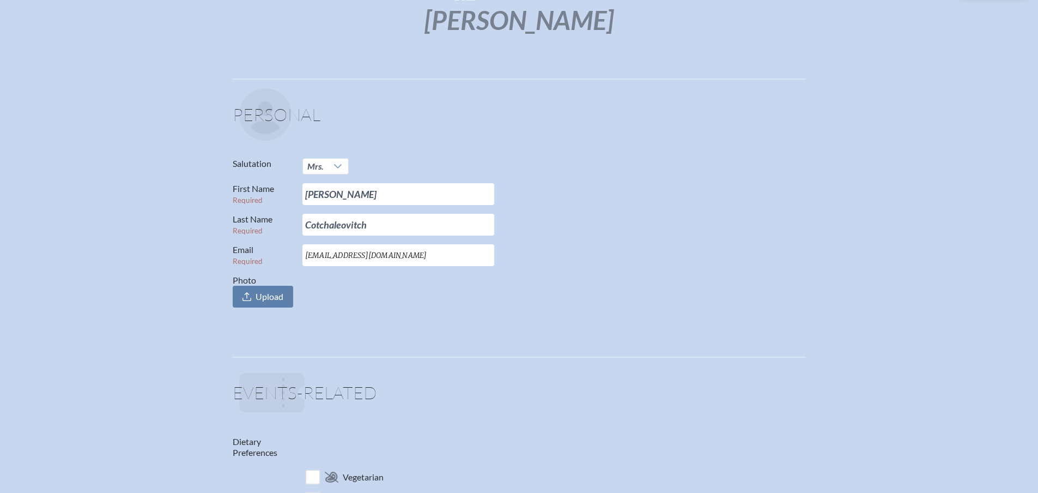
scroll to position [382, 0]
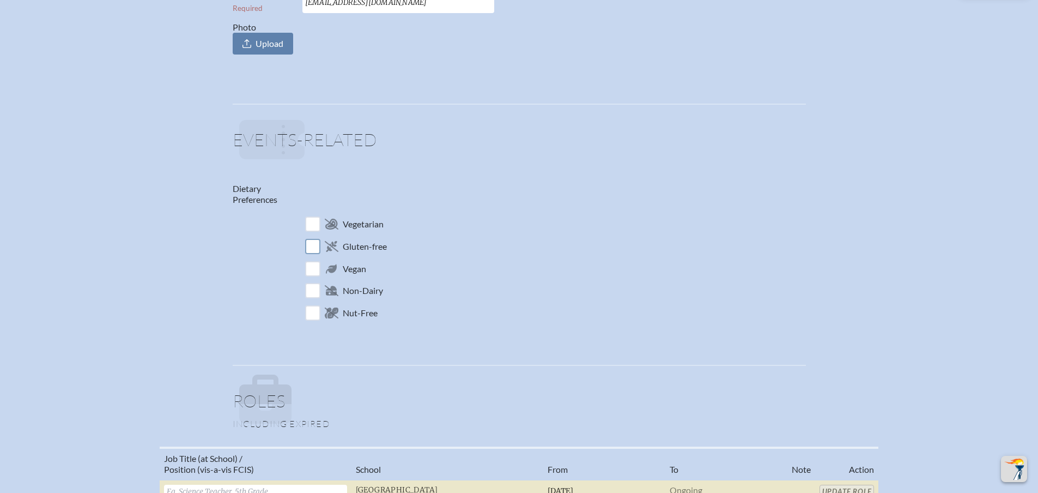
click at [315, 240] on input "checkbox" at bounding box center [312, 246] width 19 height 19
checkbox input "true"
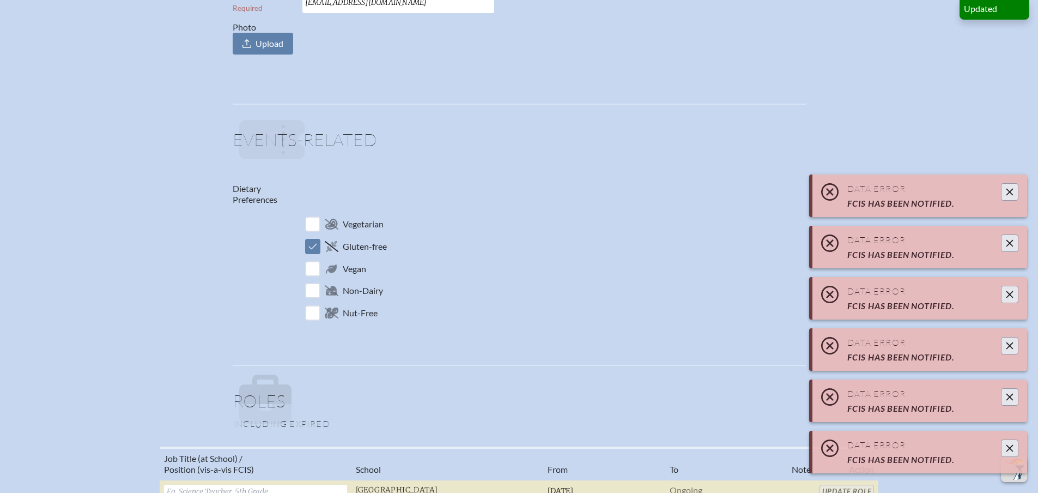
click at [1011, 192] on icon "Close" at bounding box center [1010, 192] width 7 height 7
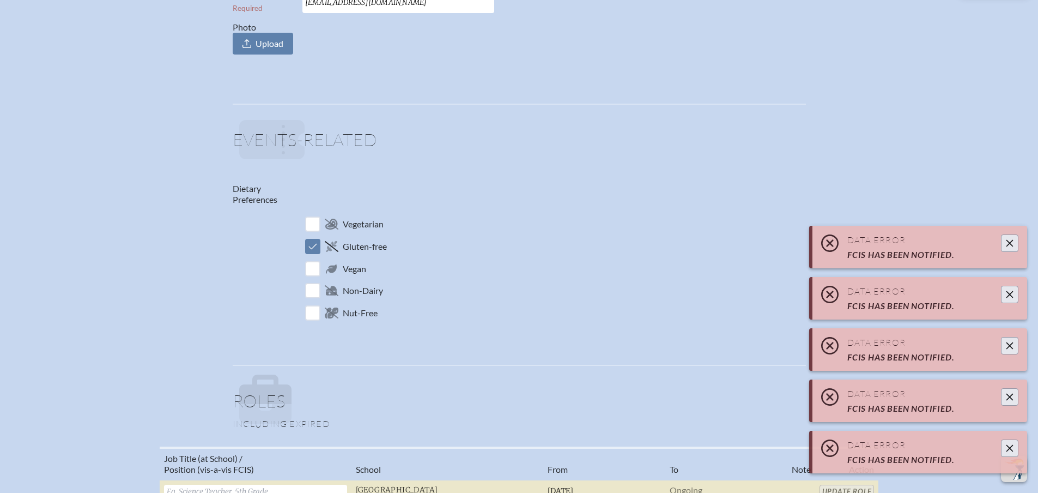
click at [1017, 447] on button "Close" at bounding box center [1009, 447] width 17 height 17
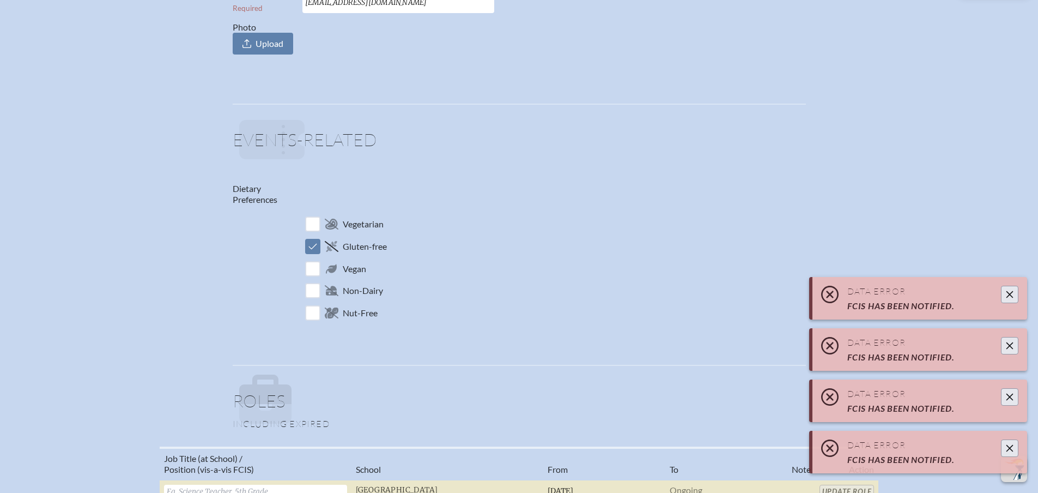
click at [1015, 445] on button "Close" at bounding box center [1009, 447] width 17 height 17
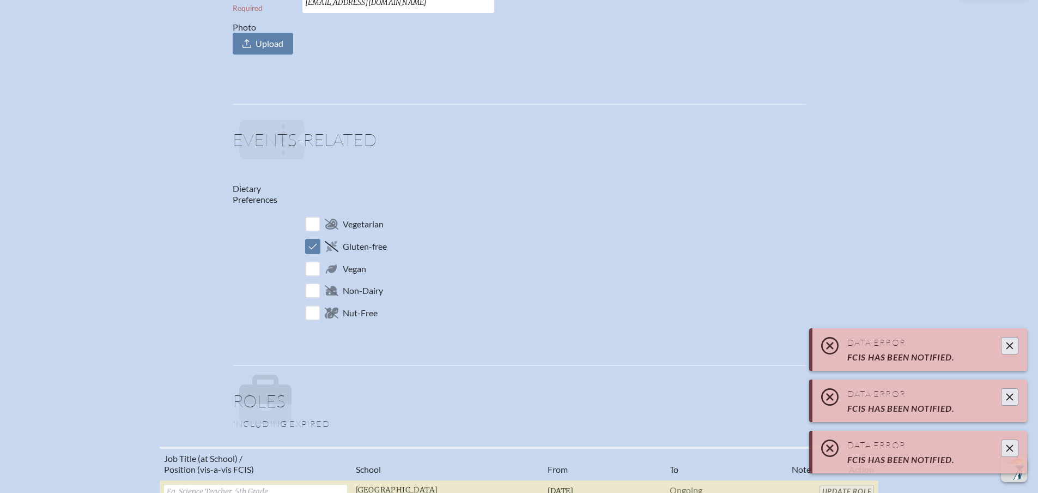
click at [1008, 439] on div "Data Error FCIS has been notified." at bounding box center [920, 452] width 215 height 43
click at [1007, 447] on icon "Close" at bounding box center [1010, 448] width 9 height 9
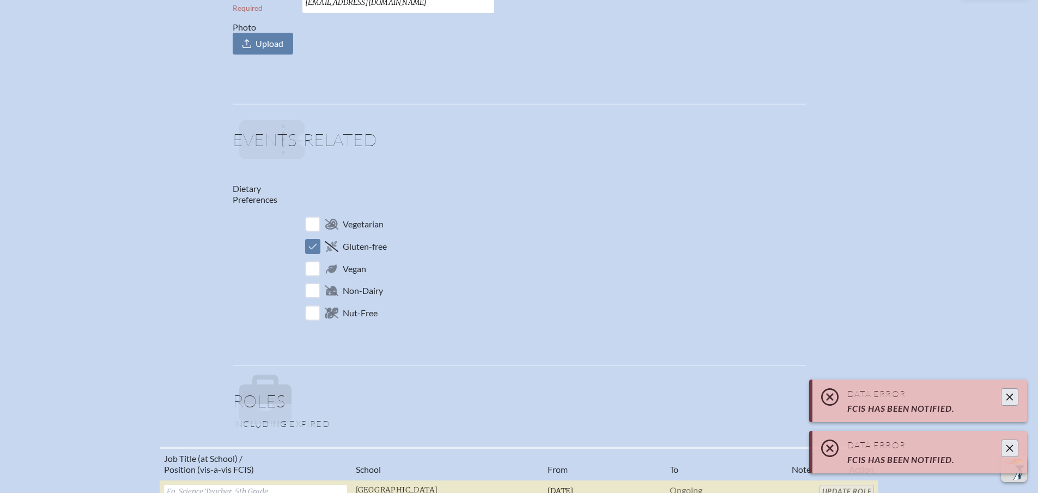
click at [1007, 447] on icon "Close" at bounding box center [1010, 448] width 9 height 9
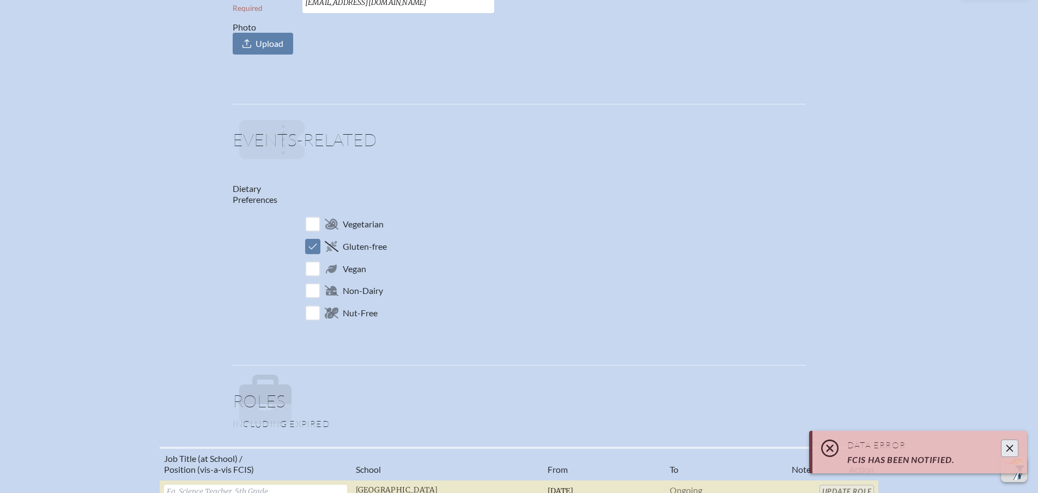
click at [1007, 447] on icon "Close" at bounding box center [1010, 448] width 9 height 9
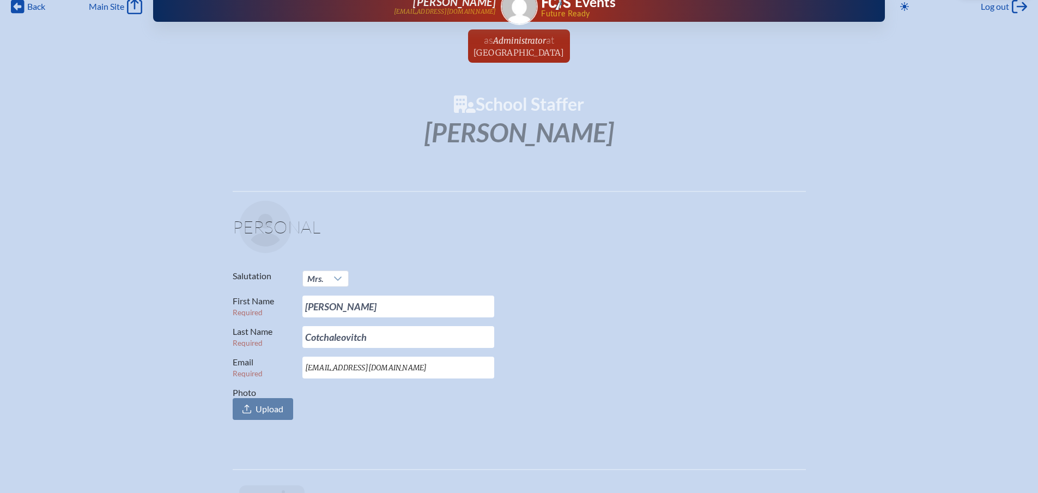
scroll to position [0, 0]
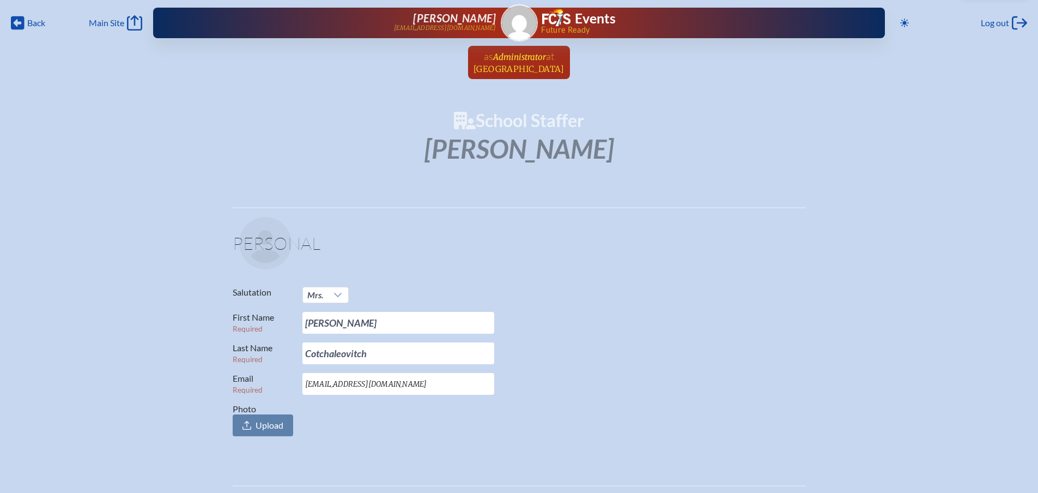
click at [510, 53] on span "Administrator" at bounding box center [519, 57] width 53 height 10
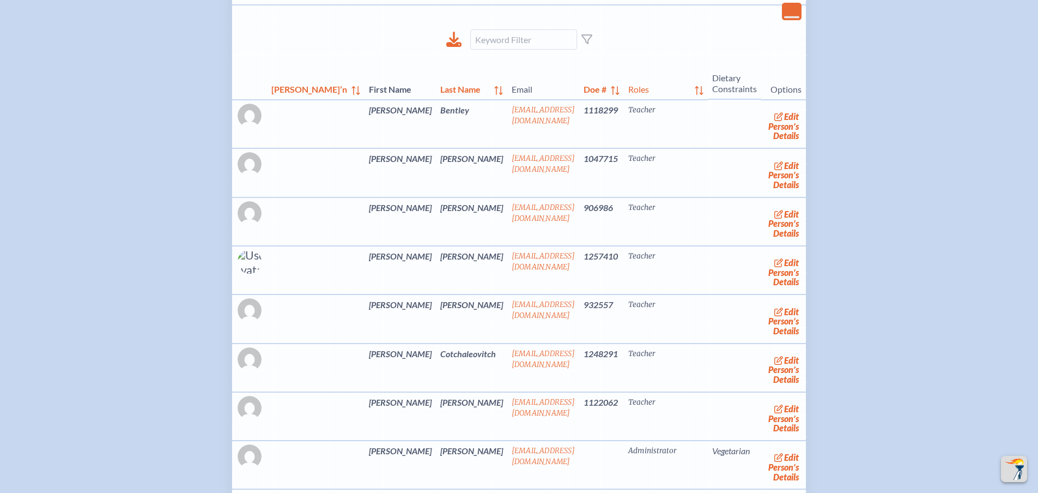
scroll to position [1744, 0]
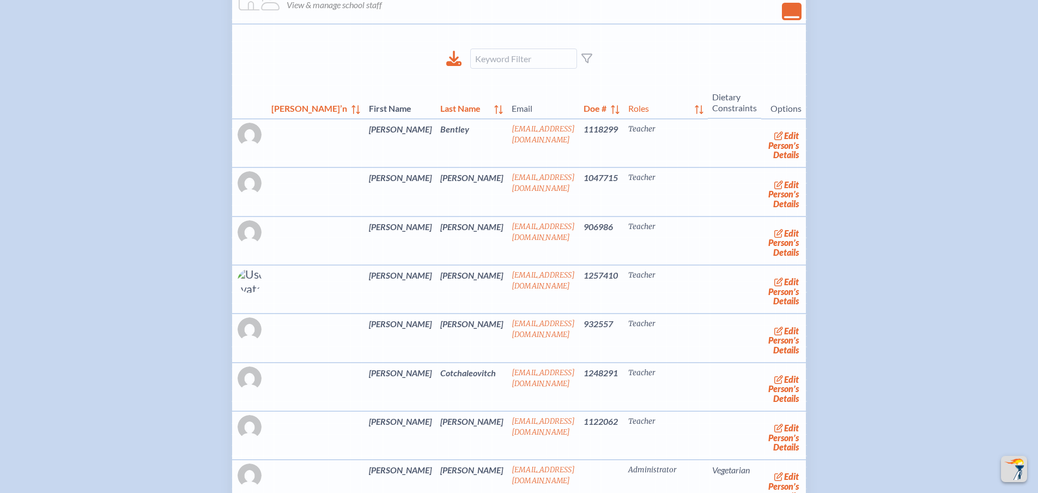
click at [784, 19] on icon "Close Console" at bounding box center [791, 11] width 15 height 15
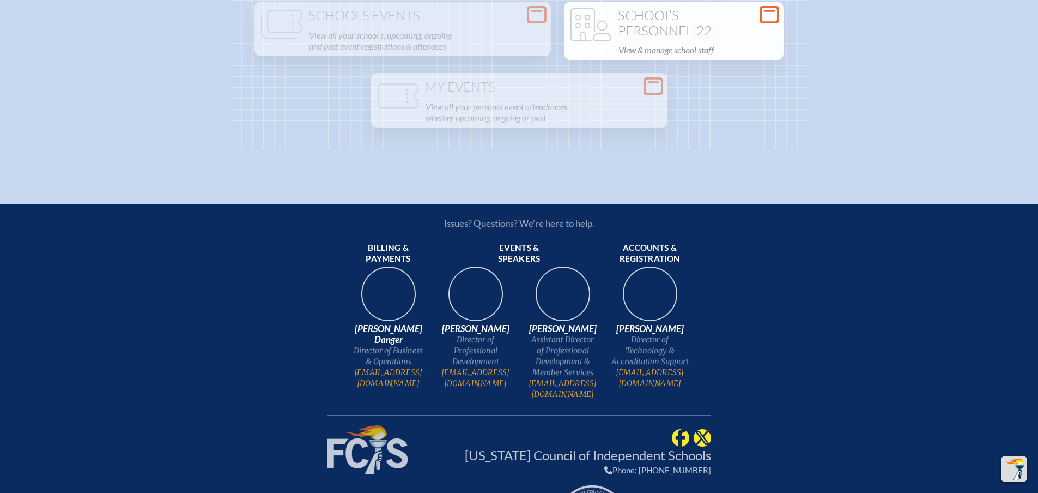
scroll to position [1635, 0]
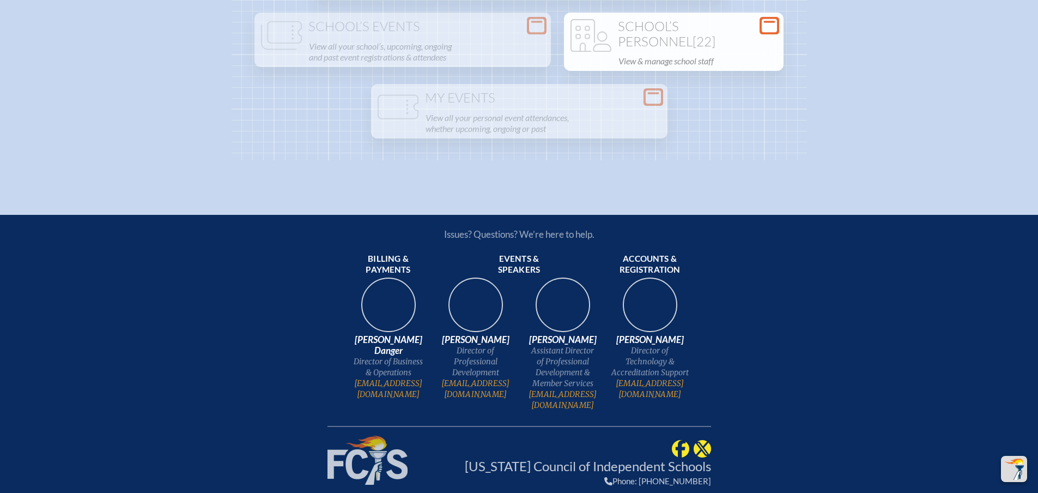
click at [569, 49] on h1 "School’s Personnel [22]" at bounding box center [674, 34] width 211 height 30
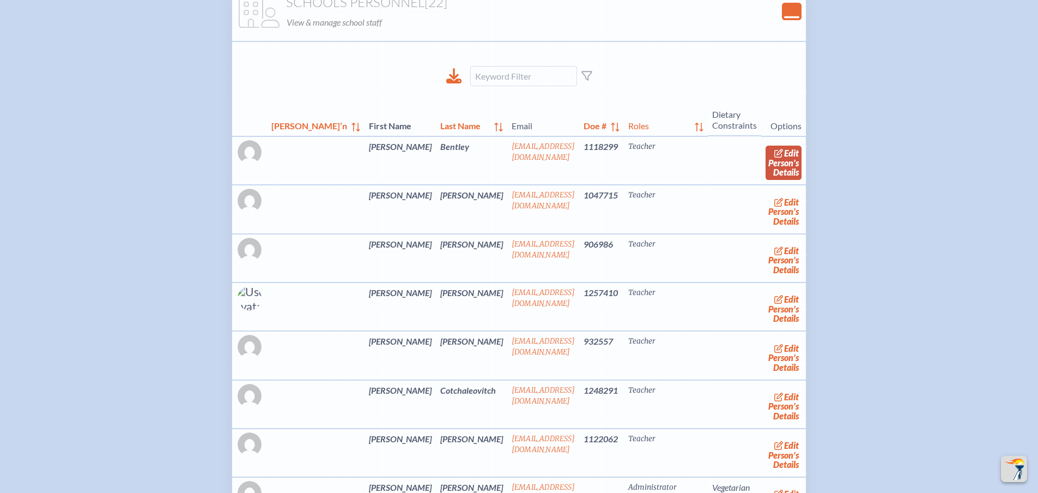
scroll to position [1721, 0]
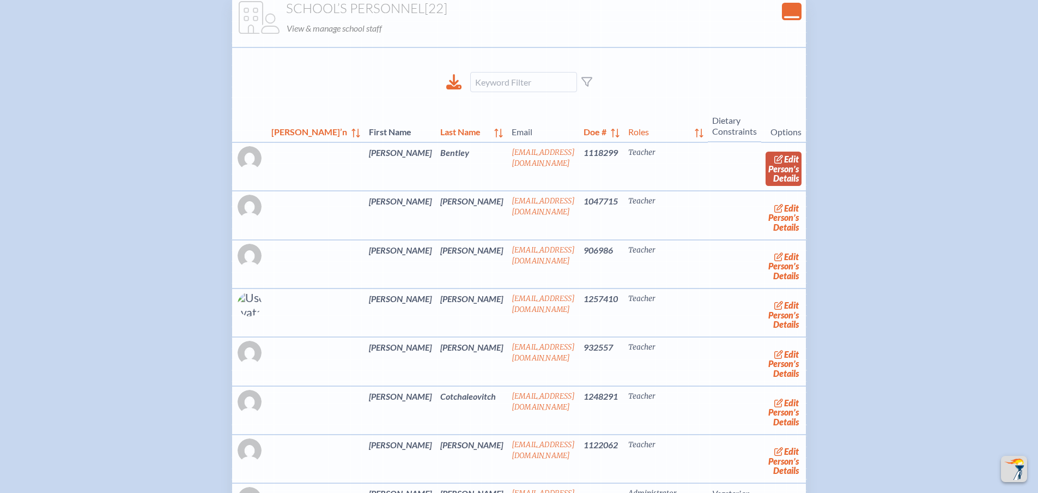
click at [766, 186] on link "edit Person’s Details" at bounding box center [784, 169] width 37 height 34
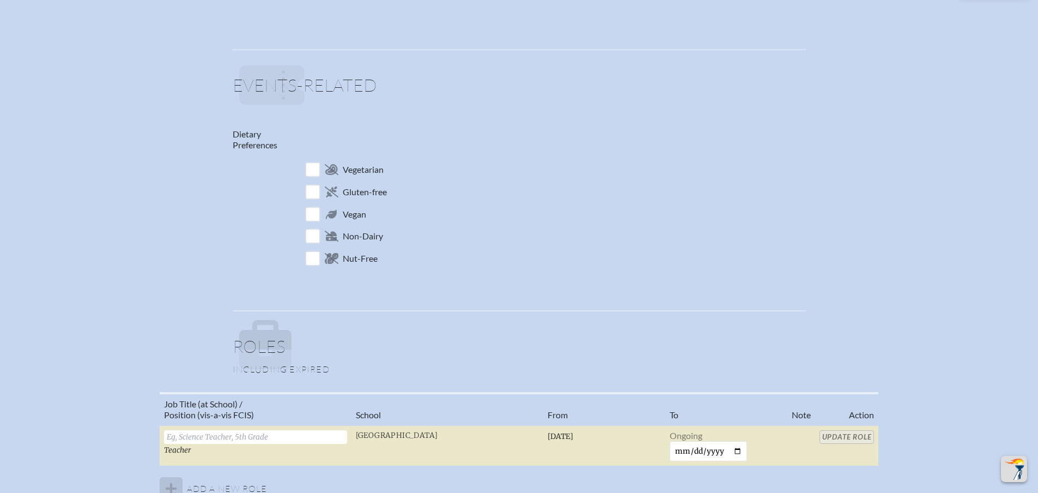
scroll to position [763, 0]
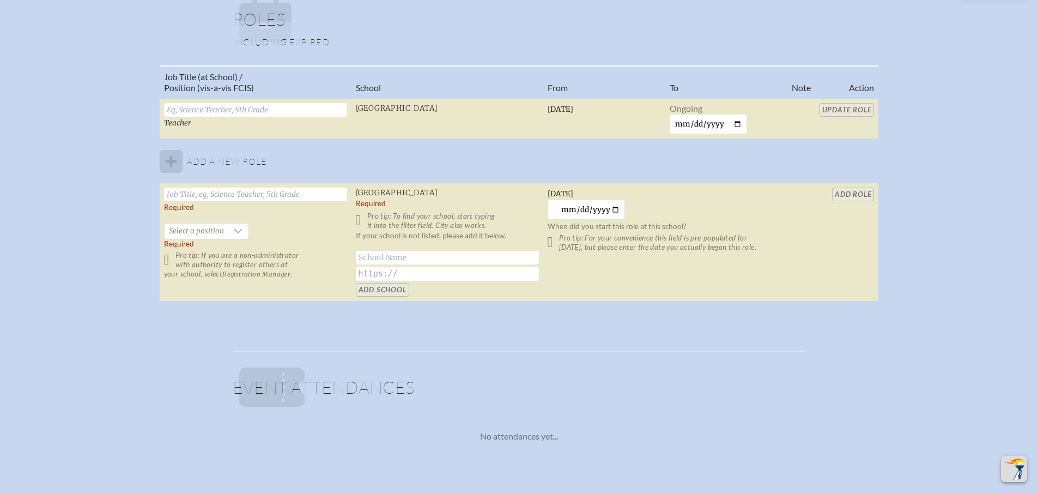
click at [169, 165] on tbody "Teacher Riverside Presbyterian Day School Friday, September 10th, 2010 Ongoing …" at bounding box center [520, 199] width 720 height 203
click at [170, 162] on tbody "Teacher Riverside Presbyterian Day School Friday, September 10th, 2010 Ongoing …" at bounding box center [520, 199] width 720 height 203
click at [220, 196] on input "text" at bounding box center [255, 195] width 183 height 14
click at [925, 184] on div "Job Title (at School) / Position (vis-a-vis FCIS) School From To Note Action Te…" at bounding box center [519, 188] width 1019 height 246
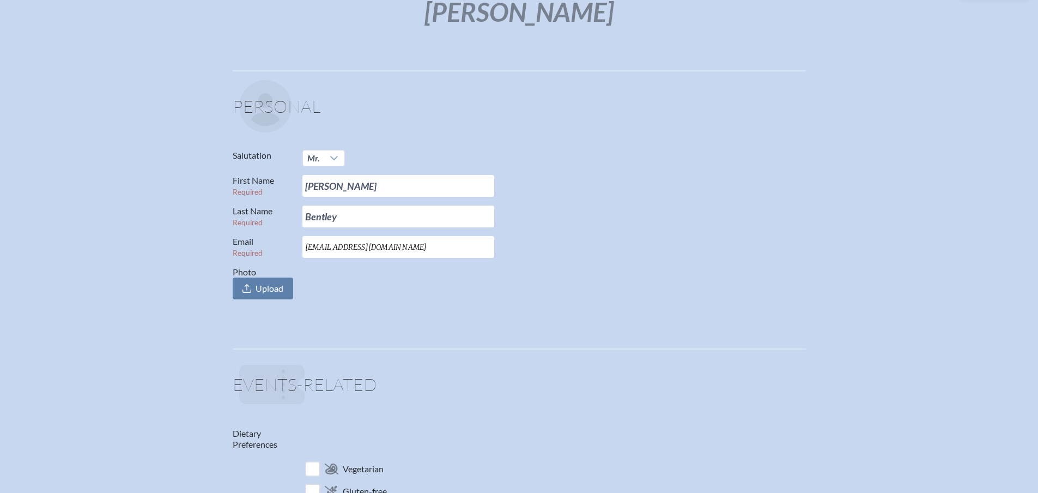
scroll to position [0, 0]
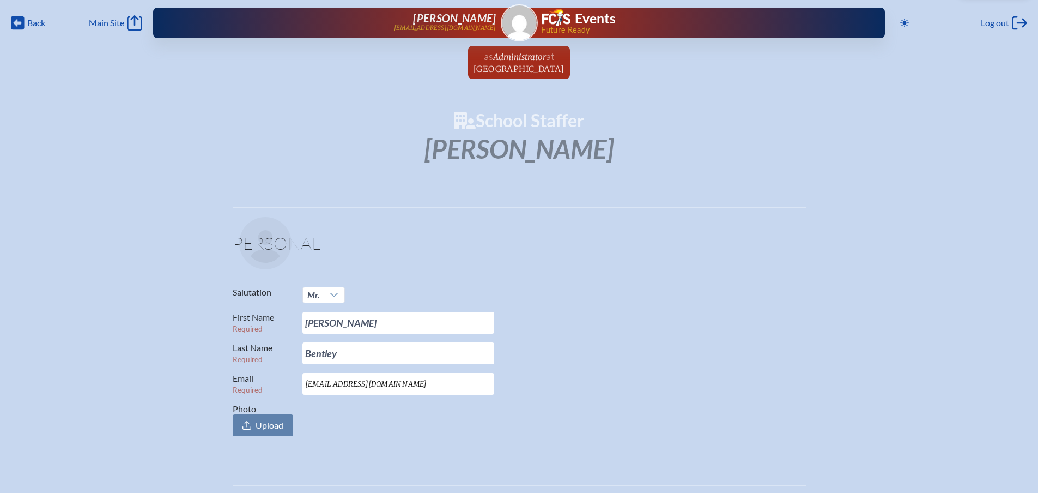
click at [469, 62] on link "as Administrator at Riverside Presbyterian Day School since March 1st, 2024" at bounding box center [519, 62] width 100 height 33
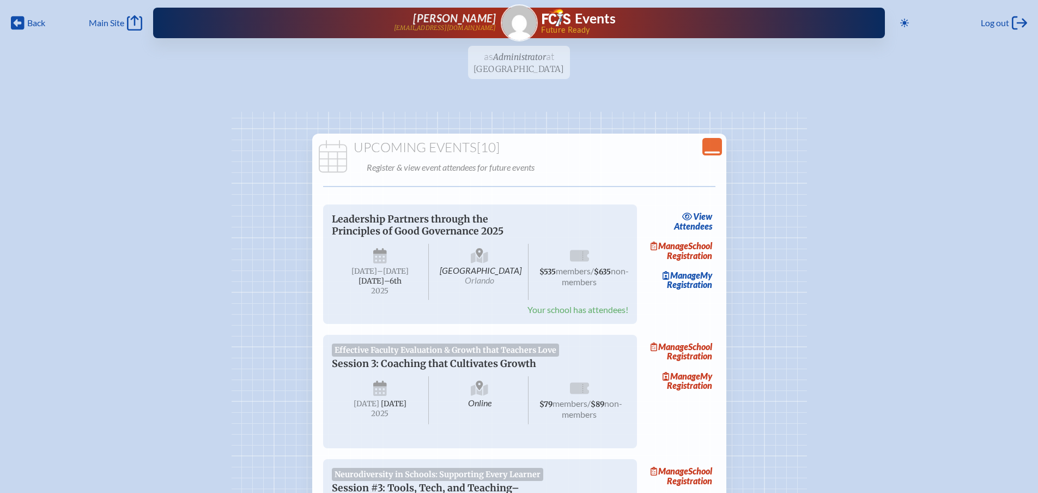
click at [714, 151] on icon "Close Console" at bounding box center [712, 146] width 15 height 15
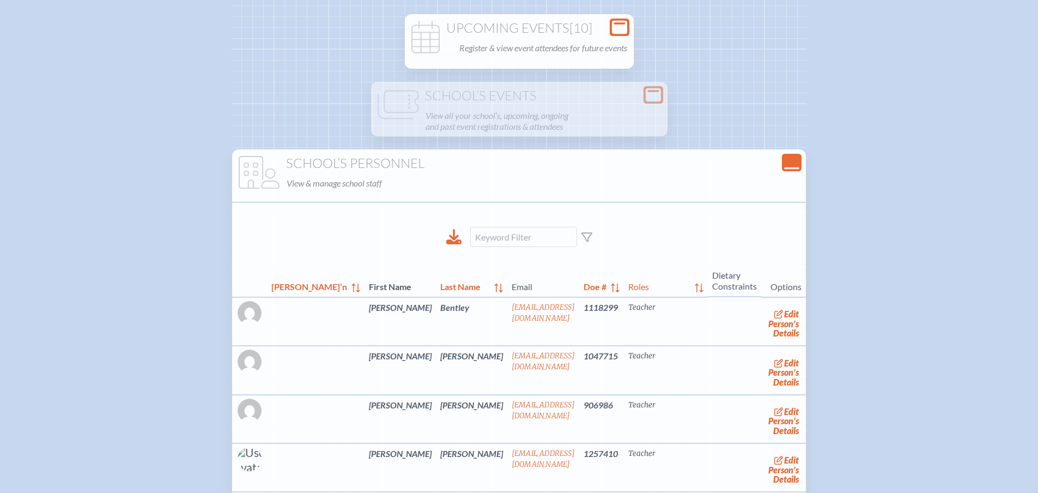
scroll to position [109, 0]
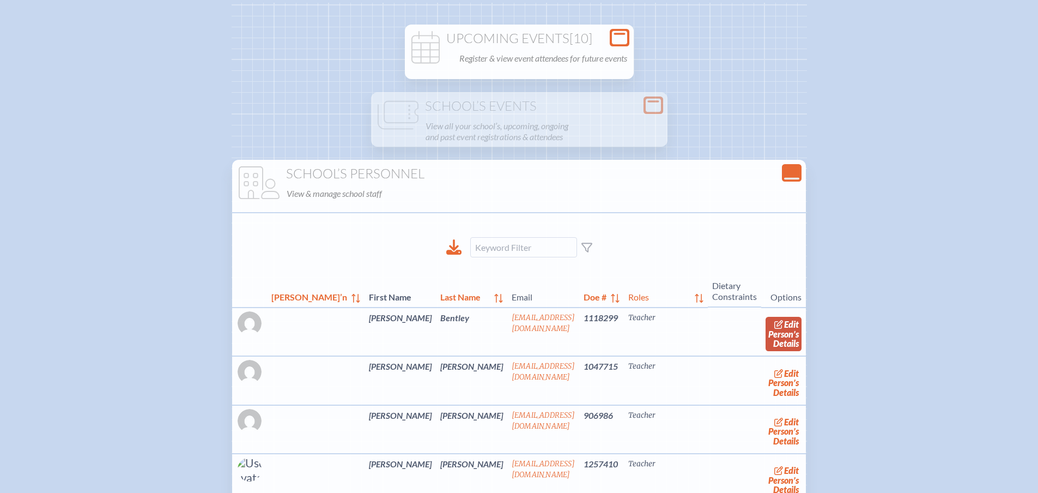
click at [766, 333] on link "edit Person’s Details" at bounding box center [784, 334] width 37 height 34
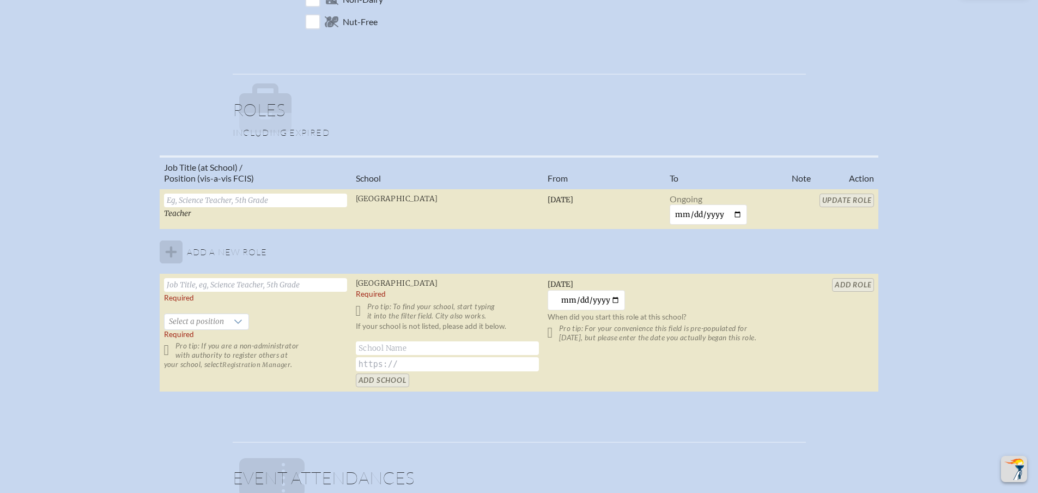
scroll to position [709, 0]
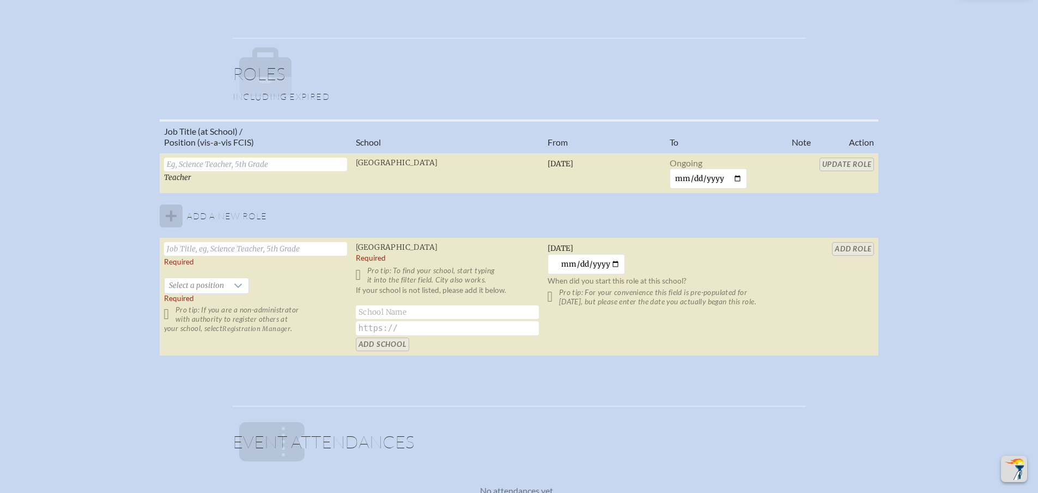
click at [291, 454] on icon at bounding box center [271, 441] width 65 height 39
drag, startPoint x: 348, startPoint y: 450, endPoint x: 508, endPoint y: 432, distance: 160.2
click at [350, 449] on p at bounding box center [522, 441] width 567 height 52
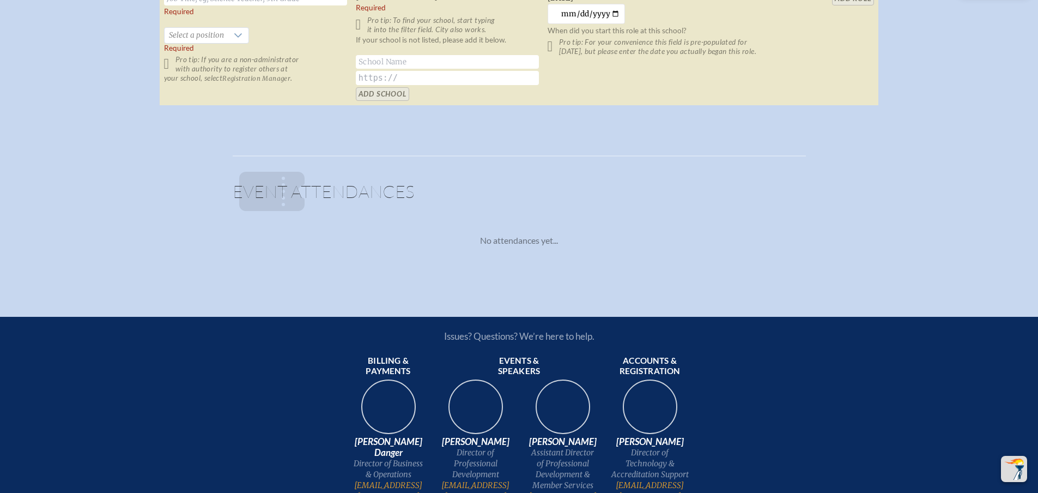
scroll to position [1036, 0]
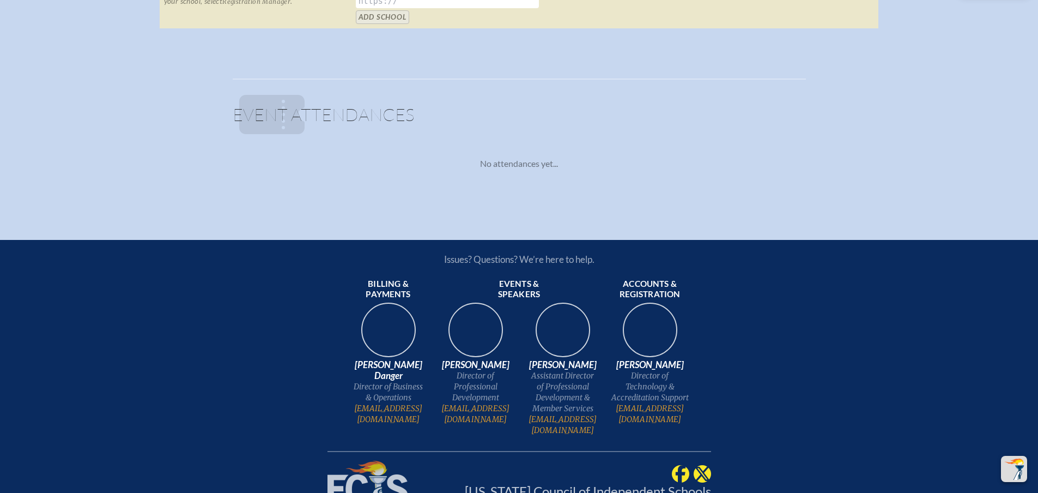
click at [327, 122] on p at bounding box center [522, 114] width 567 height 52
drag, startPoint x: 513, startPoint y: 173, endPoint x: 562, endPoint y: 171, distance: 49.1
click at [515, 169] on p "No attendances yet..." at bounding box center [519, 163] width 573 height 11
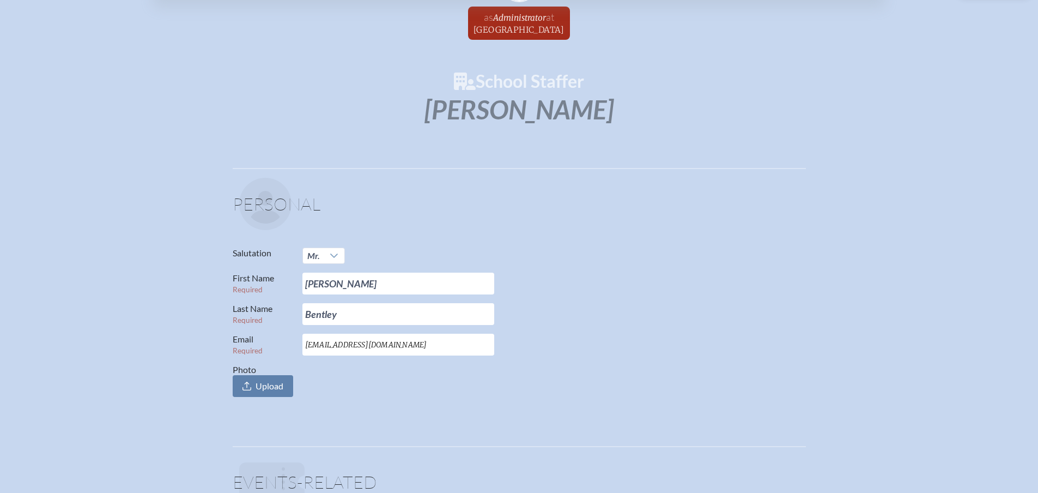
scroll to position [0, 0]
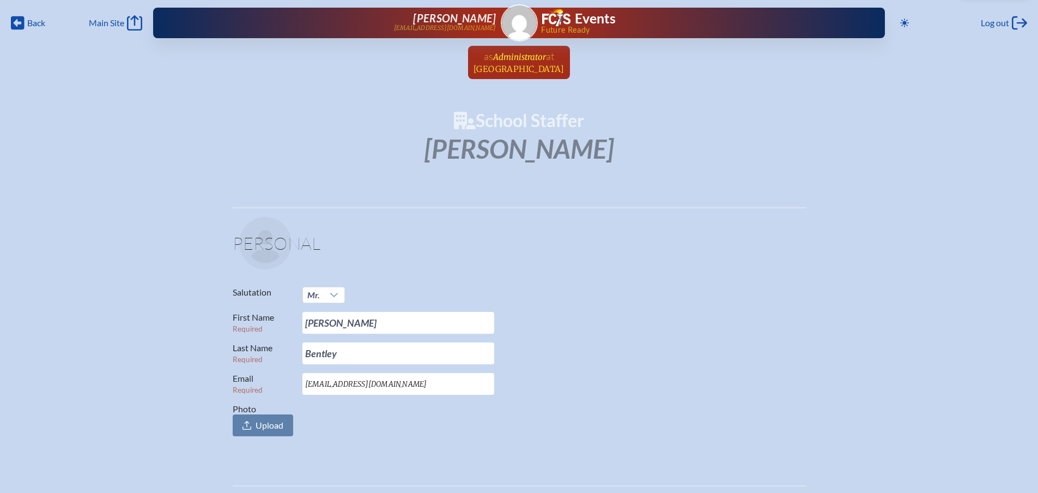
click at [524, 65] on span "[GEOGRAPHIC_DATA]" at bounding box center [519, 69] width 91 height 10
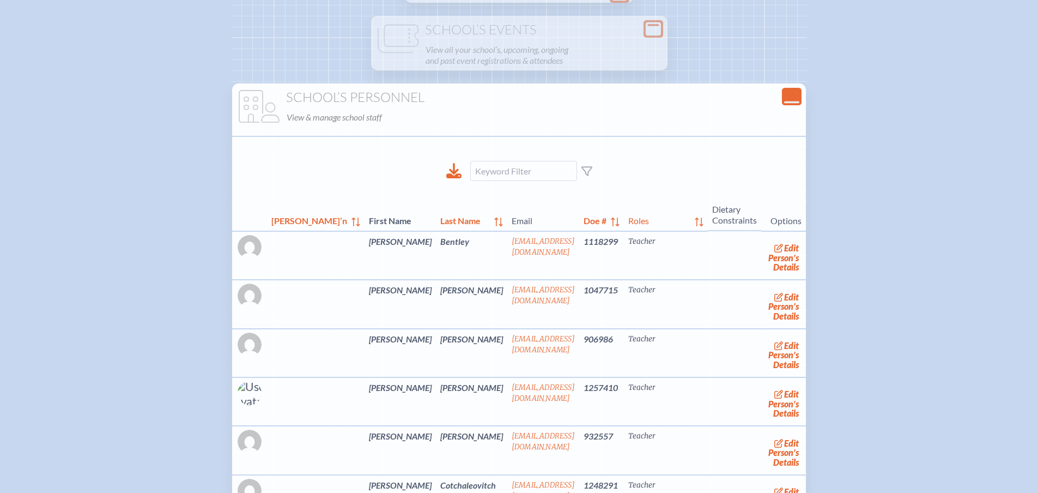
scroll to position [218, 0]
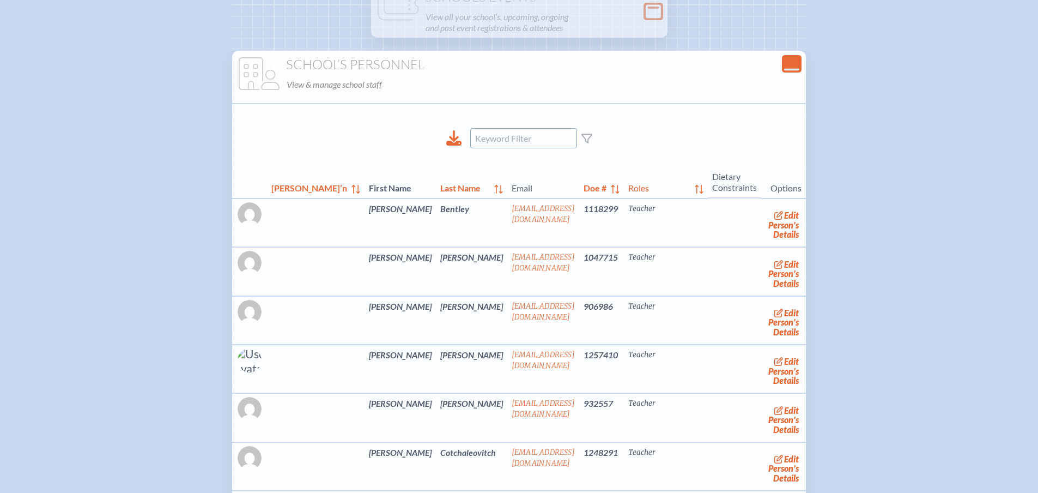
click at [492, 142] on input at bounding box center [523, 138] width 107 height 20
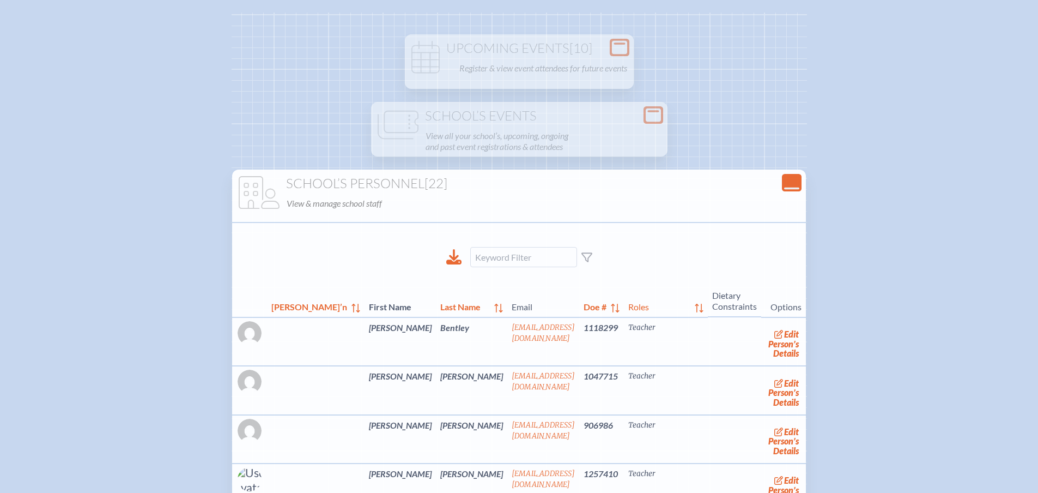
scroll to position [164, 0]
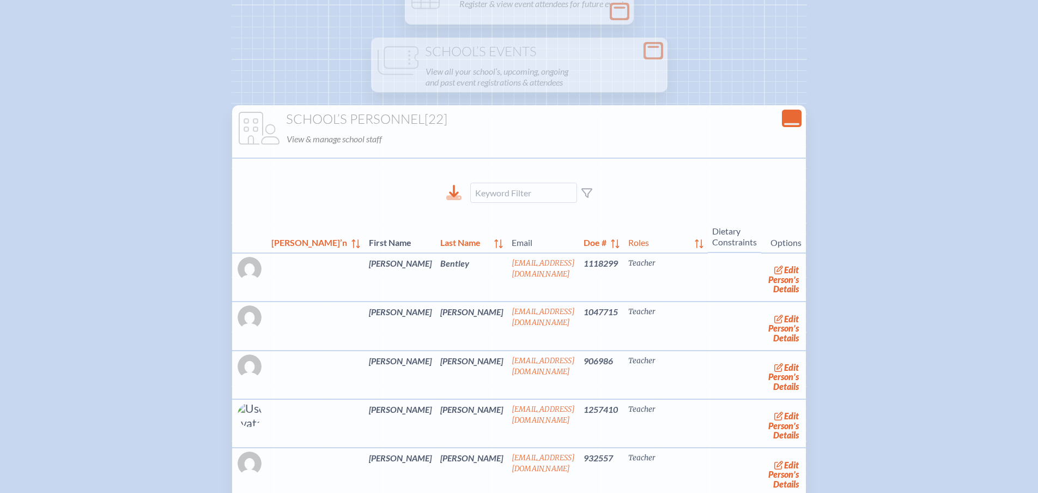
drag, startPoint x: 465, startPoint y: 196, endPoint x: 456, endPoint y: 194, distance: 9.4
click at [456, 194] on icon at bounding box center [454, 191] width 10 height 13
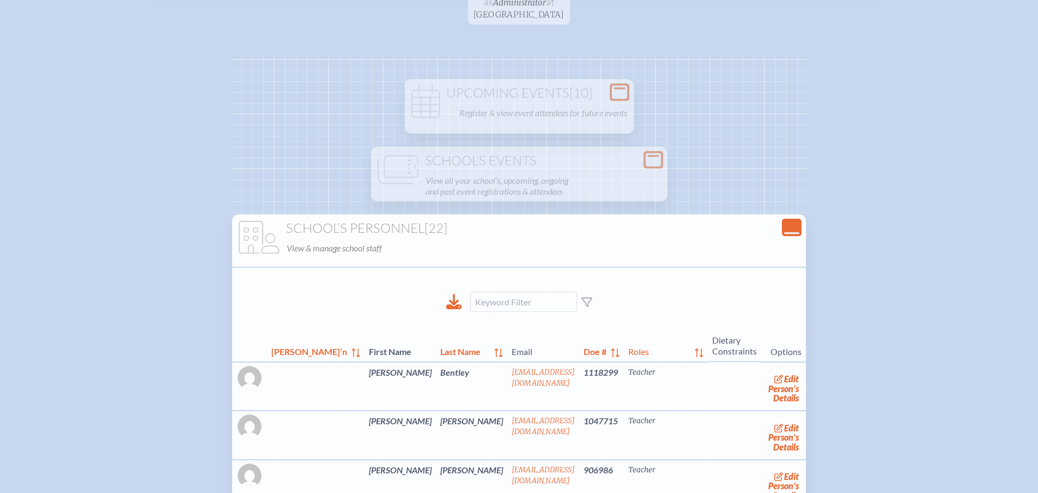
scroll to position [0, 0]
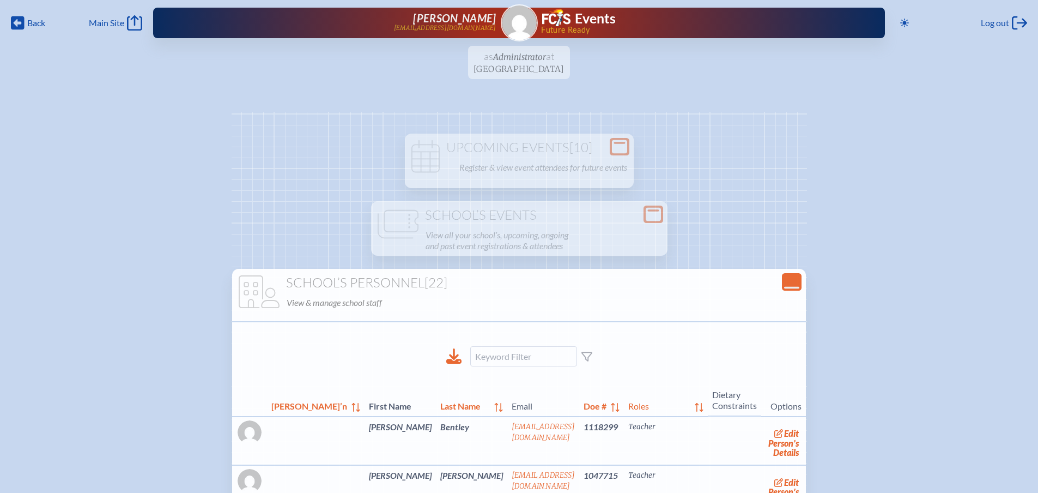
click at [527, 67] on ul "as Administrator at Riverside Presbyterian Day School since March 1st, 2024" at bounding box center [519, 66] width 1038 height 40
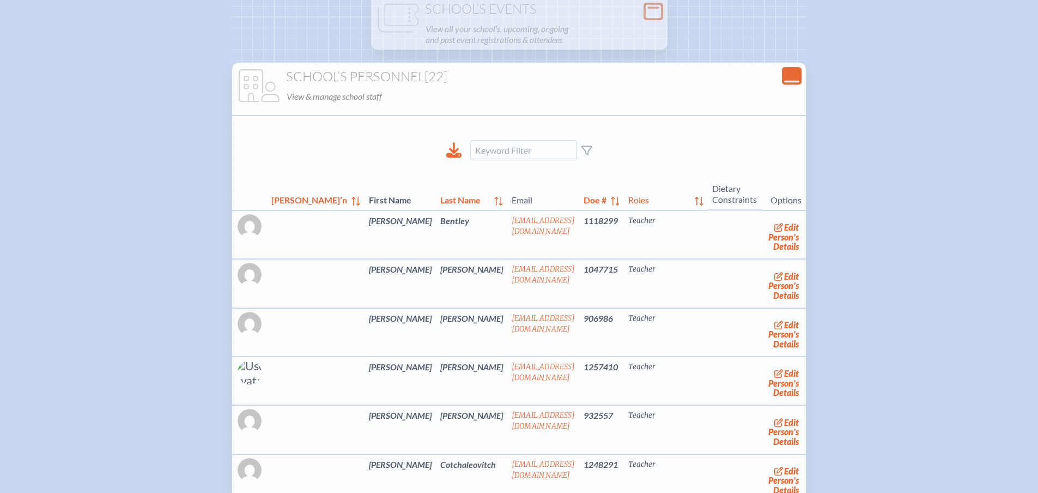
scroll to position [218, 0]
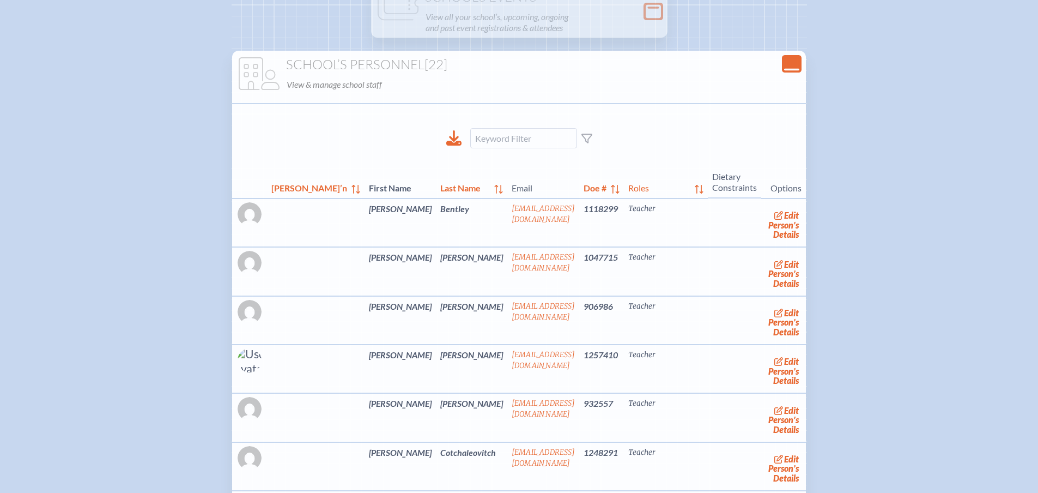
click at [784, 67] on icon "Close Console" at bounding box center [791, 63] width 15 height 15
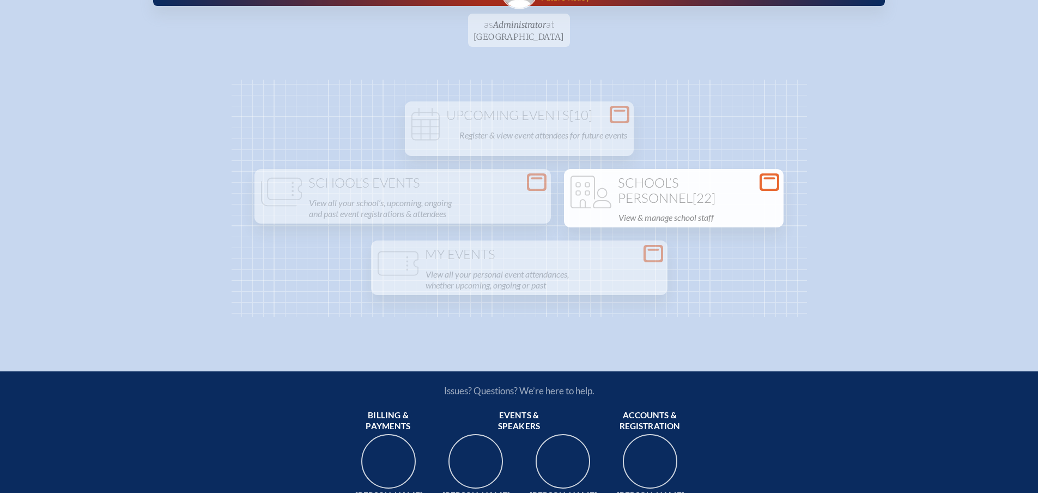
scroll to position [0, 0]
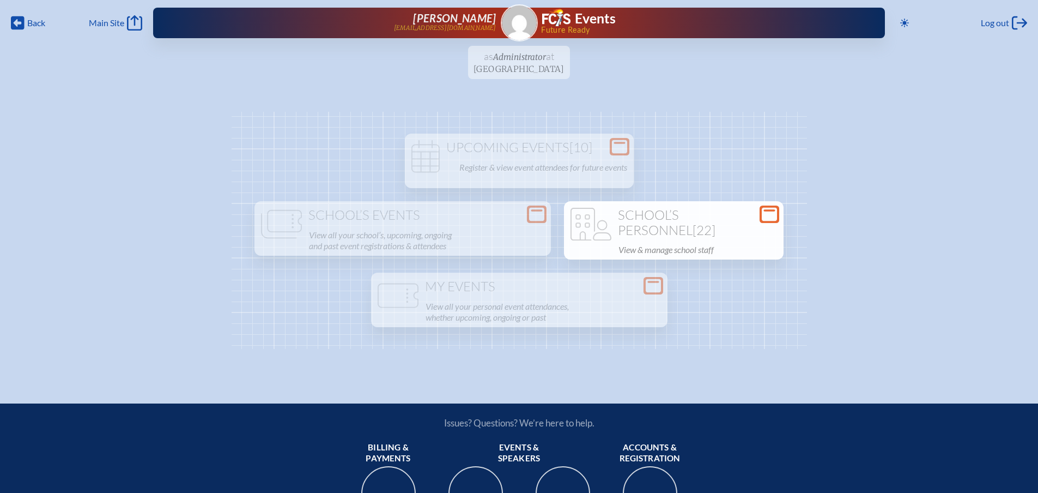
click at [569, 238] on h1 "School’s Personnel [22]" at bounding box center [674, 223] width 211 height 30
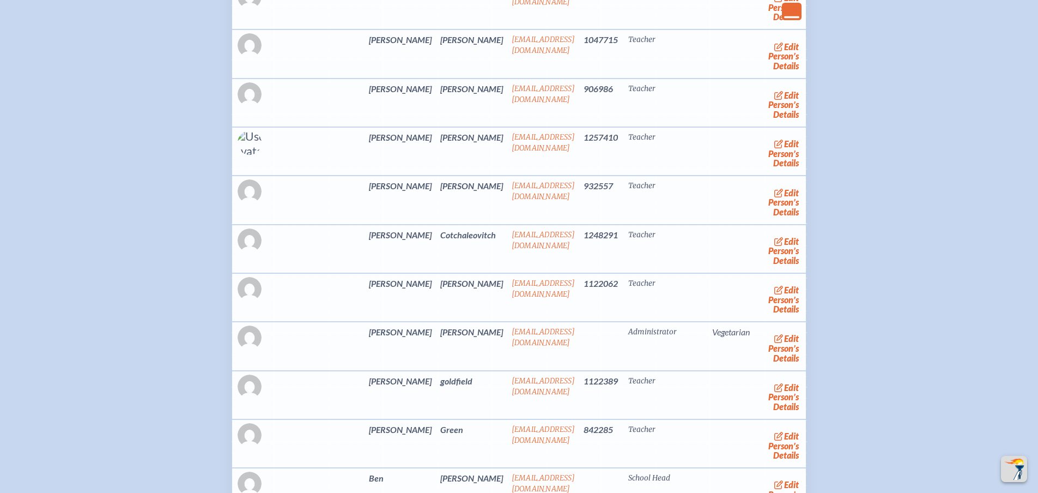
scroll to position [491, 0]
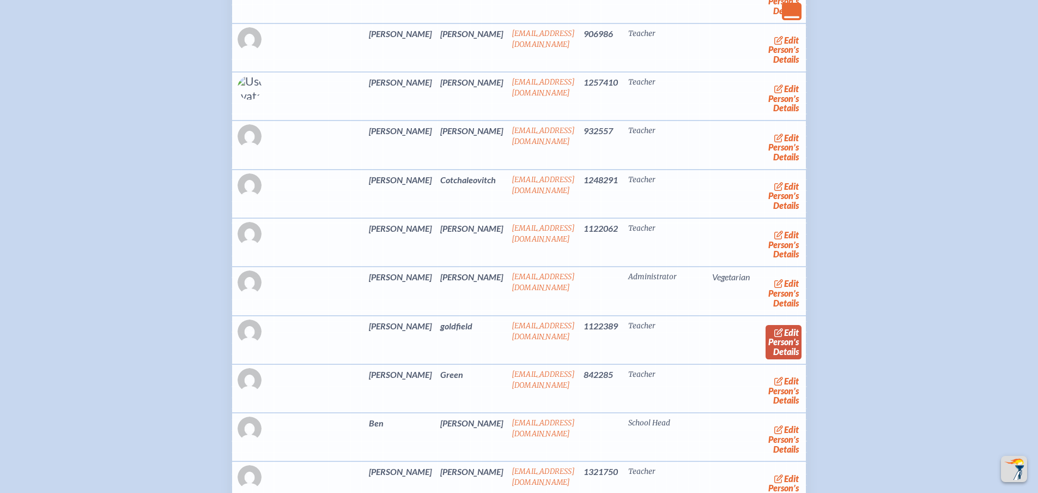
click at [784, 336] on span "edit" at bounding box center [791, 332] width 15 height 10
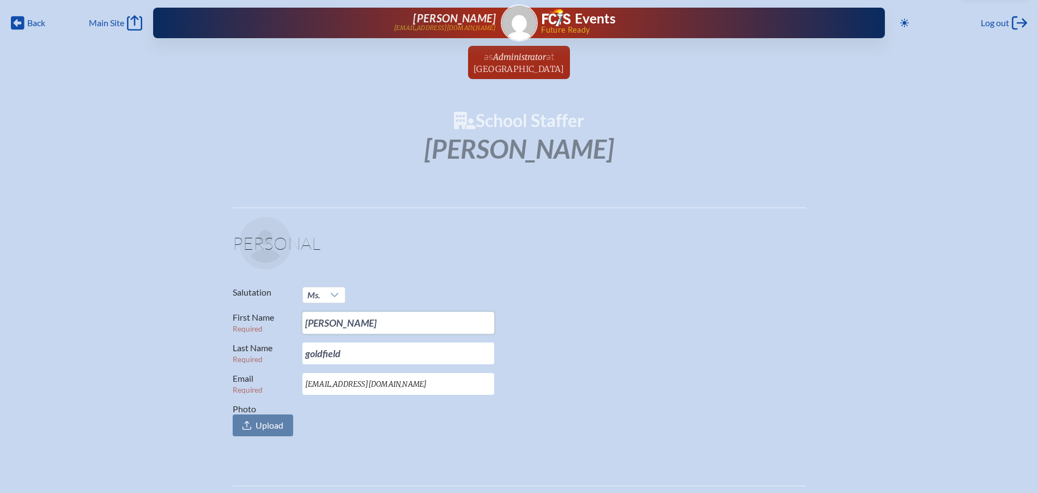
click at [308, 322] on input "ann" at bounding box center [399, 323] width 192 height 22
type input "Ann"
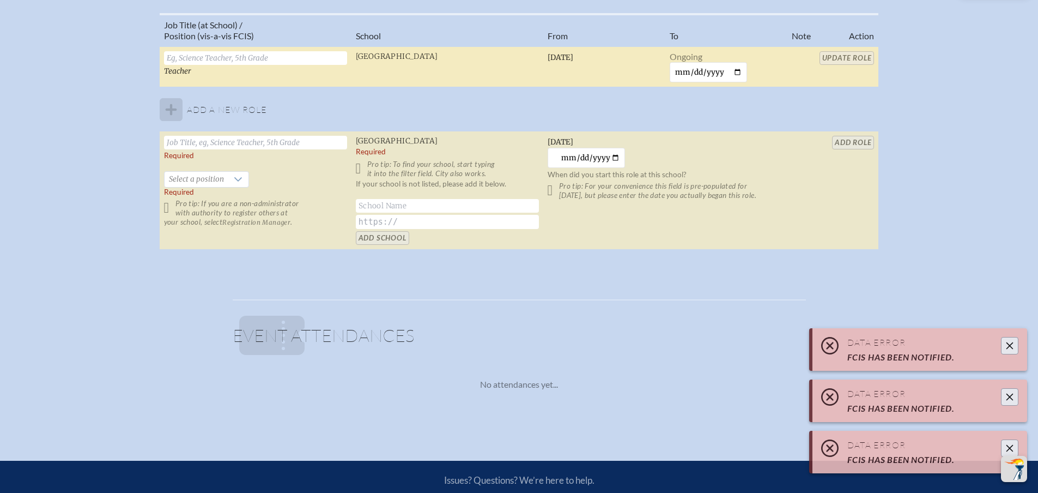
scroll to position [763, 0]
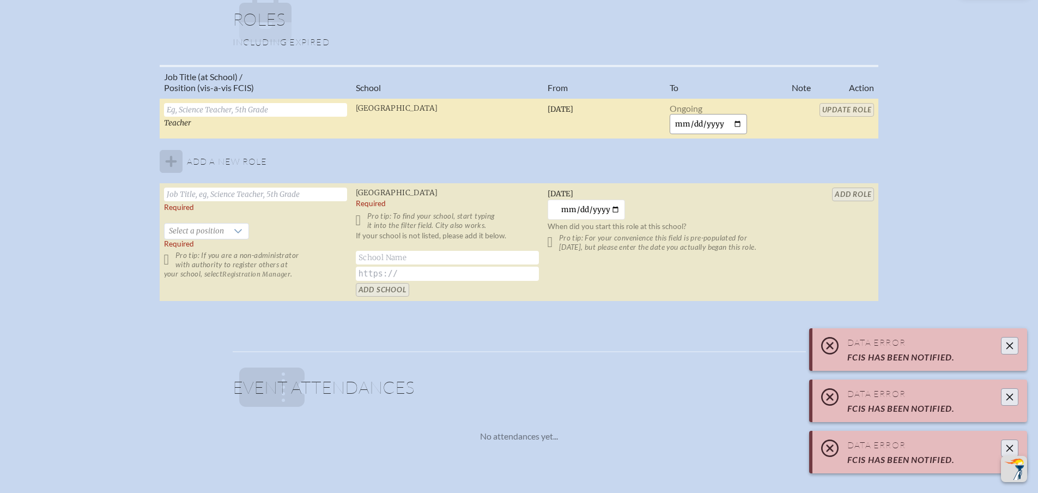
type input "Goldfield"
click at [686, 123] on input "date" at bounding box center [709, 124] width 78 height 20
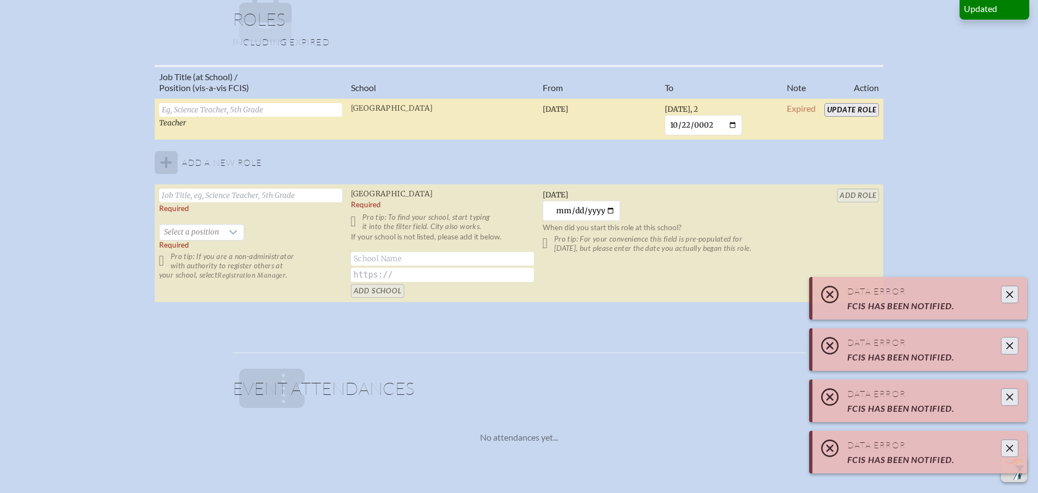
type input "0025-10-22"
type input "2025-10-02"
click at [853, 111] on input "Update Role" at bounding box center [852, 110] width 55 height 14
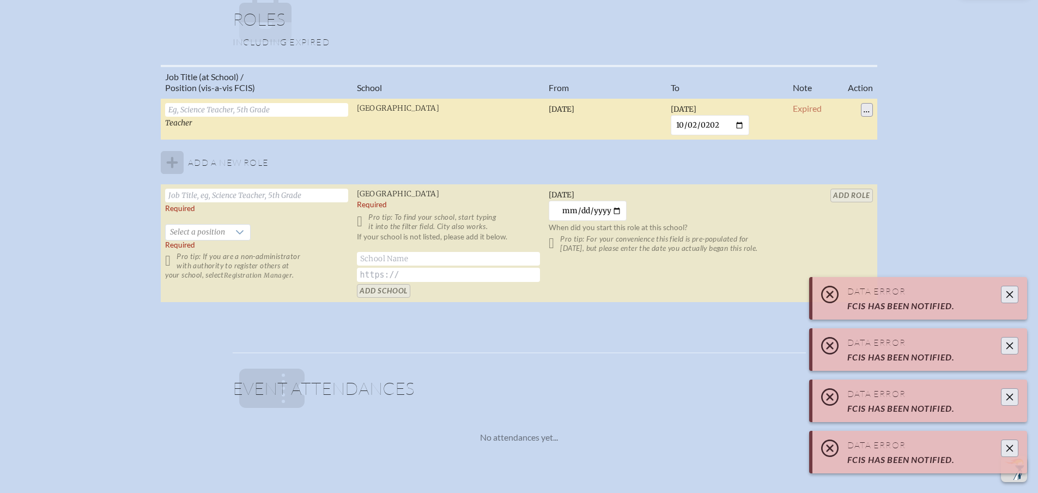
type input "ann"
type input "goldfield"
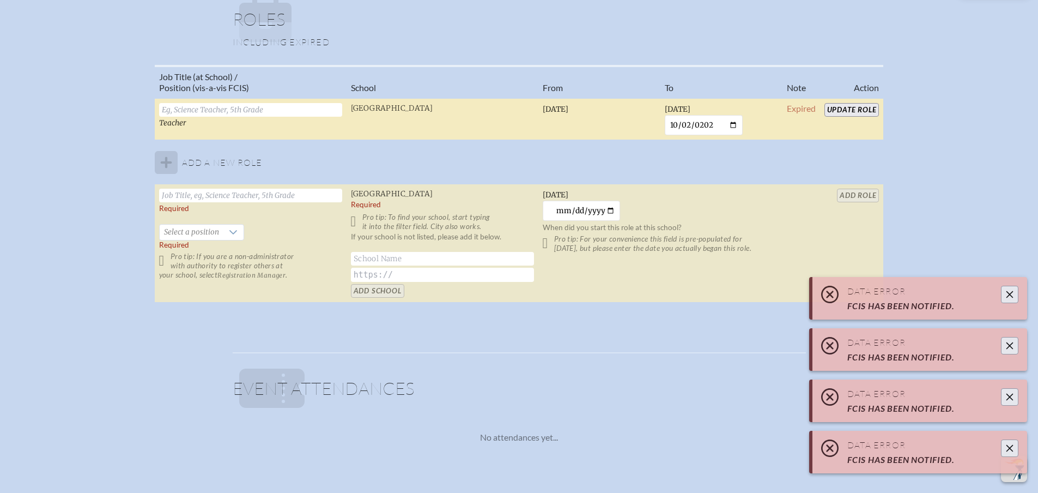
click at [1007, 451] on icon "Close" at bounding box center [1010, 448] width 9 height 9
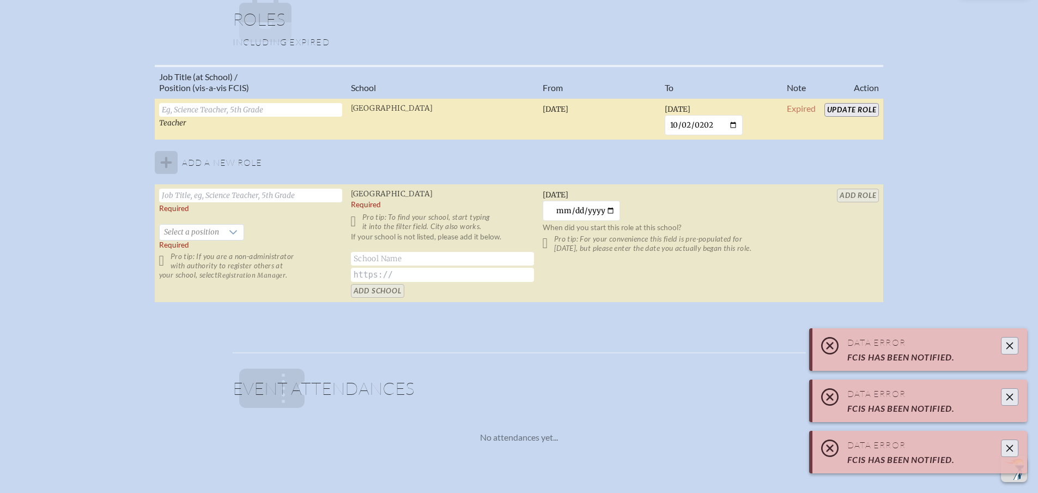
click at [1007, 451] on icon "Close" at bounding box center [1010, 448] width 9 height 9
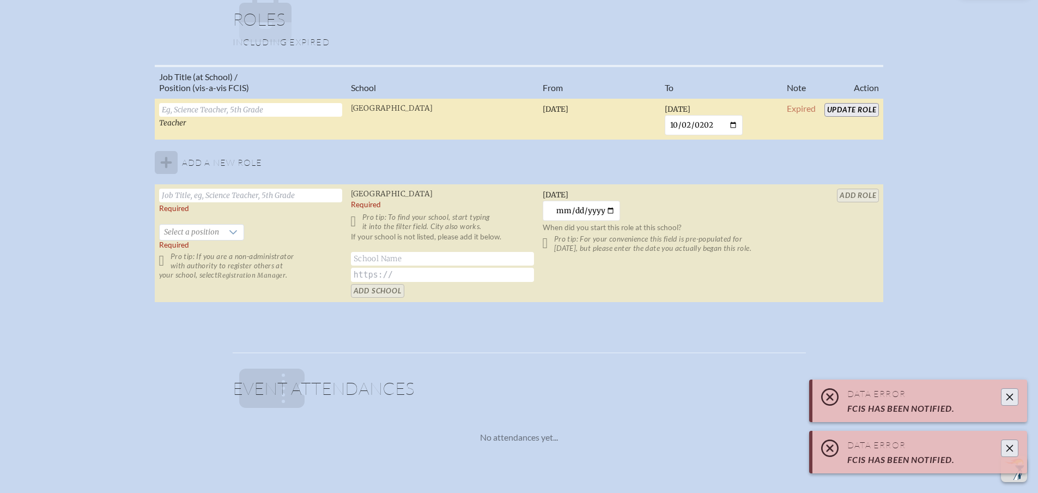
click at [1008, 445] on icon "Close" at bounding box center [1010, 448] width 9 height 9
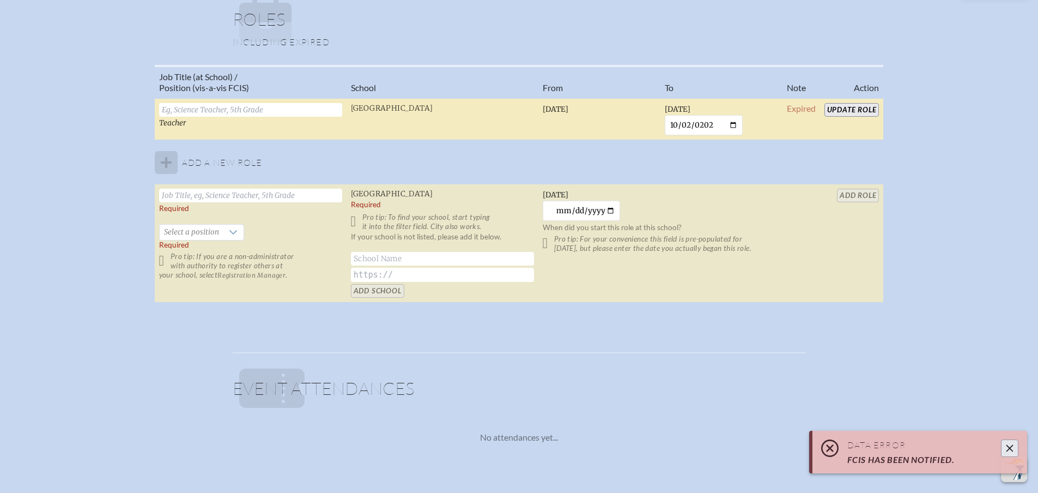
click at [1009, 449] on icon "Close" at bounding box center [1010, 448] width 9 height 9
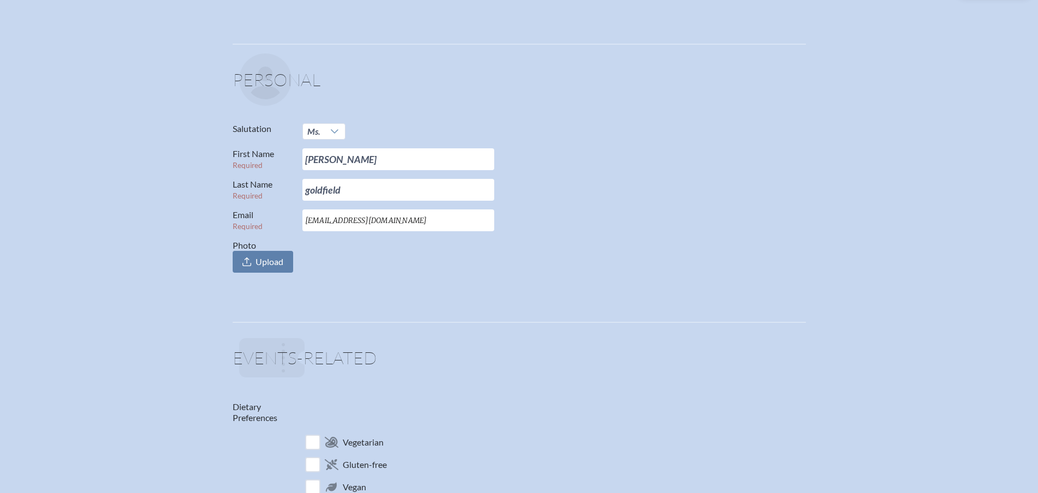
scroll to position [0, 0]
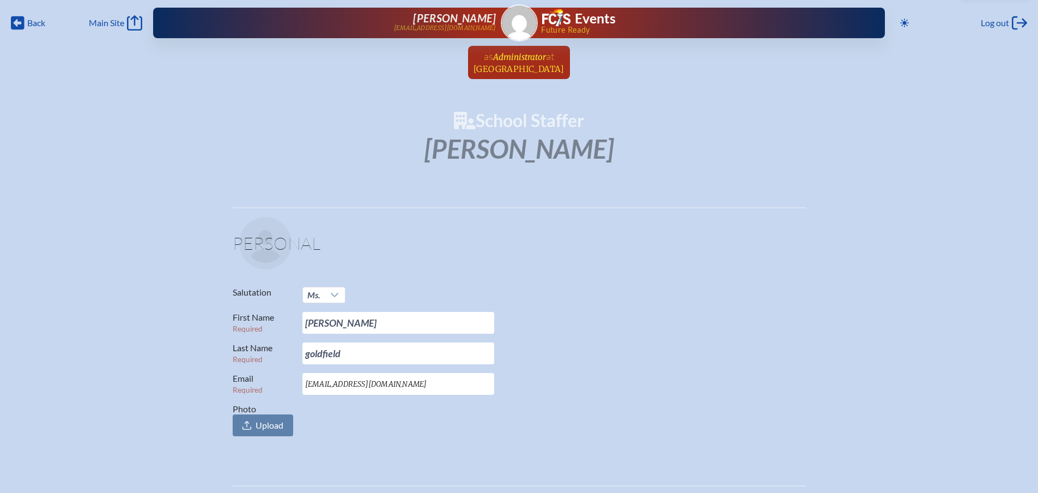
click at [513, 64] on span "[GEOGRAPHIC_DATA]" at bounding box center [519, 69] width 91 height 10
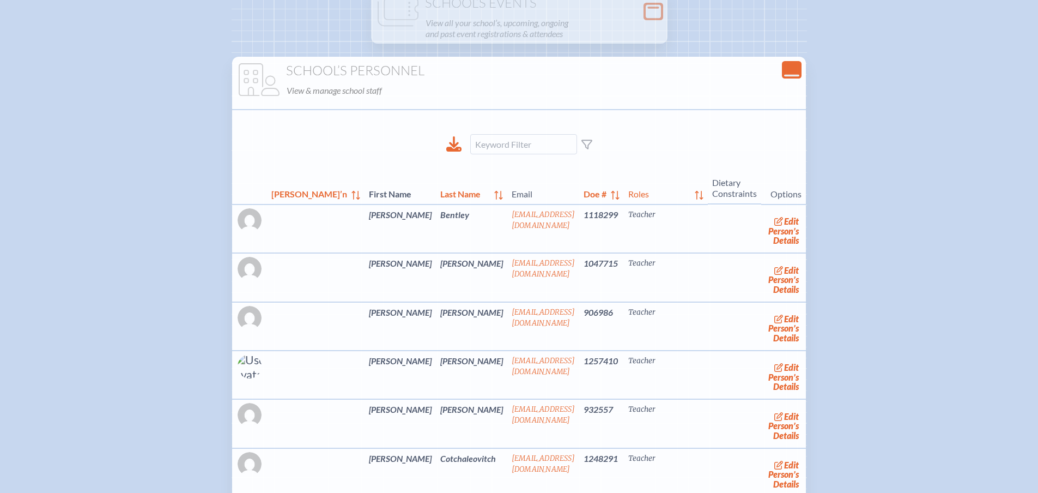
scroll to position [164, 0]
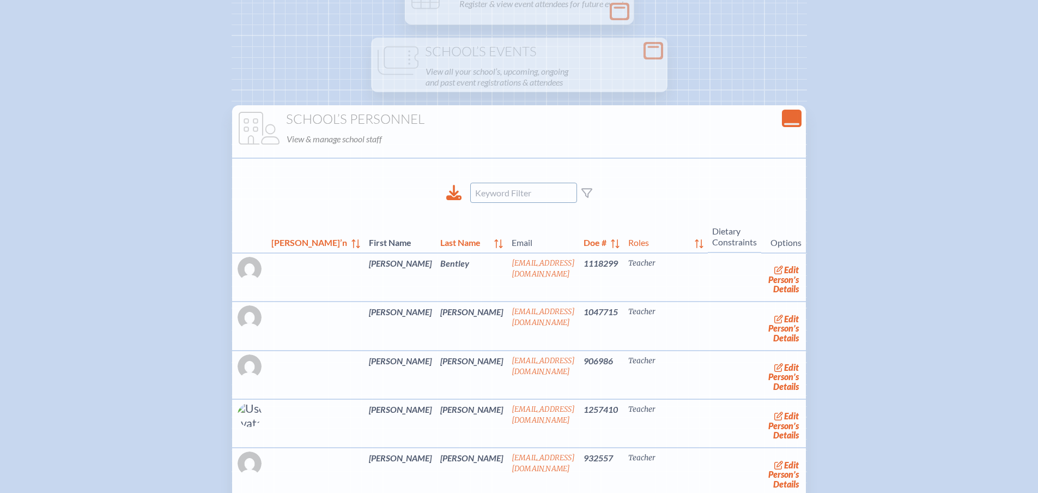
click at [525, 194] on input at bounding box center [523, 193] width 107 height 20
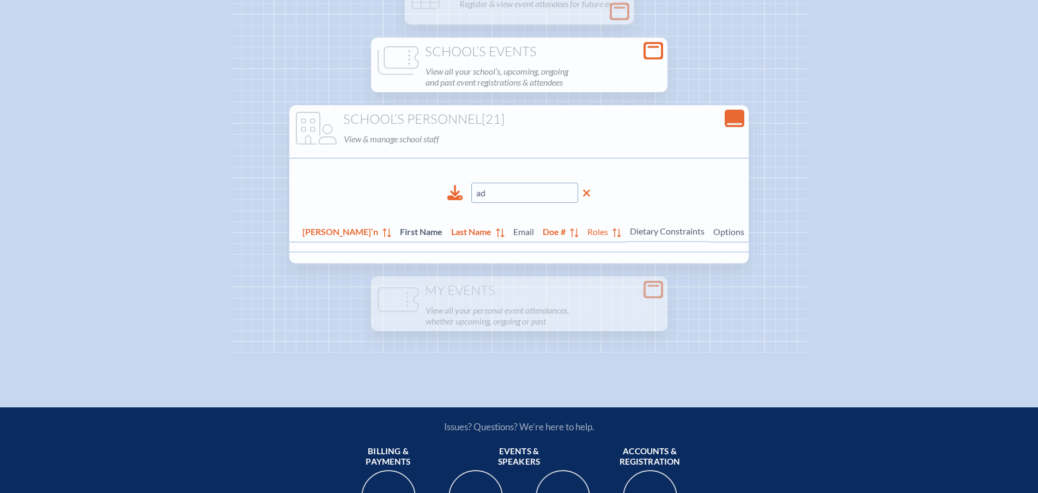
type input "a"
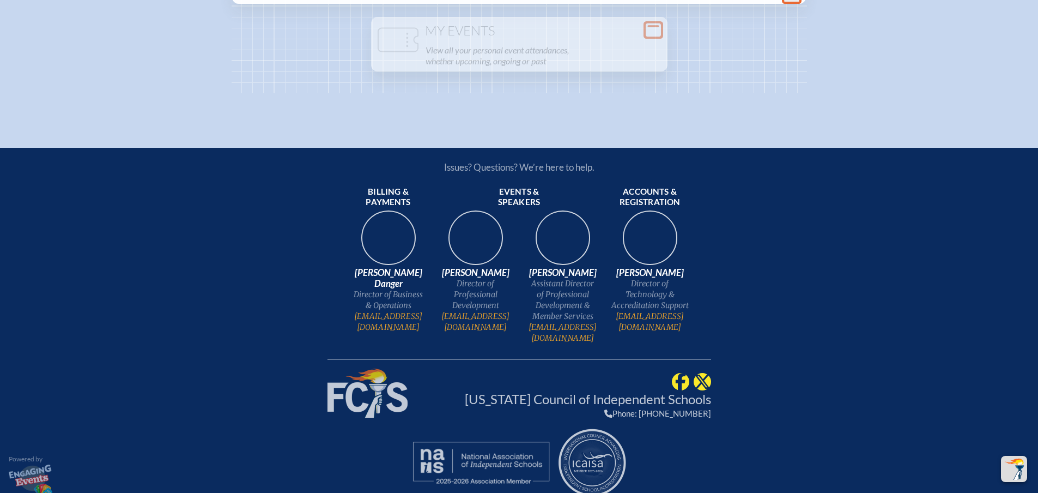
scroll to position [1448, 0]
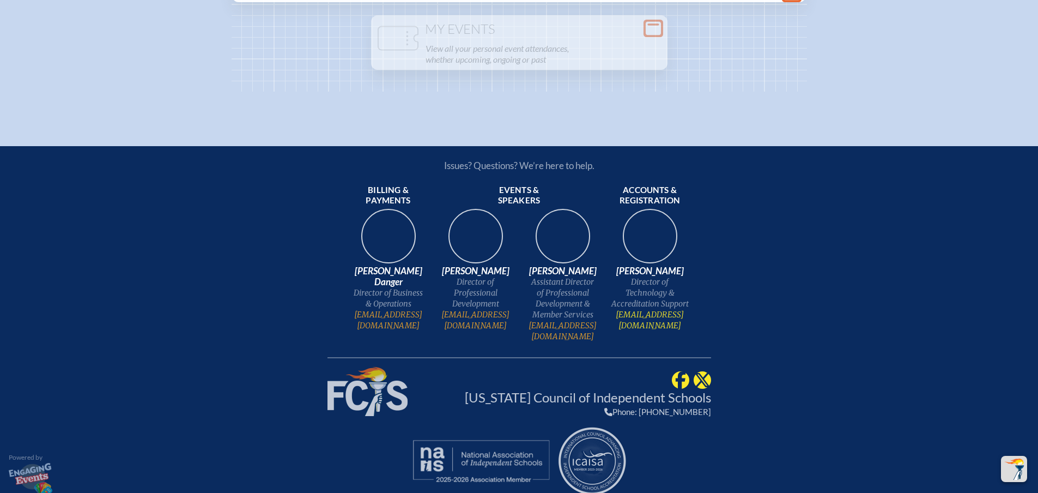
click at [659, 316] on link "[EMAIL_ADDRESS][DOMAIN_NAME]" at bounding box center [650, 320] width 78 height 22
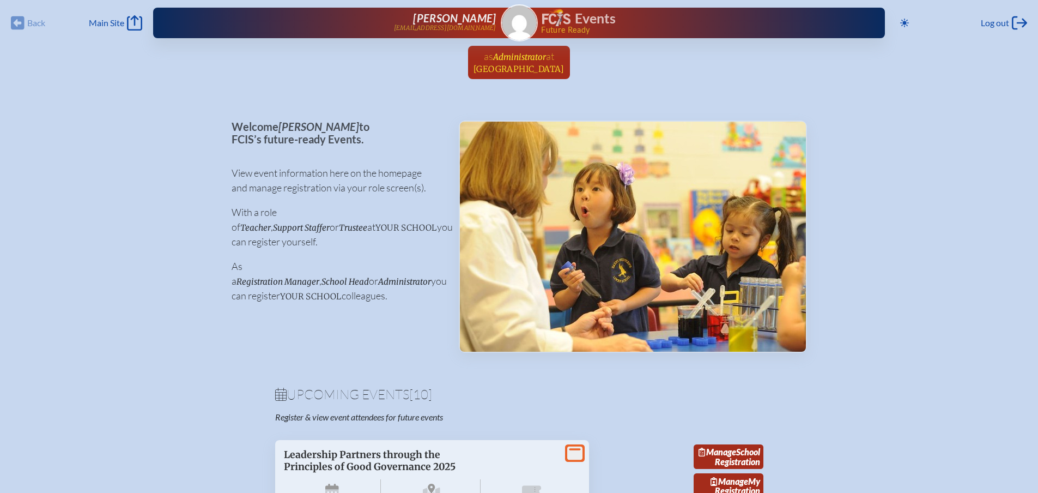
click at [539, 63] on span "at [GEOGRAPHIC_DATA]" at bounding box center [519, 62] width 91 height 24
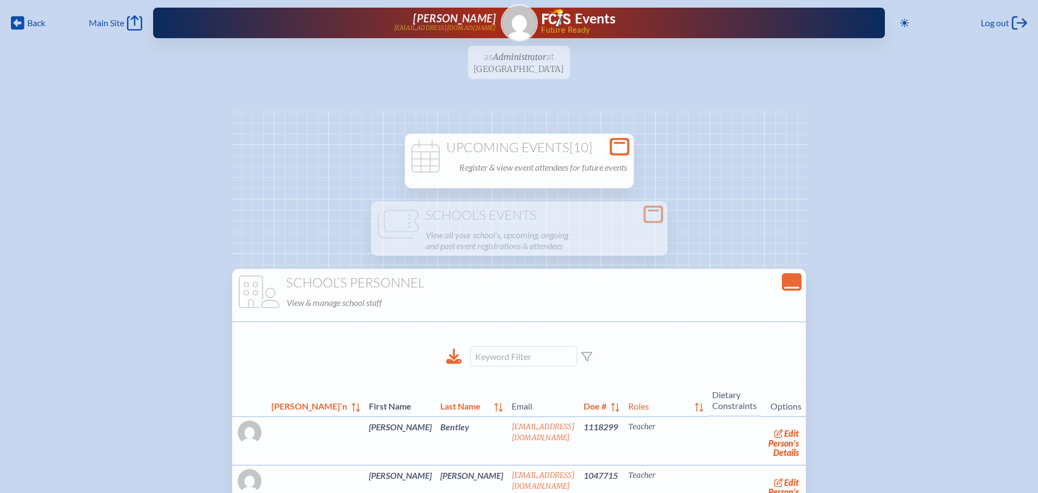
click at [517, 157] on div "Upcoming Events [10] Register & view event attendees for future events" at bounding box center [519, 157] width 225 height 35
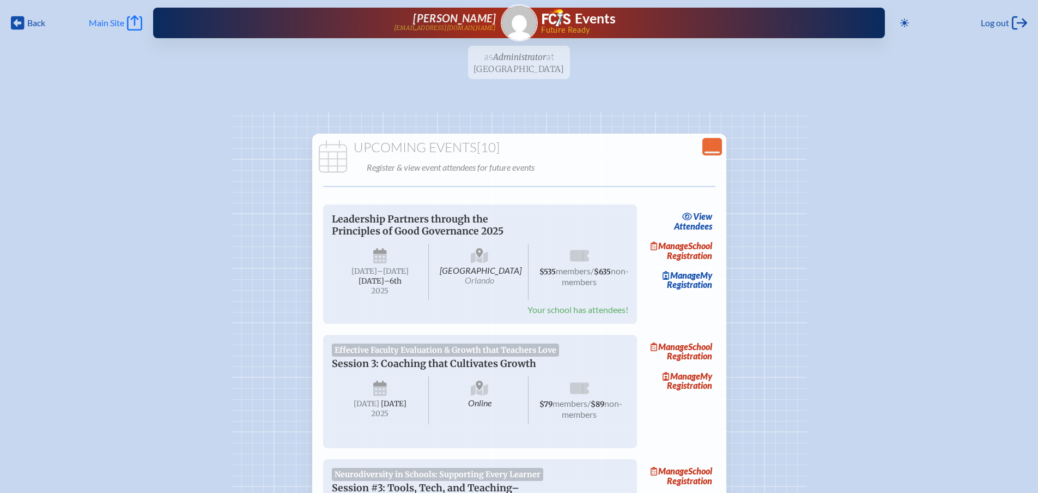
click at [118, 21] on span "Main Site" at bounding box center [106, 22] width 35 height 11
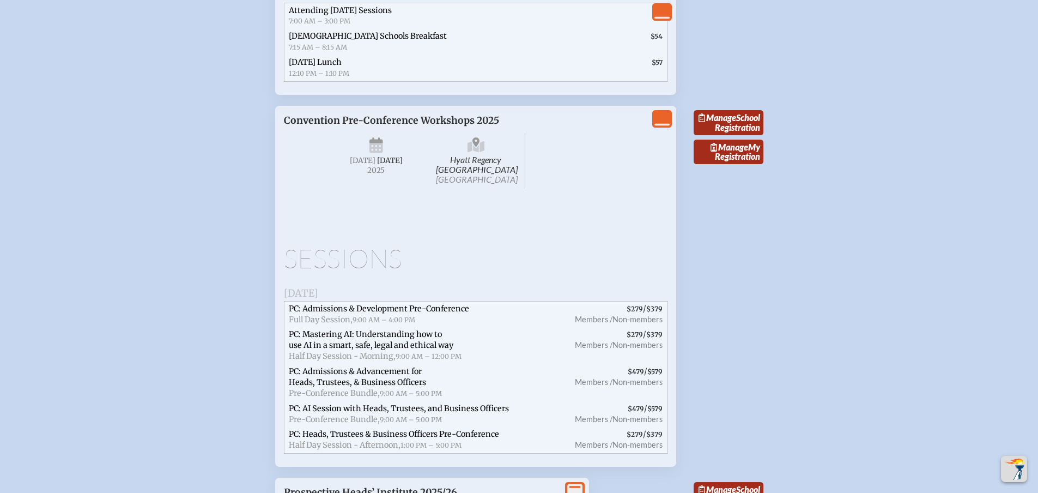
scroll to position [2017, 0]
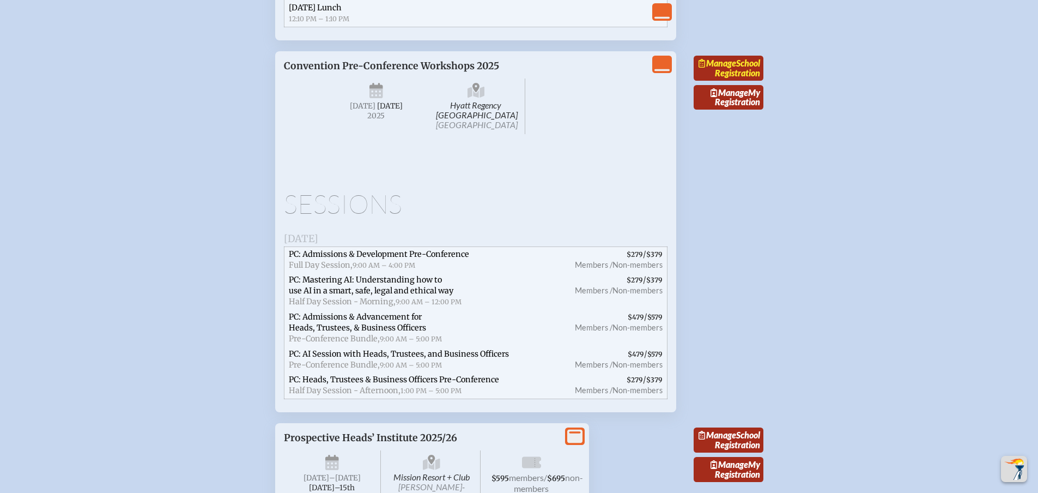
click at [735, 68] on span "Manage" at bounding box center [718, 63] width 38 height 10
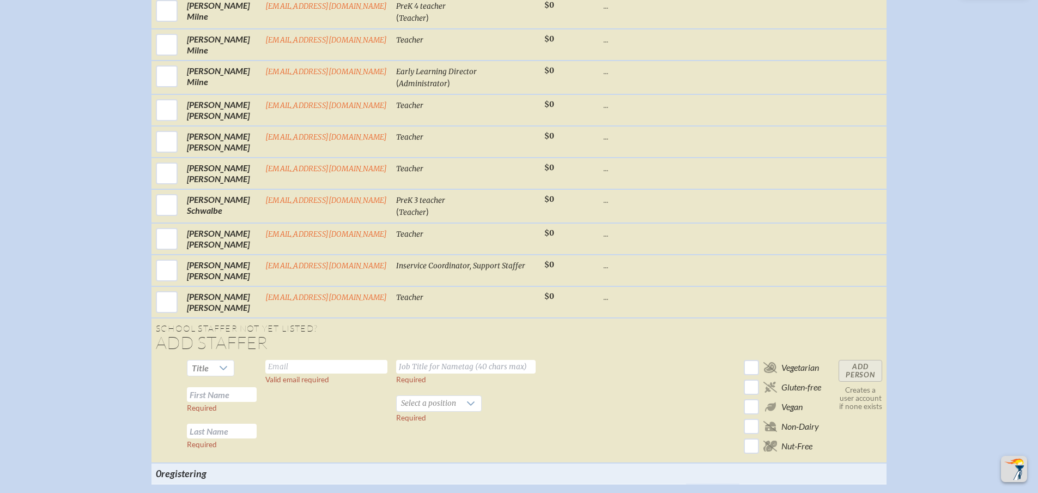
scroll to position [872, 0]
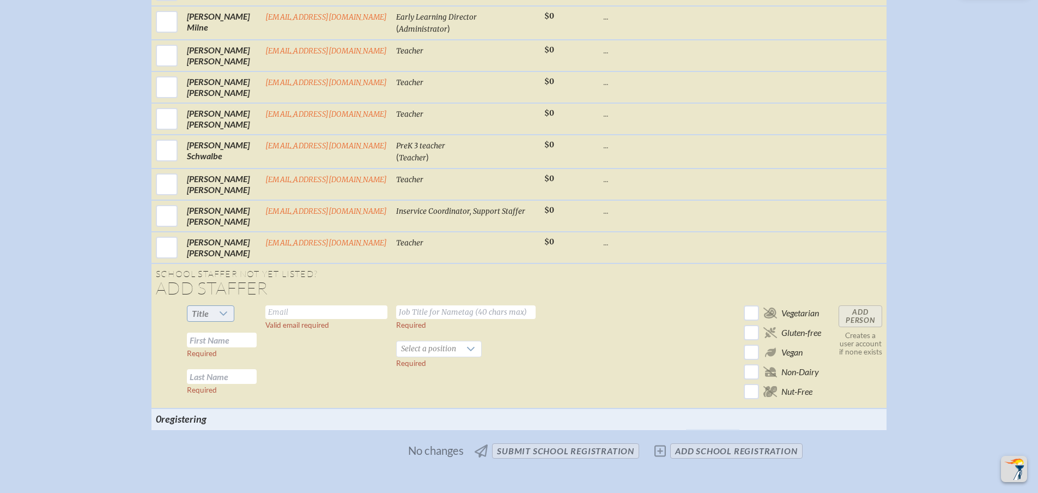
click at [222, 316] on icon at bounding box center [224, 313] width 8 height 4
click at [211, 359] on li "Mrs" at bounding box center [208, 358] width 47 height 15
click at [221, 318] on icon at bounding box center [220, 313] width 9 height 9
click at [212, 321] on div at bounding box center [220, 313] width 21 height 15
click at [301, 319] on input "text" at bounding box center [326, 312] width 122 height 14
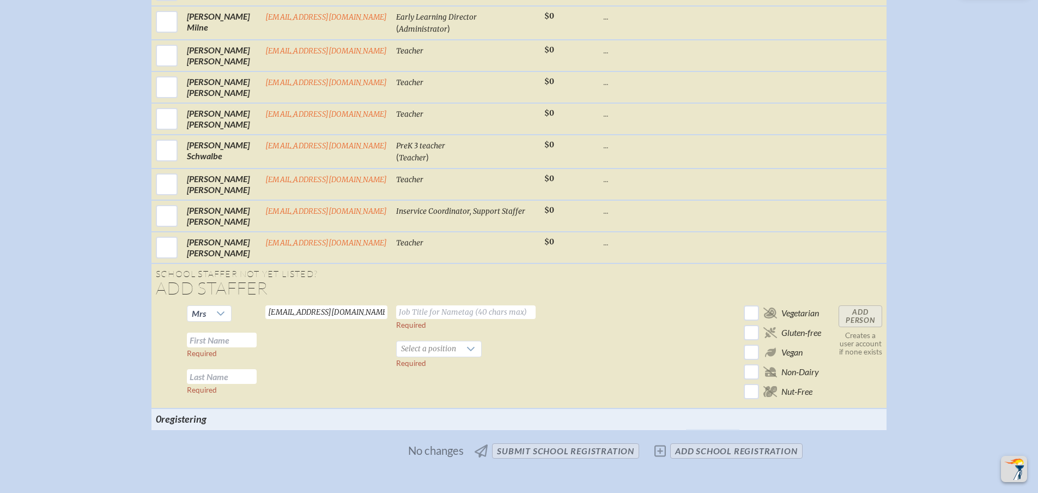
type input "[EMAIL_ADDRESS][DOMAIN_NAME]"
type input "Curriculum Coordinator"
click at [240, 346] on input "text" at bounding box center [222, 340] width 70 height 15
type input "[PERSON_NAME]"
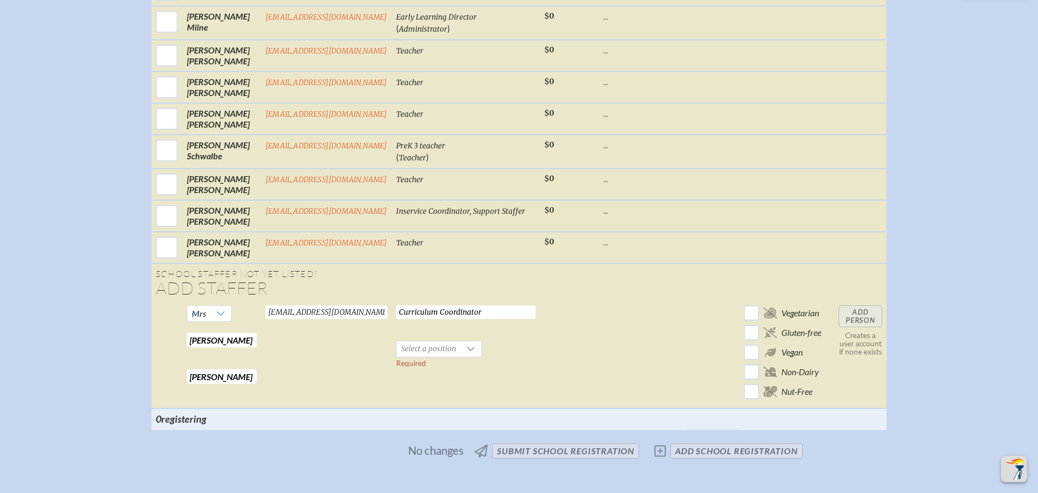
click at [432, 349] on td "Curriculum Coordinator Required Select a position Required" at bounding box center [466, 354] width 148 height 107
click at [428, 357] on span "Select a position" at bounding box center [429, 348] width 64 height 15
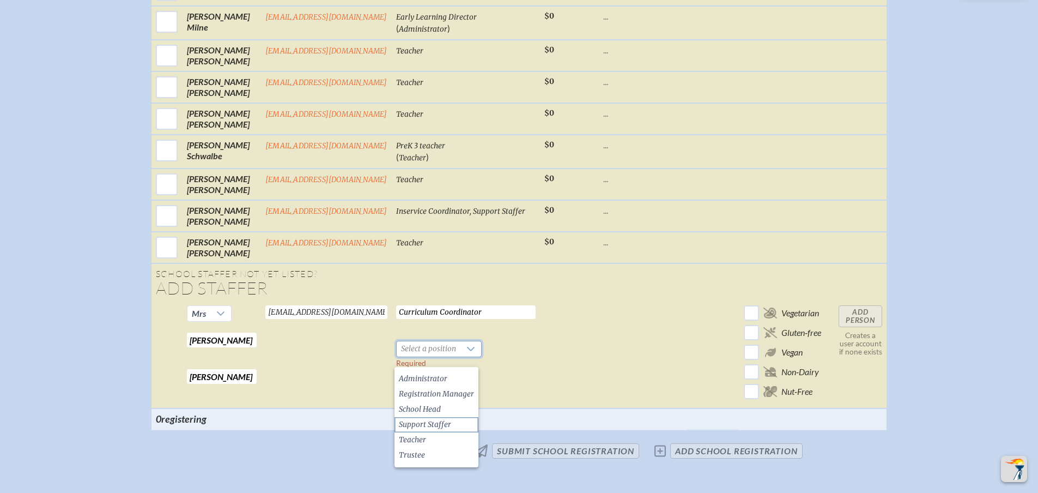
click at [427, 425] on span "Support Staffer" at bounding box center [425, 424] width 52 height 11
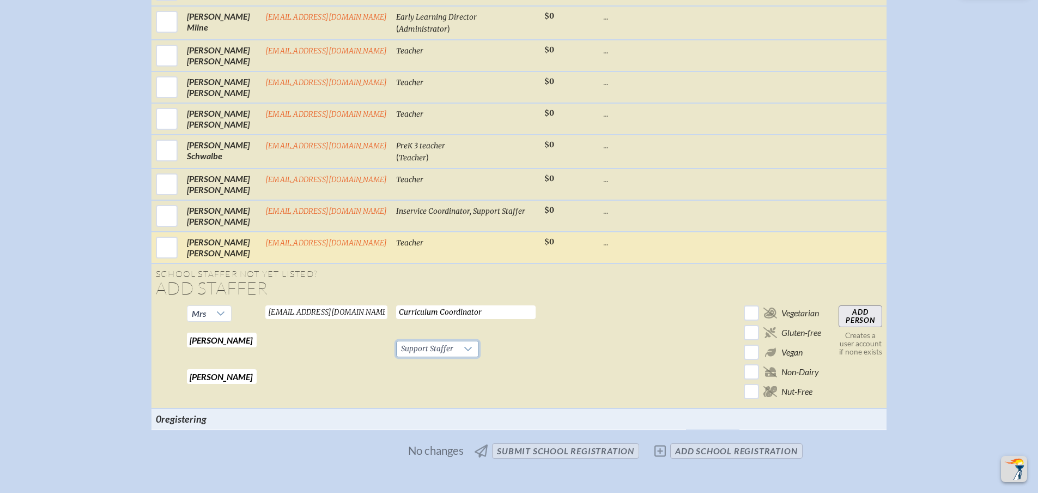
click at [316, 261] on td "[EMAIL_ADDRESS][DOMAIN_NAME]" at bounding box center [326, 248] width 131 height 32
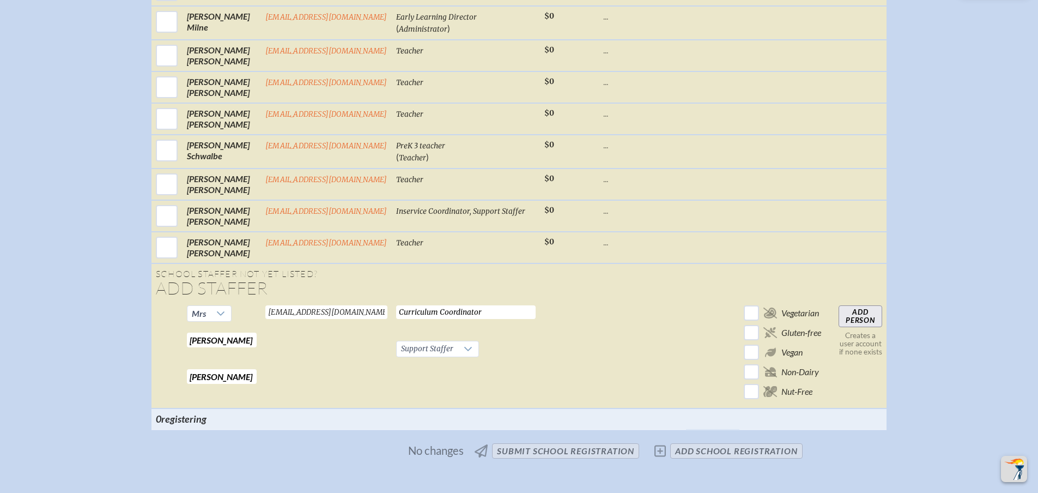
click at [862, 325] on input "Add Person" at bounding box center [861, 316] width 44 height 22
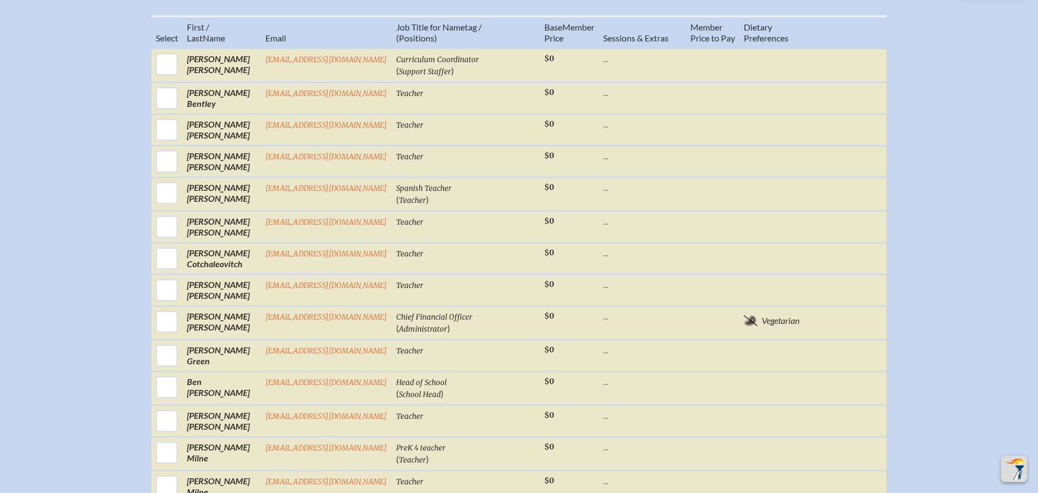
scroll to position [382, 0]
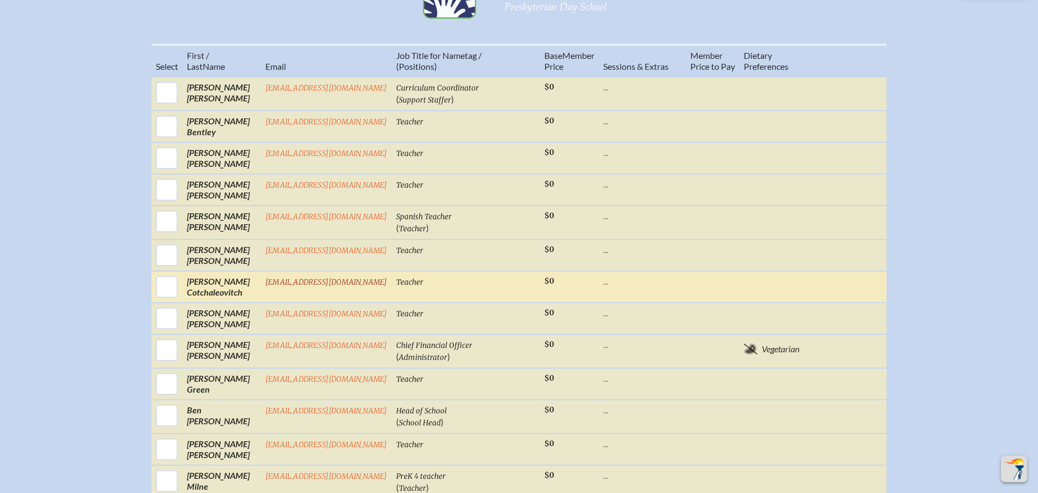
click at [300, 287] on link "[EMAIL_ADDRESS][DOMAIN_NAME]" at bounding box center [326, 281] width 122 height 9
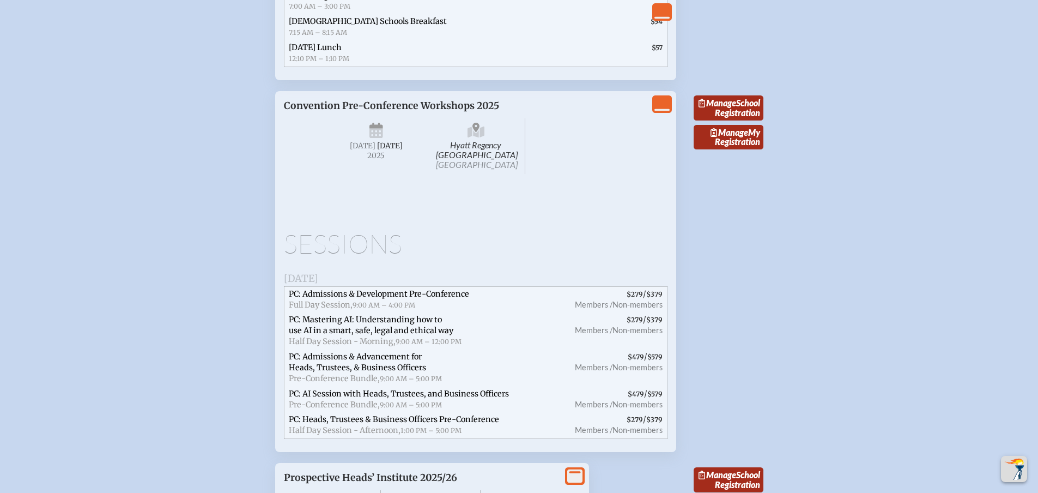
scroll to position [1962, 0]
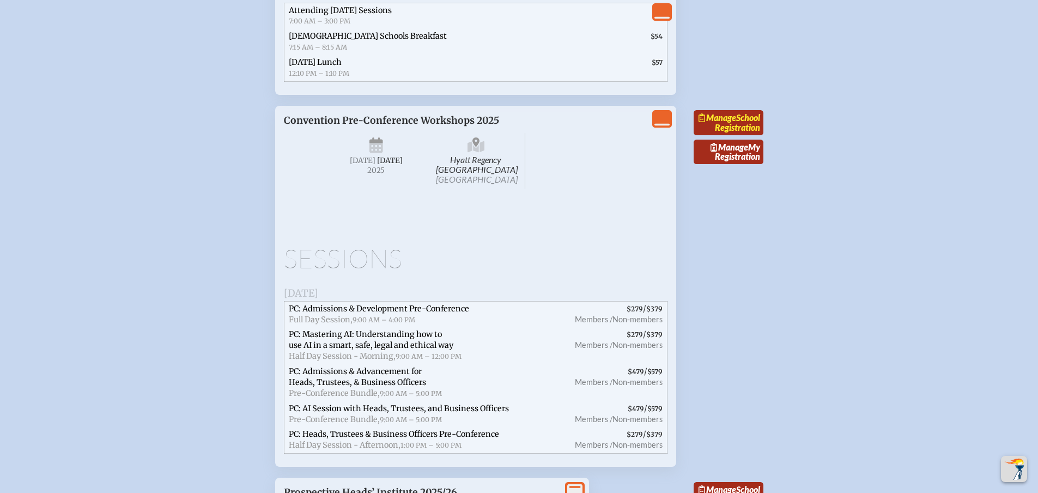
click at [733, 123] on span "Manage" at bounding box center [718, 117] width 38 height 10
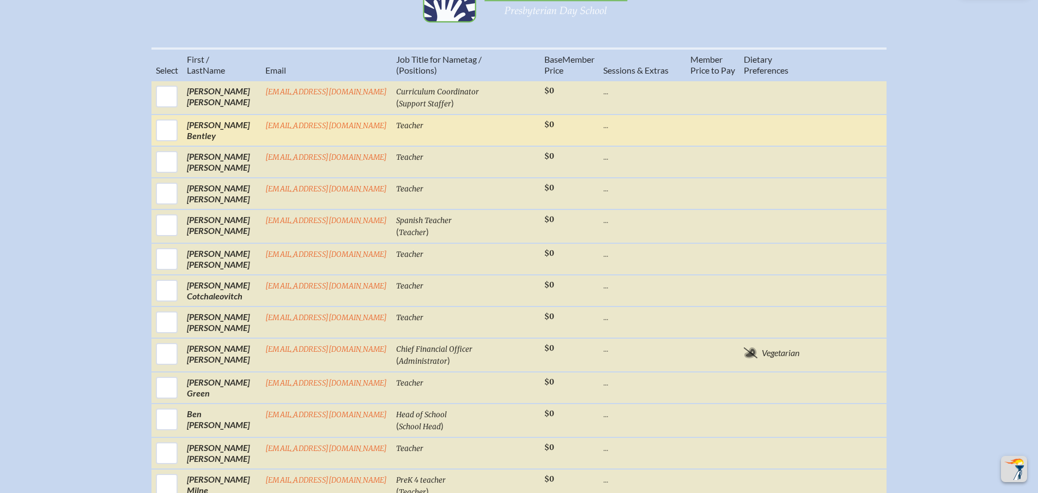
scroll to position [382, 0]
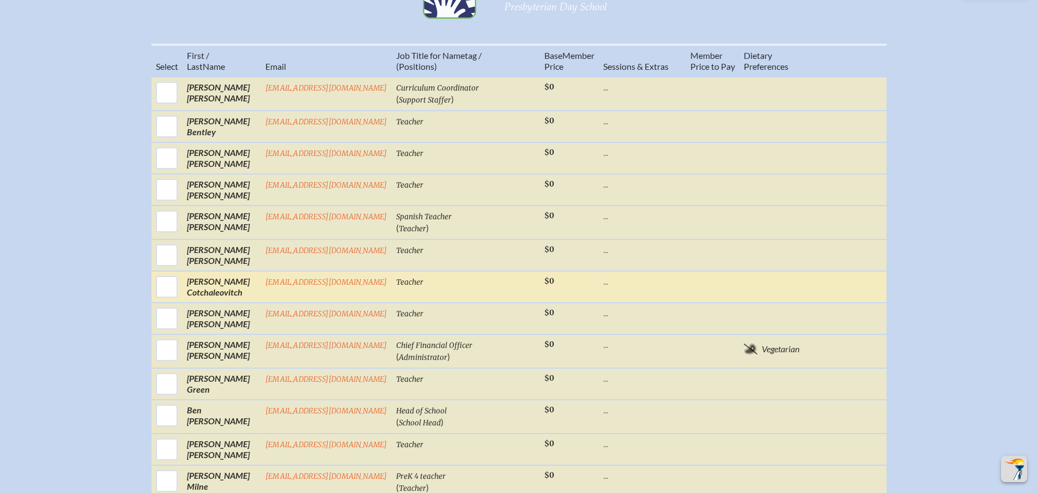
click at [231, 295] on td "[PERSON_NAME]" at bounding box center [222, 287] width 78 height 32
click at [517, 295] on td "Teacher" at bounding box center [466, 287] width 148 height 32
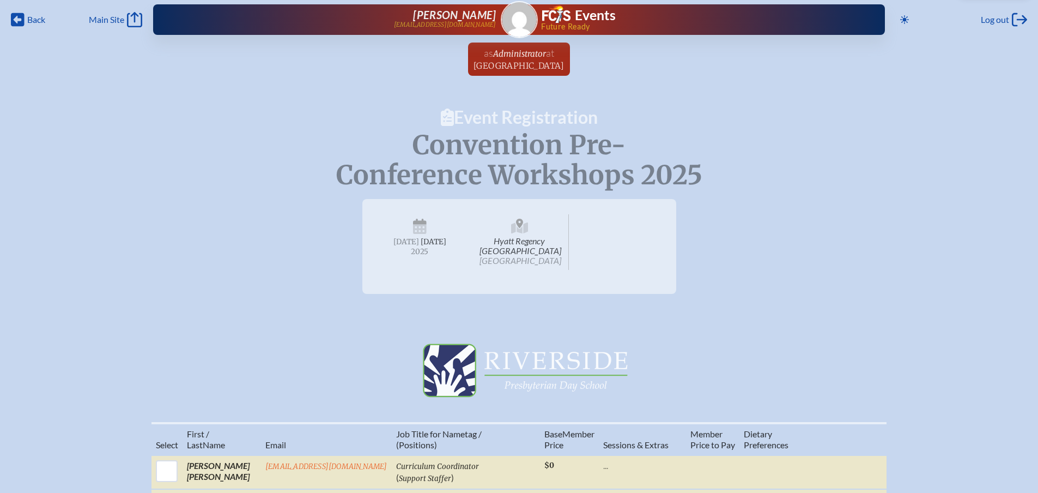
scroll to position [0, 0]
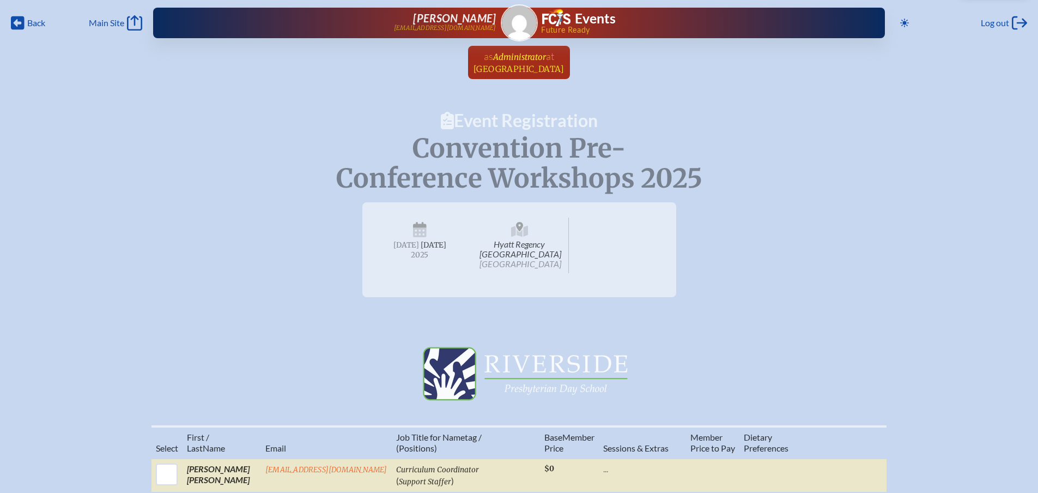
click at [528, 56] on span "Administrator" at bounding box center [519, 57] width 53 height 10
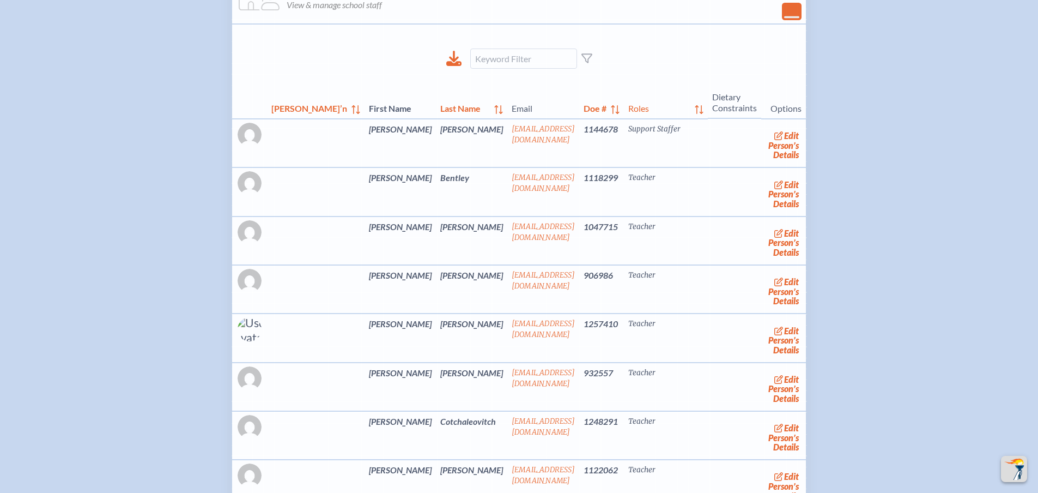
scroll to position [2181, 0]
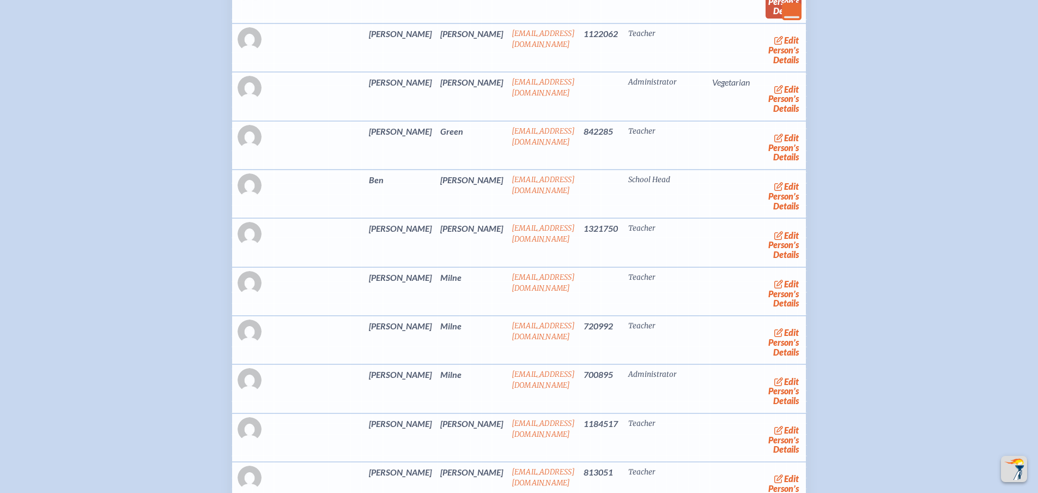
click at [766, 19] on link "edit Person’s Details" at bounding box center [784, 1] width 37 height 34
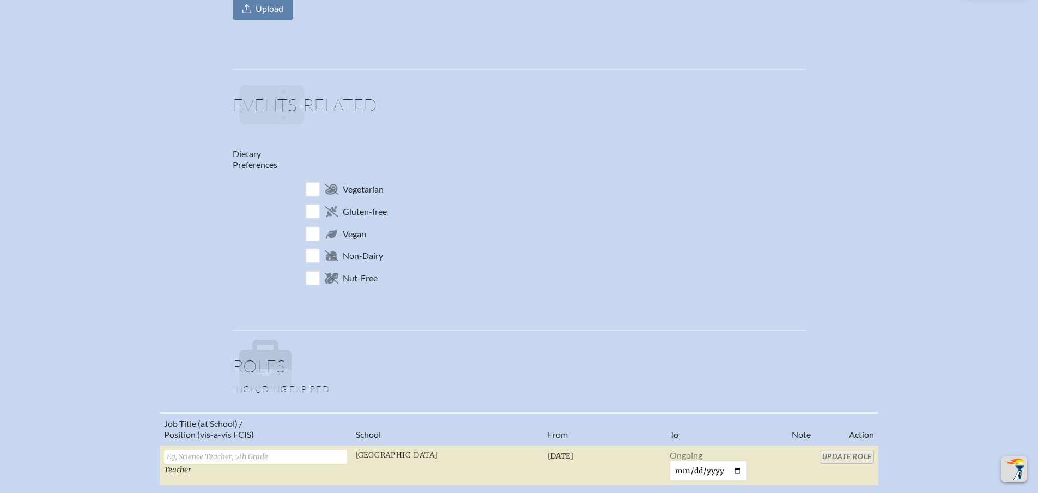
scroll to position [436, 0]
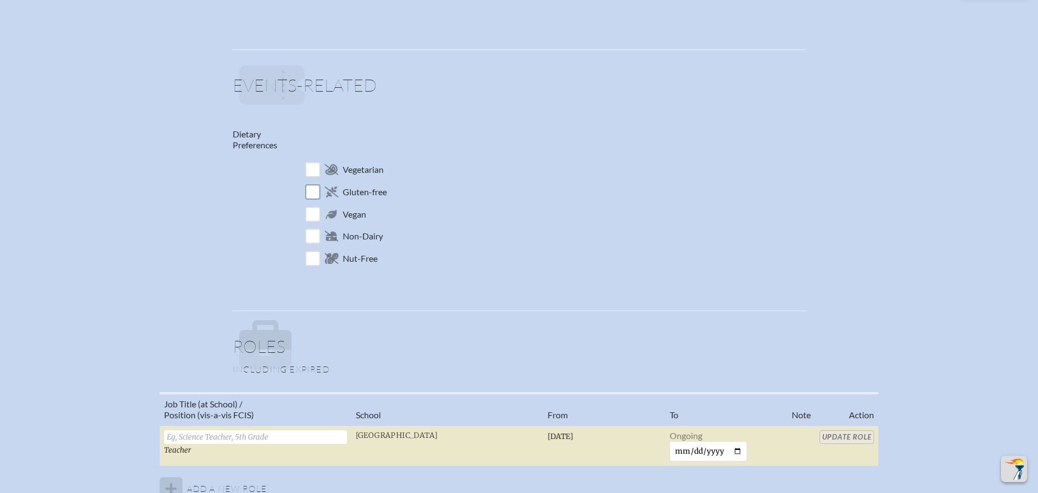
click at [310, 191] on input "checkbox" at bounding box center [312, 191] width 19 height 19
checkbox input "true"
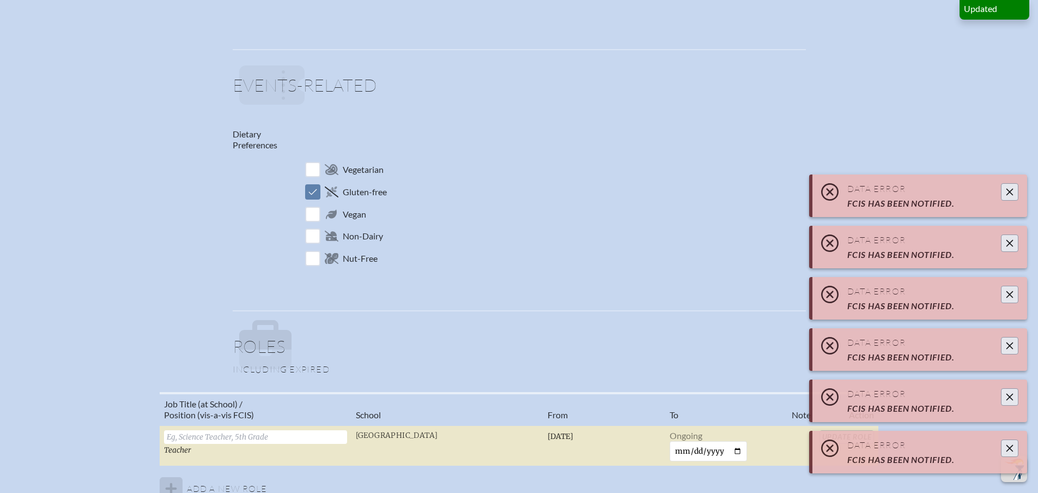
click at [1012, 447] on icon "Close" at bounding box center [1010, 448] width 9 height 9
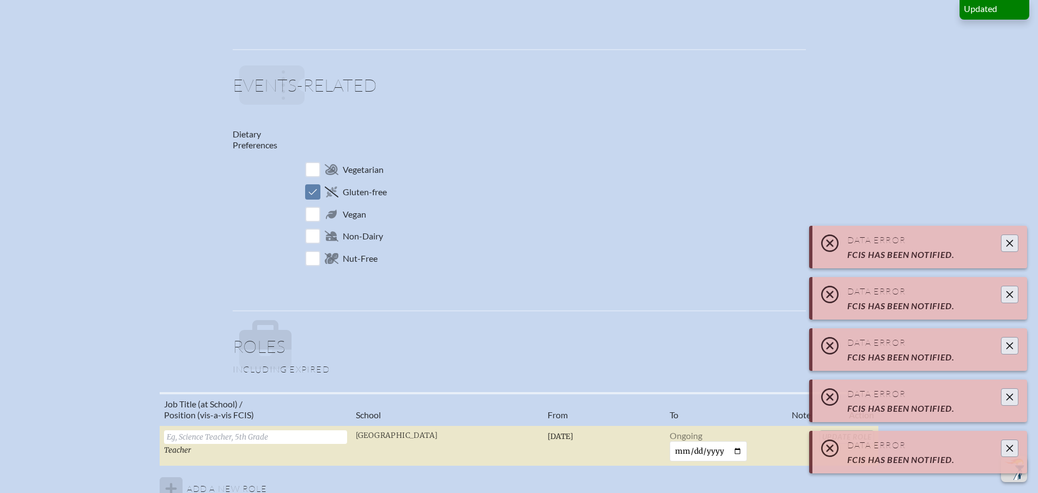
click at [1012, 447] on icon "Close" at bounding box center [1010, 448] width 9 height 9
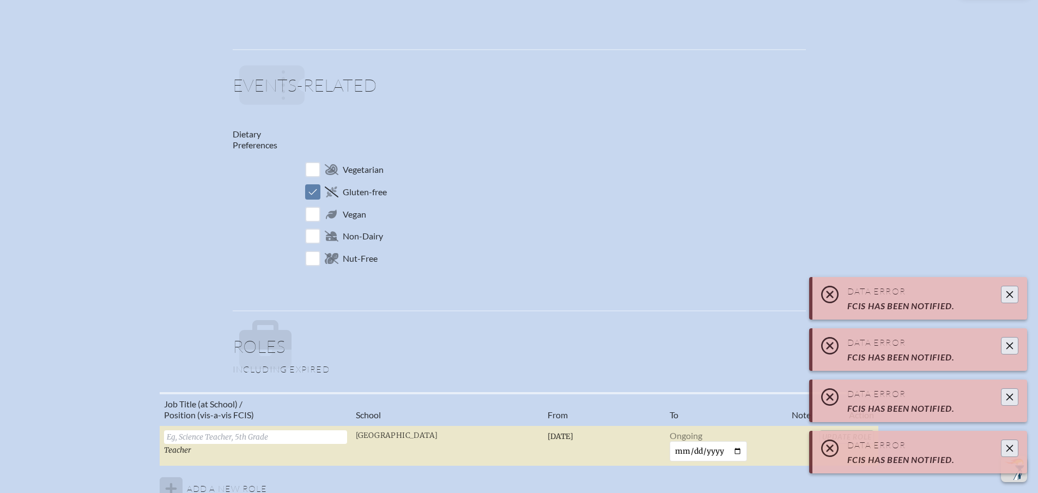
click at [1012, 447] on icon "Close" at bounding box center [1010, 448] width 9 height 9
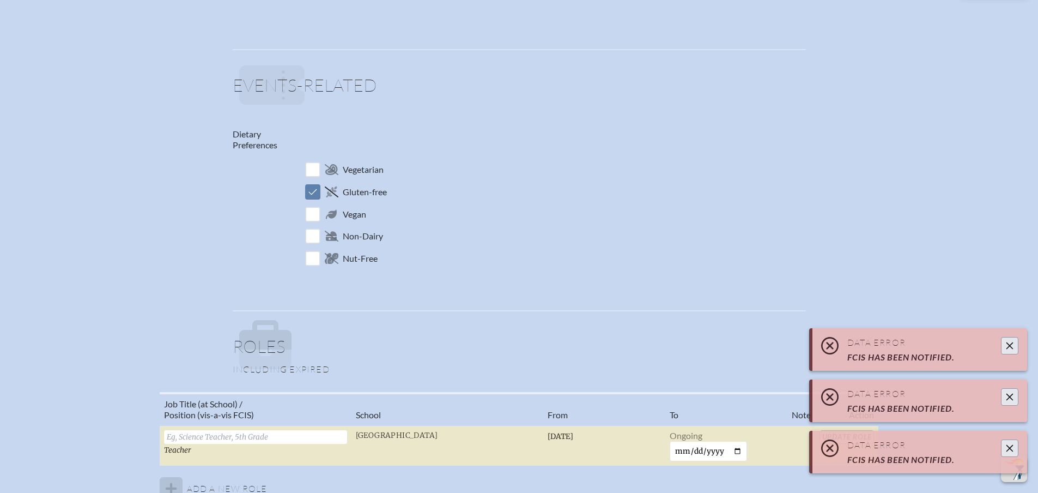
click at [1012, 442] on button "Close" at bounding box center [1009, 447] width 17 height 17
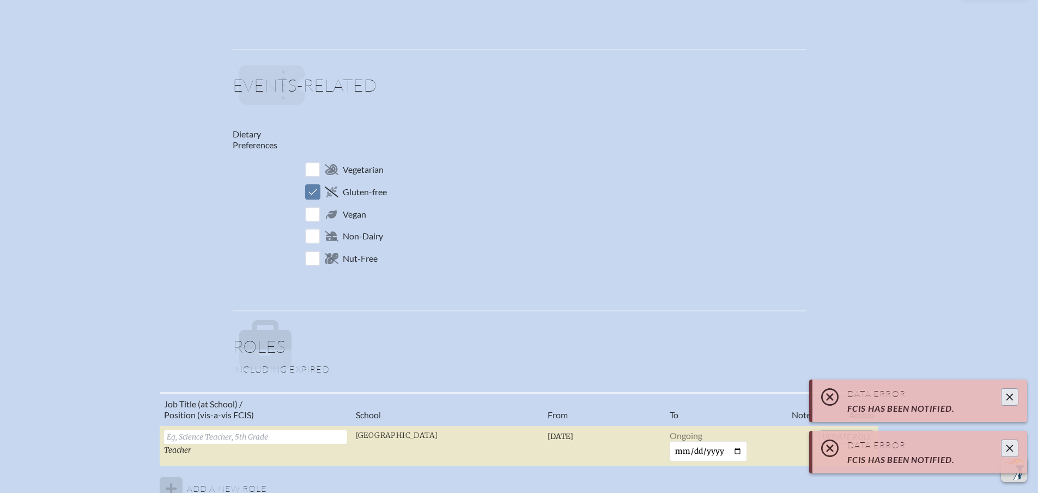
click at [1012, 440] on button "Close" at bounding box center [1009, 447] width 17 height 17
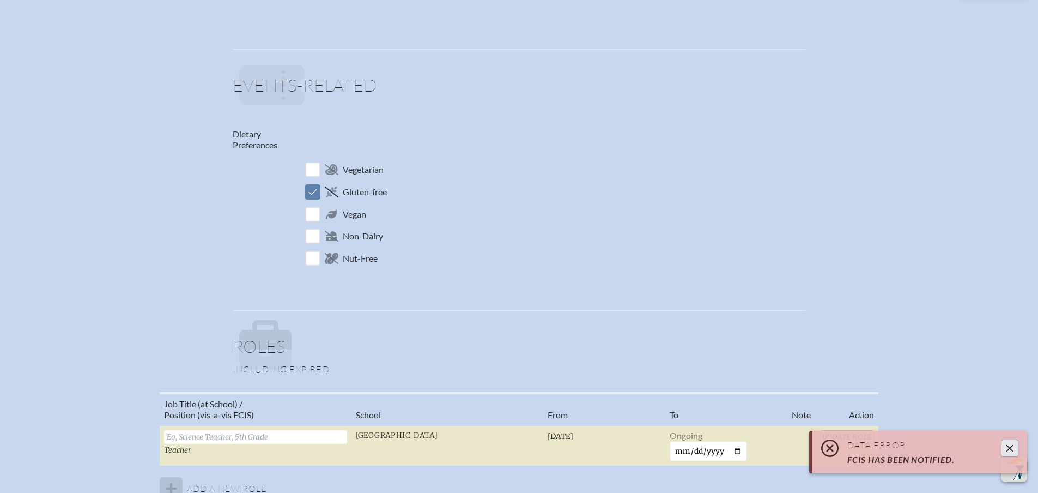
click at [1010, 446] on icon "Close" at bounding box center [1010, 448] width 9 height 9
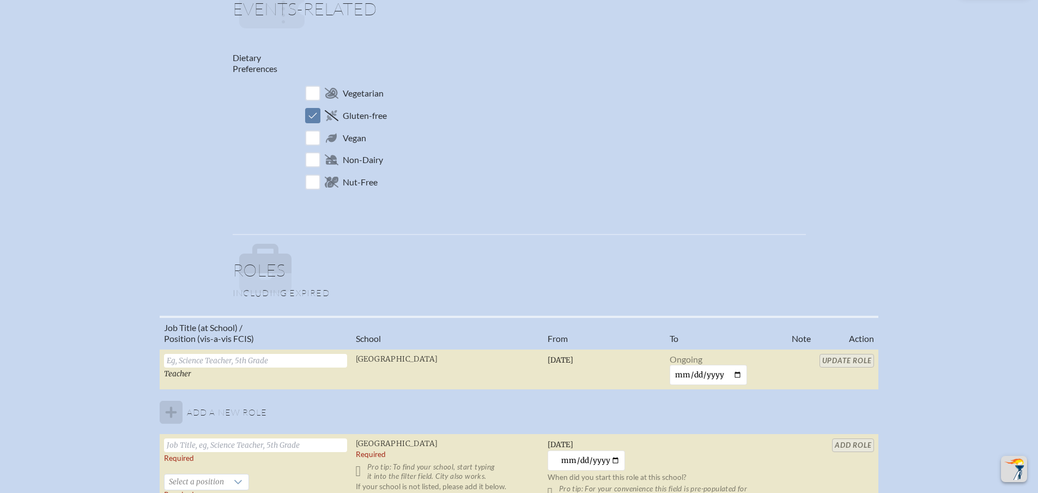
scroll to position [709, 0]
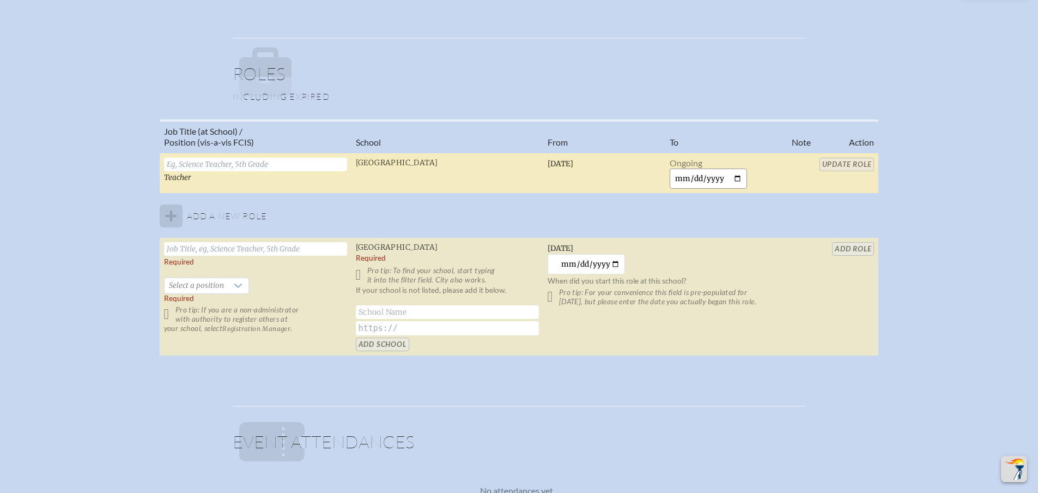
click at [682, 182] on input "date" at bounding box center [709, 178] width 78 height 20
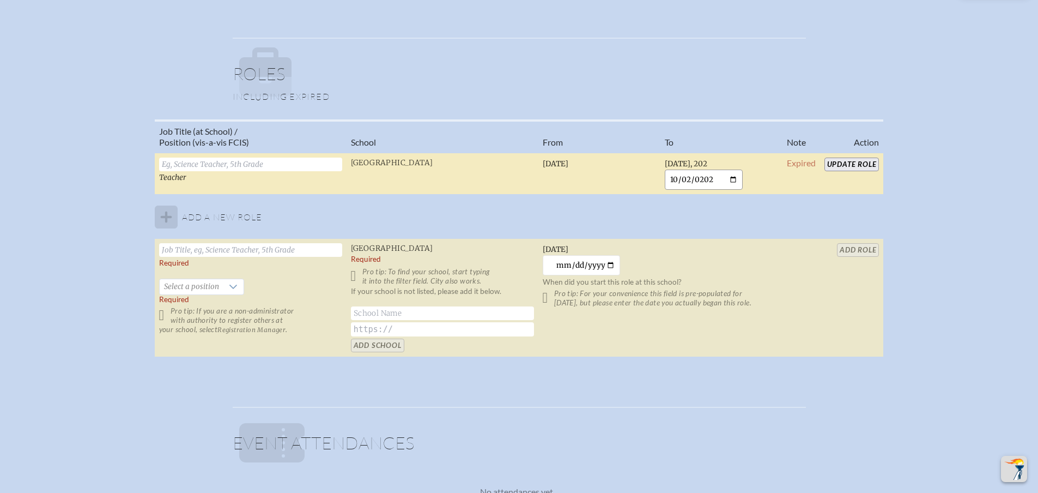
type input "2025-10-02"
click at [863, 166] on input "Update Role" at bounding box center [852, 165] width 55 height 14
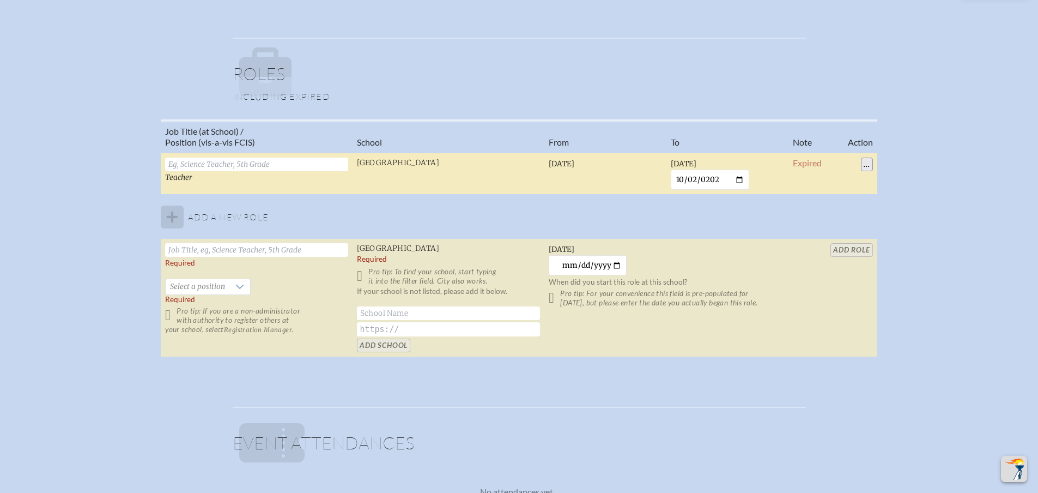
checkbox input "false"
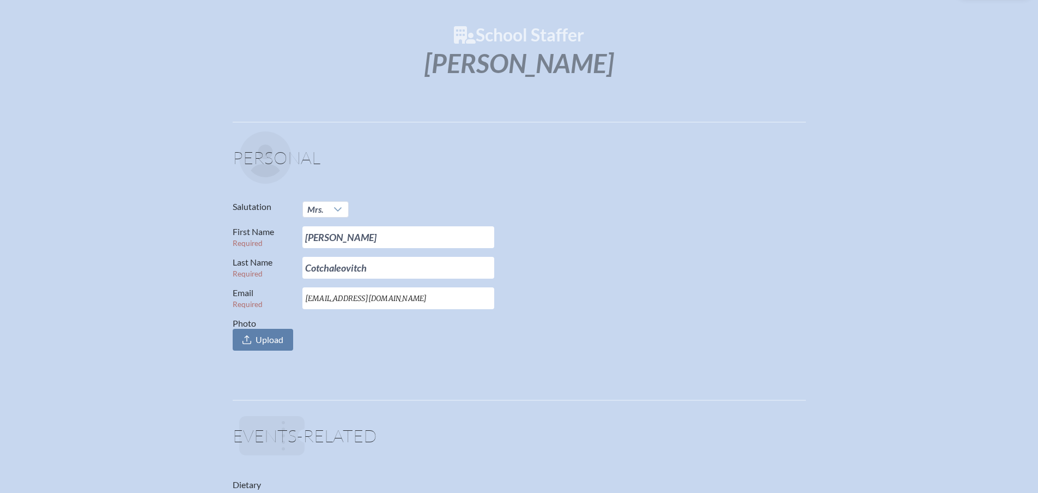
scroll to position [0, 0]
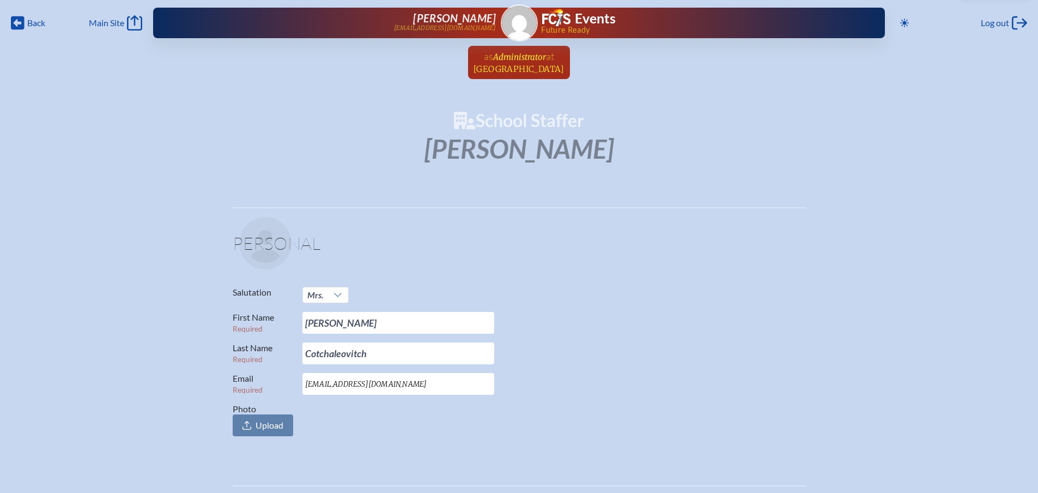
click at [497, 64] on span "[GEOGRAPHIC_DATA]" at bounding box center [519, 69] width 91 height 10
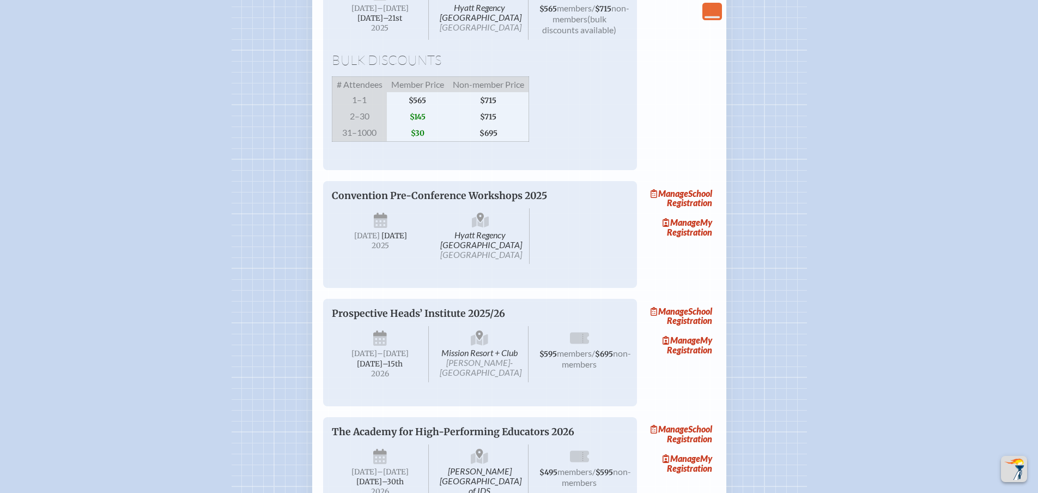
scroll to position [1036, 0]
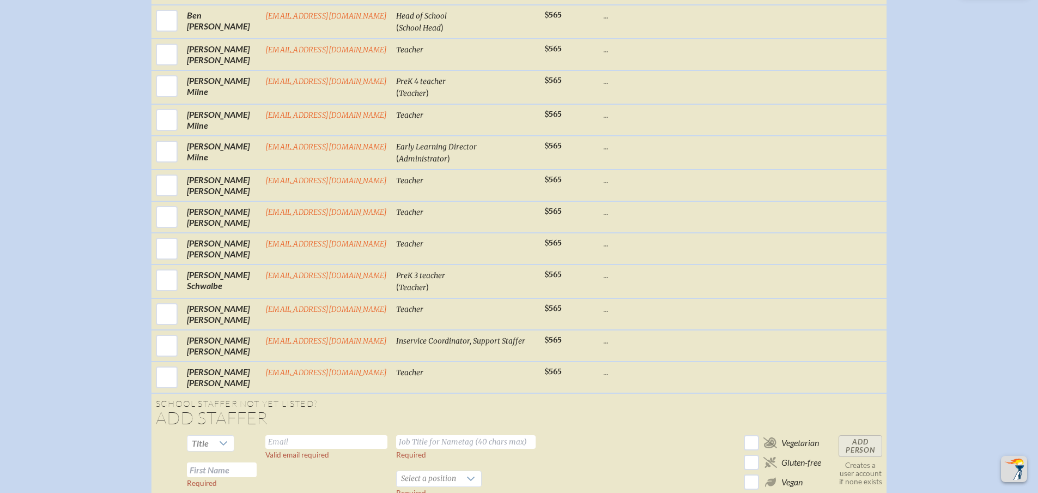
scroll to position [1036, 0]
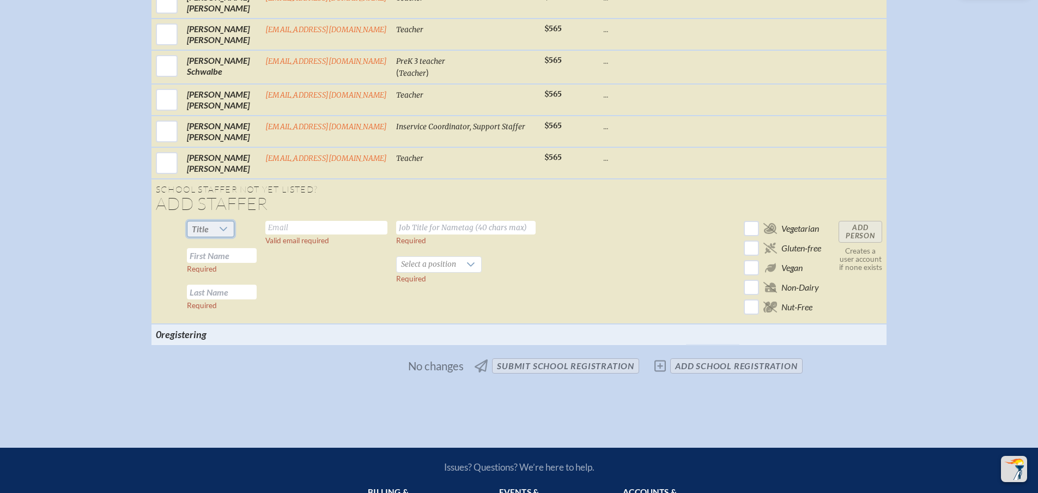
click at [208, 237] on span "Title" at bounding box center [201, 228] width 26 height 15
click at [215, 286] on li "Mrs" at bounding box center [208, 286] width 47 height 15
click at [291, 234] on input "text" at bounding box center [326, 228] width 122 height 14
type input "[EMAIL_ADDRESS][DOMAIN_NAME]"
click at [414, 234] on input "text" at bounding box center [466, 228] width 140 height 14
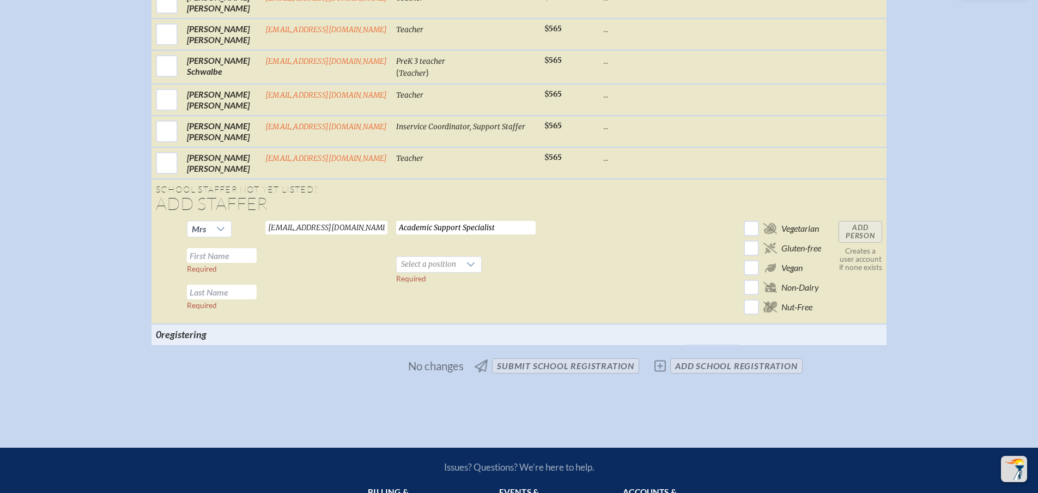
type input "Academic Support Specialist"
click at [205, 263] on input "text" at bounding box center [222, 255] width 70 height 15
type input "[PERSON_NAME]"
type input "Cotchaleovitch"
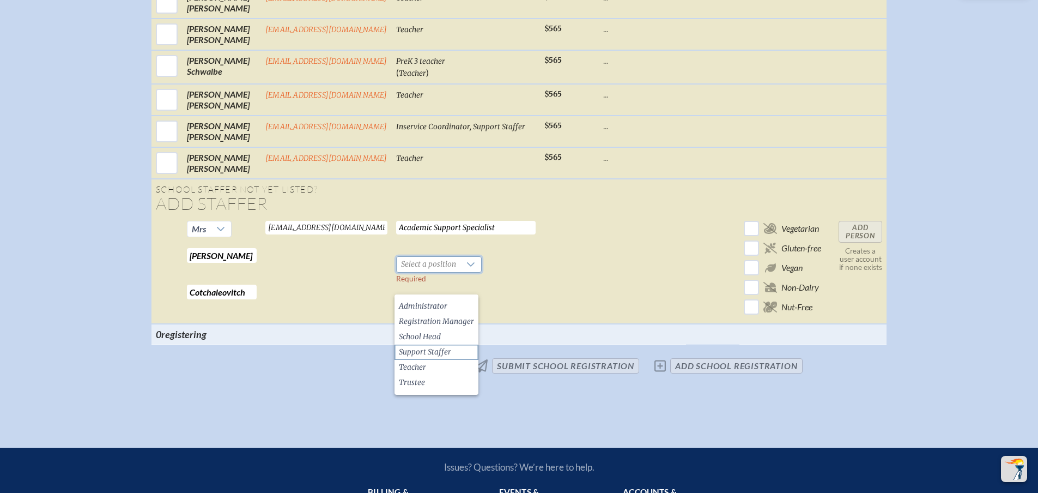
drag, startPoint x: 428, startPoint y: 351, endPoint x: 441, endPoint y: 349, distance: 13.3
click at [436, 349] on span "Support Staffer" at bounding box center [425, 352] width 52 height 11
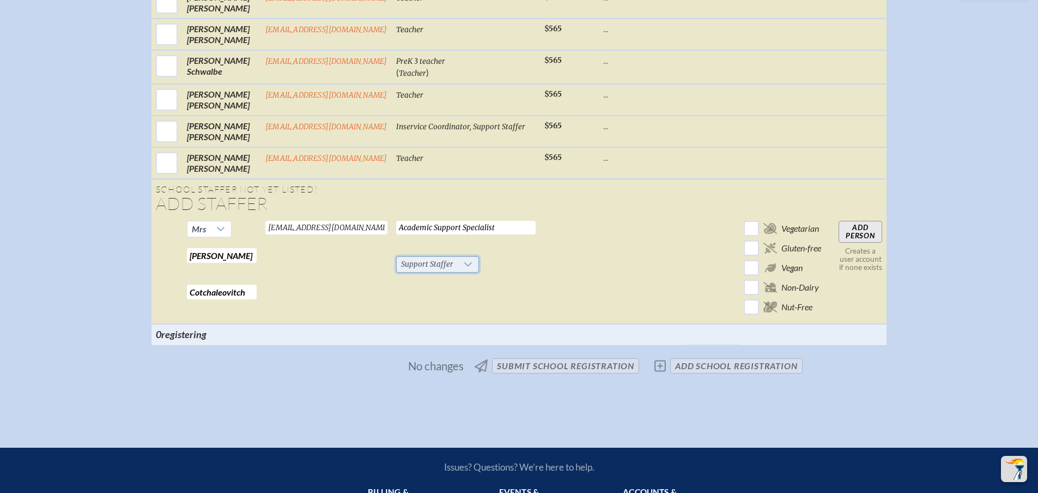
click at [445, 272] on span "Support Staffer" at bounding box center [427, 264] width 61 height 15
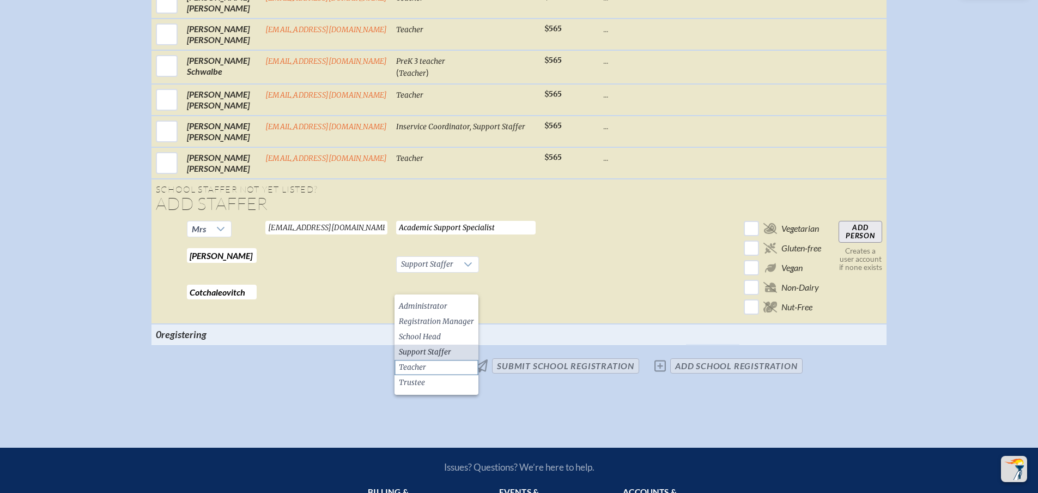
click at [447, 364] on li "Teacher" at bounding box center [437, 367] width 84 height 15
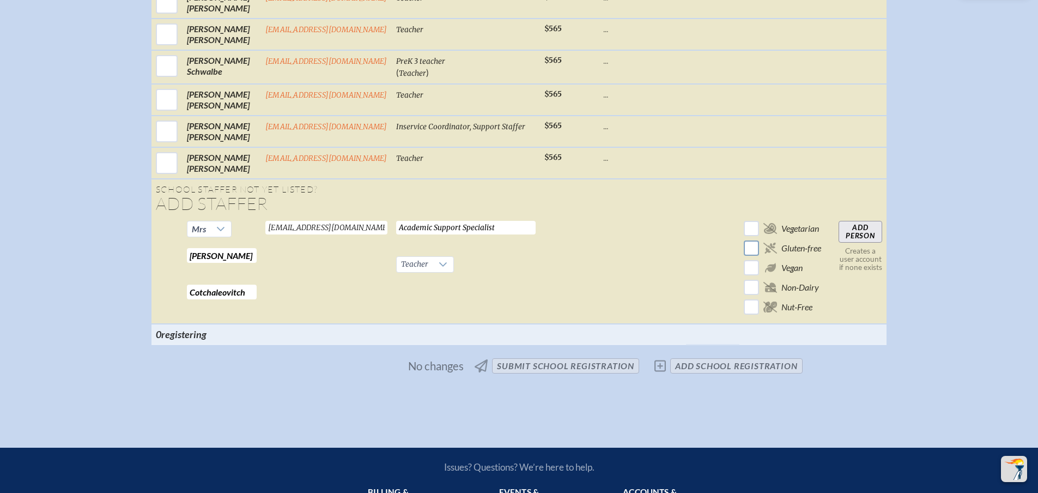
click at [754, 258] on input "checkbox" at bounding box center [751, 248] width 19 height 19
checkbox input "true"
click at [429, 272] on span "Teacher" at bounding box center [415, 264] width 36 height 15
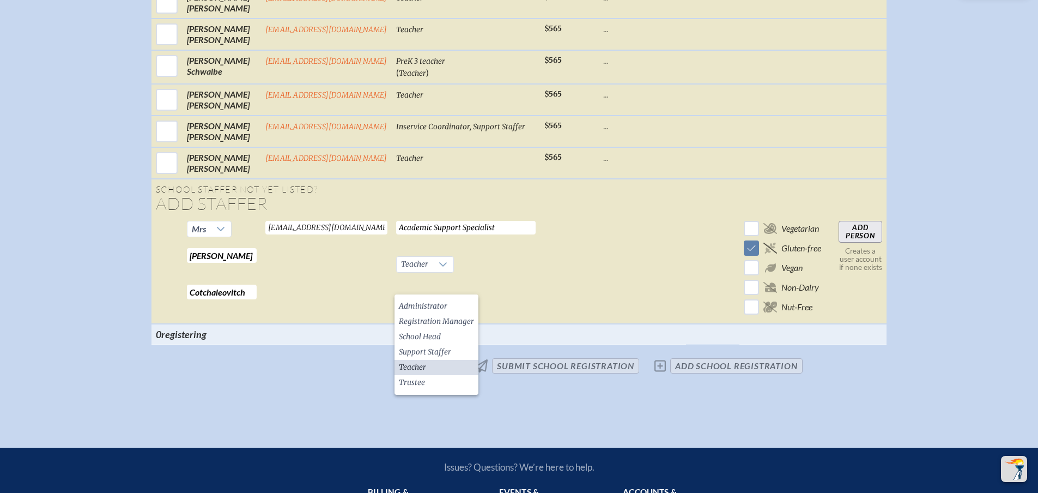
click at [442, 364] on li "Teacher" at bounding box center [437, 367] width 84 height 15
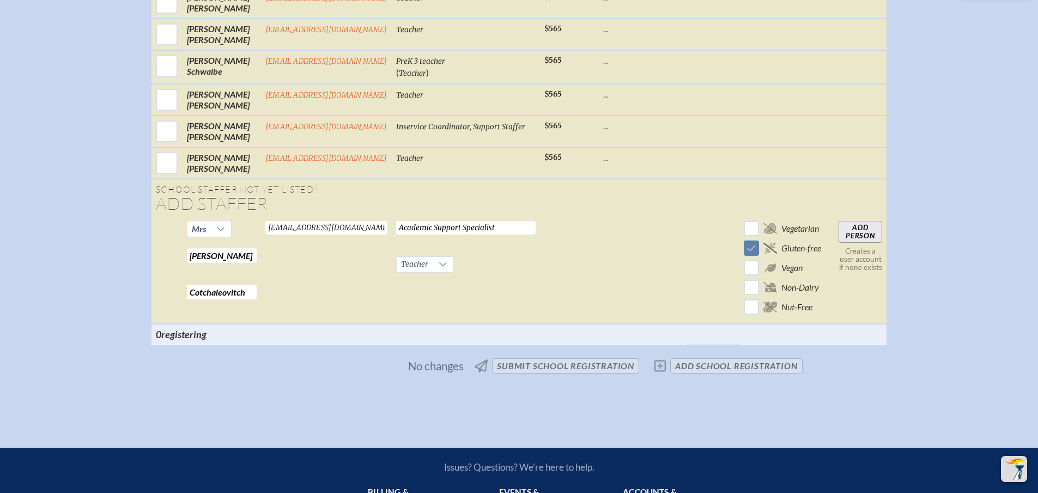
click at [867, 243] on input "Add Person" at bounding box center [861, 232] width 44 height 22
checkbox input "false"
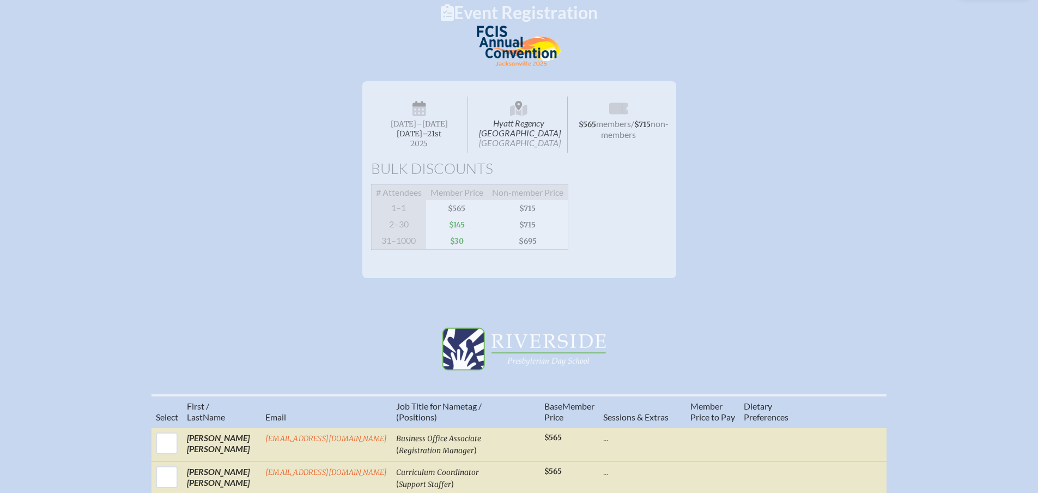
scroll to position [0, 0]
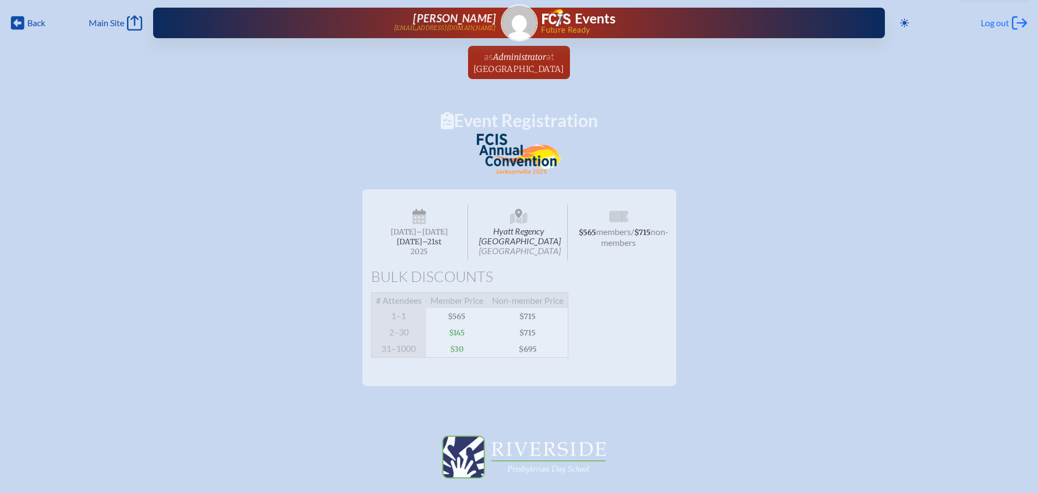
click at [998, 25] on span "Log out" at bounding box center [995, 22] width 28 height 11
